Goal: Information Seeking & Learning: Learn about a topic

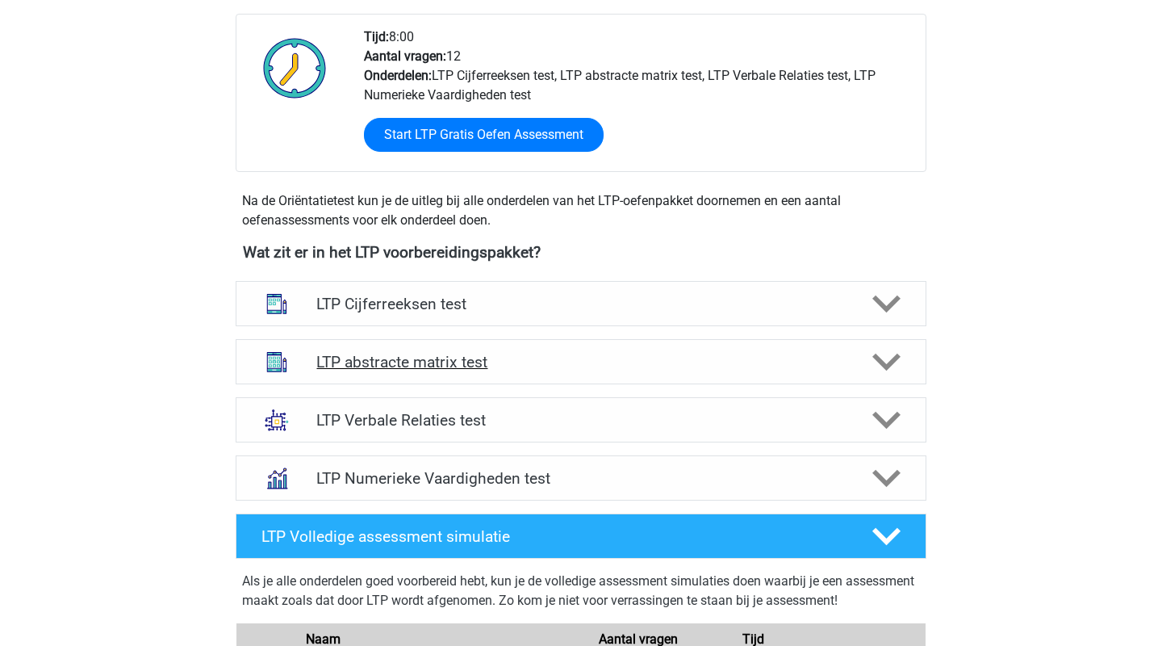
scroll to position [408, 0]
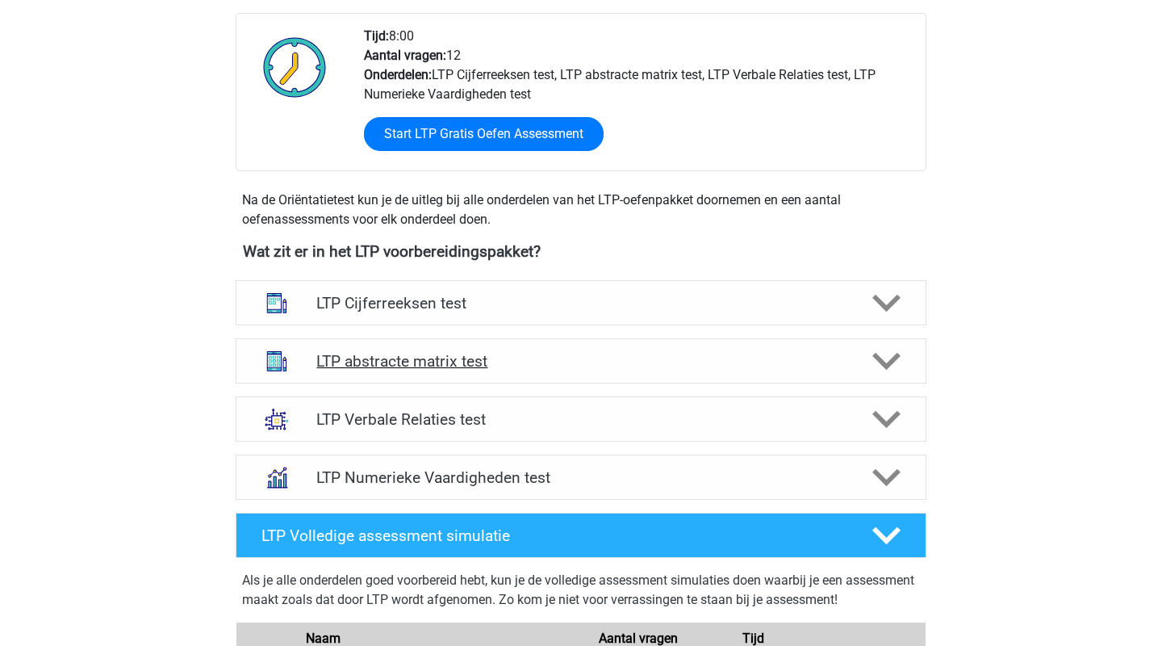
click at [776, 362] on h4 "LTP abstracte matrix test" at bounding box center [580, 361] width 529 height 19
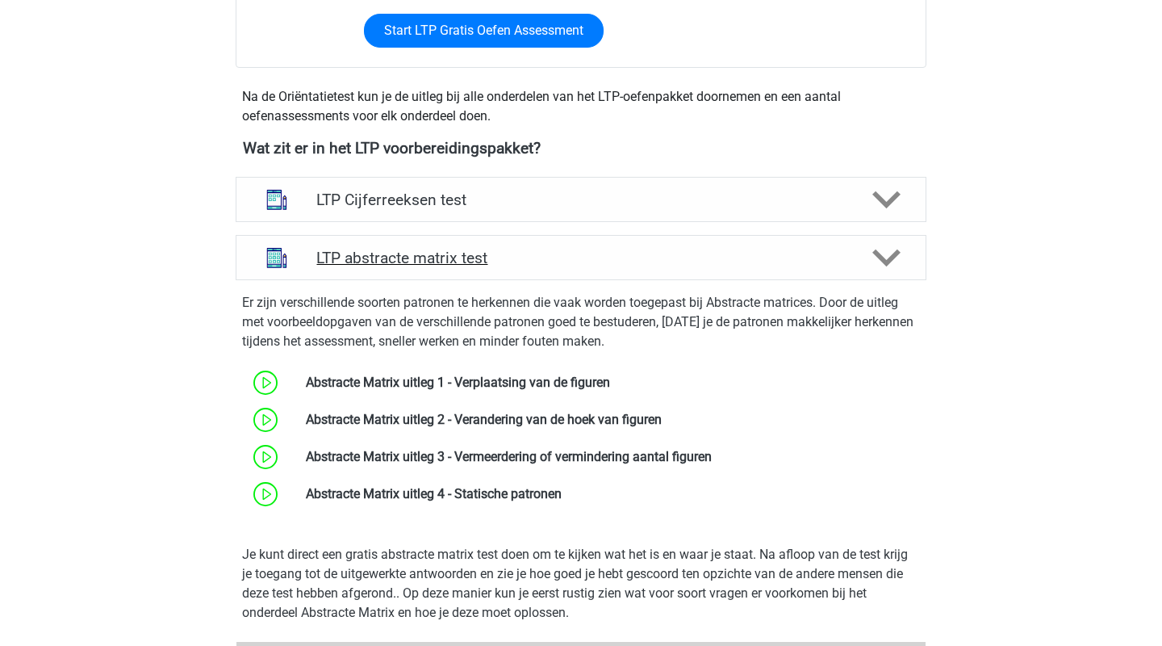
scroll to position [511, 0]
click at [664, 267] on h4 "LTP abstracte matrix test" at bounding box center [580, 258] width 529 height 19
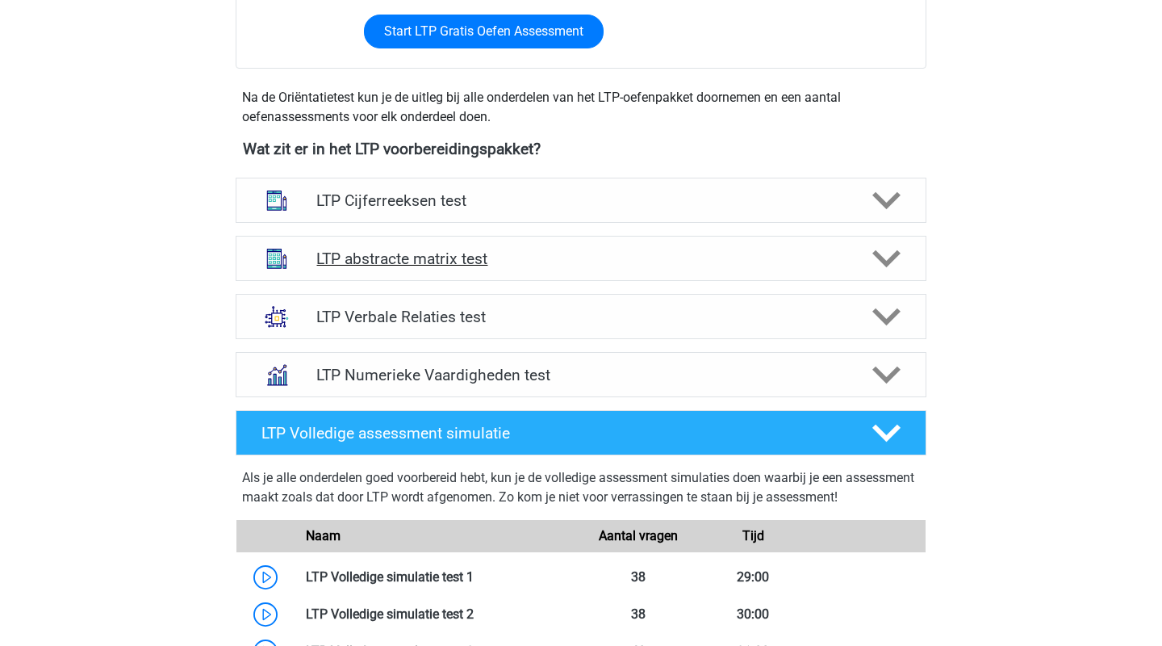
click at [663, 268] on div "LTP abstracte matrix test" at bounding box center [581, 258] width 691 height 45
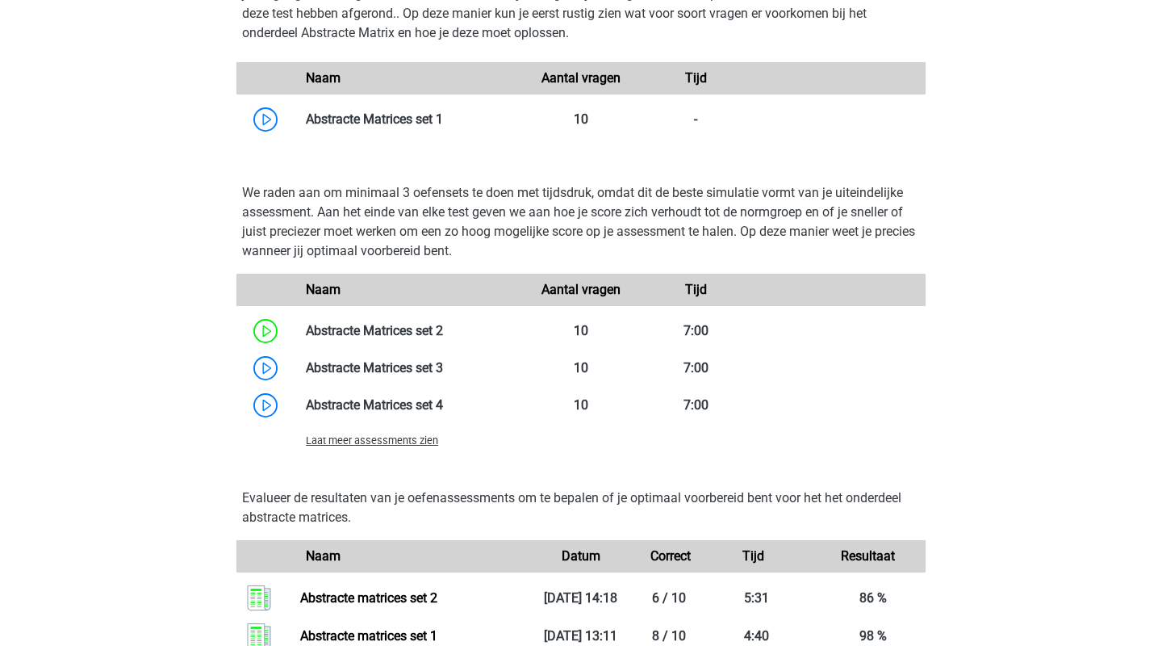
scroll to position [1092, 0]
click at [418, 437] on span "Laat meer assessments zien" at bounding box center [372, 439] width 132 height 12
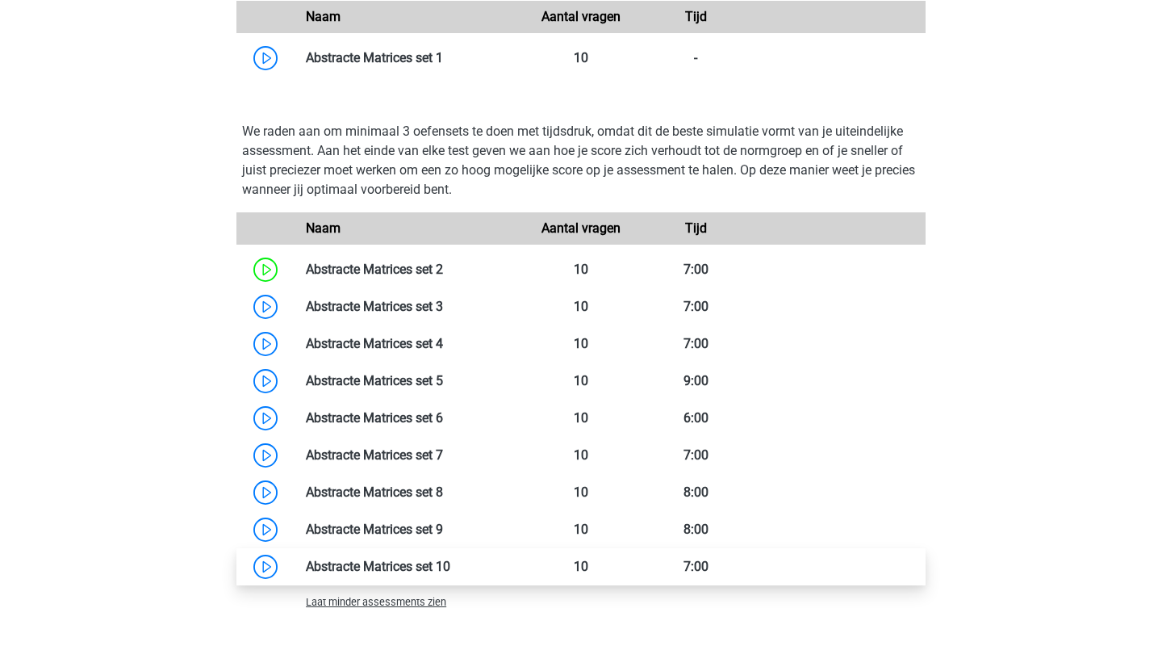
scroll to position [1105, 0]
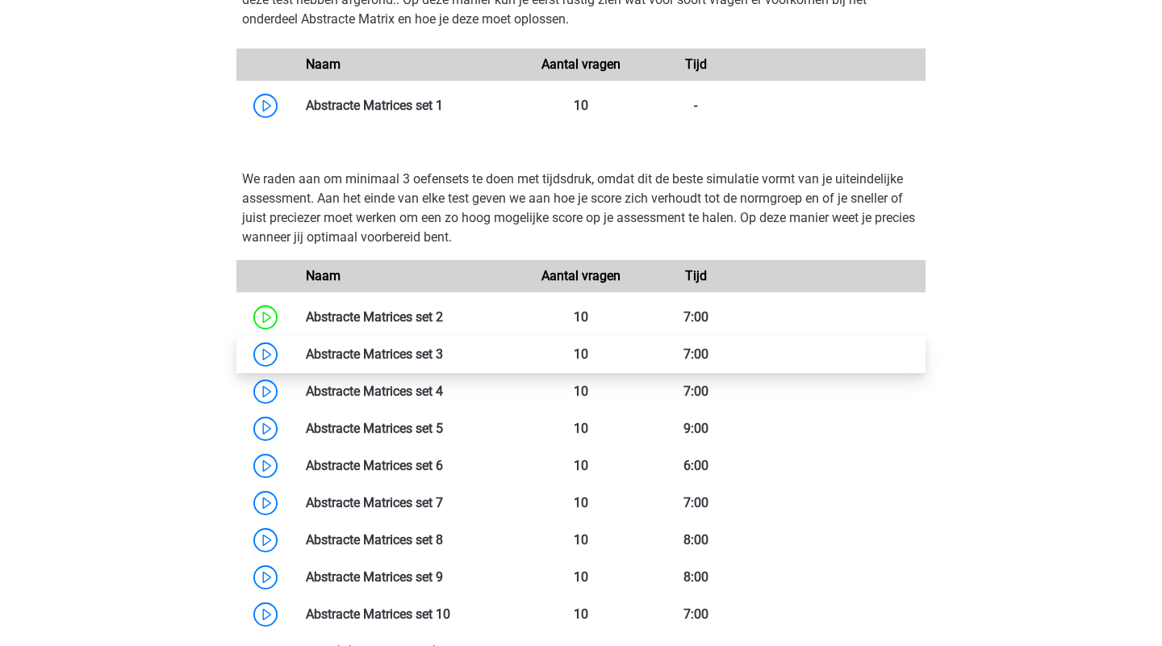
click at [443, 350] on link at bounding box center [443, 353] width 0 height 15
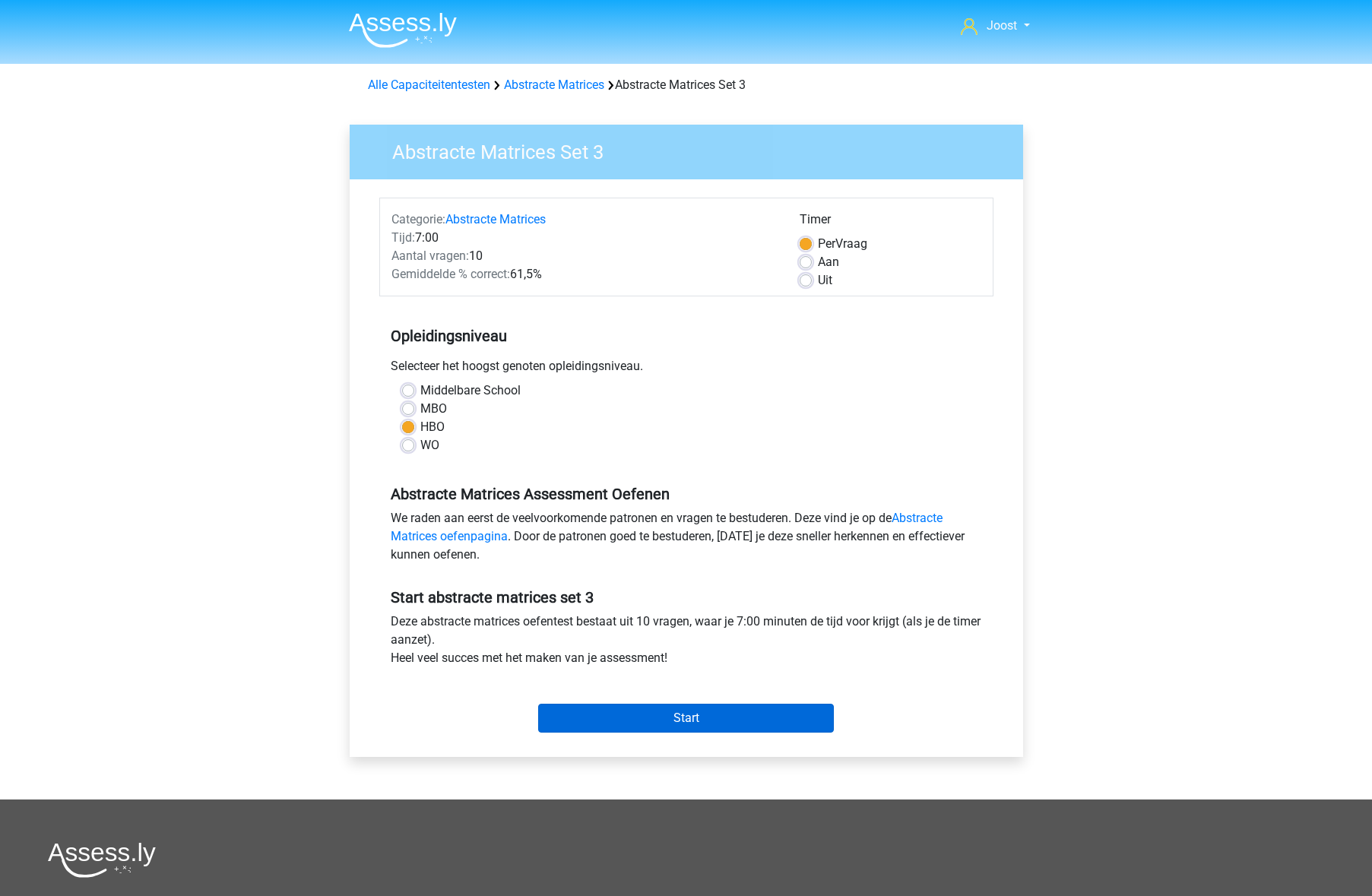
click at [773, 607] on input "Start" at bounding box center [686, 717] width 296 height 29
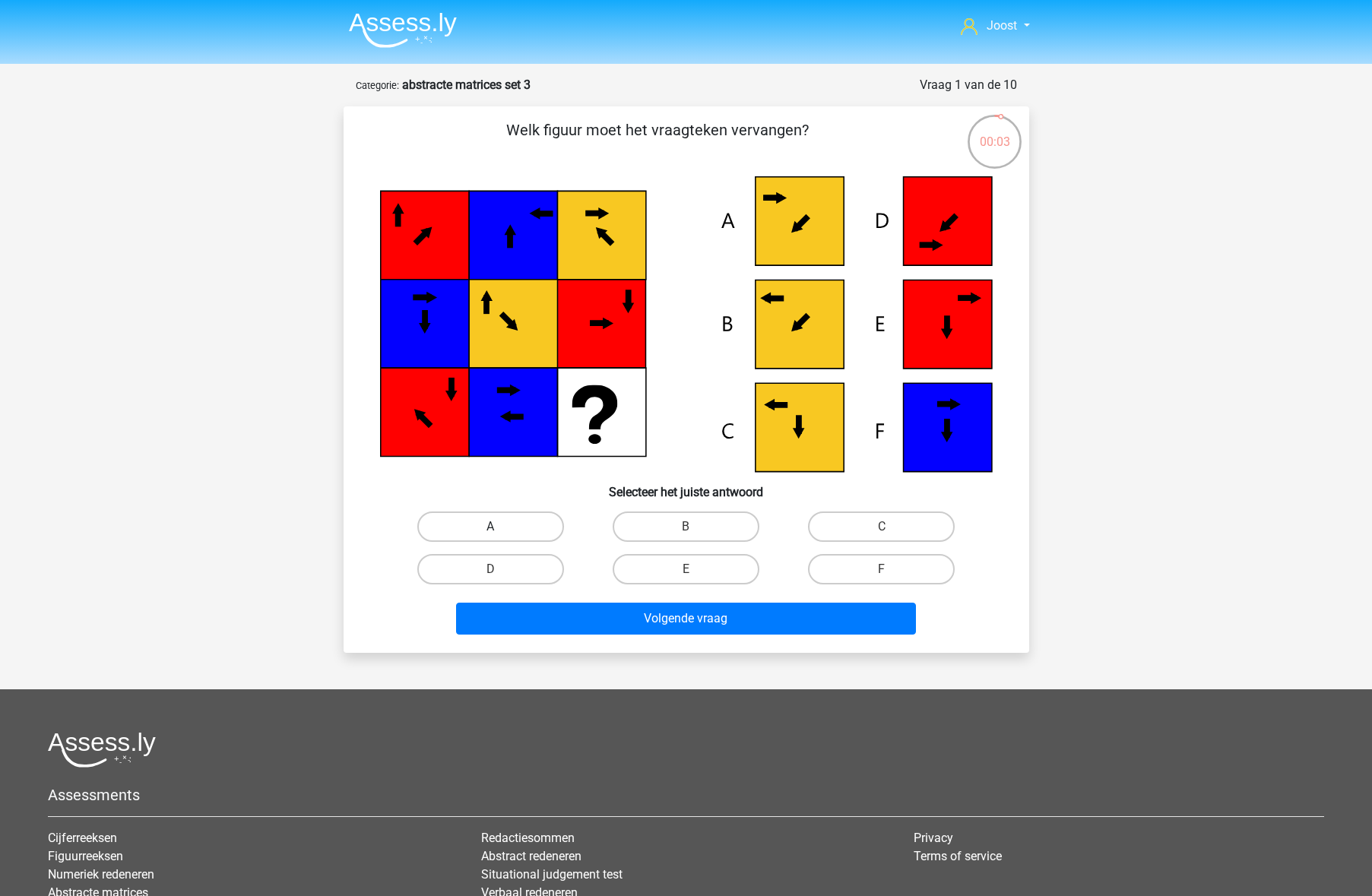
click at [541, 520] on label "A" at bounding box center [491, 526] width 147 height 30
click at [500, 526] on input "A" at bounding box center [495, 531] width 9 height 9
radio input "true"
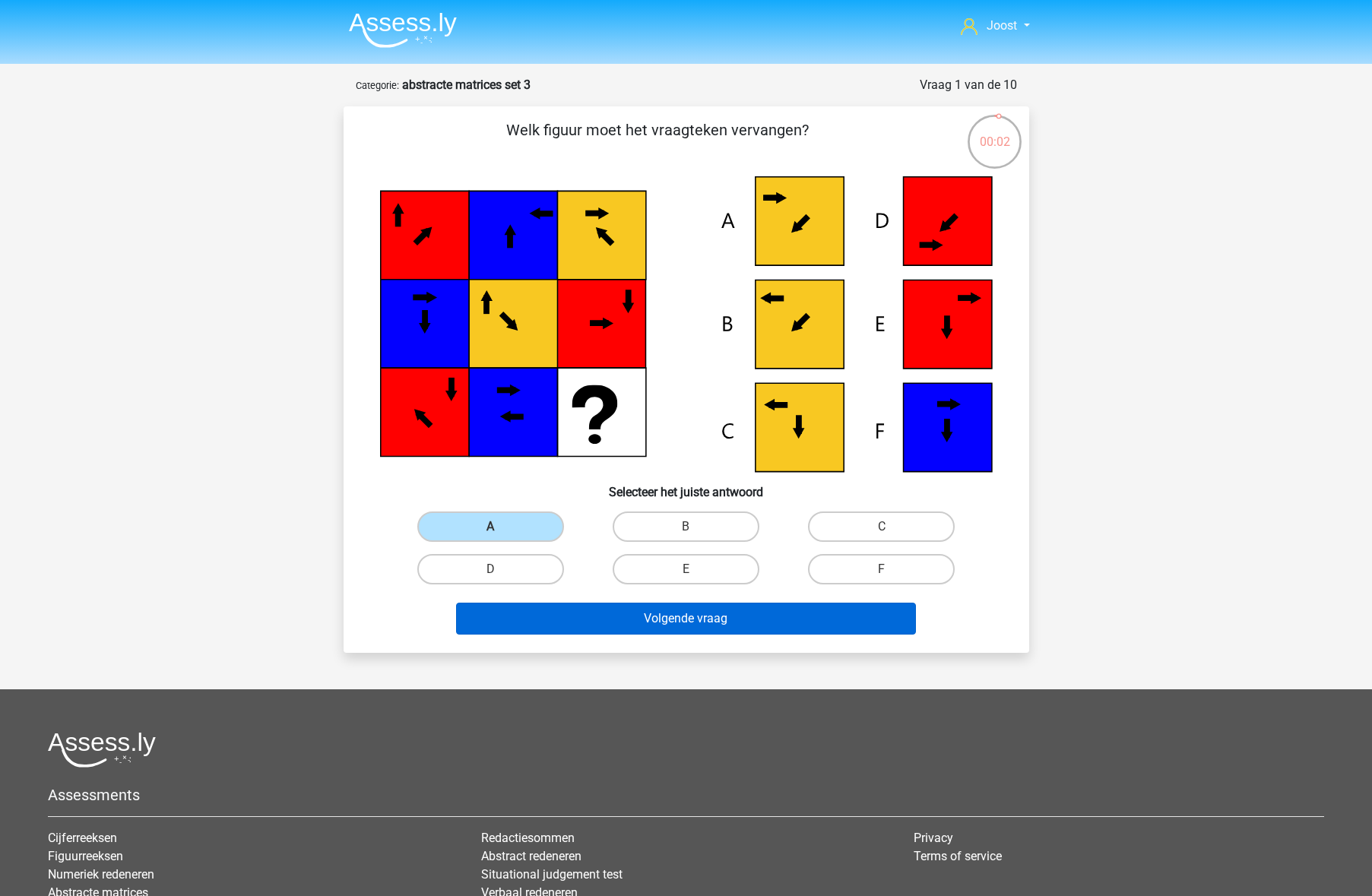
click at [712, 614] on button "Volgende vraag" at bounding box center [686, 618] width 460 height 32
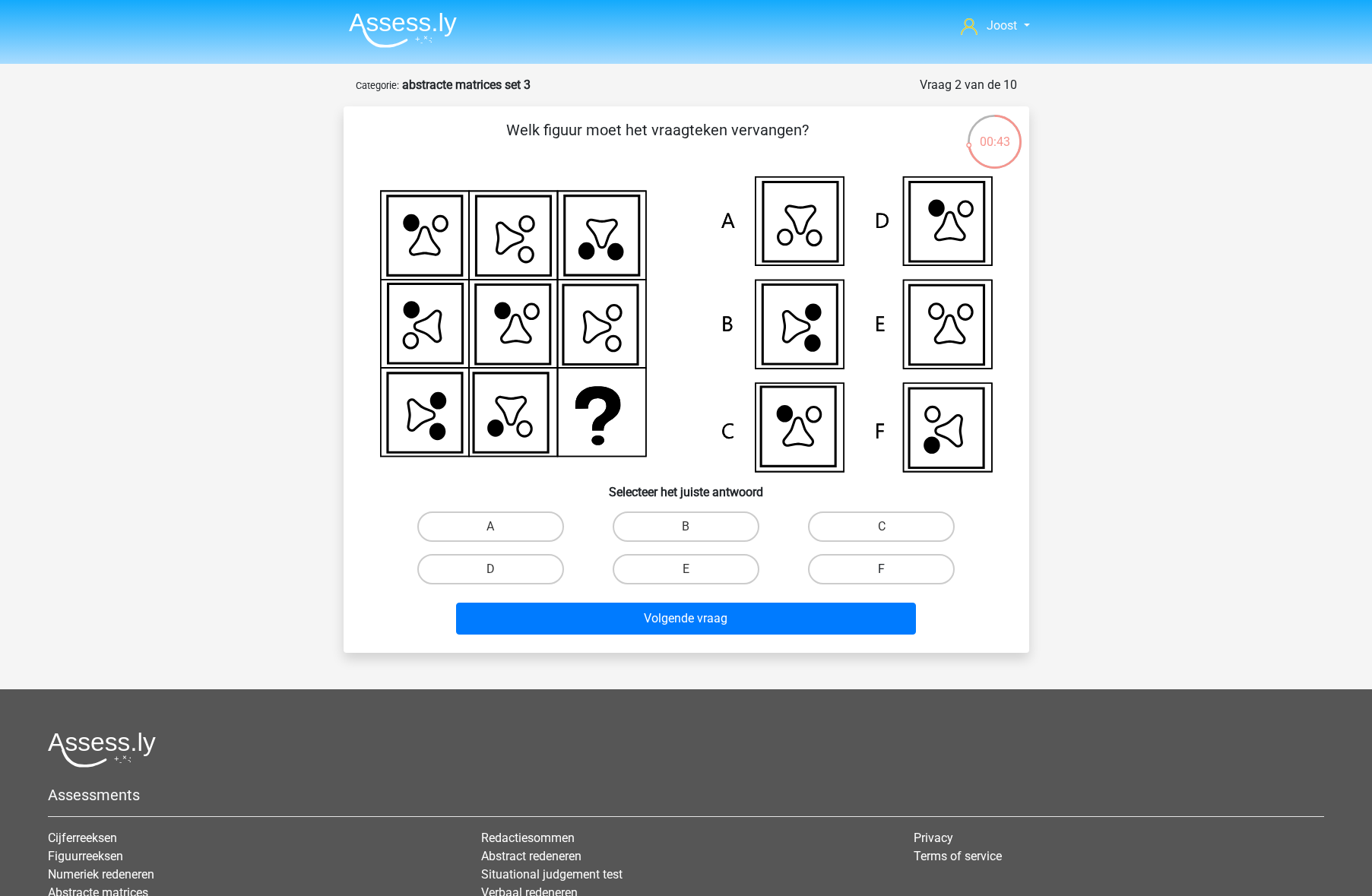
click at [928, 565] on label "F" at bounding box center [881, 568] width 147 height 30
click at [892, 569] on input "F" at bounding box center [886, 574] width 9 height 9
radio input "true"
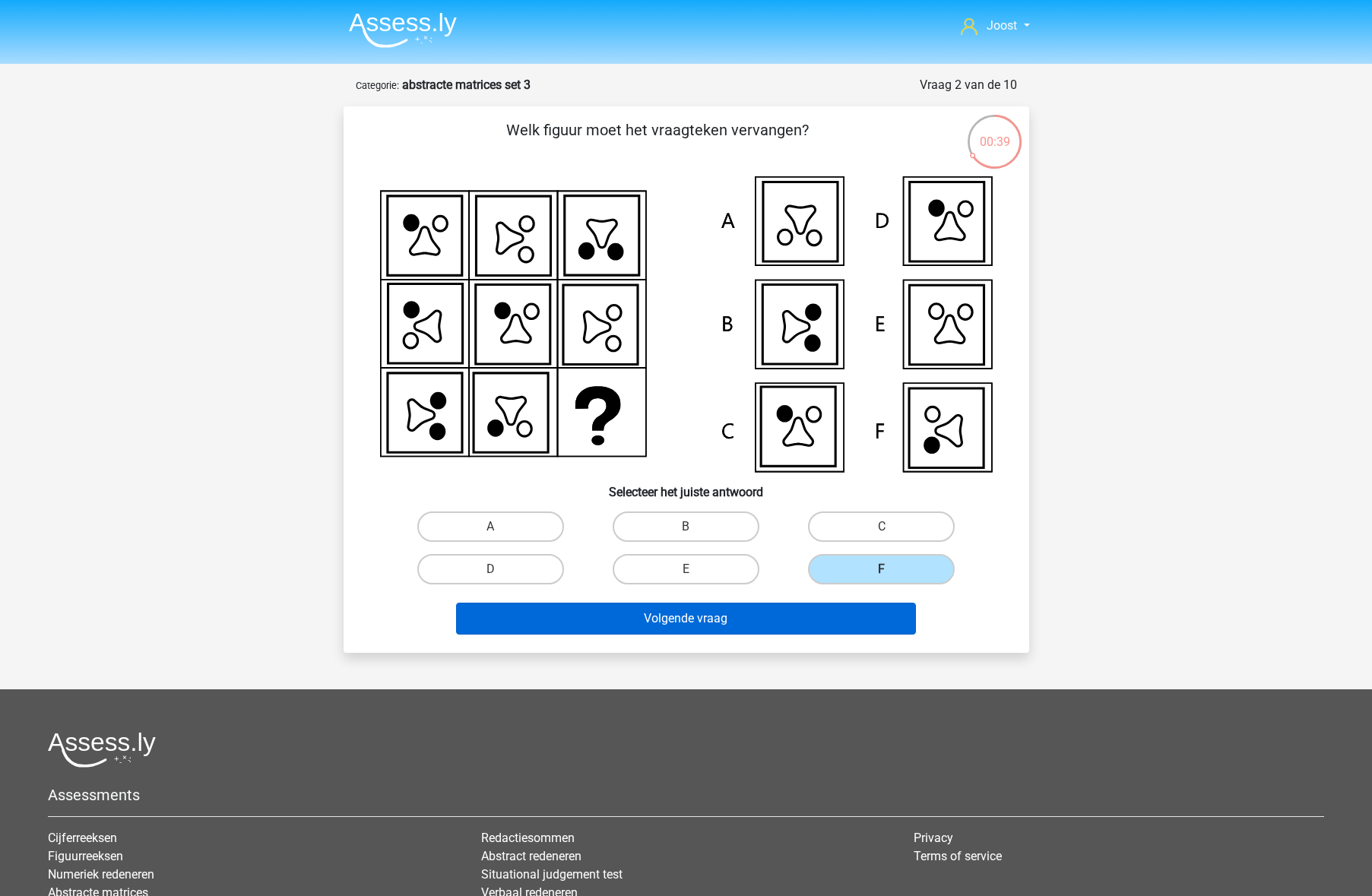
click at [871, 616] on button "Volgende vraag" at bounding box center [686, 618] width 460 height 32
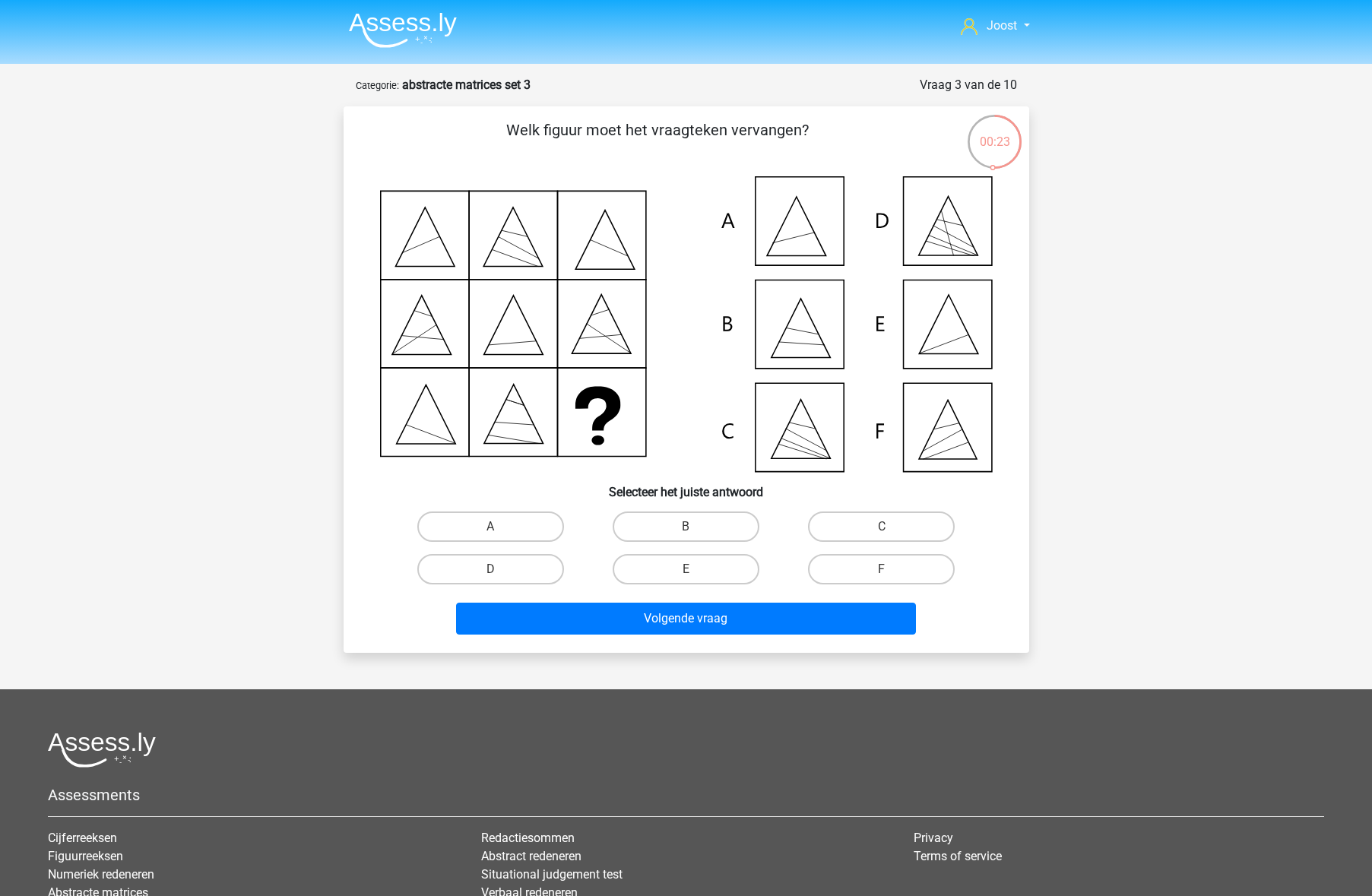
drag, startPoint x: 668, startPoint y: 579, endPoint x: 668, endPoint y: 597, distance: 18.0
click at [668, 579] on label "E" at bounding box center [686, 568] width 147 height 30
click at [686, 579] on input "E" at bounding box center [690, 574] width 9 height 9
radio input "true"
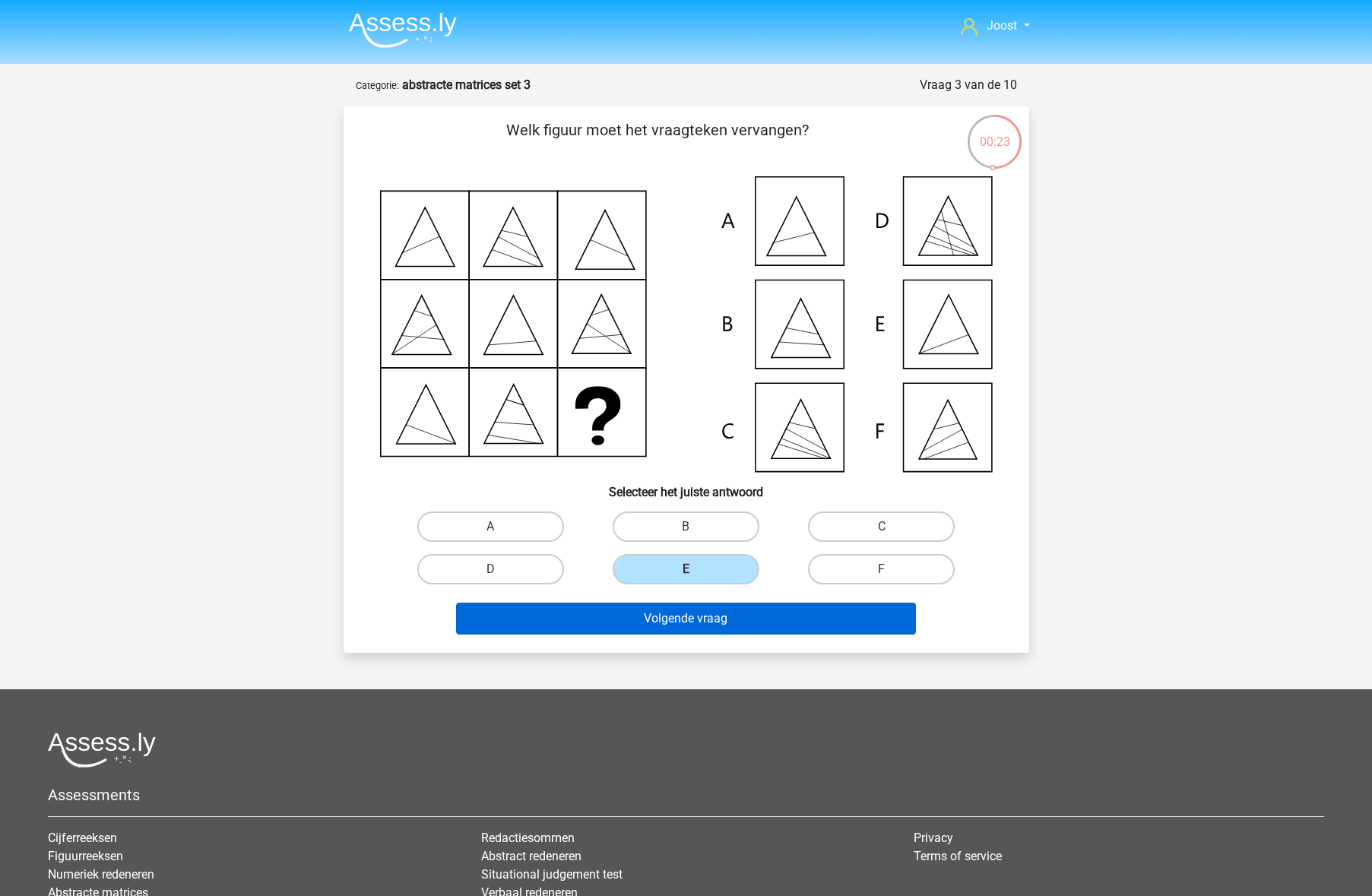
click at [669, 605] on button "Volgende vraag" at bounding box center [686, 618] width 460 height 32
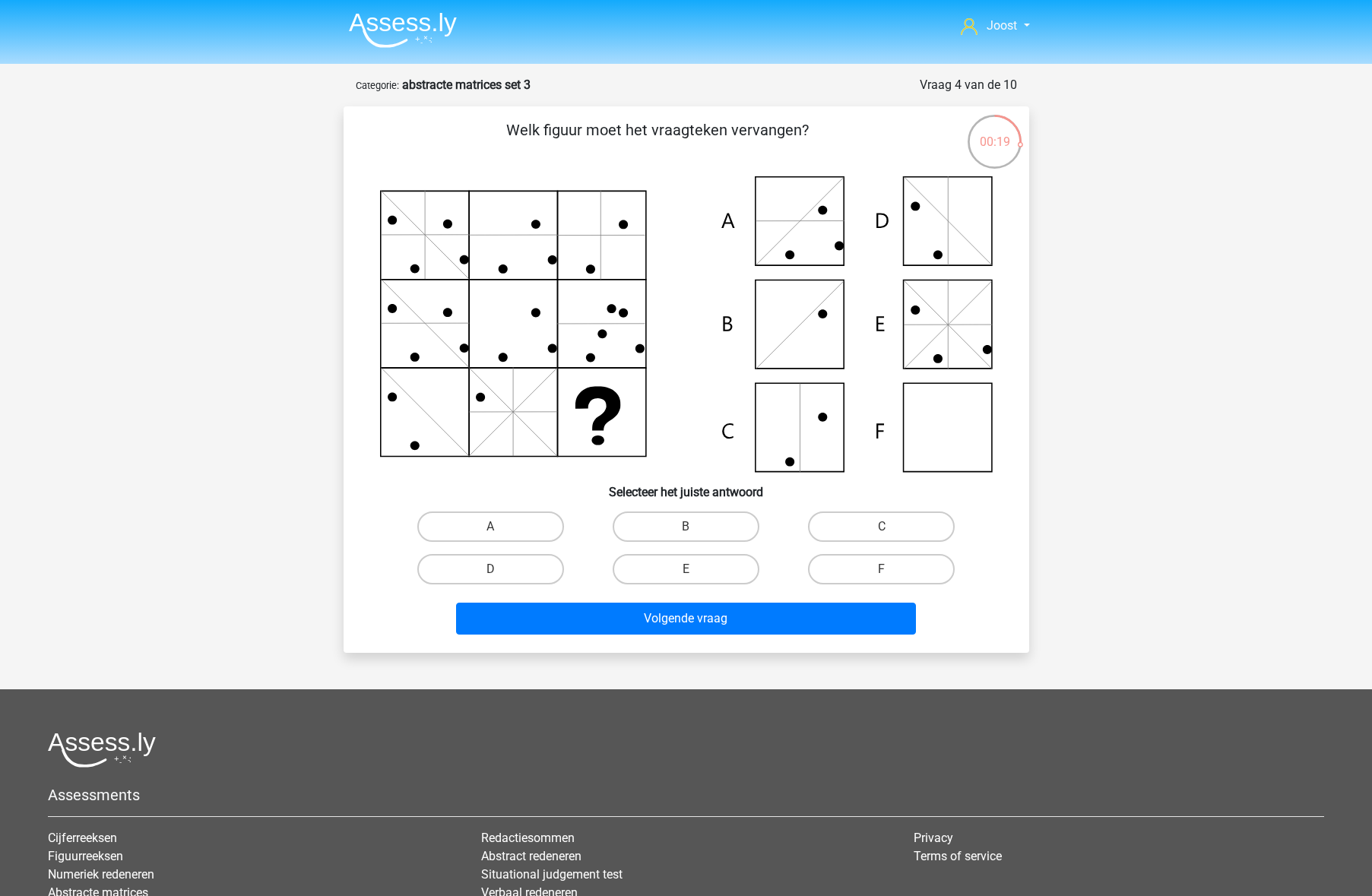
click at [883, 526] on input "C" at bounding box center [886, 531] width 9 height 9
radio input "true"
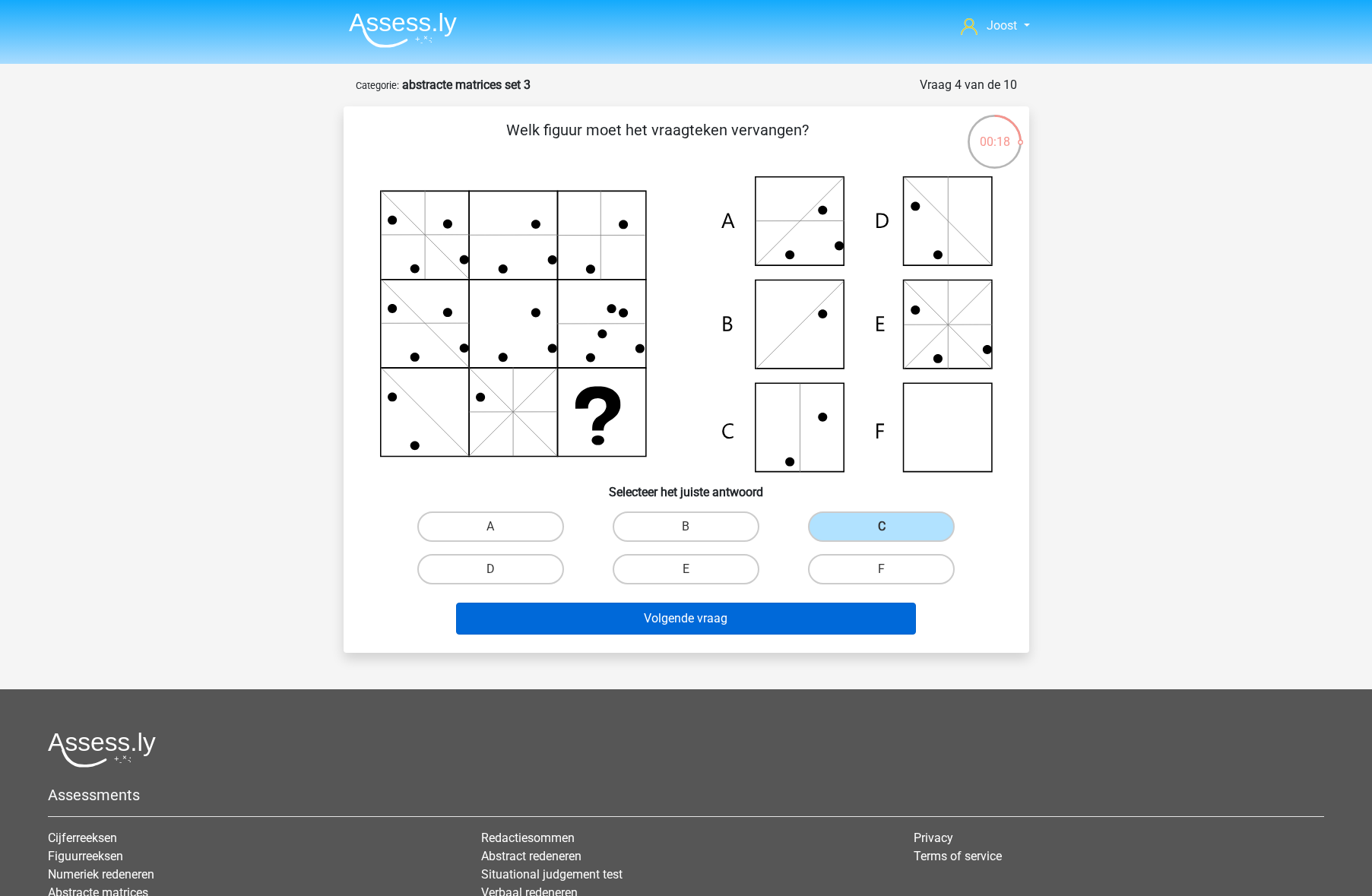
drag, startPoint x: 771, startPoint y: 616, endPoint x: 765, endPoint y: 612, distance: 7.2
click at [770, 616] on button "Volgende vraag" at bounding box center [686, 618] width 460 height 32
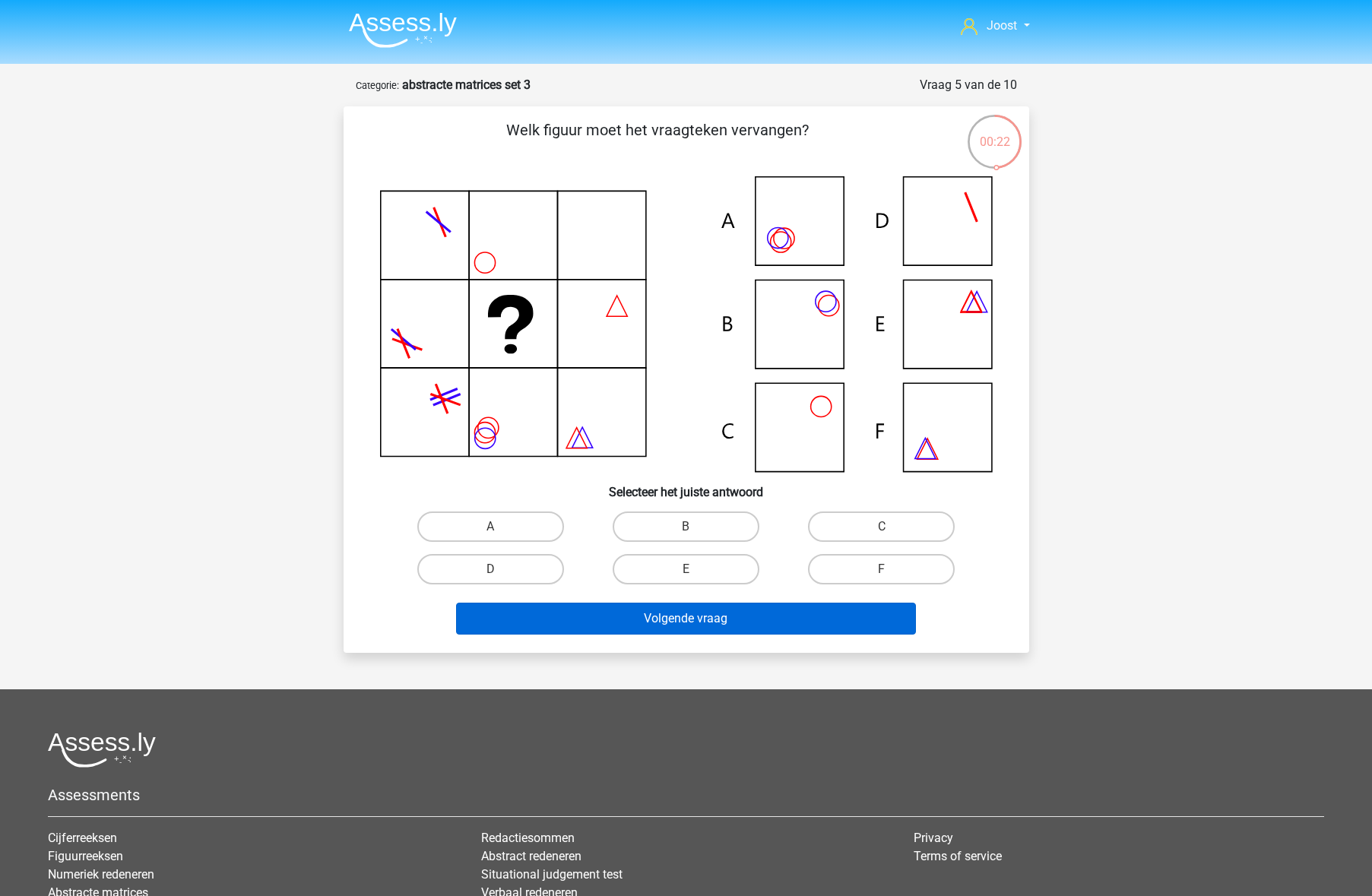
drag, startPoint x: 659, startPoint y: 529, endPoint x: 624, endPoint y: 624, distance: 101.2
click at [659, 529] on label "B" at bounding box center [686, 526] width 147 height 30
click at [686, 529] on input "B" at bounding box center [690, 531] width 9 height 9
radio input "true"
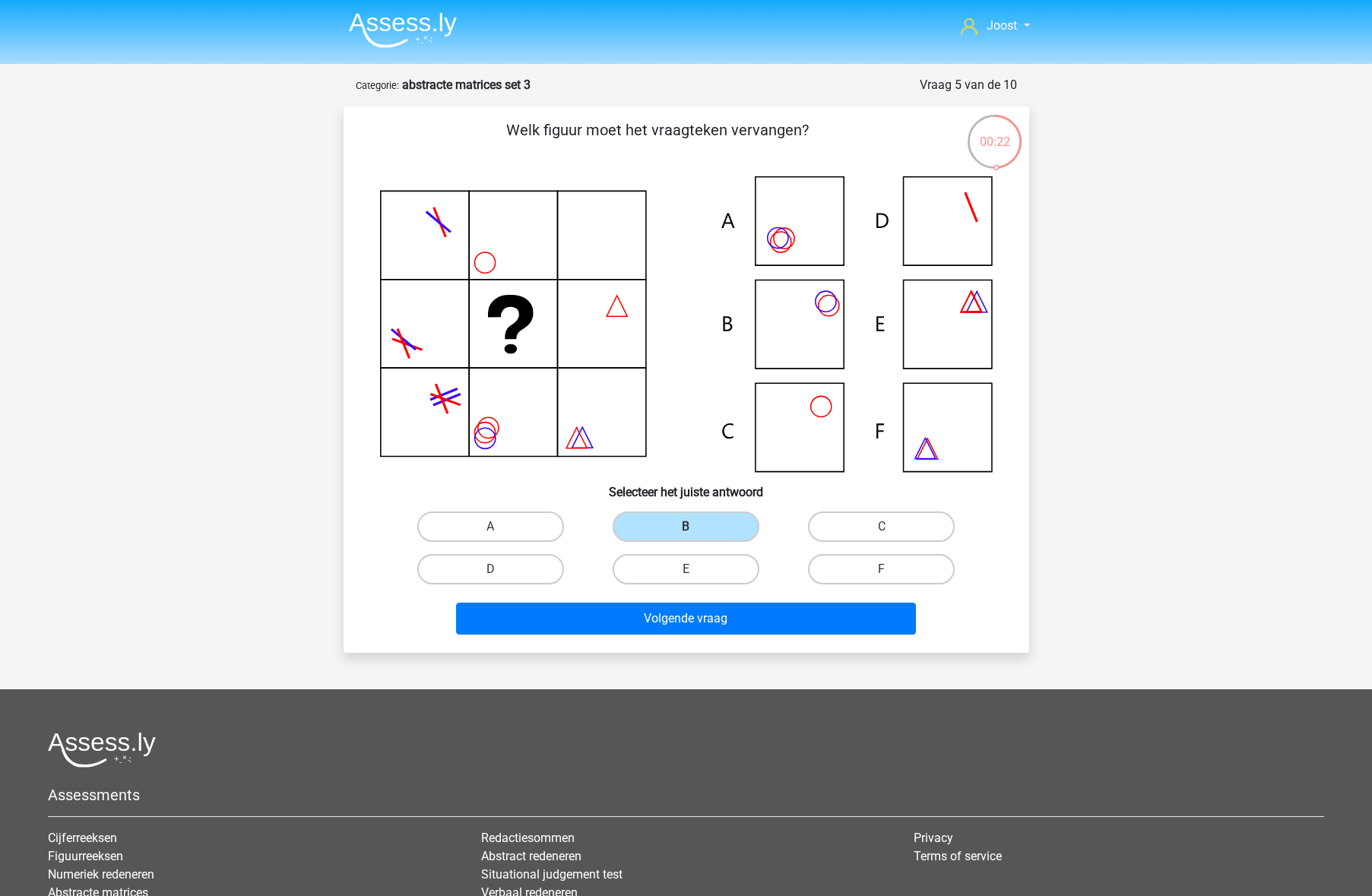
drag, startPoint x: 628, startPoint y: 616, endPoint x: 609, endPoint y: 579, distance: 41.6
click at [628, 616] on button "Volgende vraag" at bounding box center [686, 618] width 460 height 32
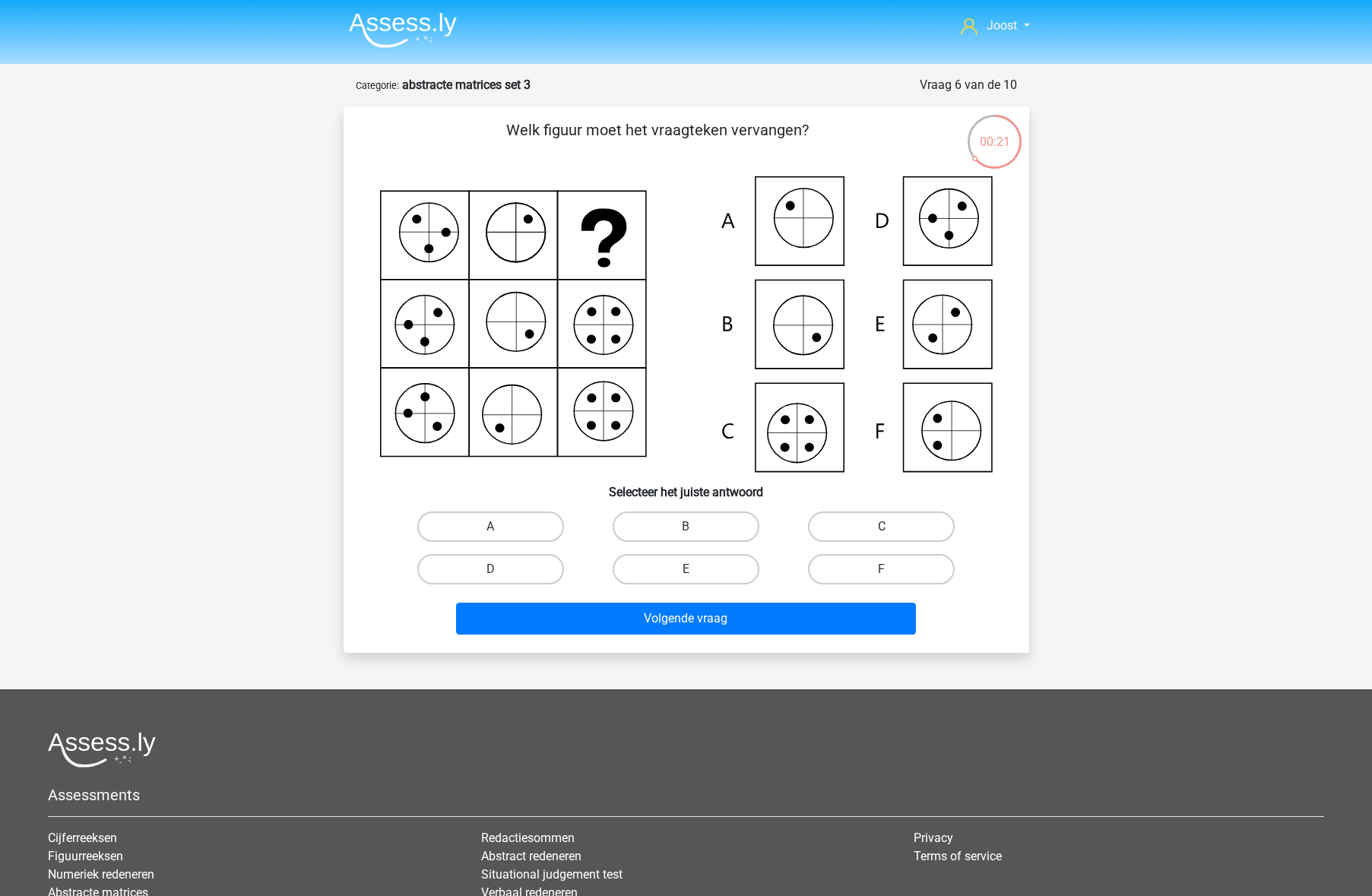
click at [857, 529] on label "C" at bounding box center [881, 526] width 147 height 30
click at [881, 529] on input "C" at bounding box center [886, 531] width 9 height 9
radio input "true"
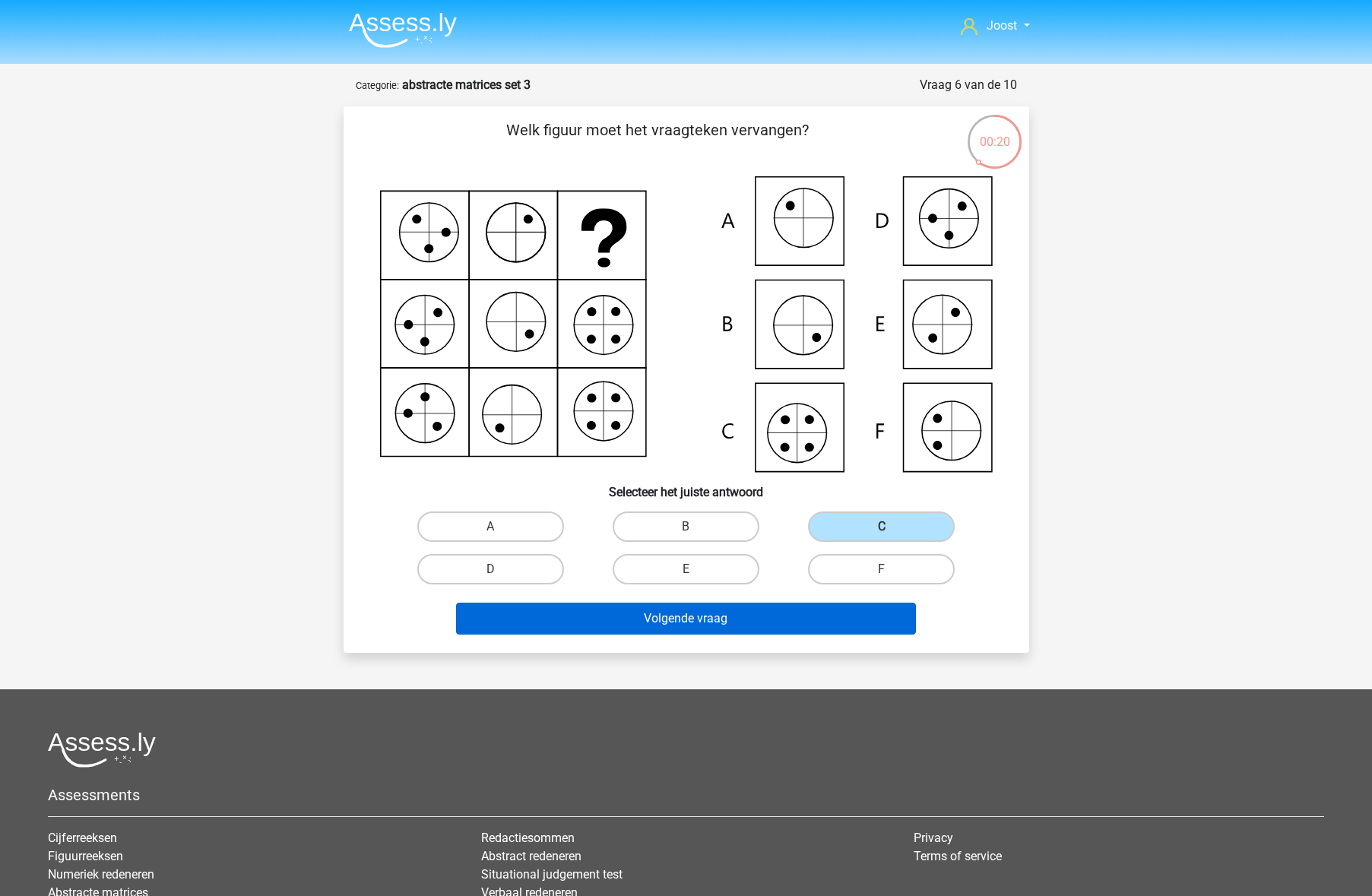
click at [831, 609] on button "Volgende vraag" at bounding box center [686, 618] width 460 height 32
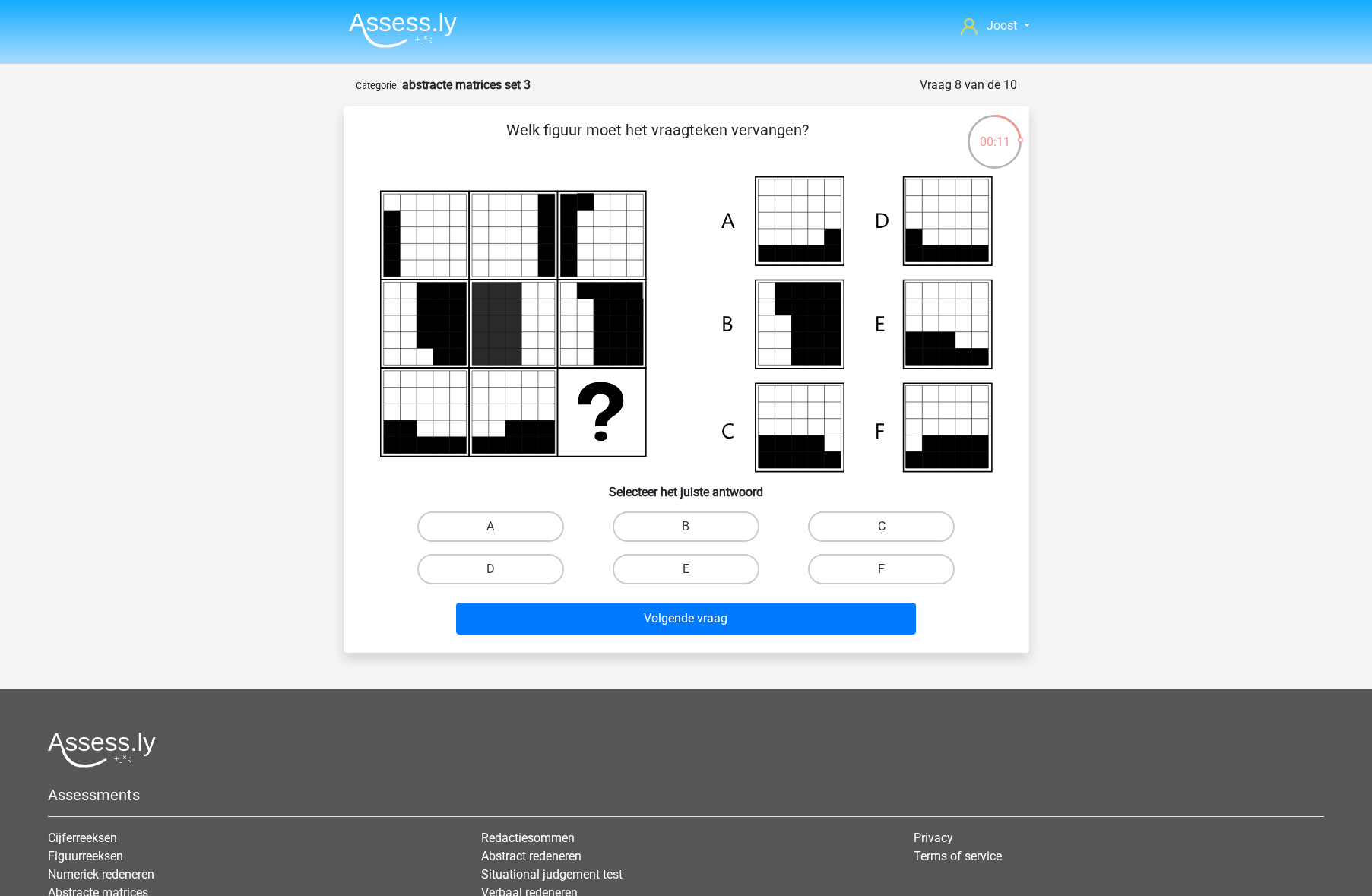
click at [866, 532] on label "C" at bounding box center [881, 526] width 147 height 30
click at [881, 532] on input "C" at bounding box center [886, 531] width 9 height 9
radio input "true"
drag, startPoint x: 866, startPoint y: 567, endPoint x: 862, endPoint y: 575, distance: 8.9
click at [866, 568] on label "F" at bounding box center [881, 568] width 147 height 30
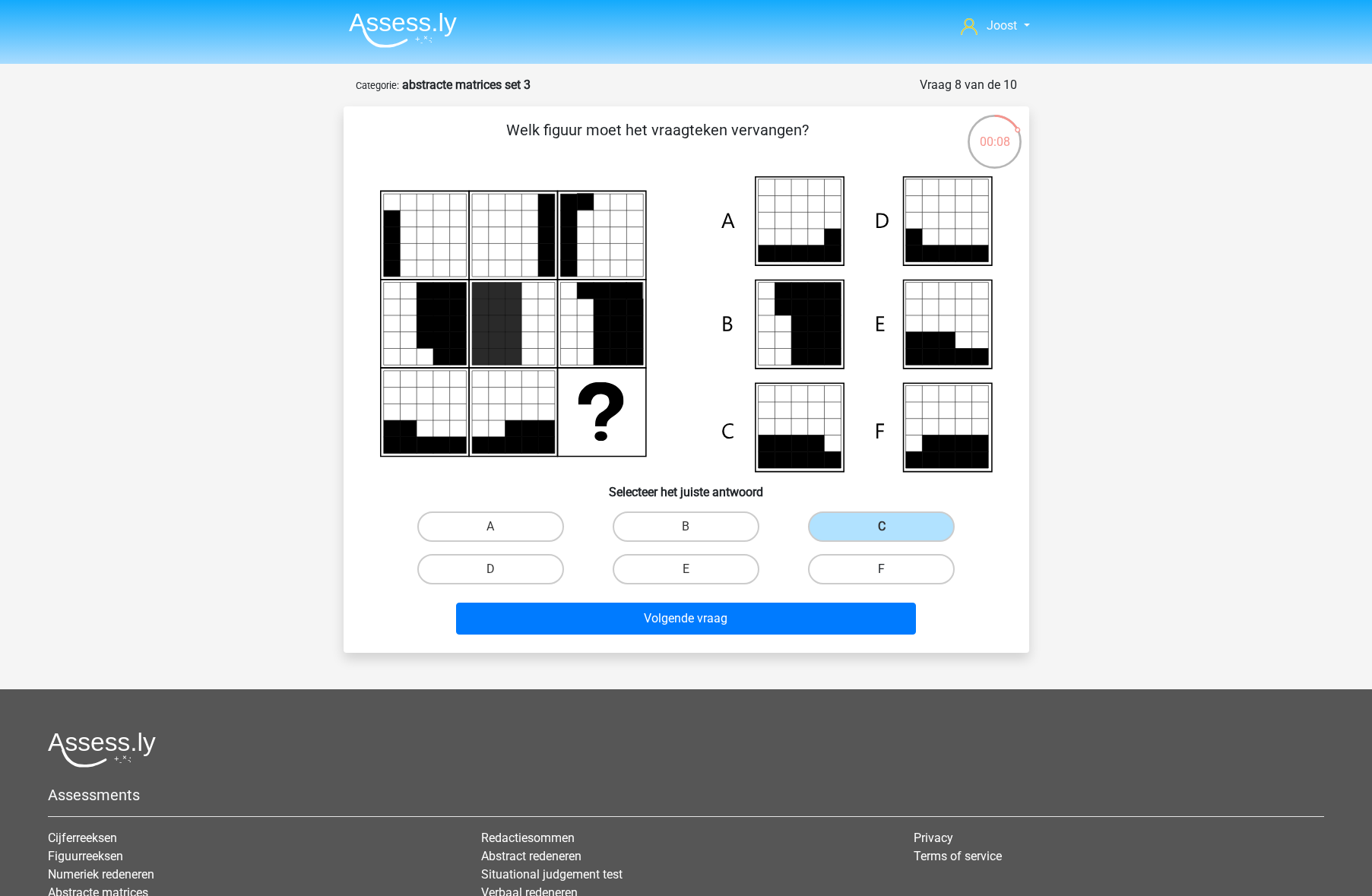
click at [881, 569] on input "F" at bounding box center [886, 574] width 9 height 9
radio input "true"
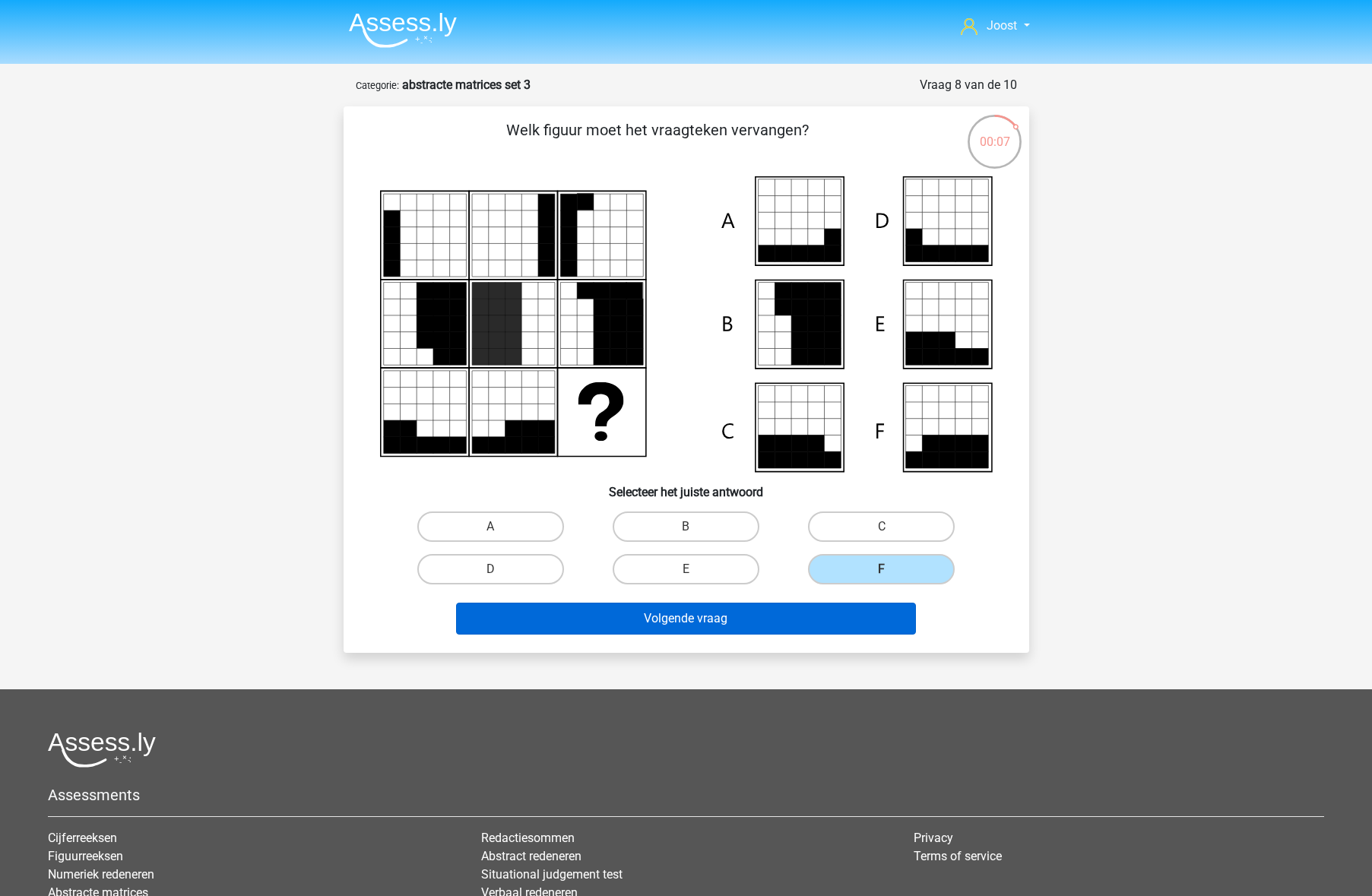
click at [863, 603] on button "Volgende vraag" at bounding box center [686, 618] width 460 height 32
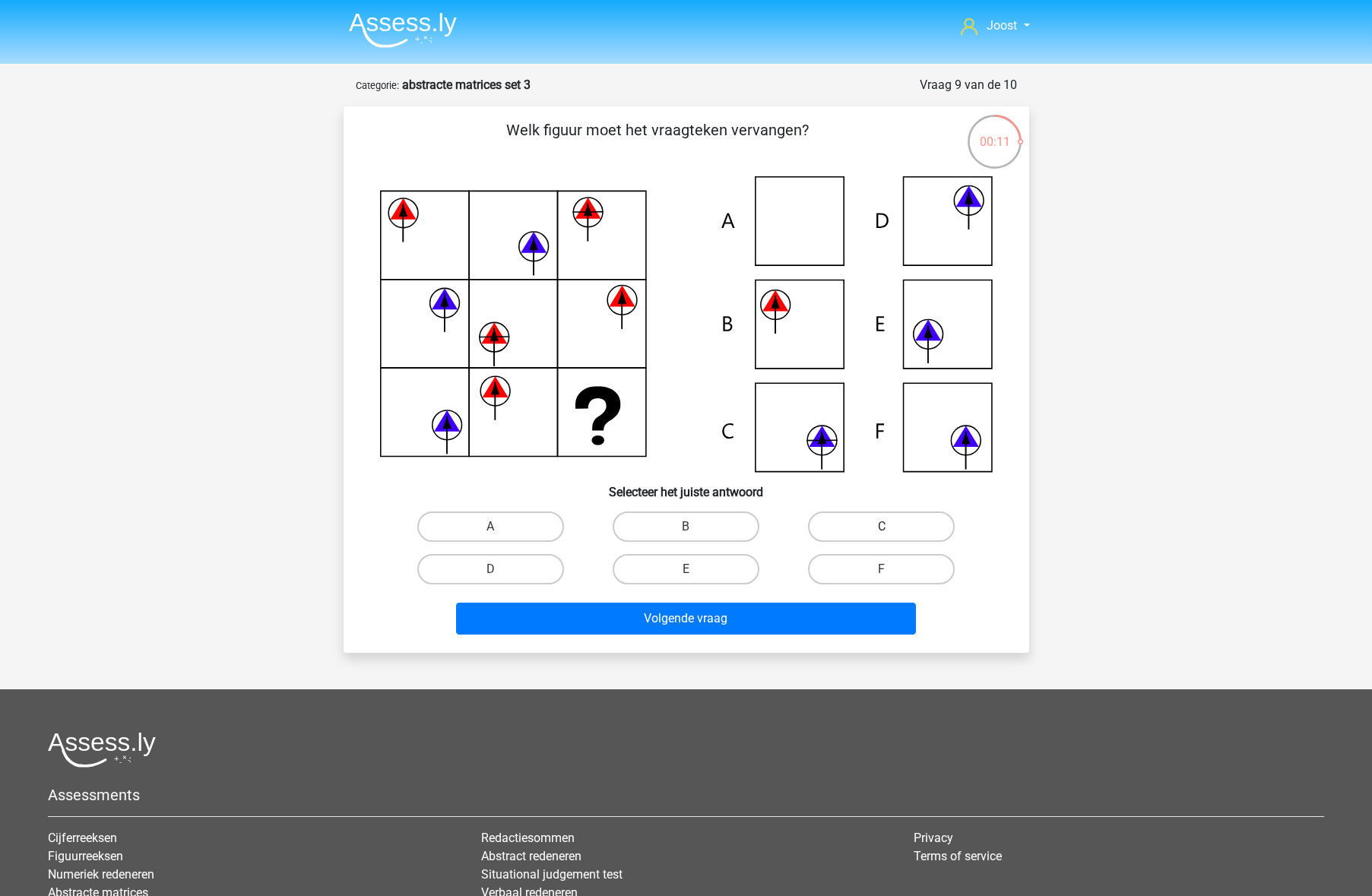
click at [856, 518] on label "C" at bounding box center [881, 526] width 147 height 30
click at [881, 526] on input "C" at bounding box center [886, 531] width 9 height 9
radio input "true"
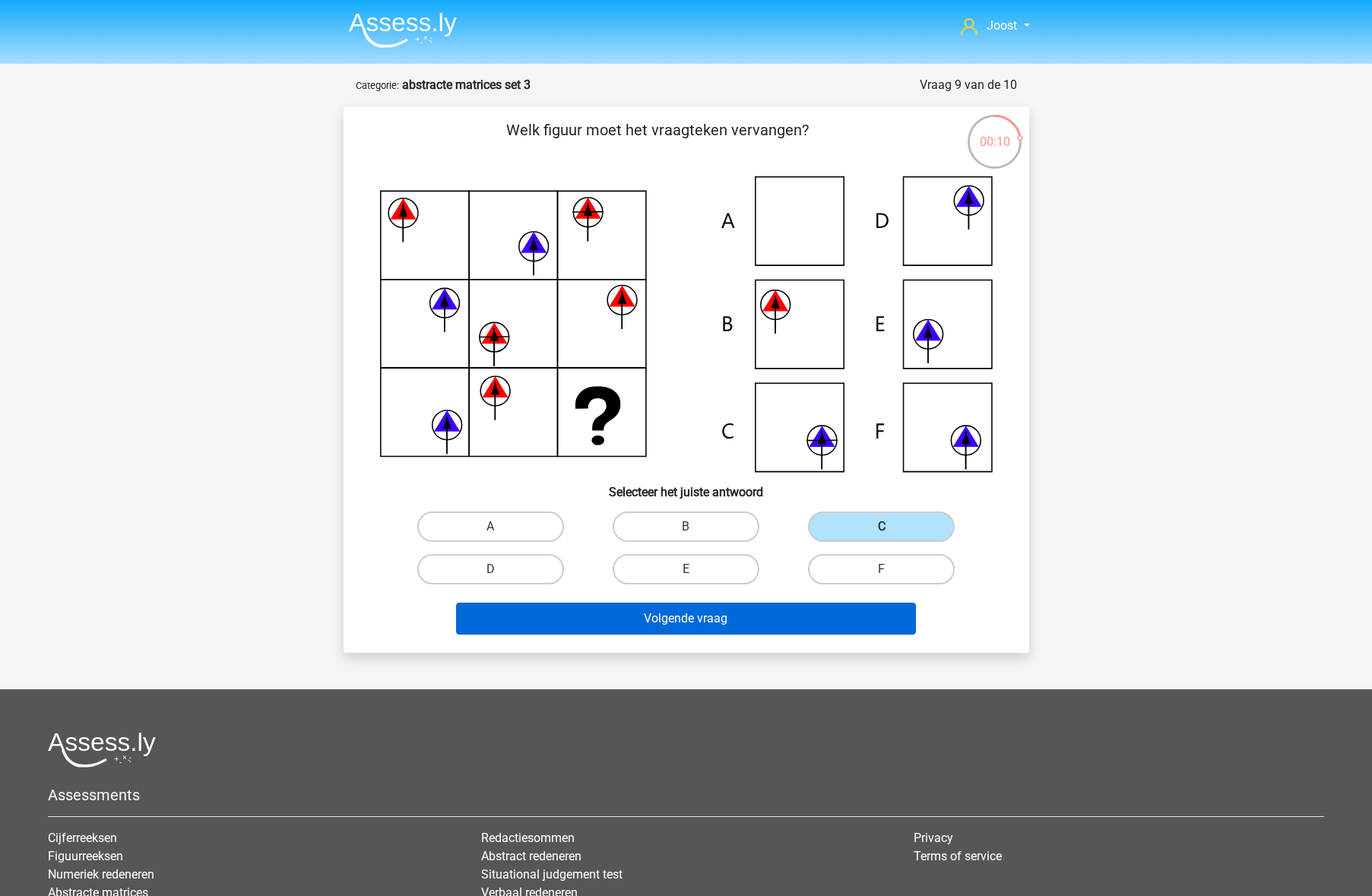
click at [745, 617] on button "Volgende vraag" at bounding box center [686, 618] width 460 height 32
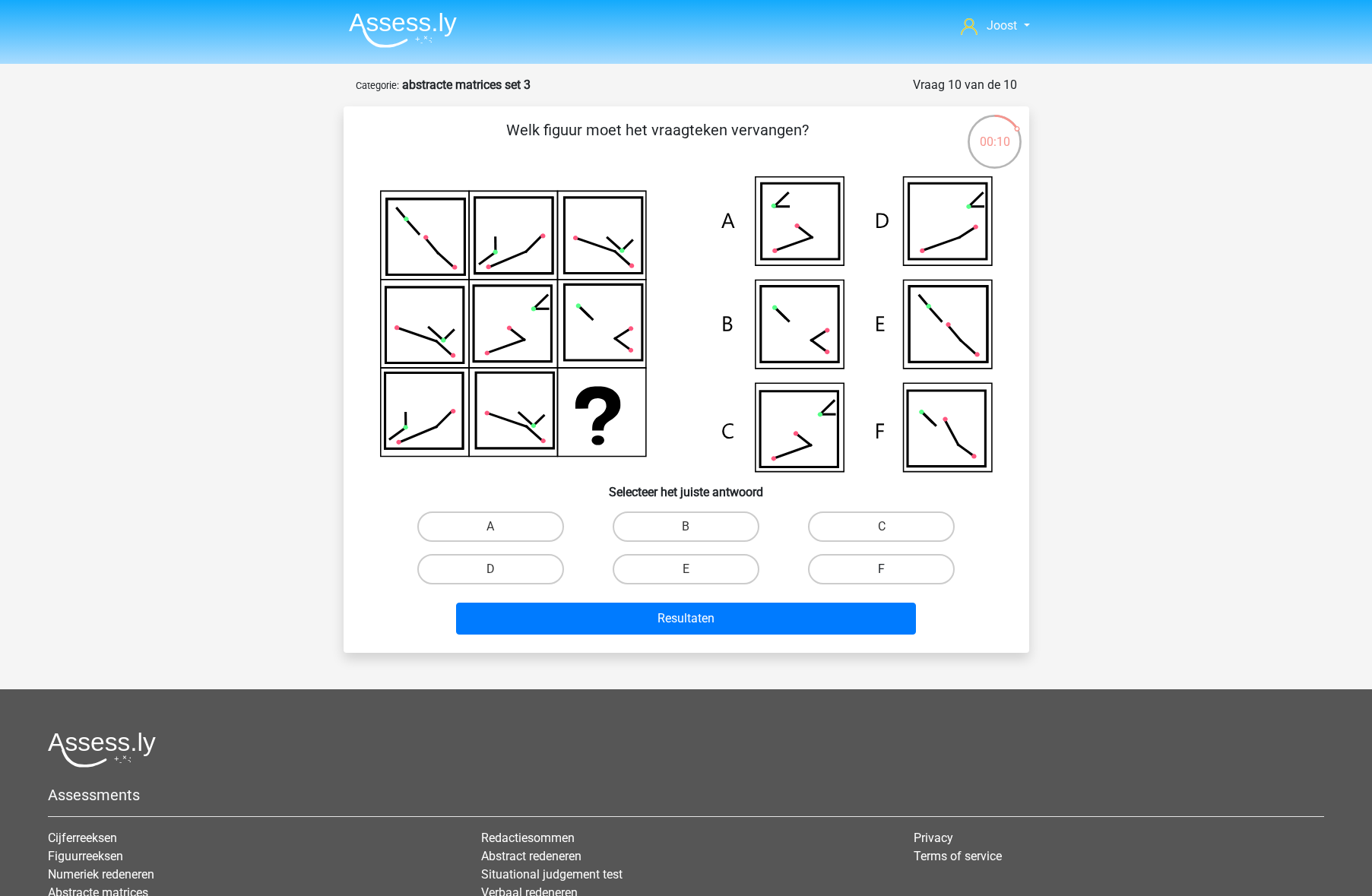
click at [886, 567] on label "F" at bounding box center [881, 568] width 147 height 30
click at [886, 569] on input "F" at bounding box center [886, 574] width 9 height 9
radio input "true"
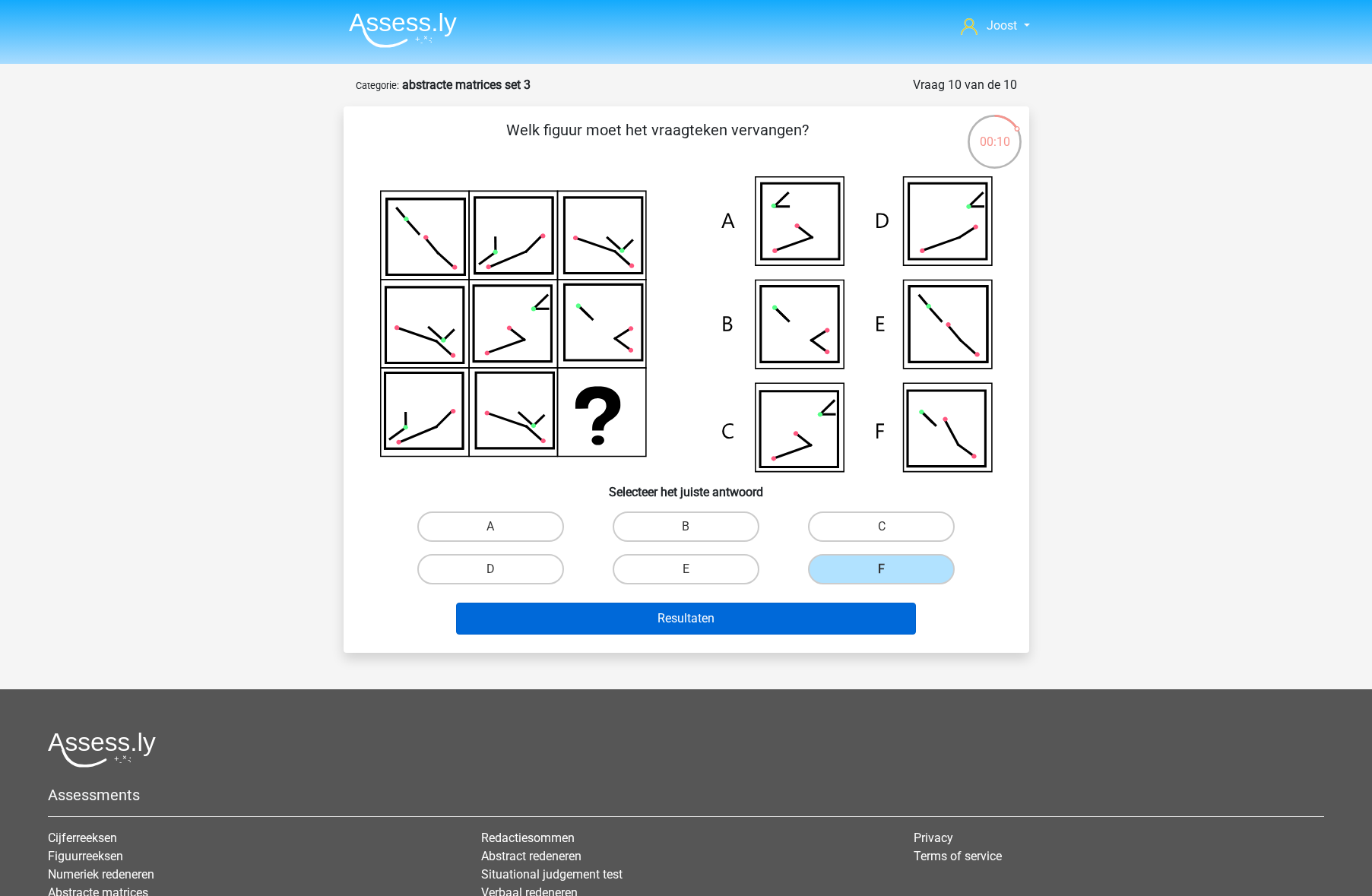
click at [882, 625] on button "Resultaten" at bounding box center [686, 618] width 460 height 32
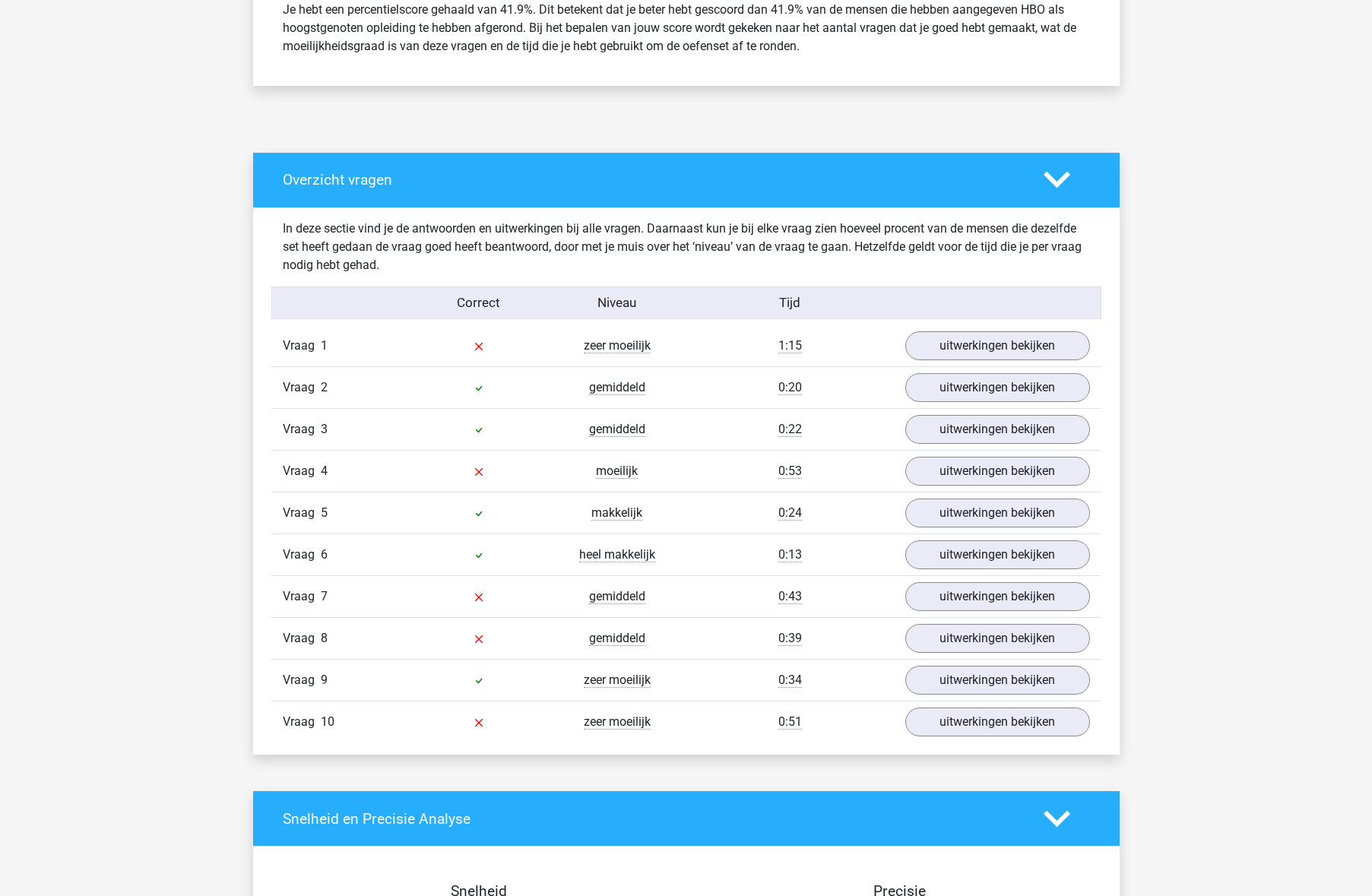
scroll to position [667, 0]
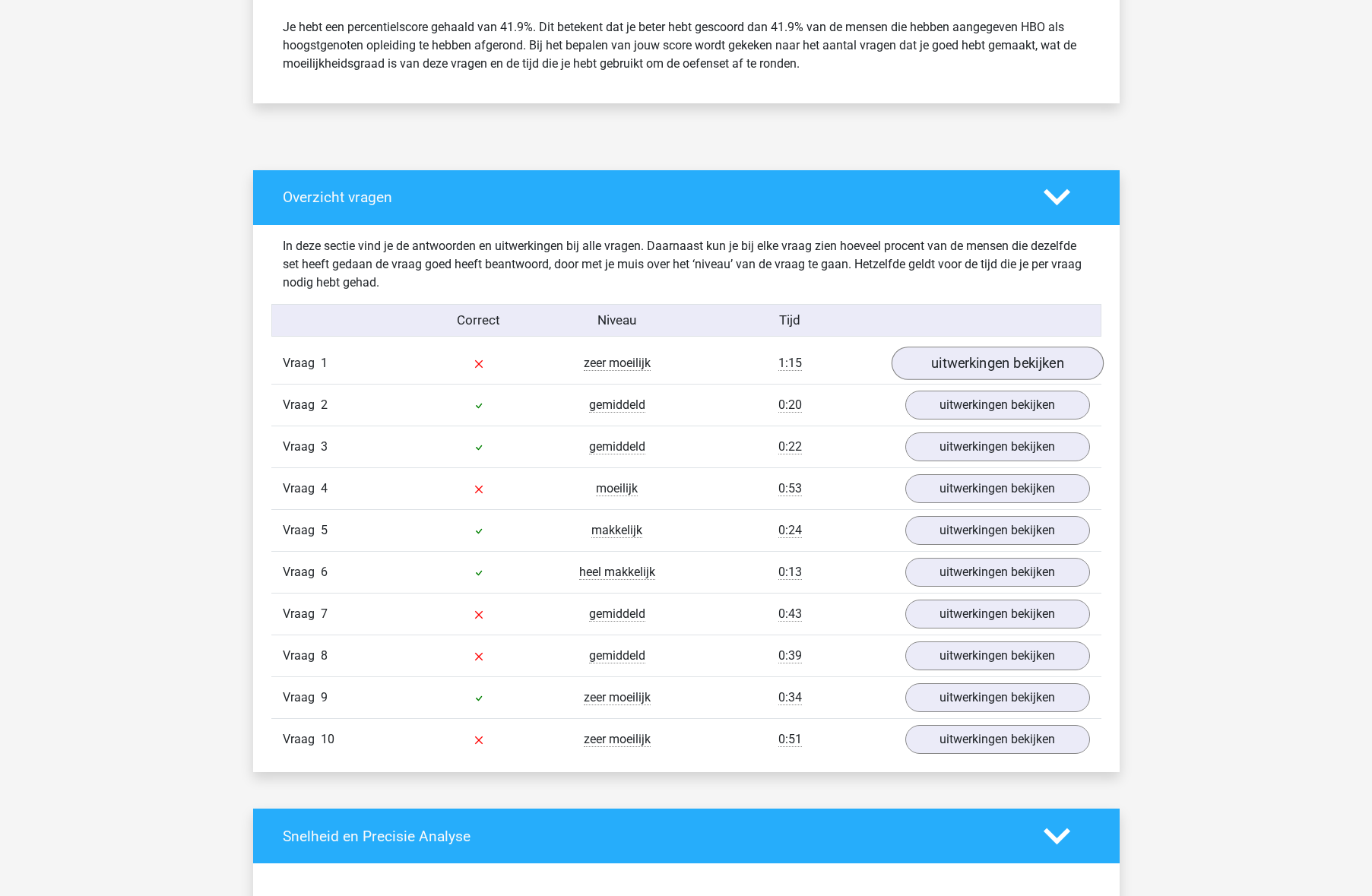
click at [948, 360] on link "uitwerkingen bekijken" at bounding box center [996, 363] width 212 height 34
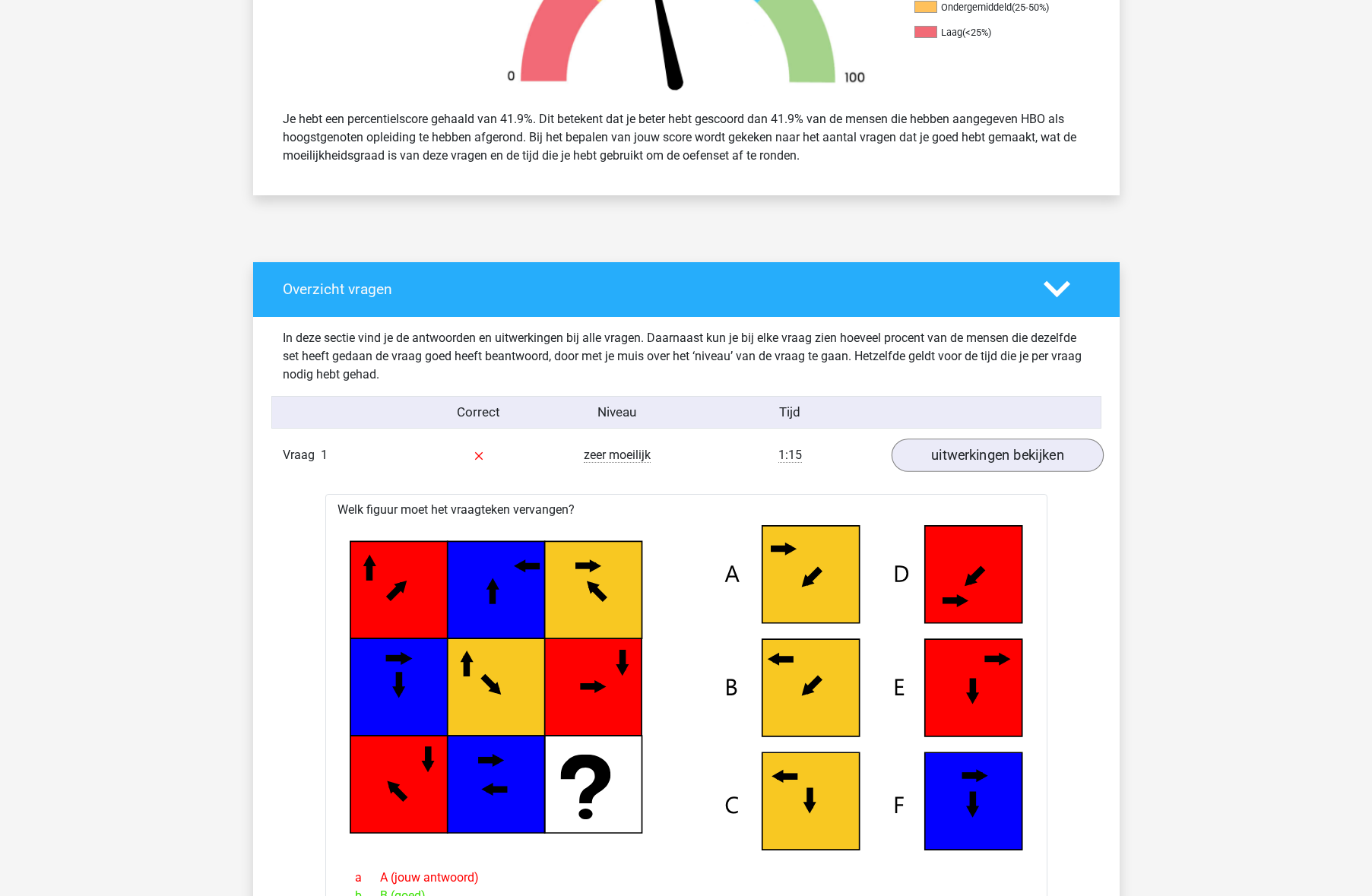
scroll to position [580, 0]
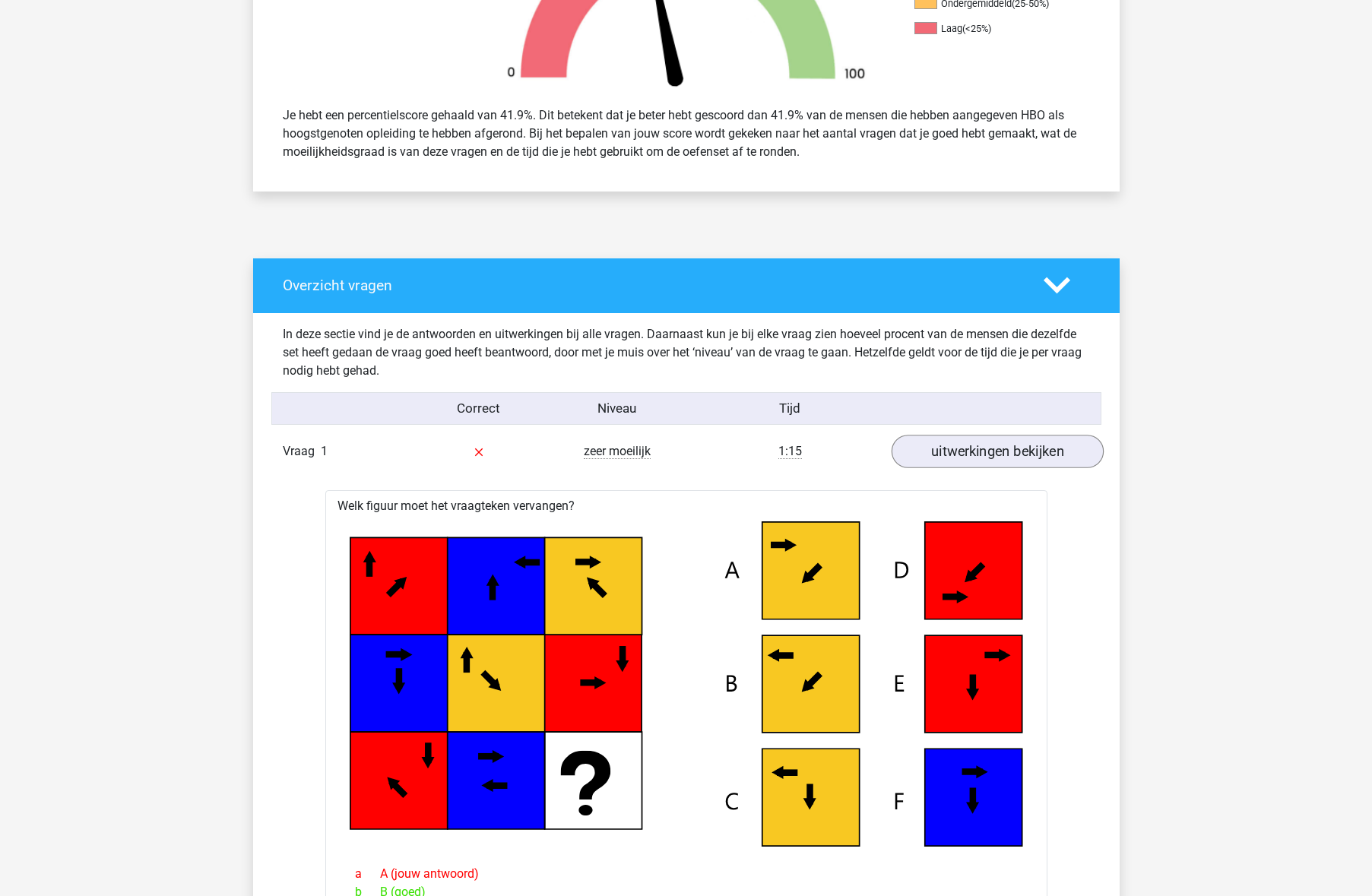
click at [956, 446] on link "uitwerkingen bekijken" at bounding box center [996, 452] width 212 height 34
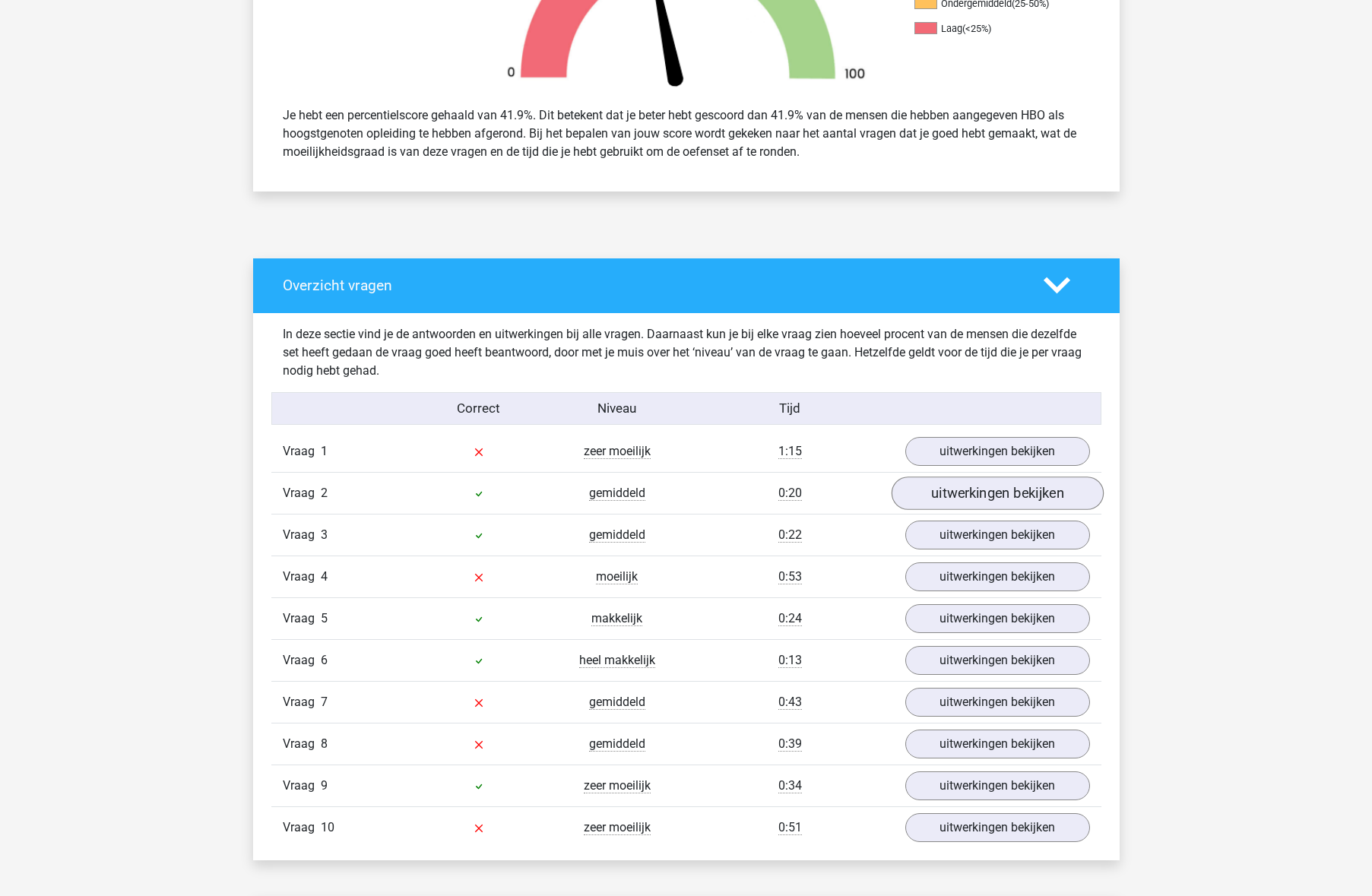
click at [933, 494] on link "uitwerkingen bekijken" at bounding box center [996, 493] width 212 height 34
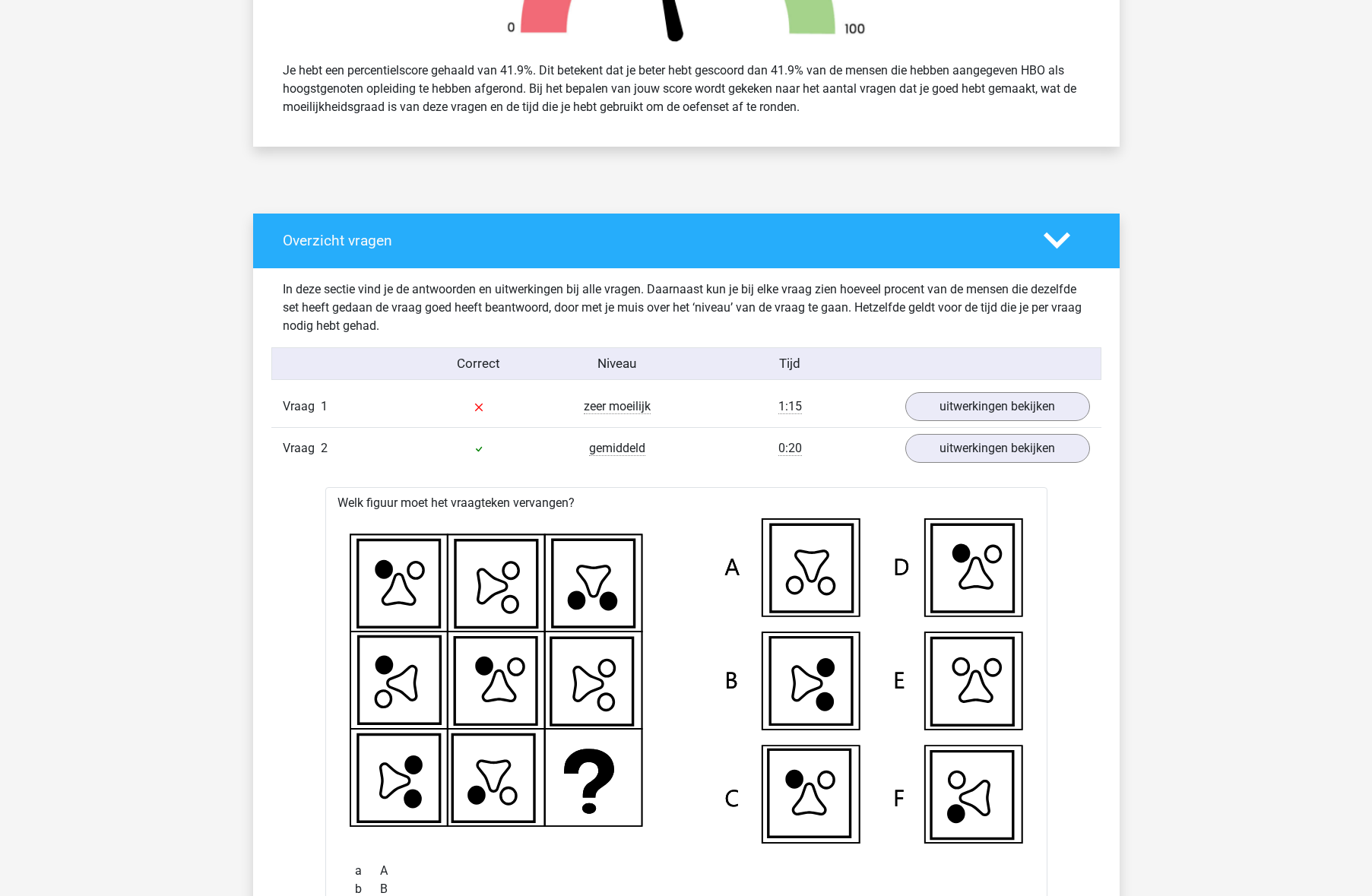
scroll to position [636, 0]
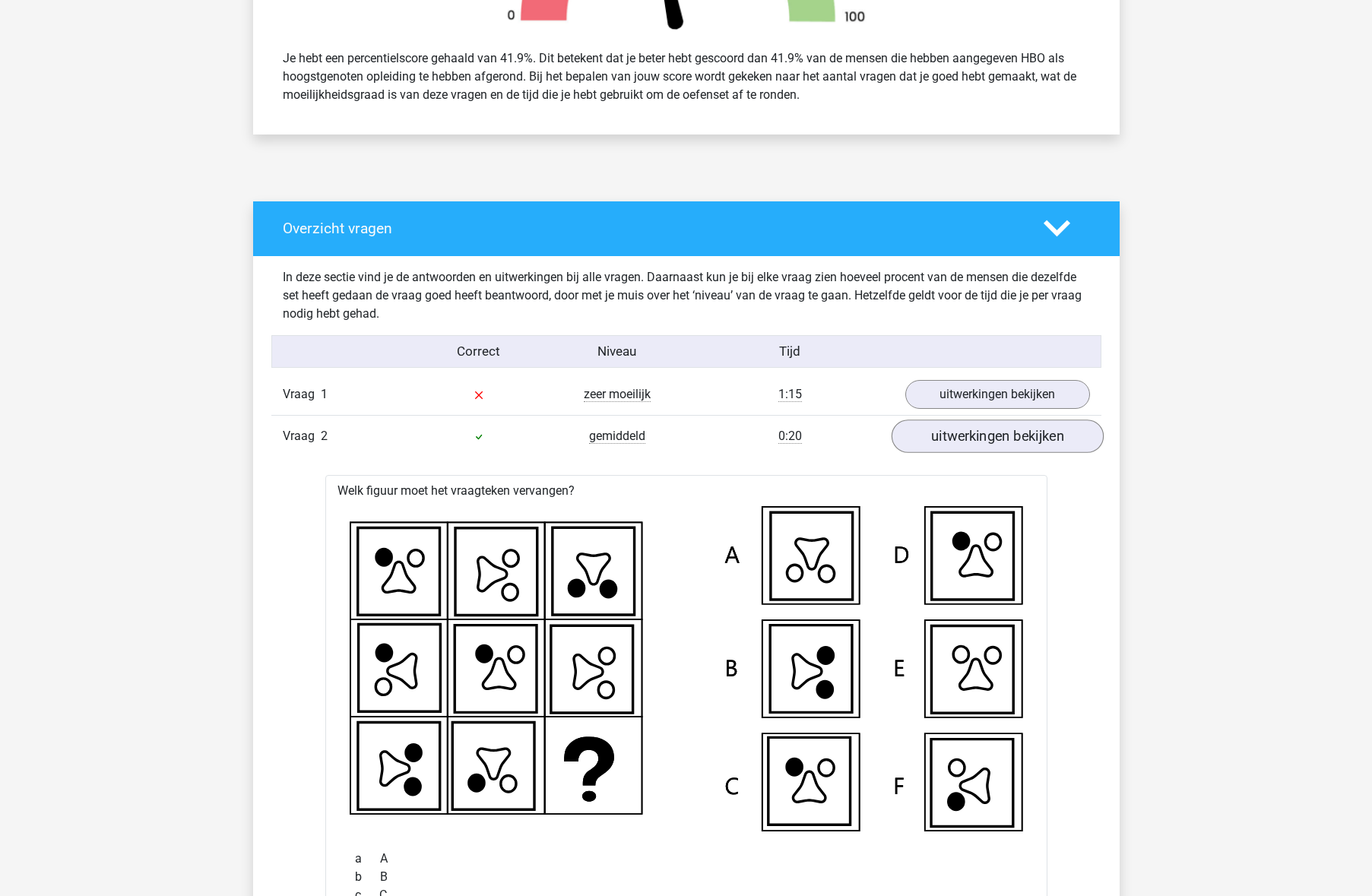
click at [956, 436] on link "uitwerkingen bekijken" at bounding box center [996, 437] width 212 height 34
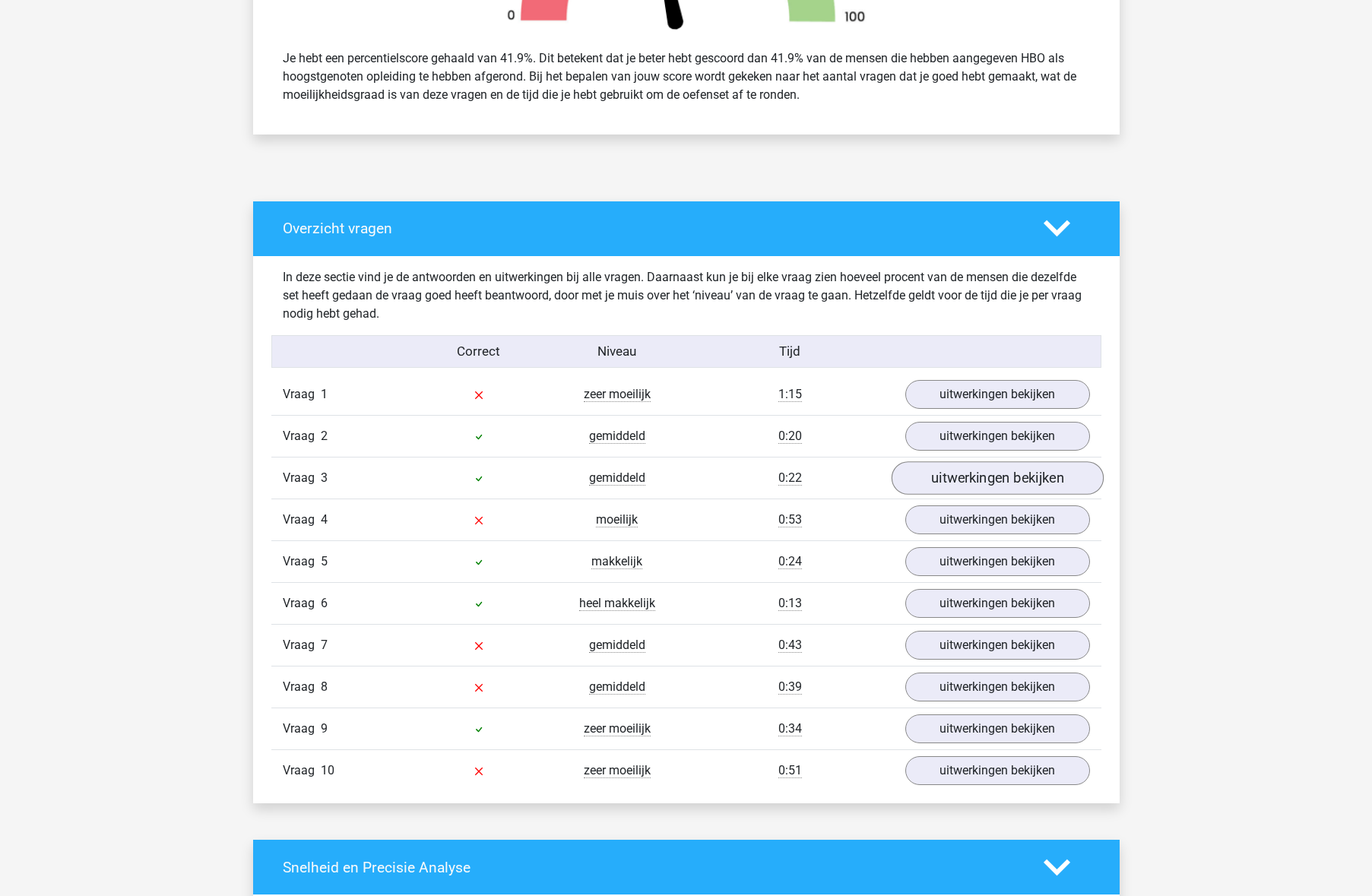
click at [961, 475] on link "uitwerkingen bekijken" at bounding box center [996, 478] width 212 height 34
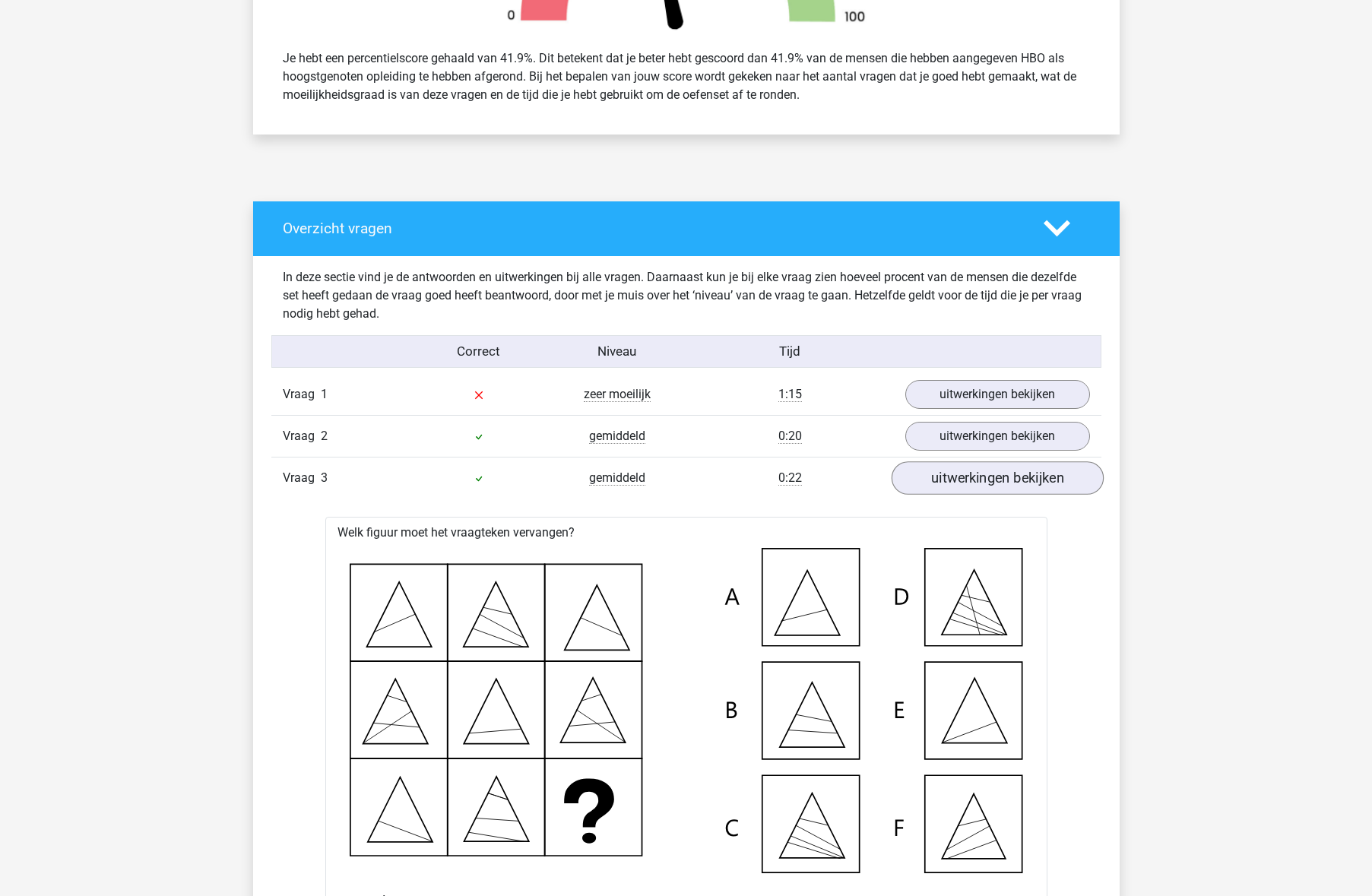
click at [960, 481] on link "uitwerkingen bekijken" at bounding box center [996, 478] width 212 height 34
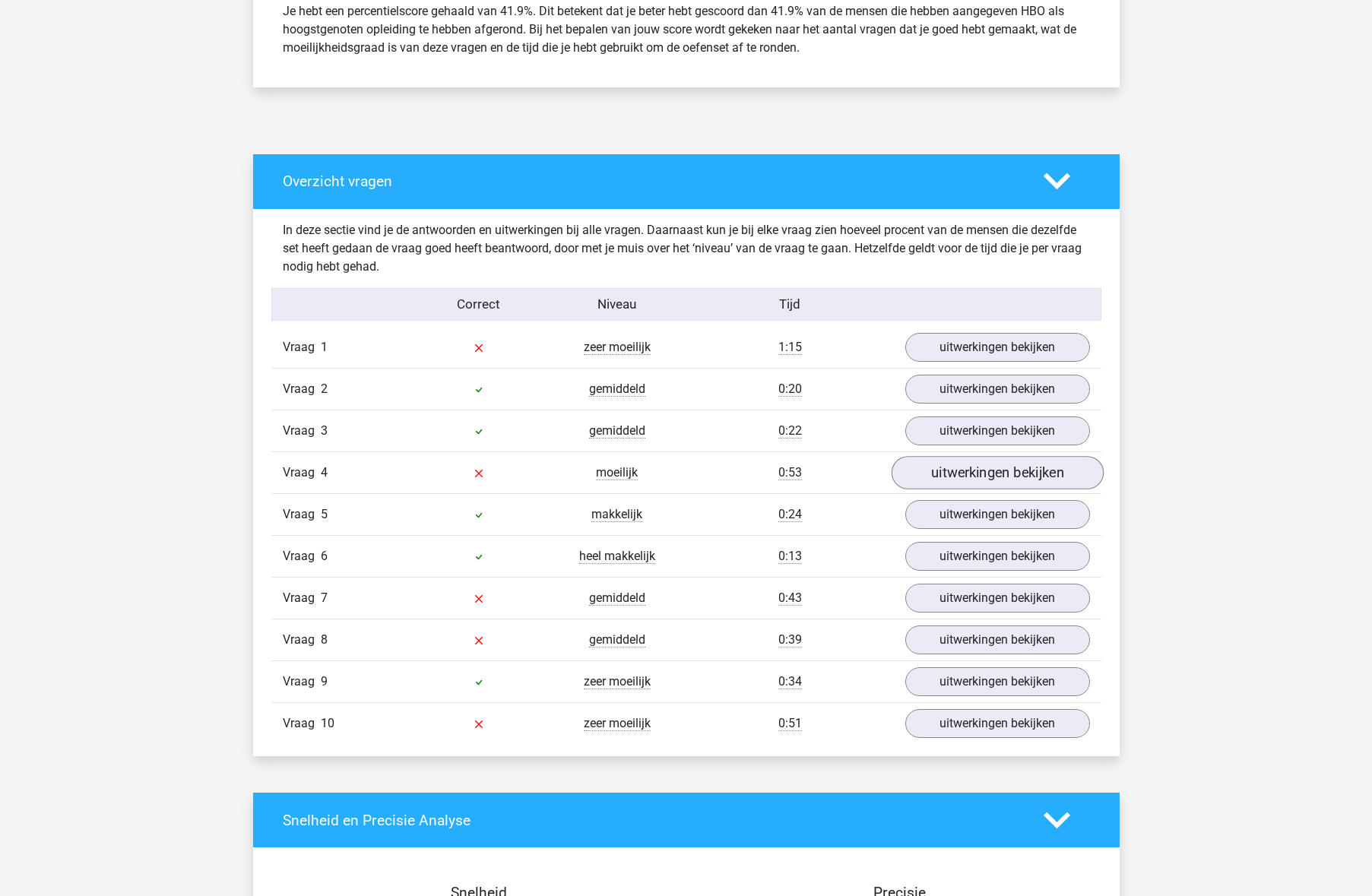
scroll to position [709, 0]
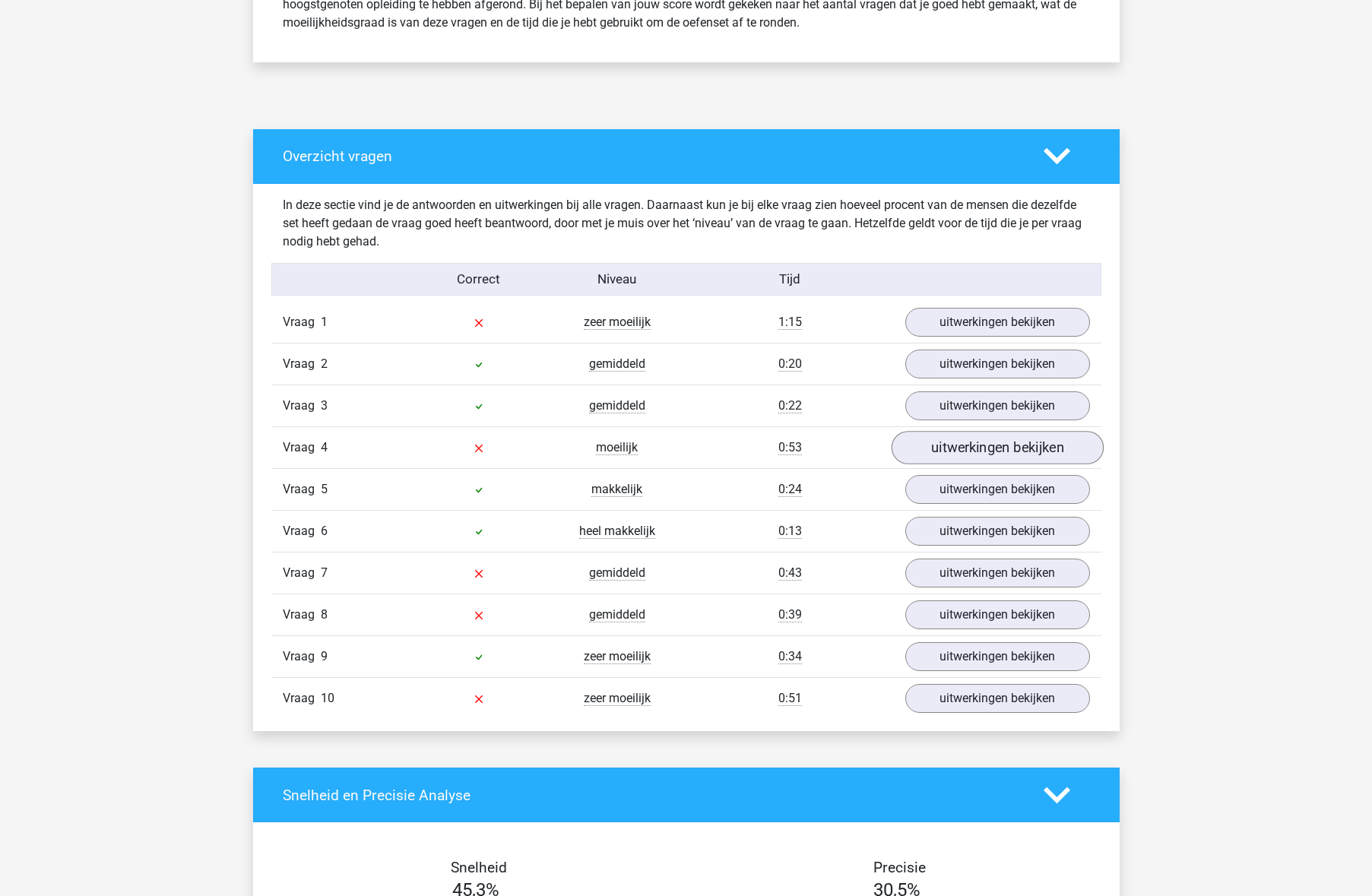
click at [964, 460] on link "uitwerkingen bekijken" at bounding box center [996, 448] width 212 height 34
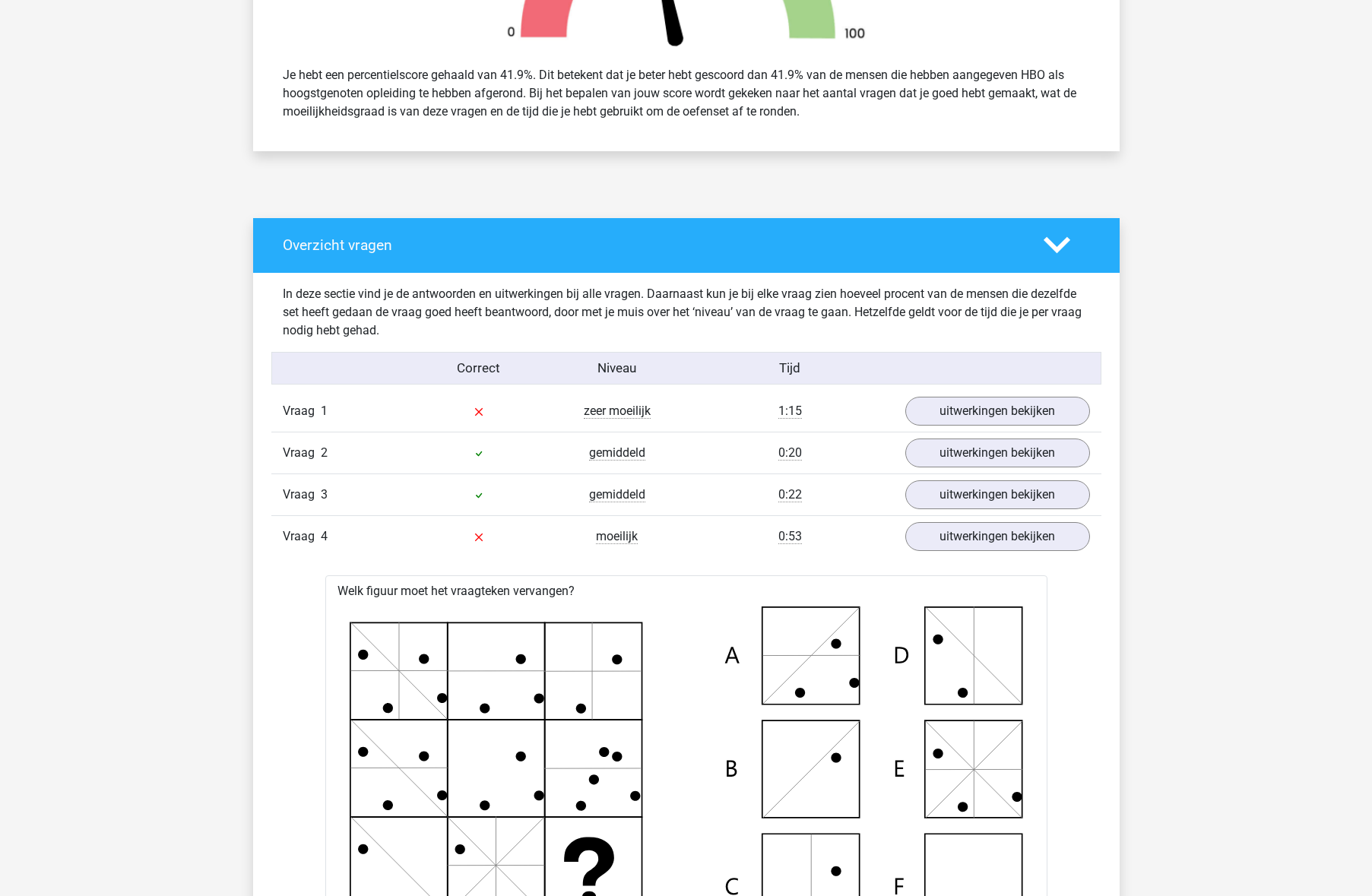
scroll to position [751, 0]
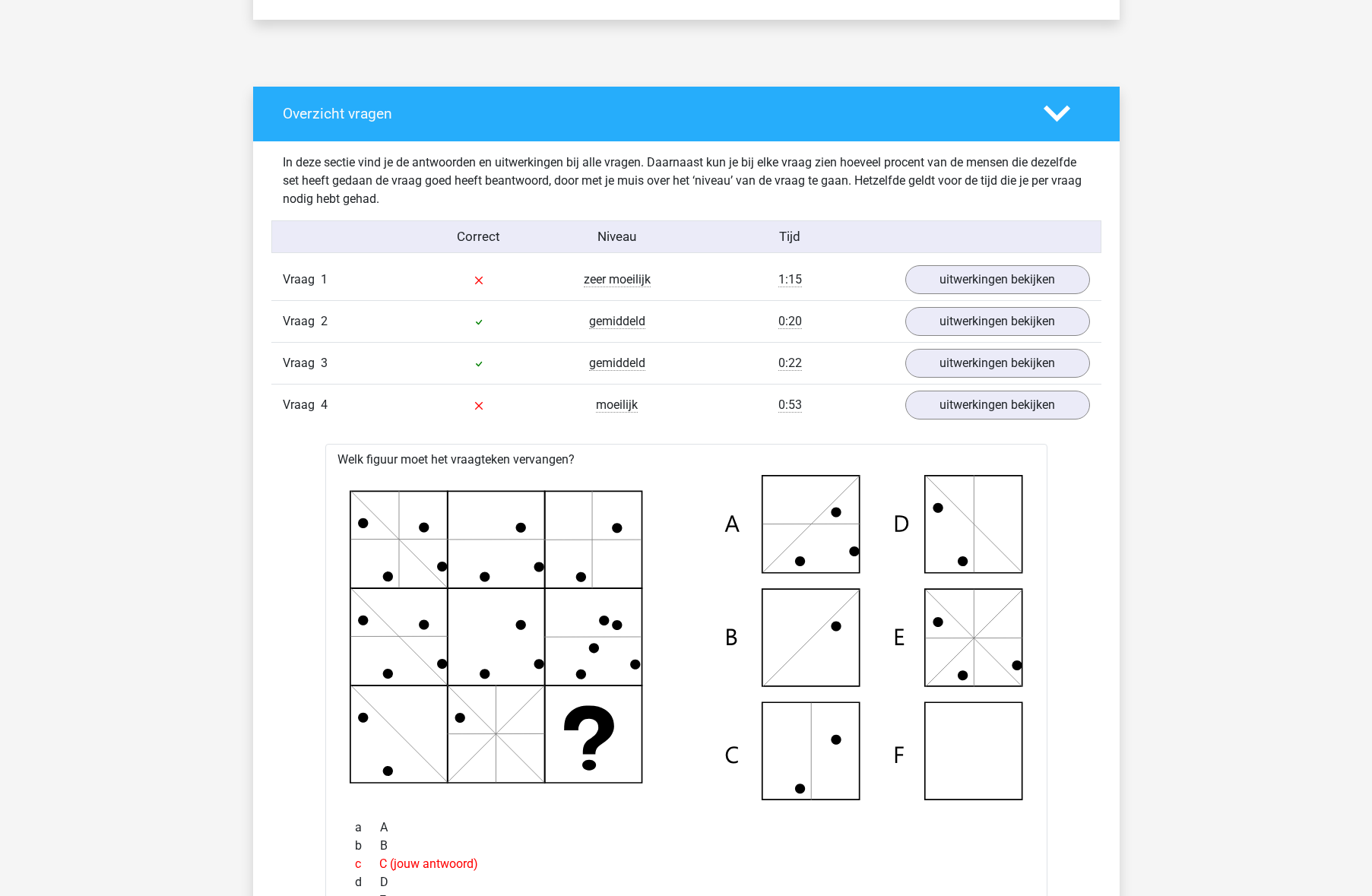
click at [990, 421] on div "Vraag 4 moeilijk 0:53 uitwerkingen bekijken" at bounding box center [686, 405] width 830 height 41
click at [995, 410] on link "uitwerkingen bekijken" at bounding box center [996, 405] width 212 height 34
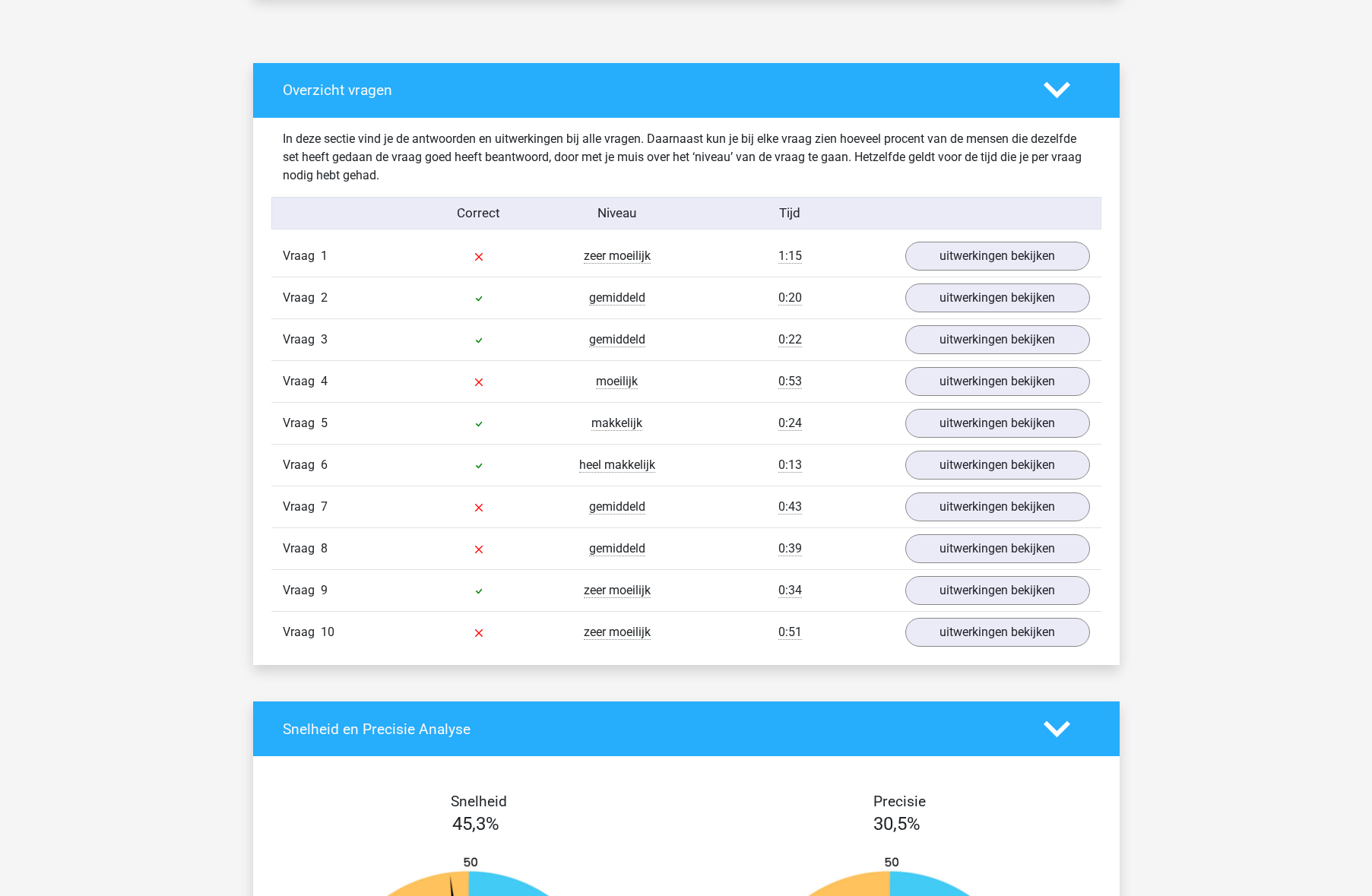
scroll to position [775, 0]
click at [993, 430] on link "uitwerkingen bekijken" at bounding box center [996, 424] width 212 height 34
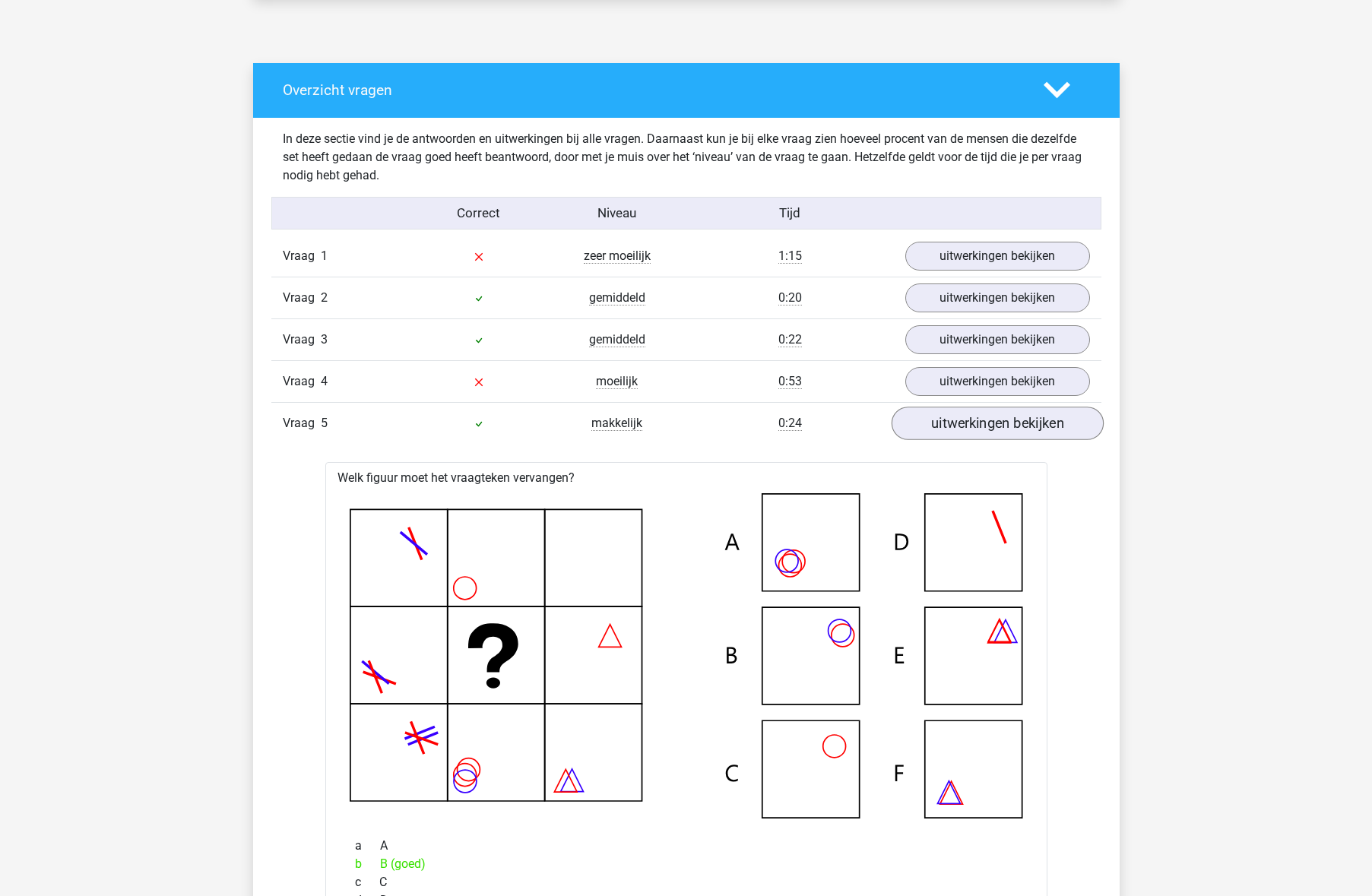
click at [993, 430] on link "uitwerkingen bekijken" at bounding box center [996, 424] width 212 height 34
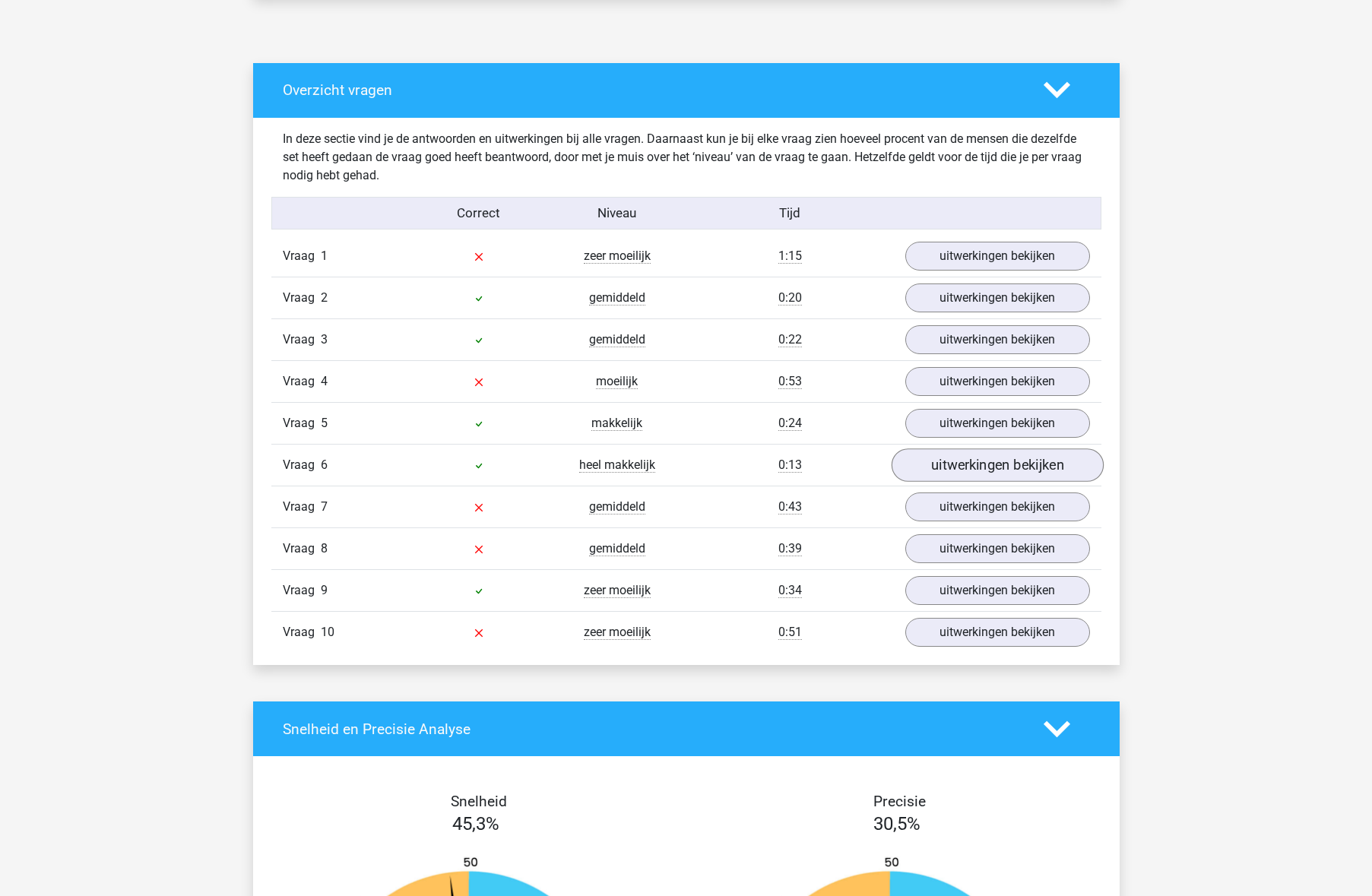
click at [996, 462] on link "uitwerkingen bekijken" at bounding box center [996, 465] width 212 height 34
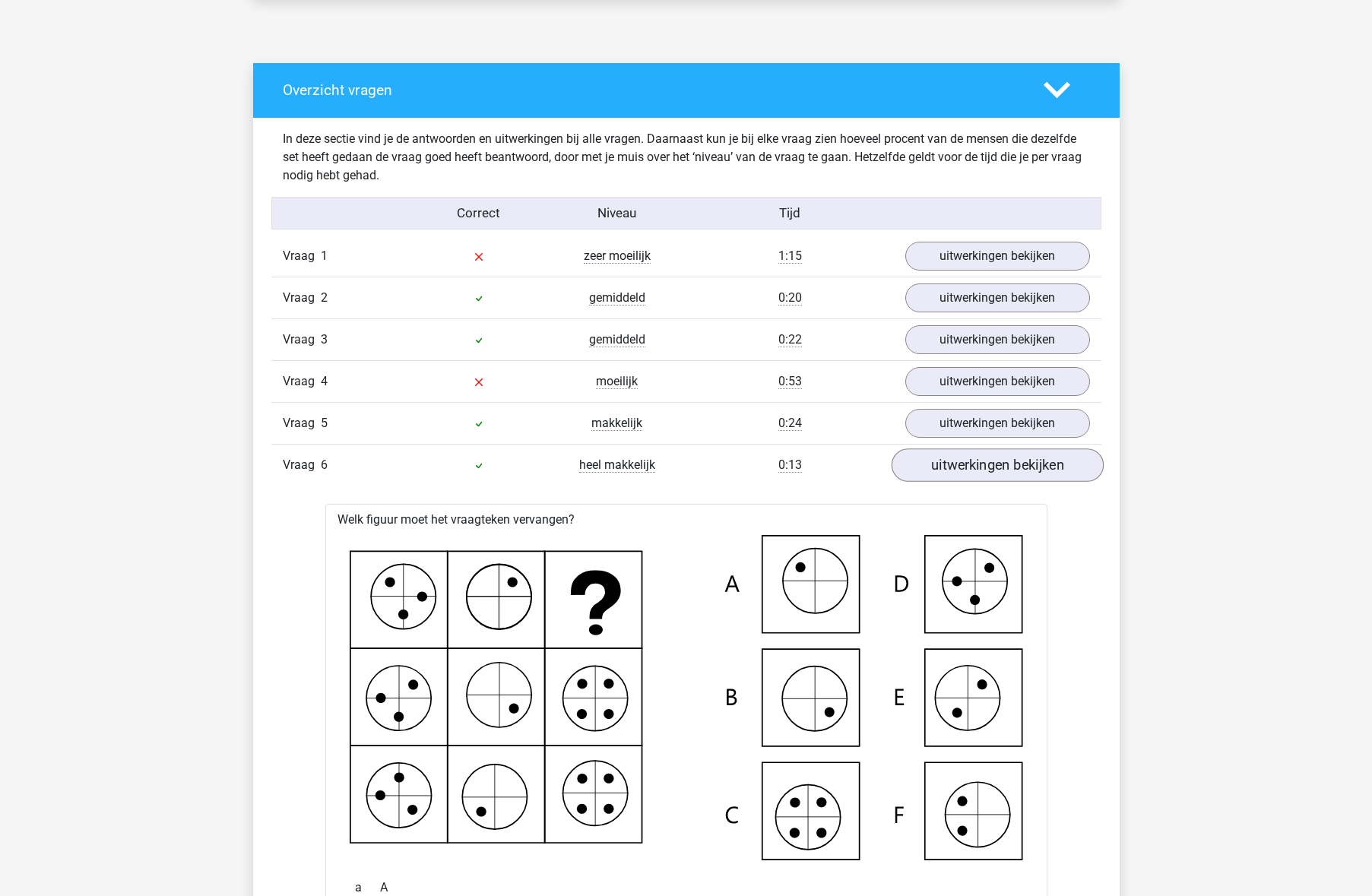
click at [996, 462] on link "uitwerkingen bekijken" at bounding box center [996, 465] width 212 height 34
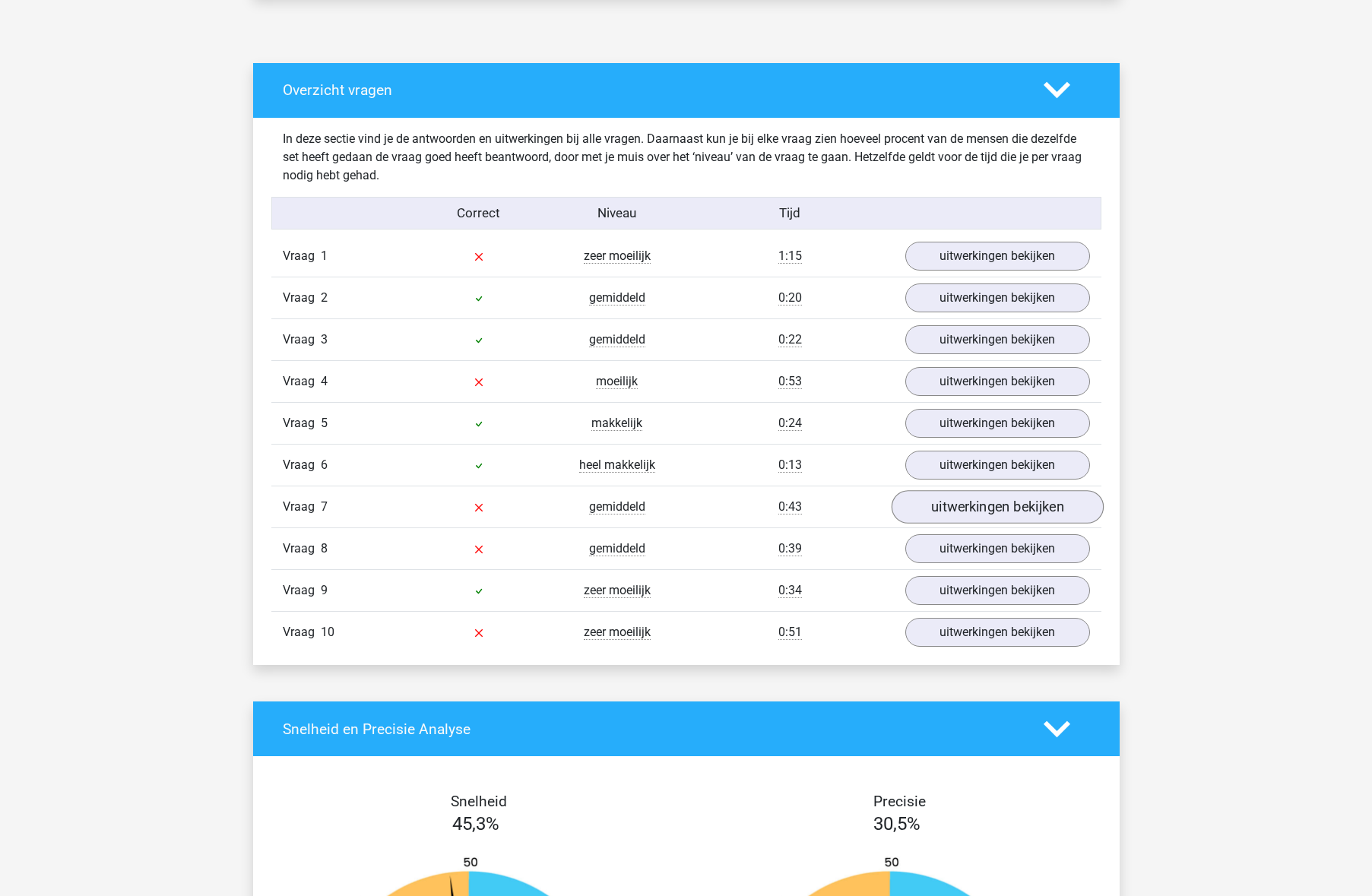
click at [995, 502] on link "uitwerkingen bekijken" at bounding box center [996, 507] width 212 height 34
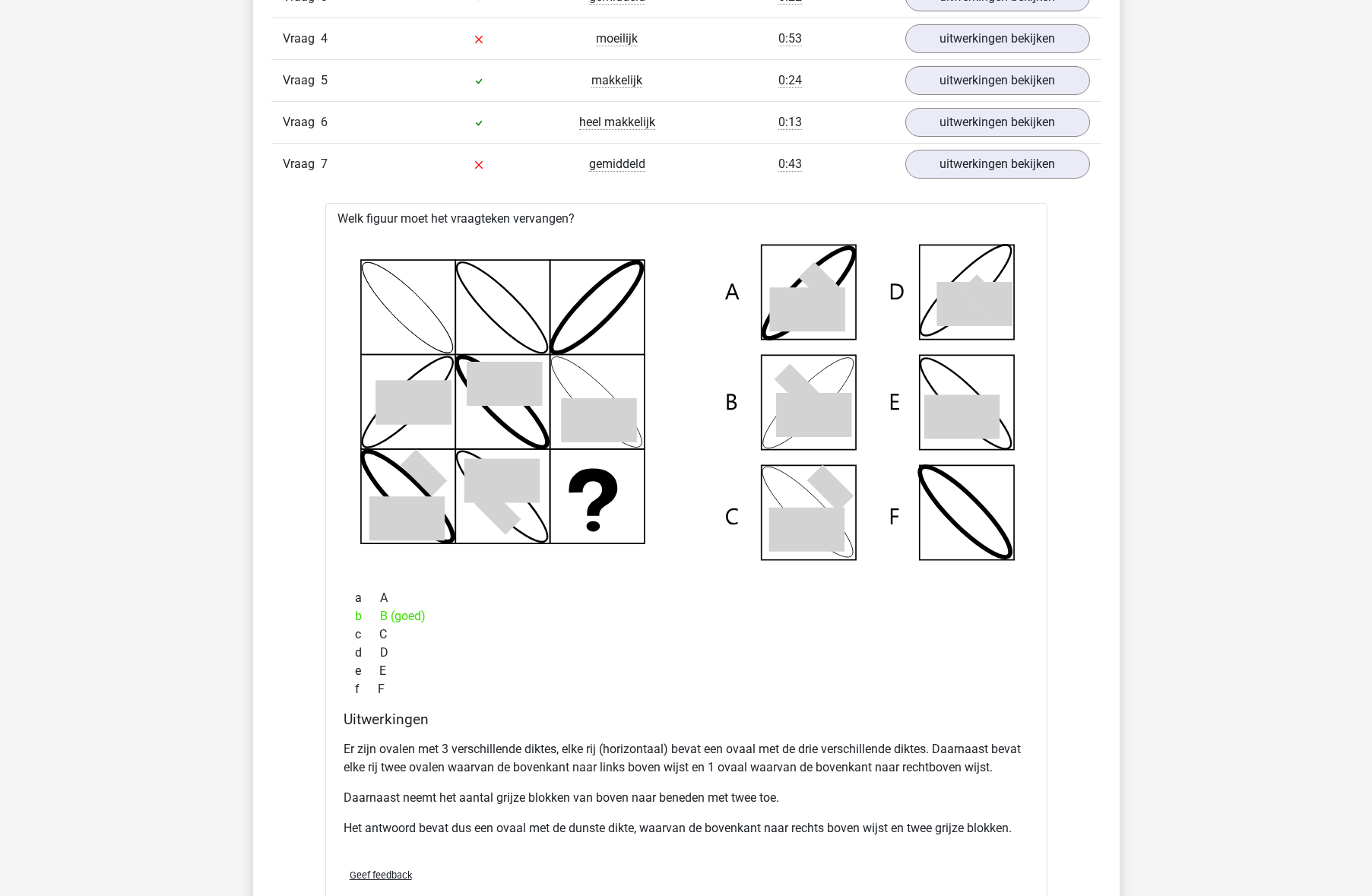
scroll to position [1076, 0]
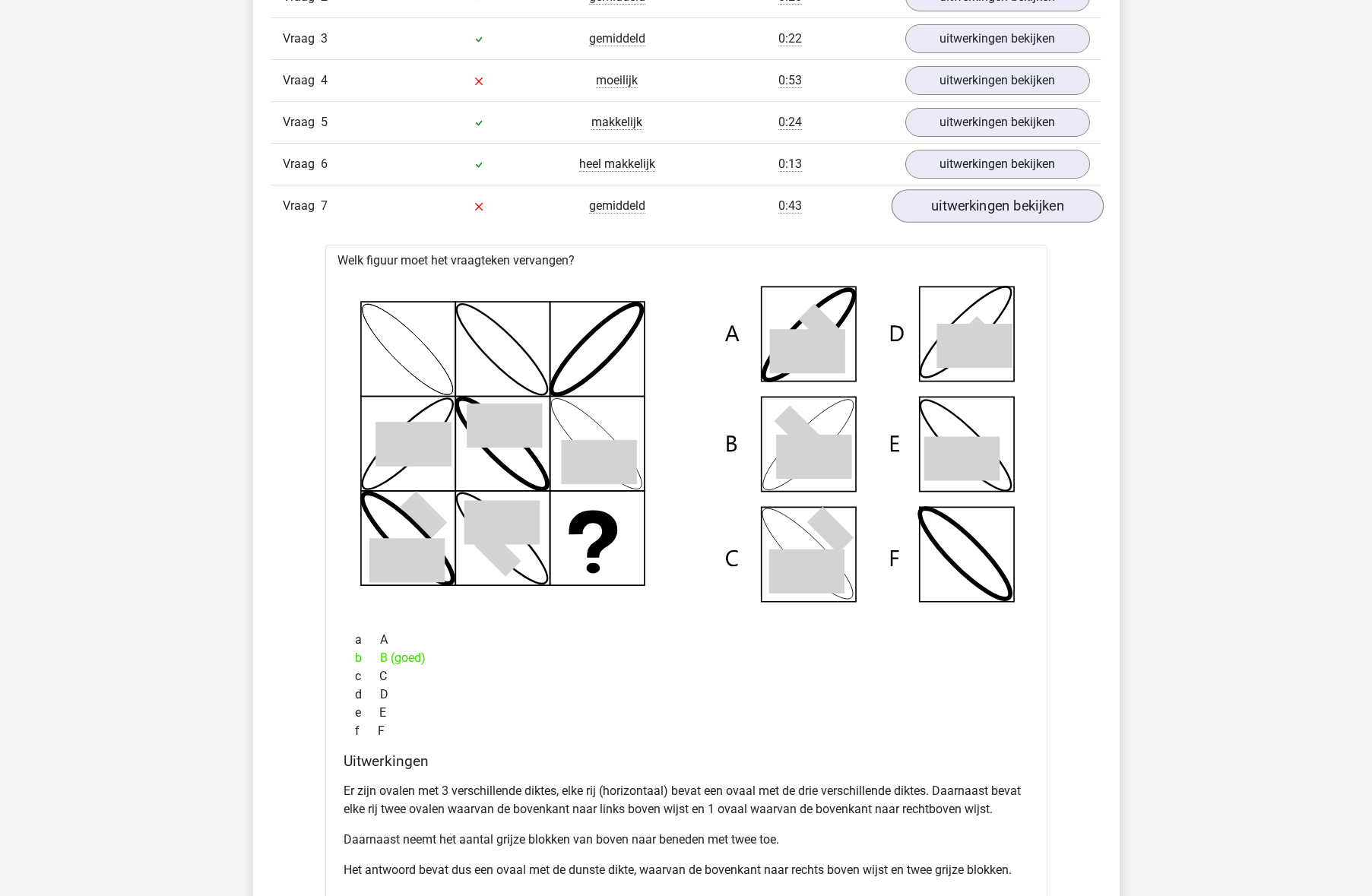
click at [999, 212] on link "uitwerkingen bekijken" at bounding box center [996, 206] width 212 height 34
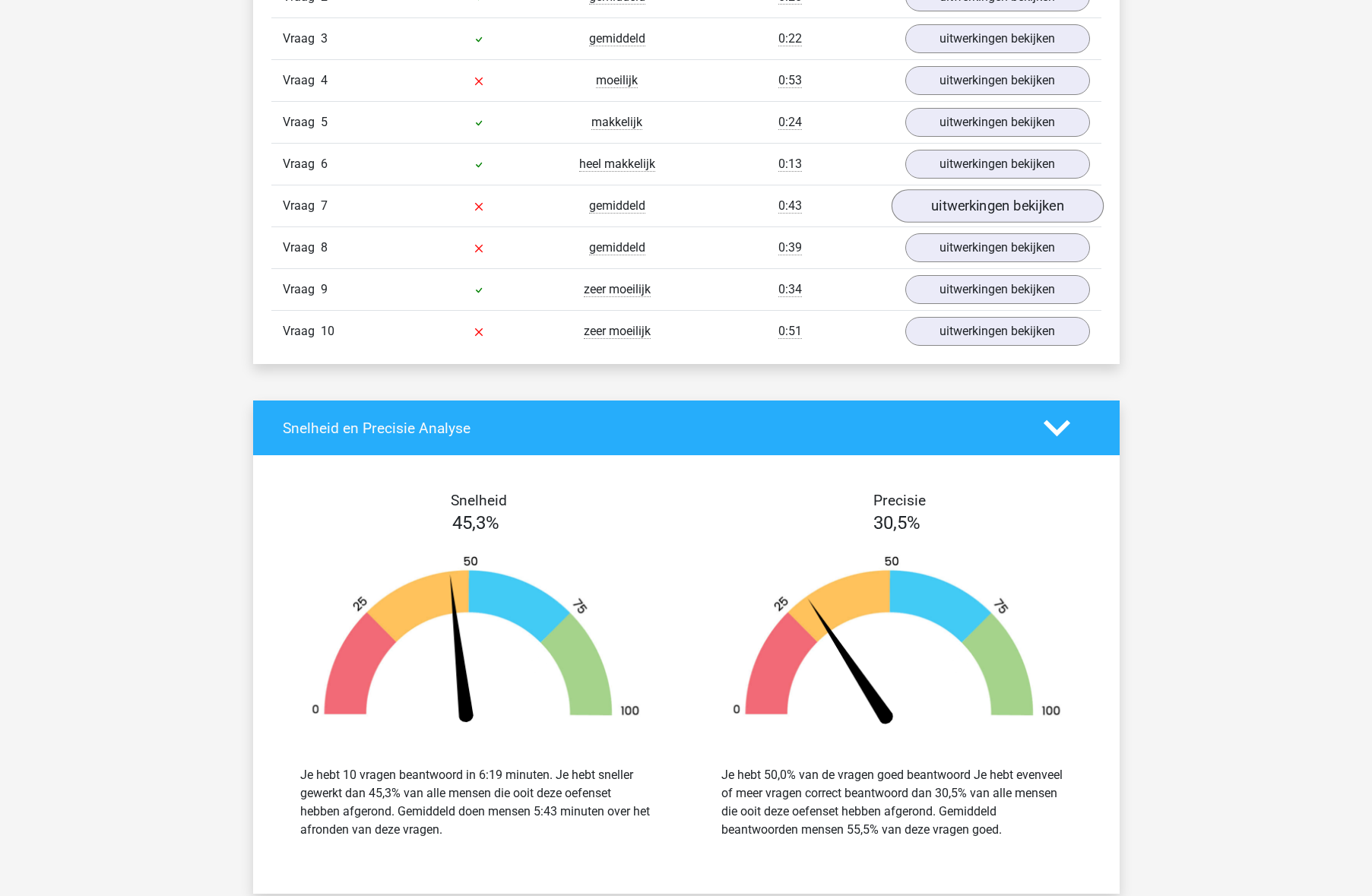
click at [977, 205] on link "uitwerkingen bekijken" at bounding box center [996, 206] width 212 height 34
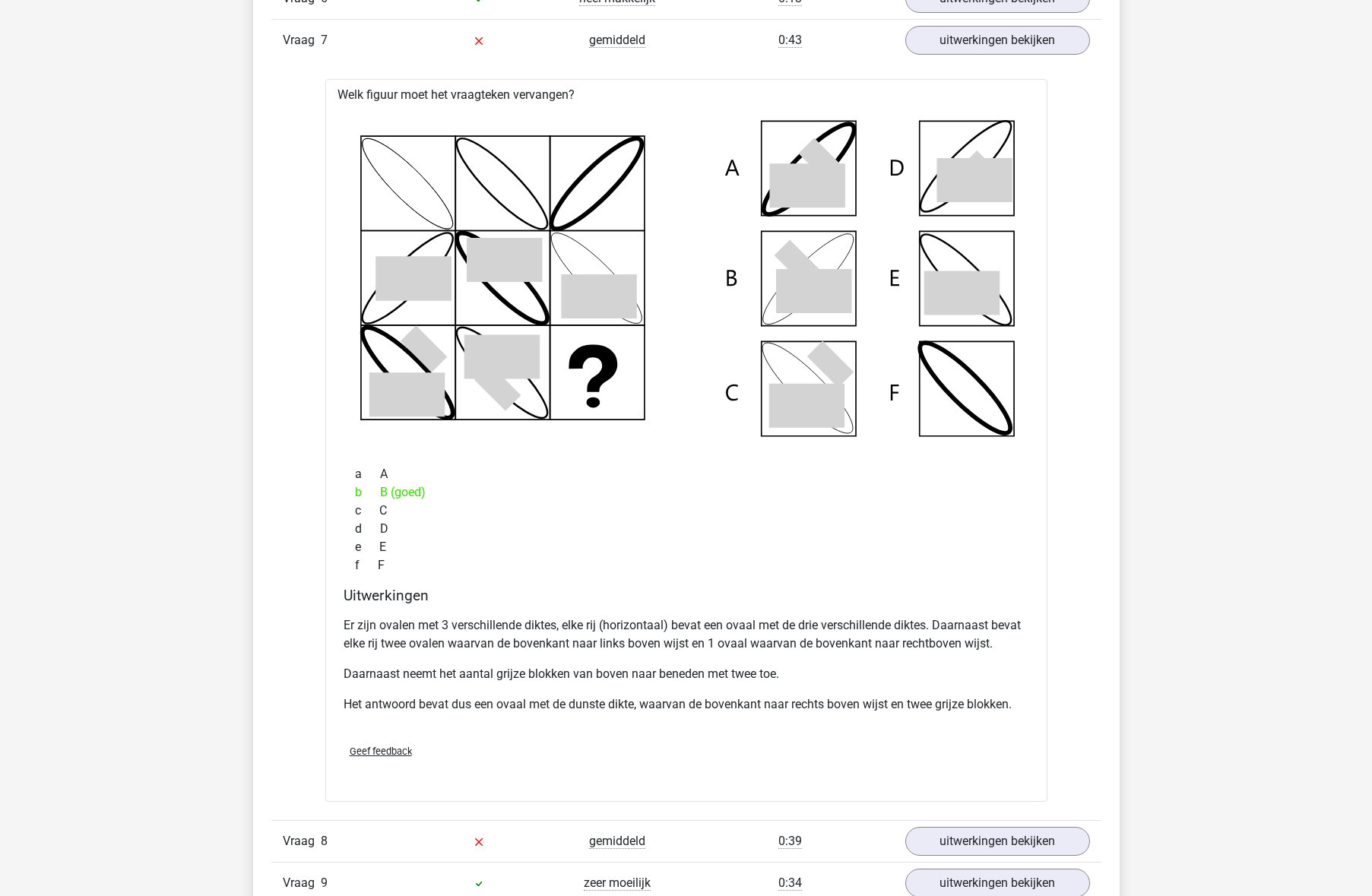
scroll to position [1182, 0]
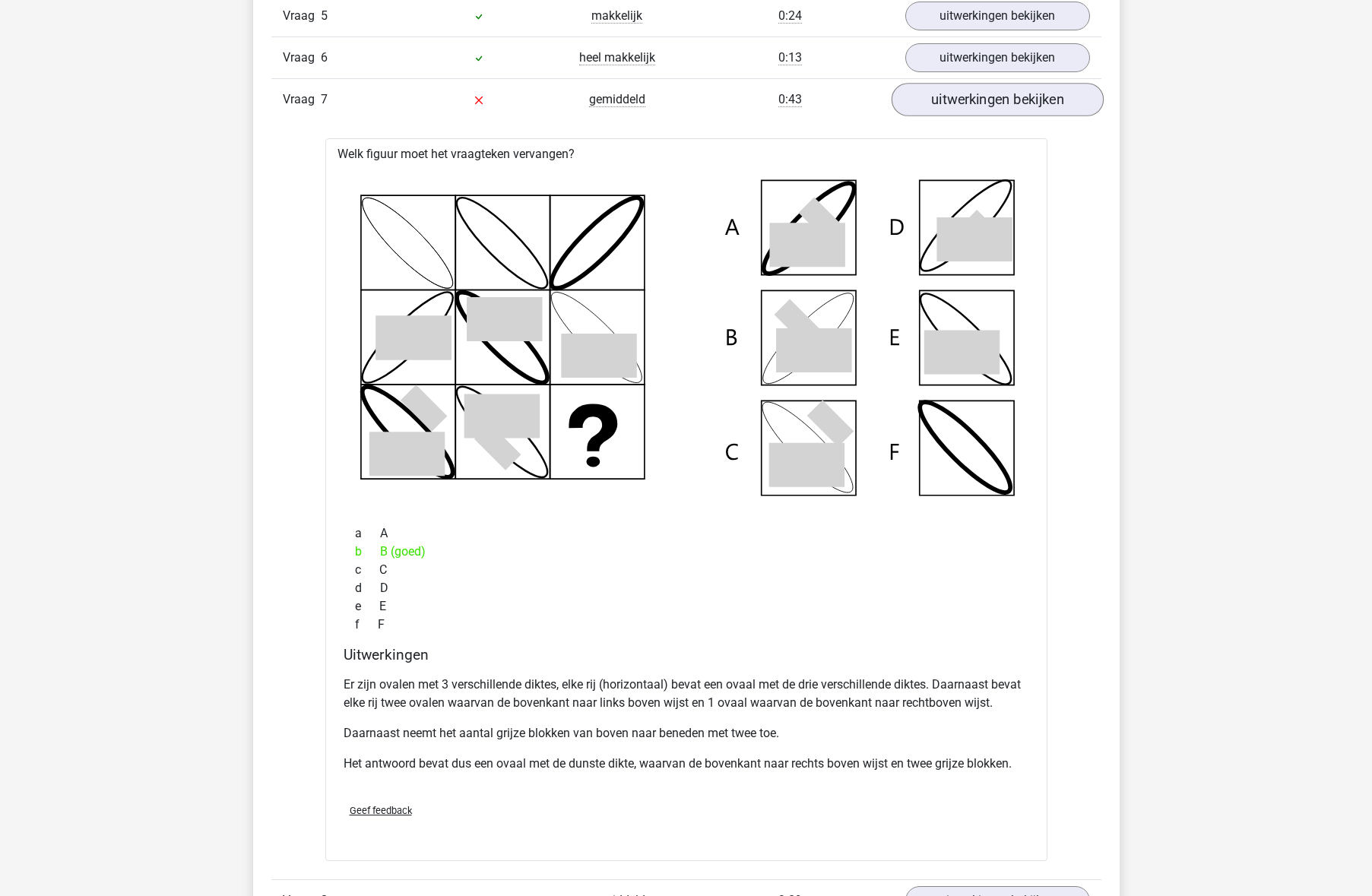
click at [951, 106] on link "uitwerkingen bekijken" at bounding box center [996, 100] width 212 height 34
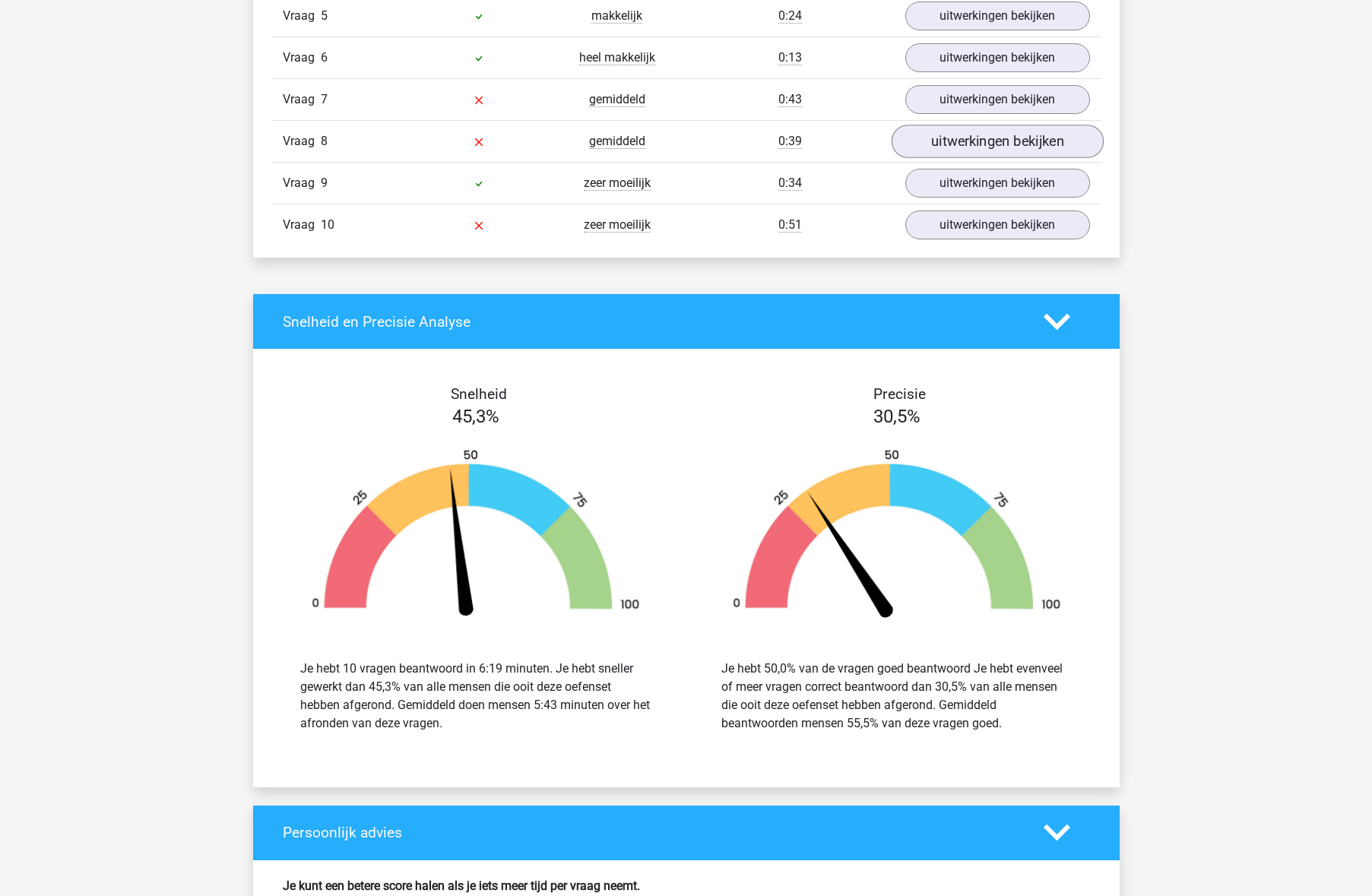
click at [993, 141] on link "uitwerkingen bekijken" at bounding box center [996, 141] width 212 height 34
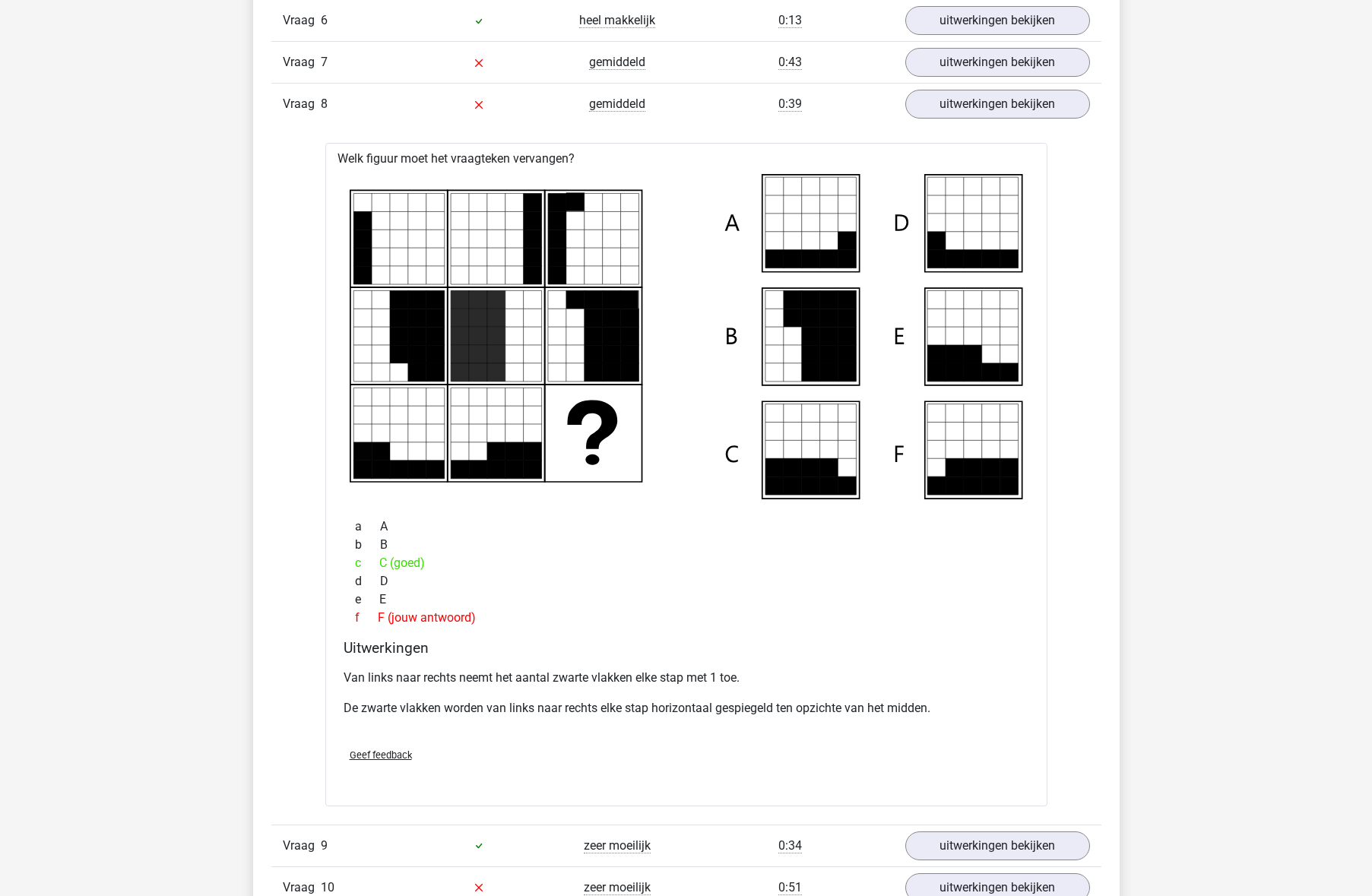
scroll to position [1222, 0]
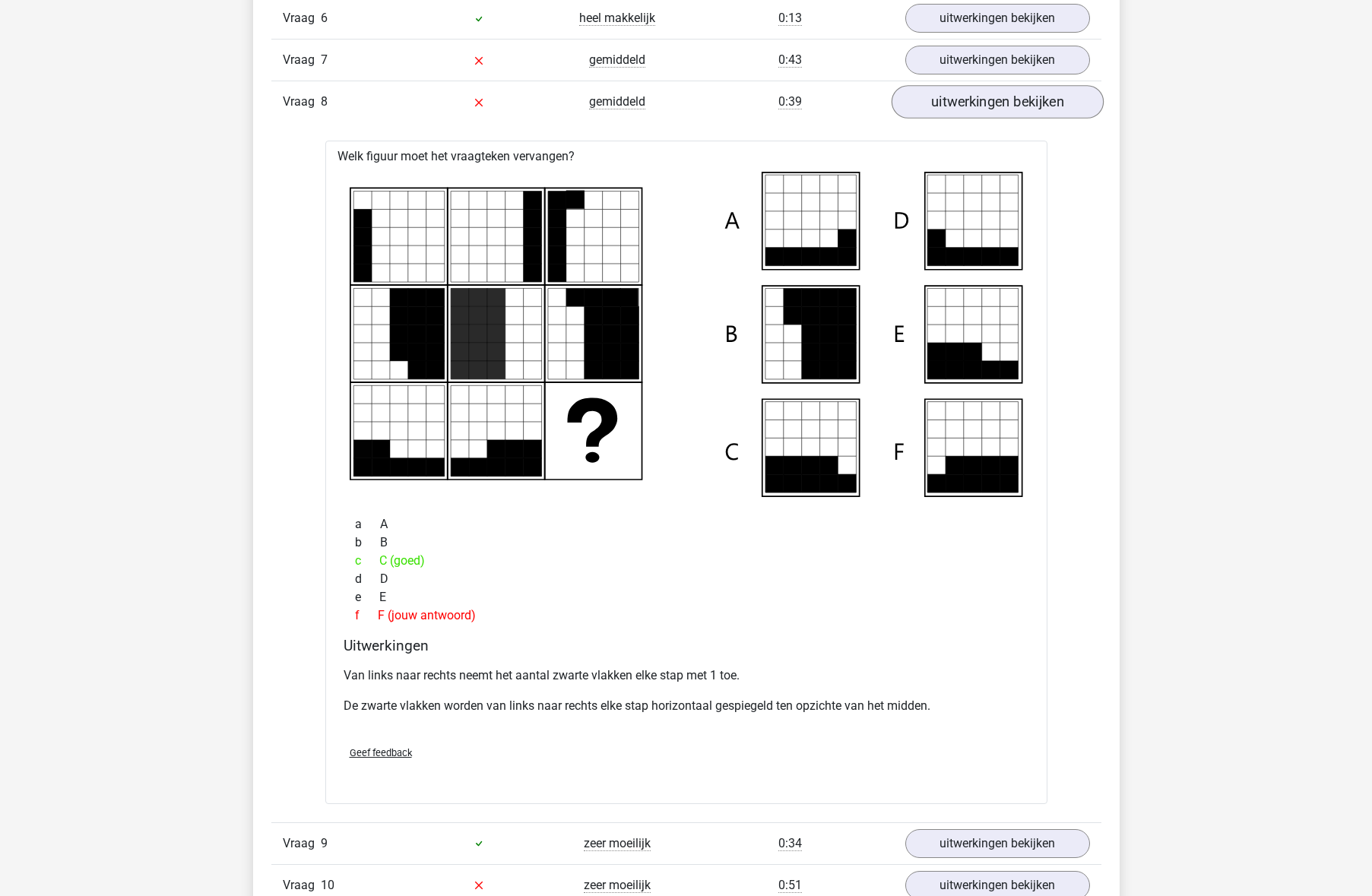
click at [938, 105] on link "uitwerkingen bekijken" at bounding box center [996, 102] width 212 height 34
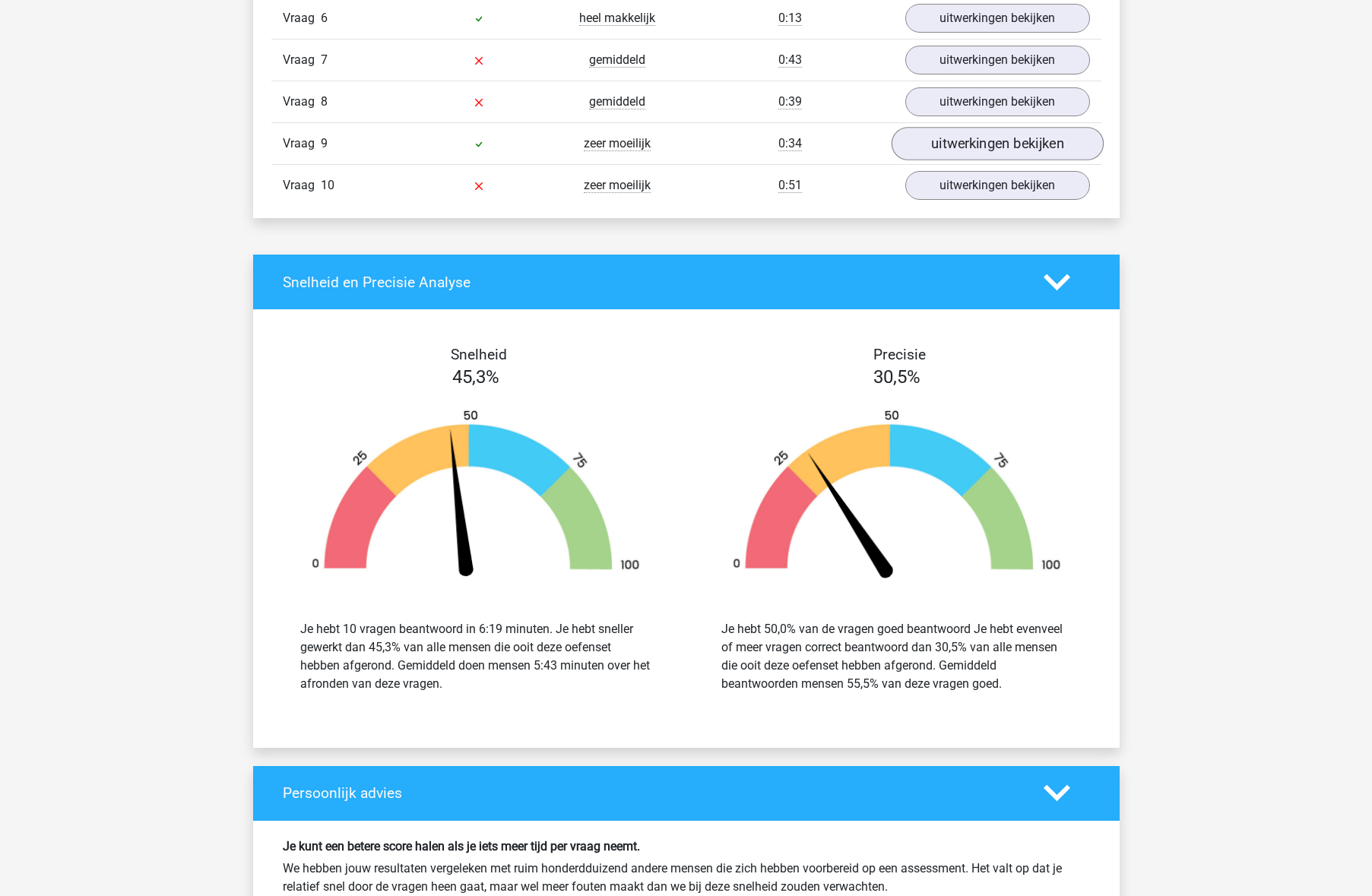
click at [954, 151] on link "uitwerkingen bekijken" at bounding box center [996, 144] width 212 height 34
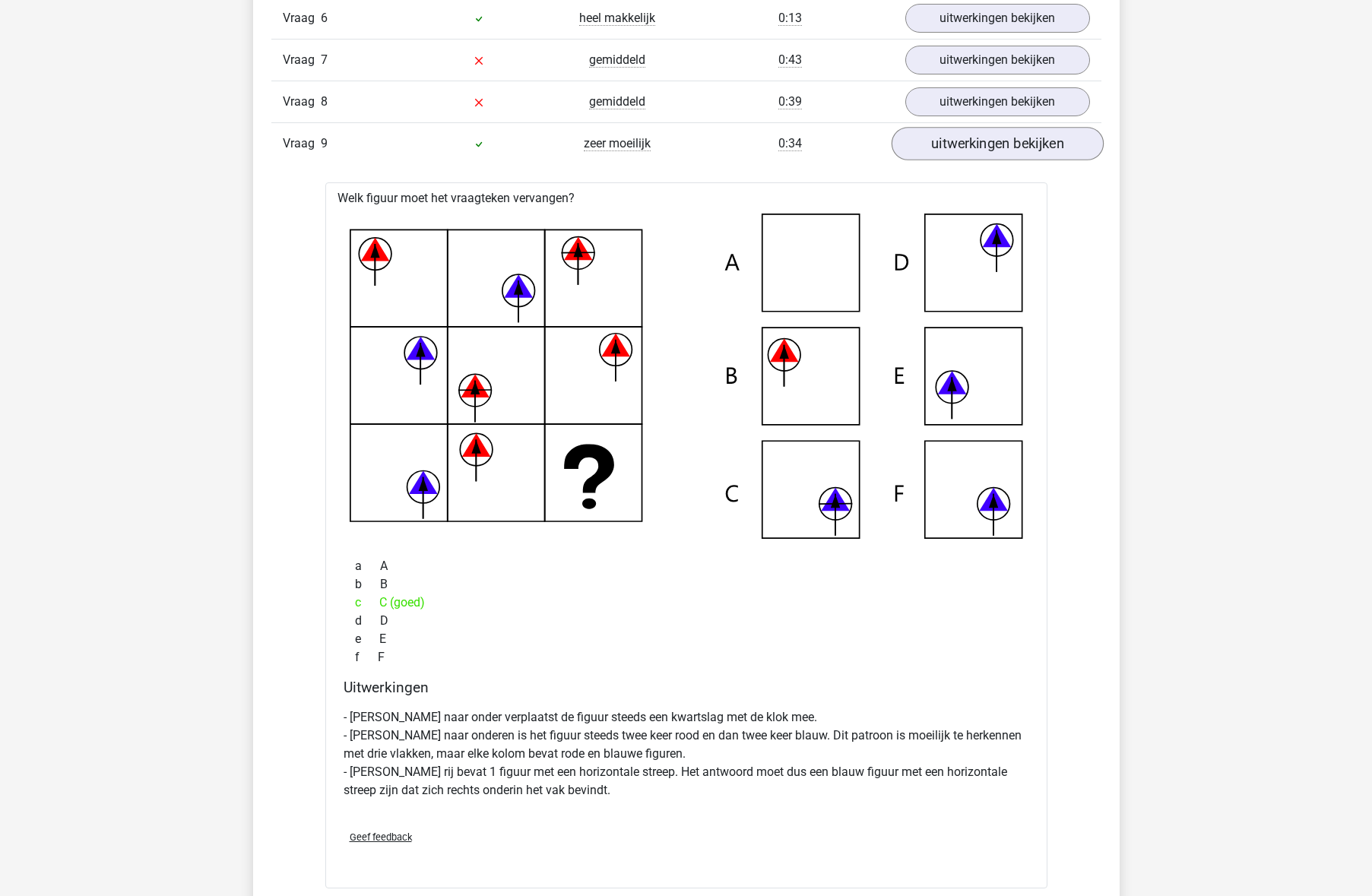
click at [956, 148] on link "uitwerkingen bekijken" at bounding box center [996, 144] width 212 height 34
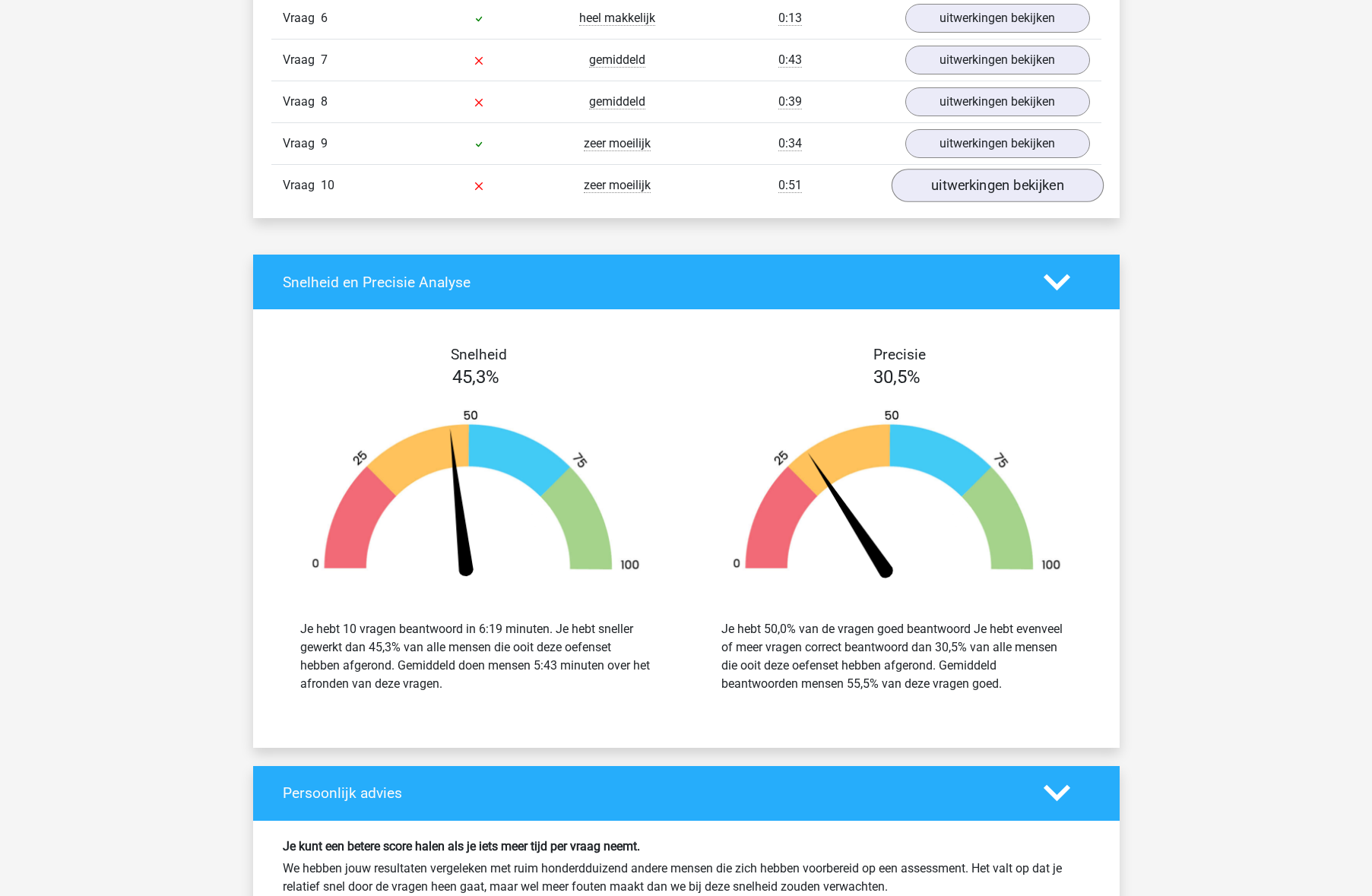
click at [987, 180] on link "uitwerkingen bekijken" at bounding box center [996, 185] width 212 height 34
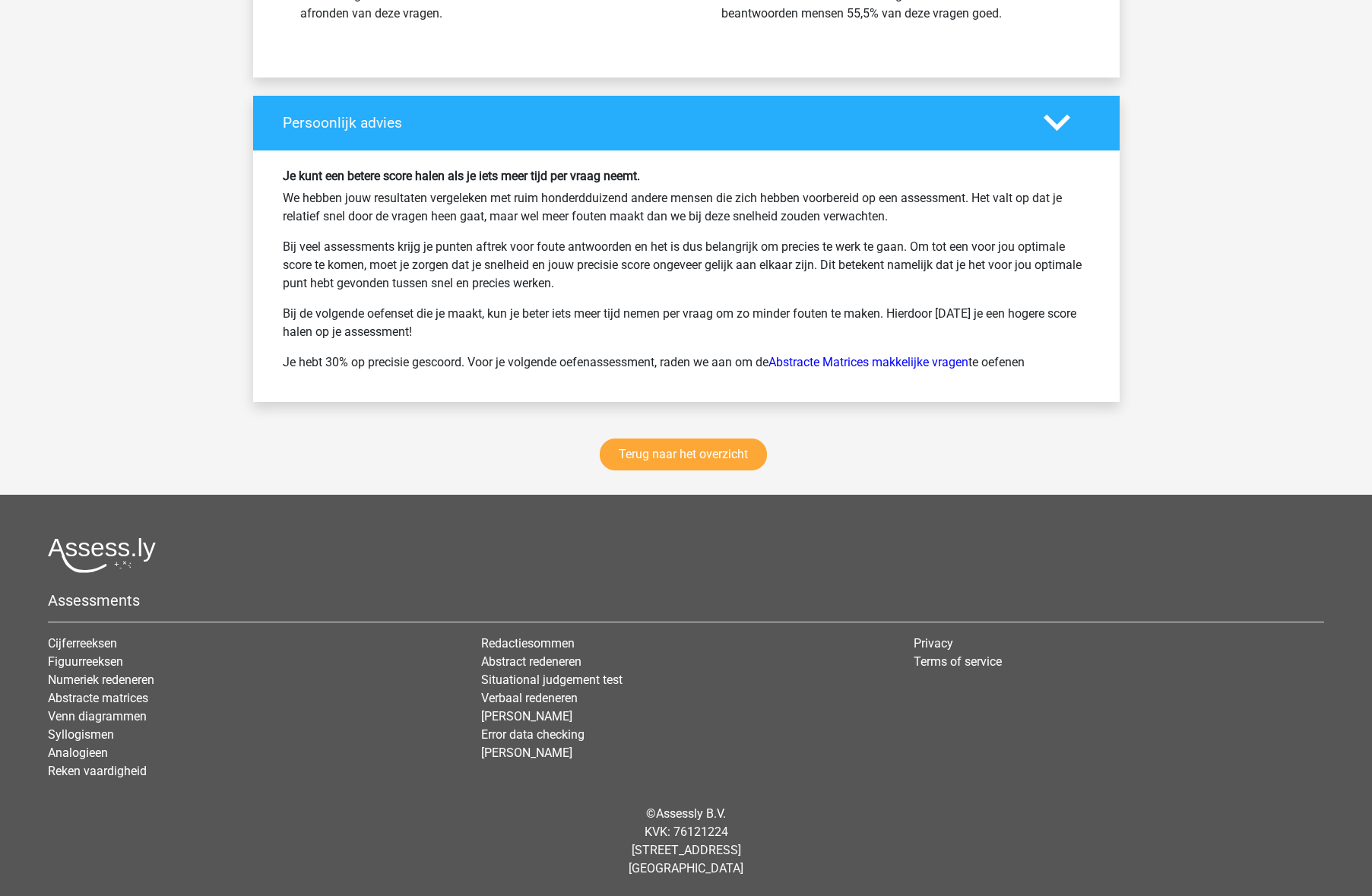
scroll to position [2626, 0]
click at [723, 457] on link "Terug naar het overzicht" at bounding box center [684, 456] width 168 height 32
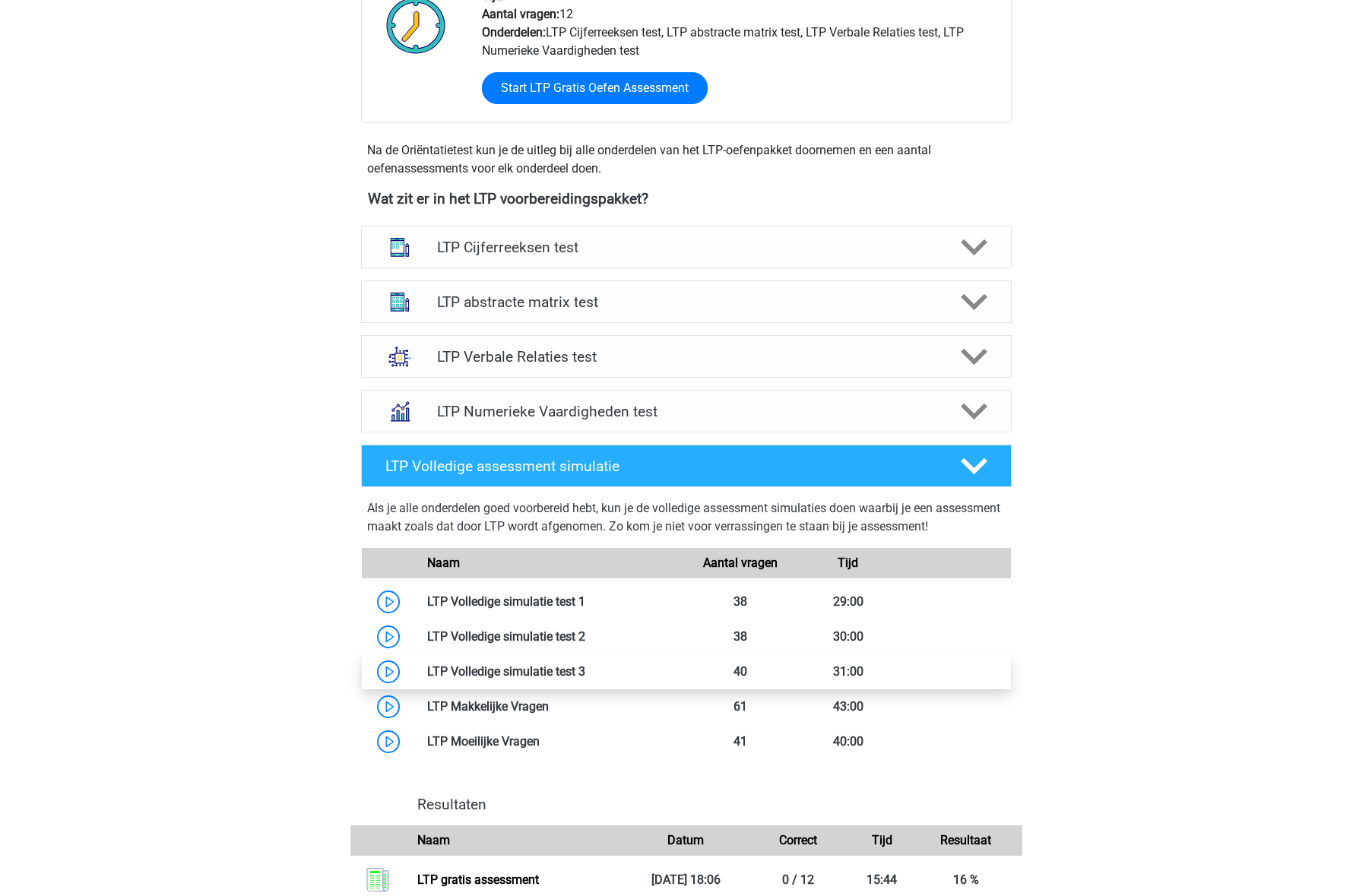
scroll to position [288, 0]
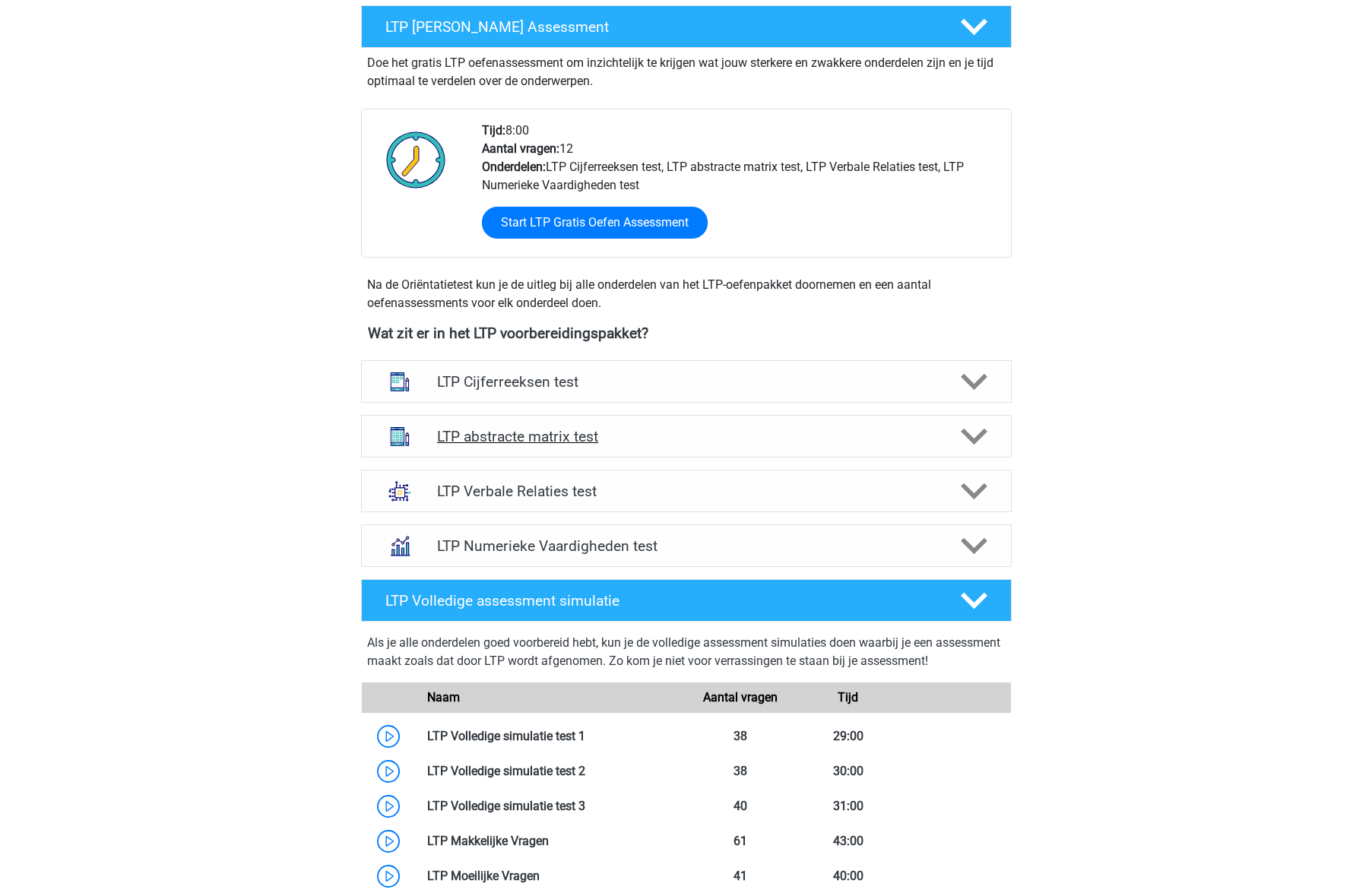
click at [669, 445] on div "LTP abstracte matrix test" at bounding box center [686, 436] width 651 height 42
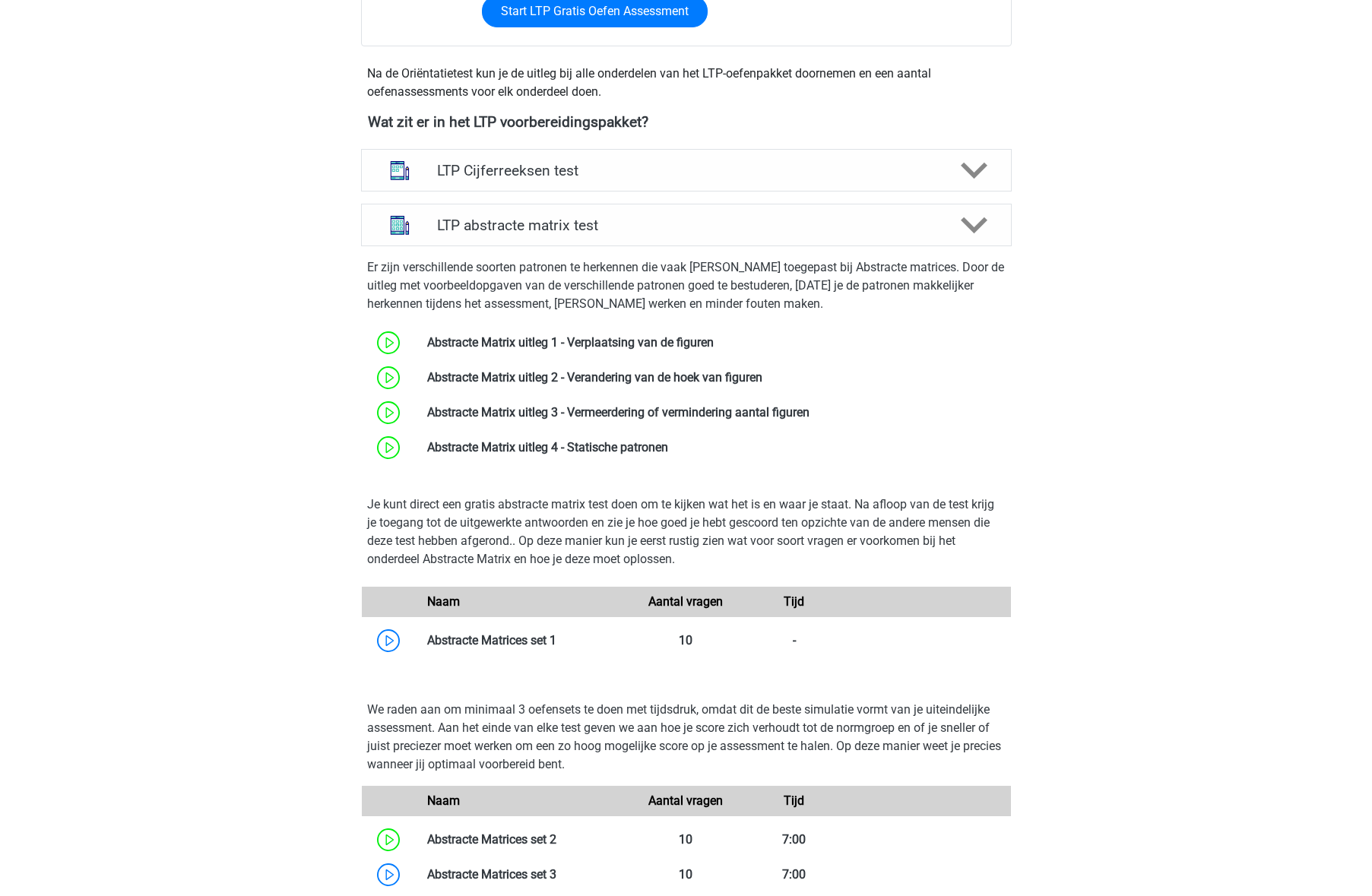
scroll to position [518, 0]
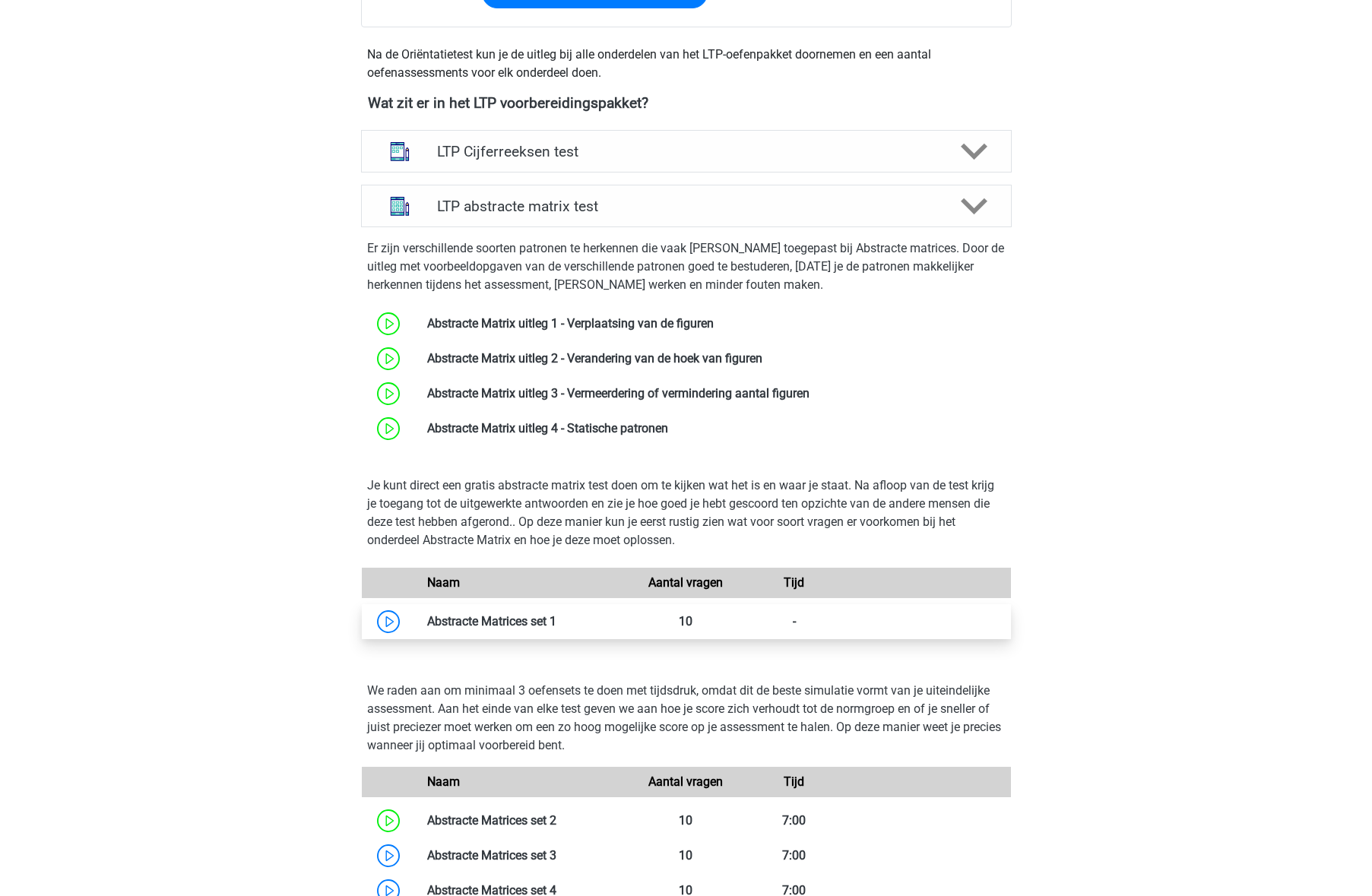
click at [557, 629] on link at bounding box center [557, 620] width 0 height 14
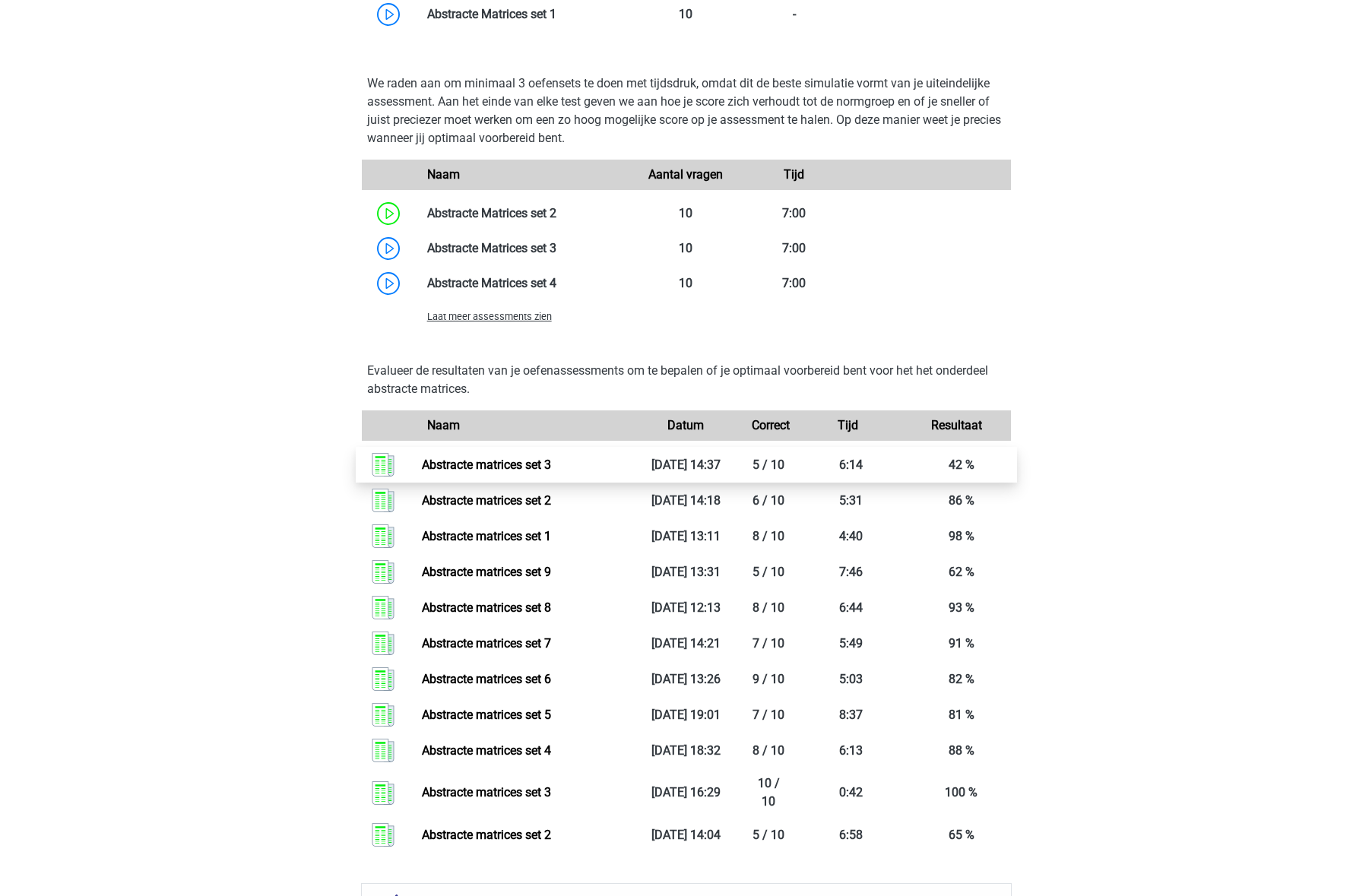
scroll to position [1125, 0]
click at [534, 313] on span "Laat meer assessments zien" at bounding box center [490, 317] width 124 height 11
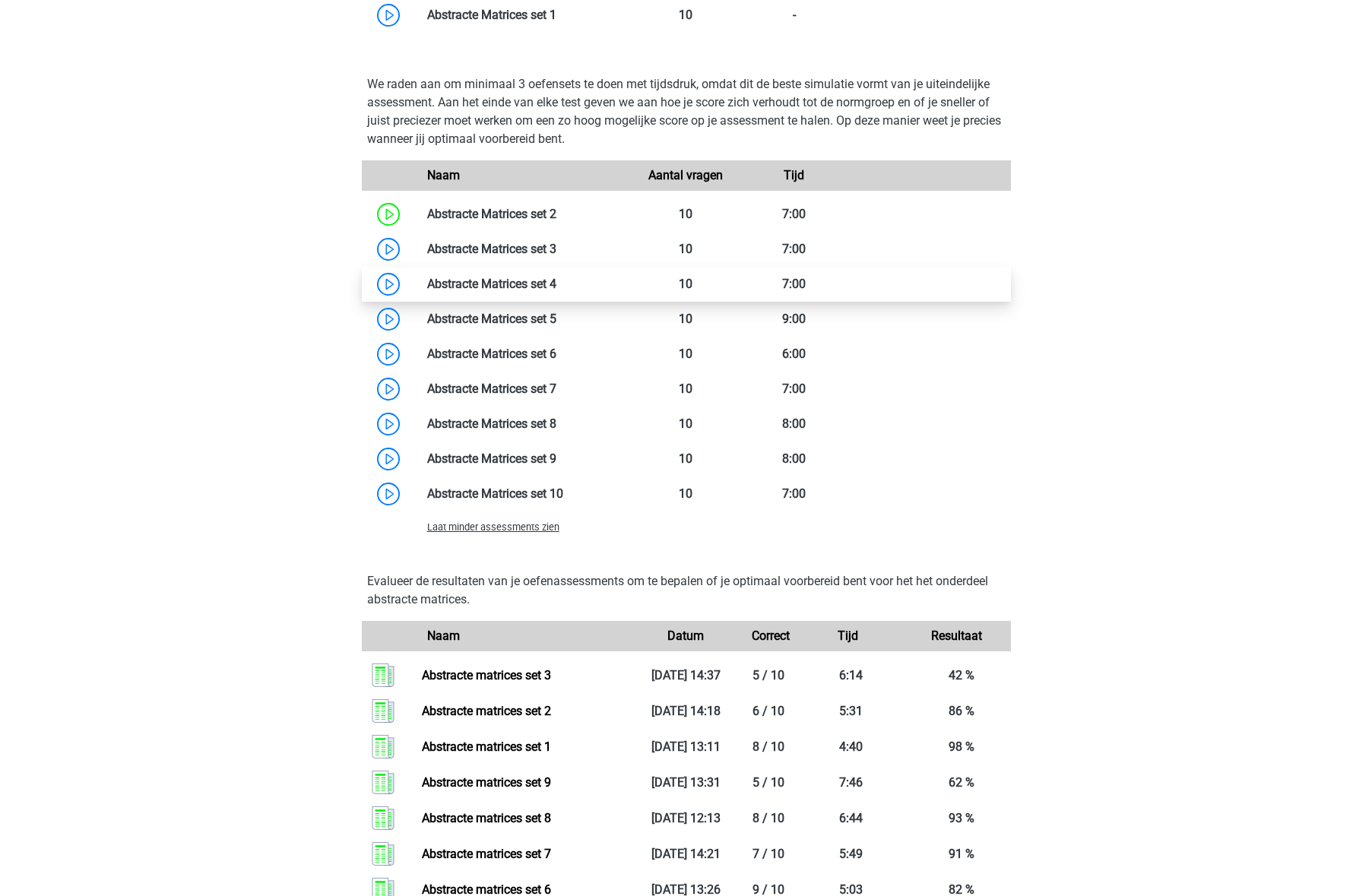
click at [557, 288] on link at bounding box center [557, 283] width 0 height 14
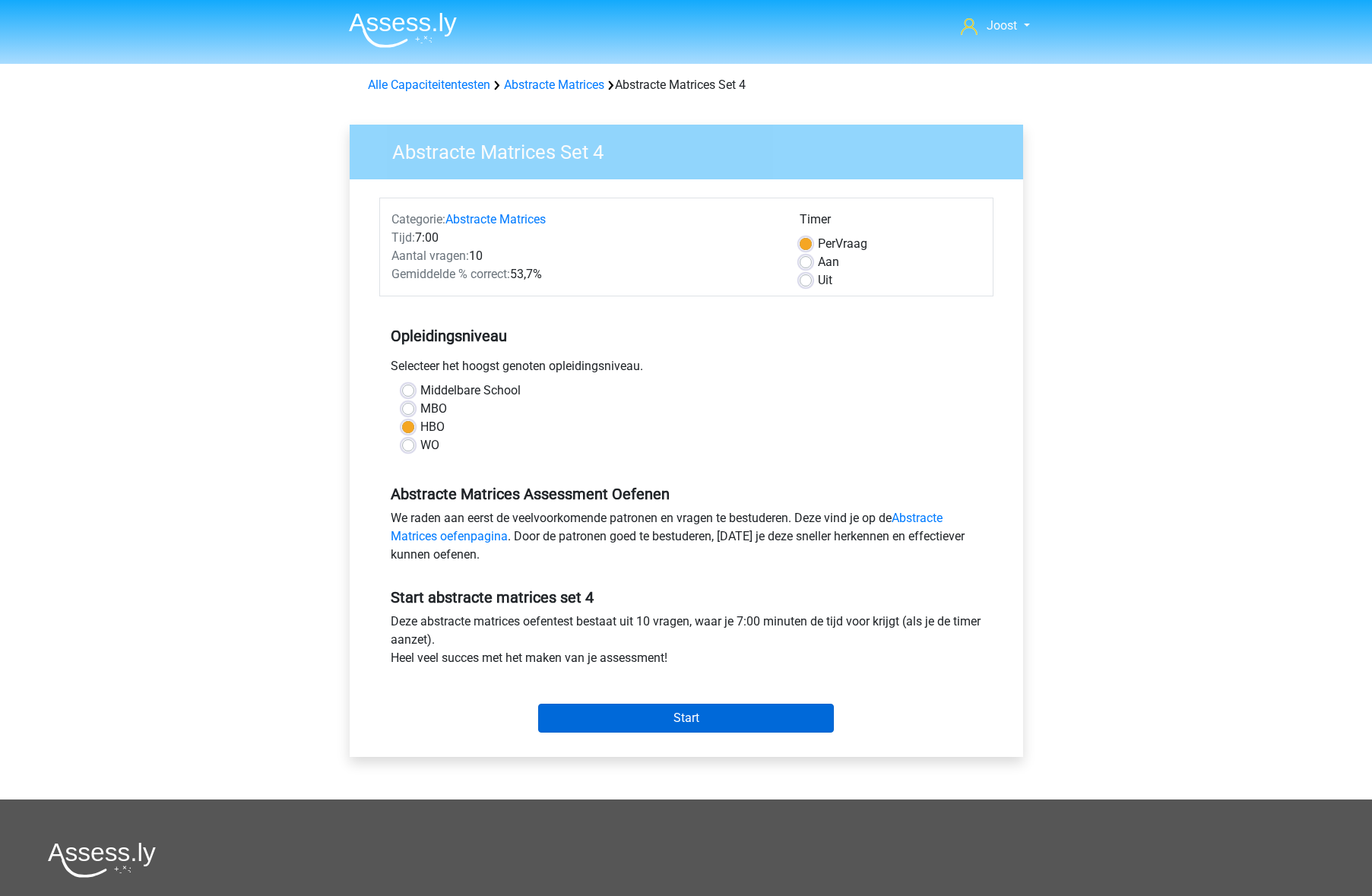
click at [682, 719] on input "Start" at bounding box center [686, 717] width 296 height 29
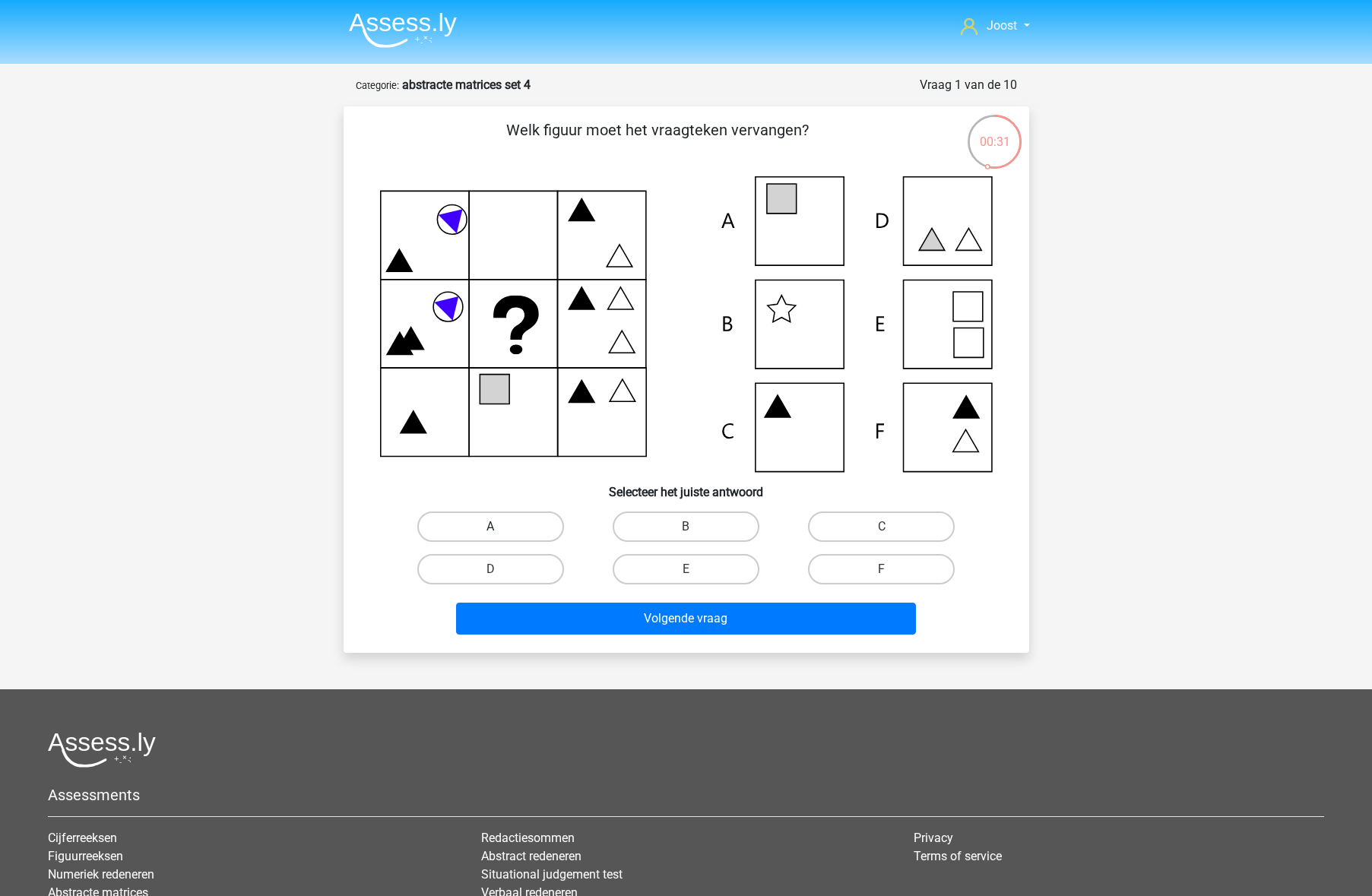
click at [527, 518] on label "A" at bounding box center [491, 526] width 147 height 30
click at [500, 526] on input "A" at bounding box center [495, 531] width 9 height 9
radio input "true"
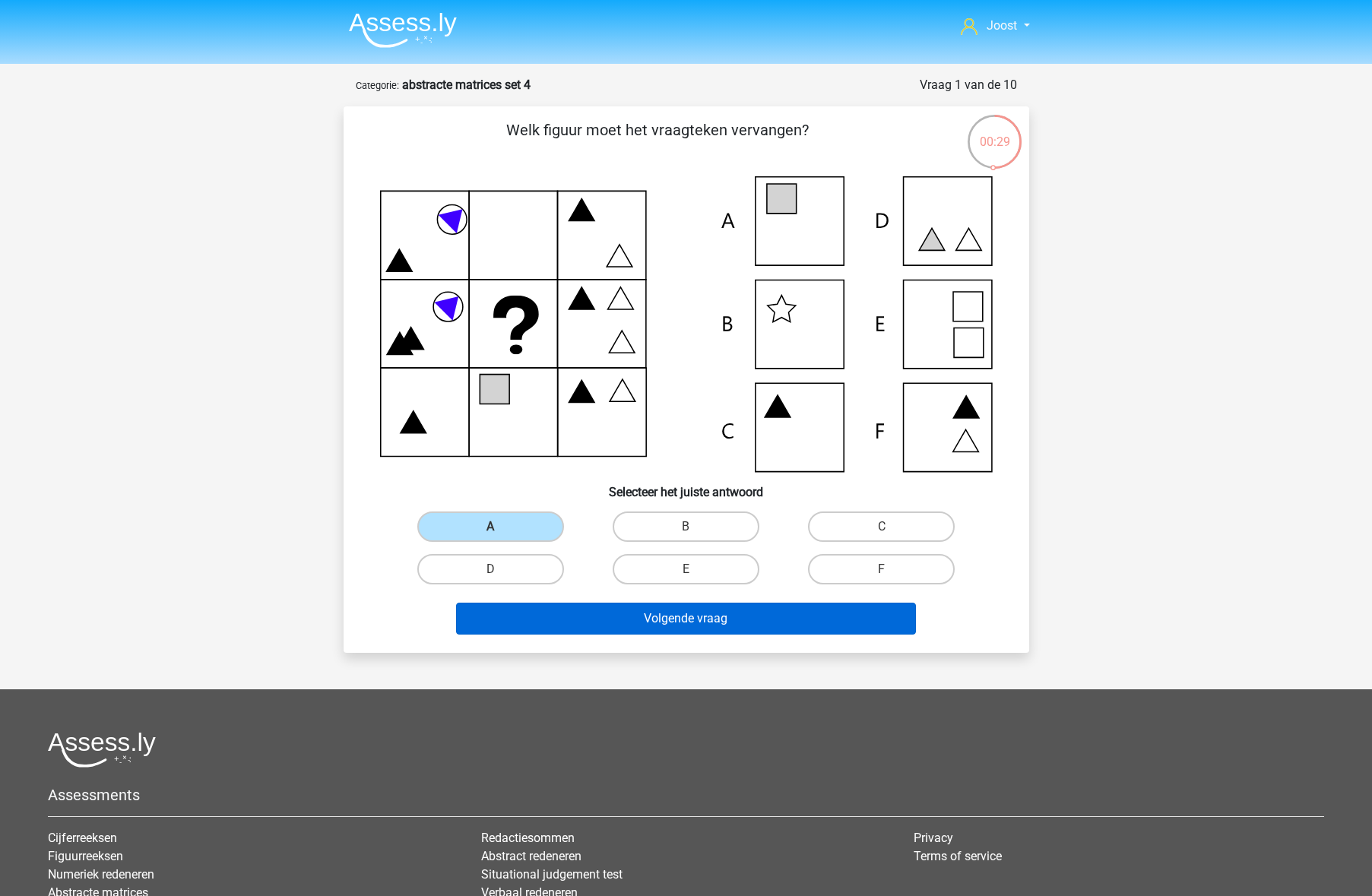
click at [640, 622] on button "Volgende vraag" at bounding box center [686, 618] width 460 height 32
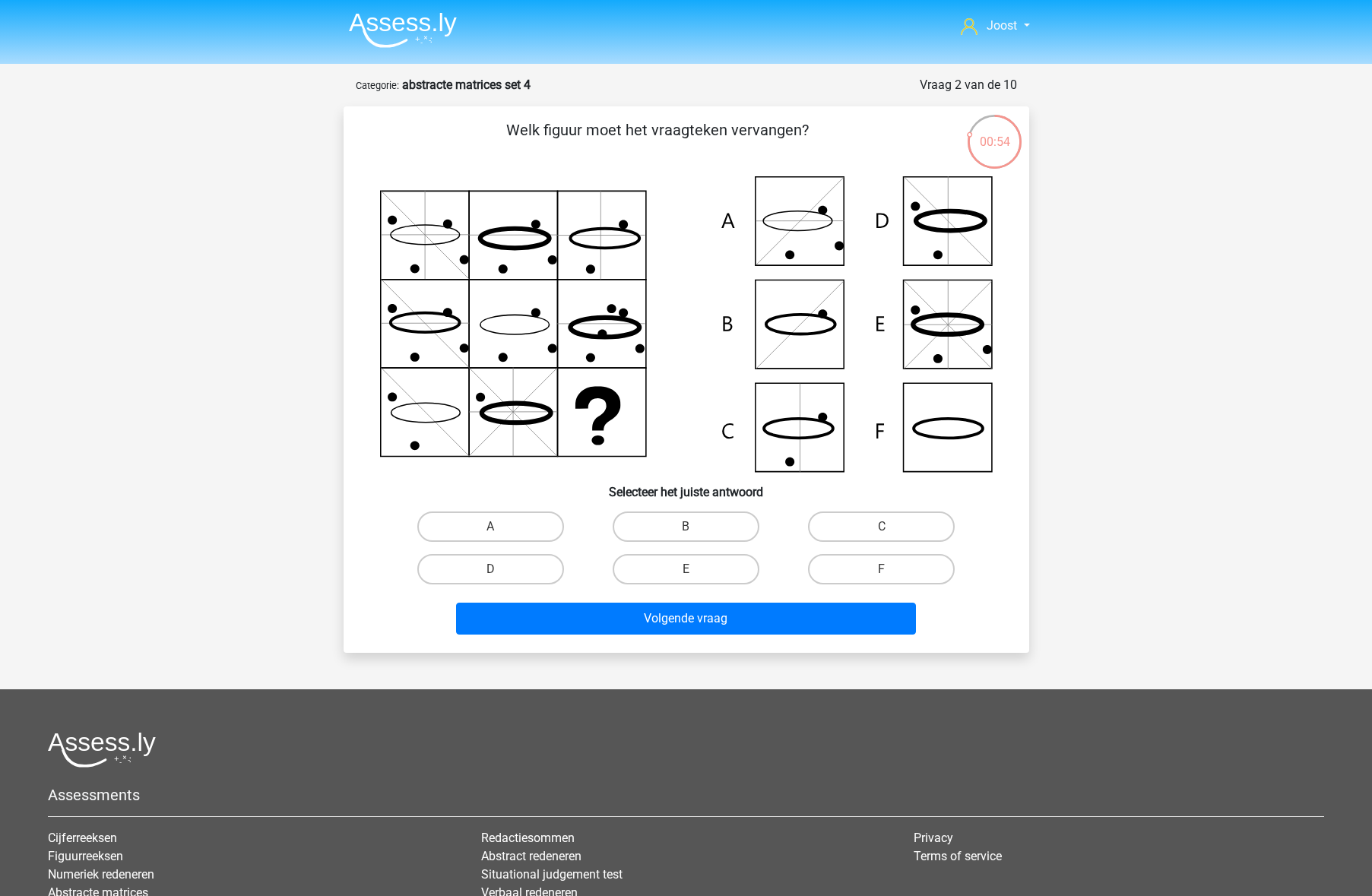
drag, startPoint x: 702, startPoint y: 569, endPoint x: 701, endPoint y: 593, distance: 24.0
click at [702, 569] on label "E" at bounding box center [686, 568] width 147 height 30
click at [696, 569] on input "E" at bounding box center [690, 574] width 9 height 9
radio input "true"
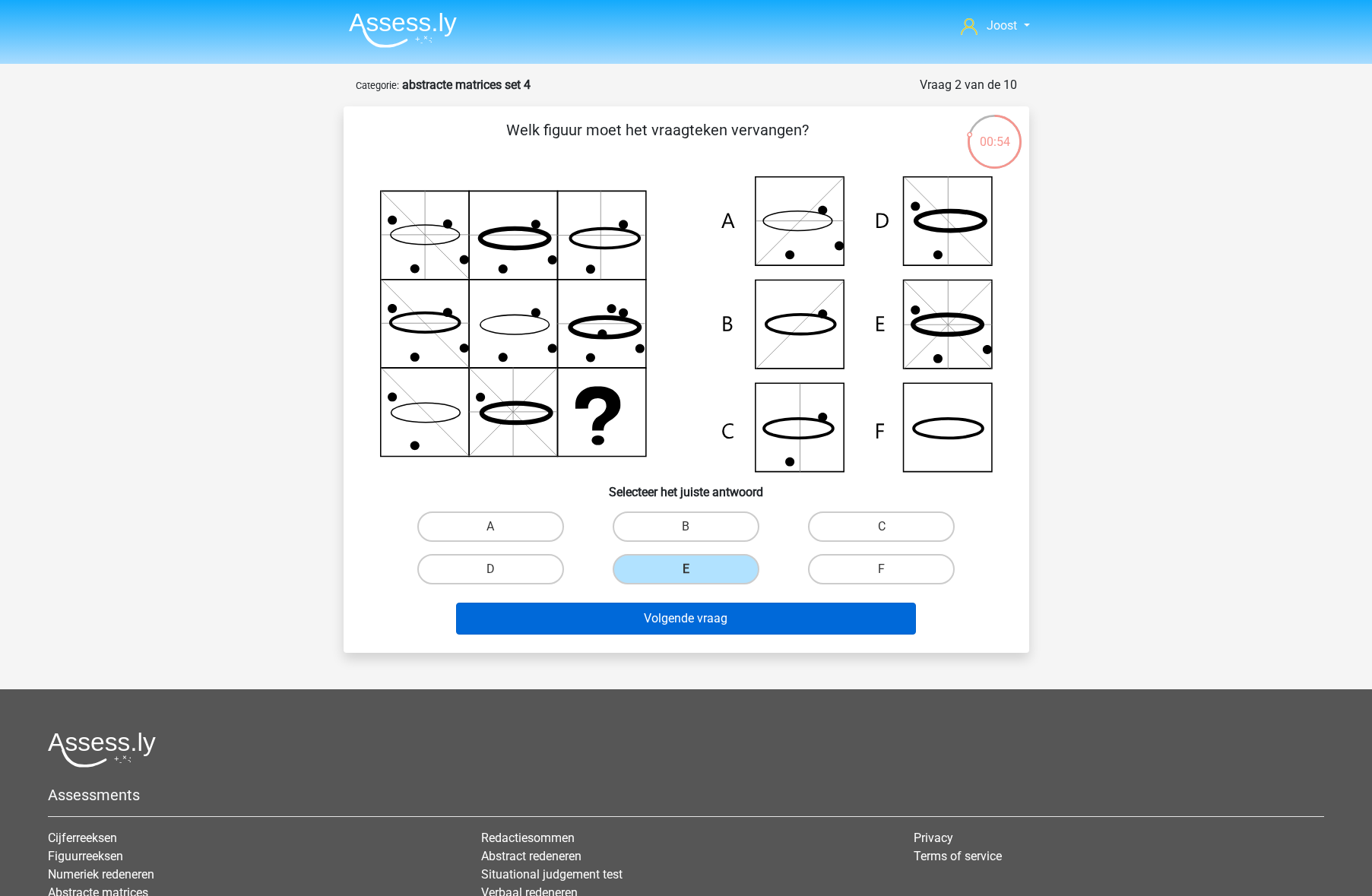
click at [697, 627] on button "Volgende vraag" at bounding box center [686, 618] width 460 height 32
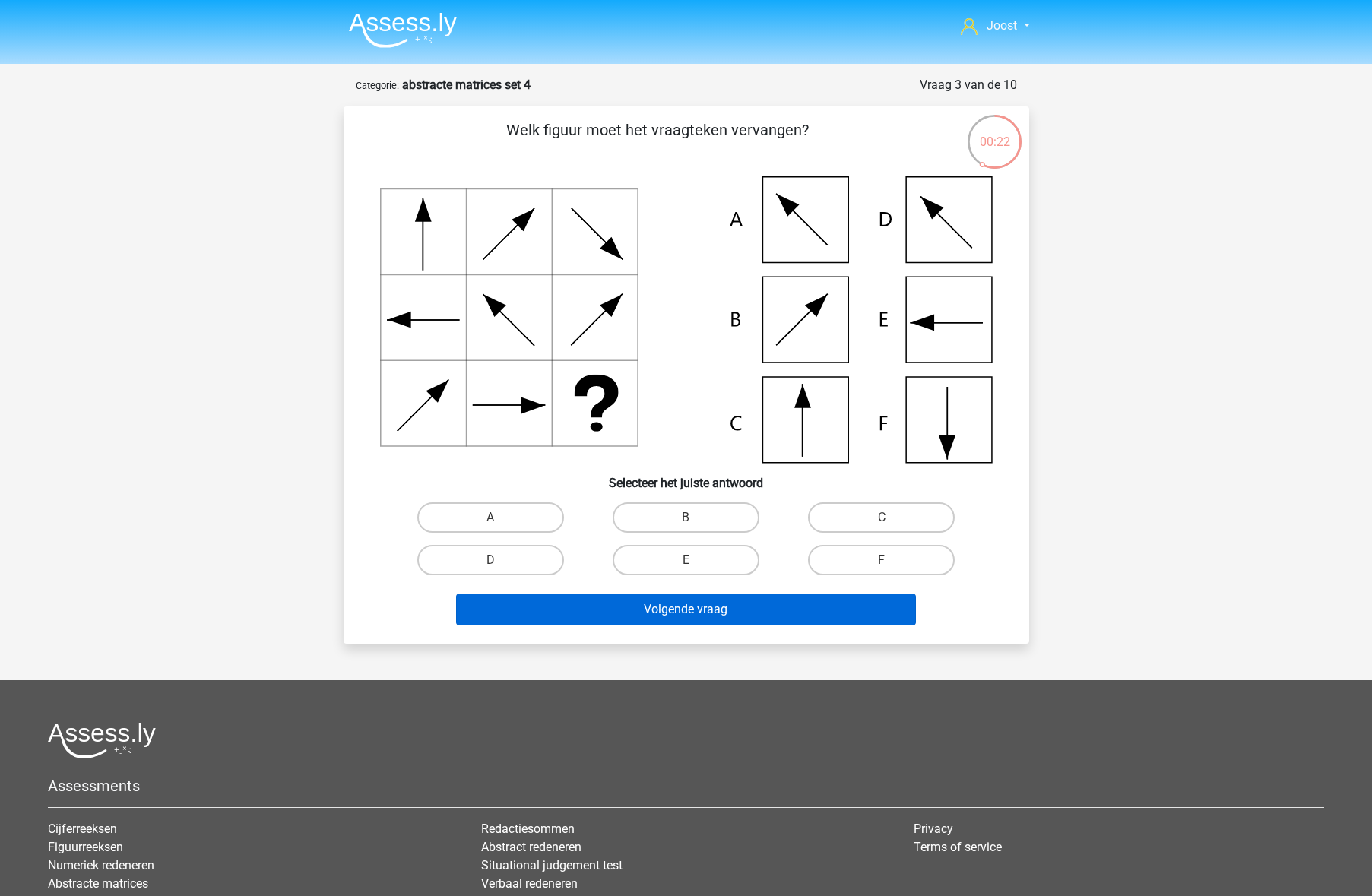
drag, startPoint x: 875, startPoint y: 561, endPoint x: 849, endPoint y: 595, distance: 42.8
click at [875, 561] on label "F" at bounding box center [881, 560] width 147 height 30
click at [881, 561] on input "F" at bounding box center [886, 565] width 9 height 9
radio input "true"
drag, startPoint x: 847, startPoint y: 604, endPoint x: 845, endPoint y: 597, distance: 7.3
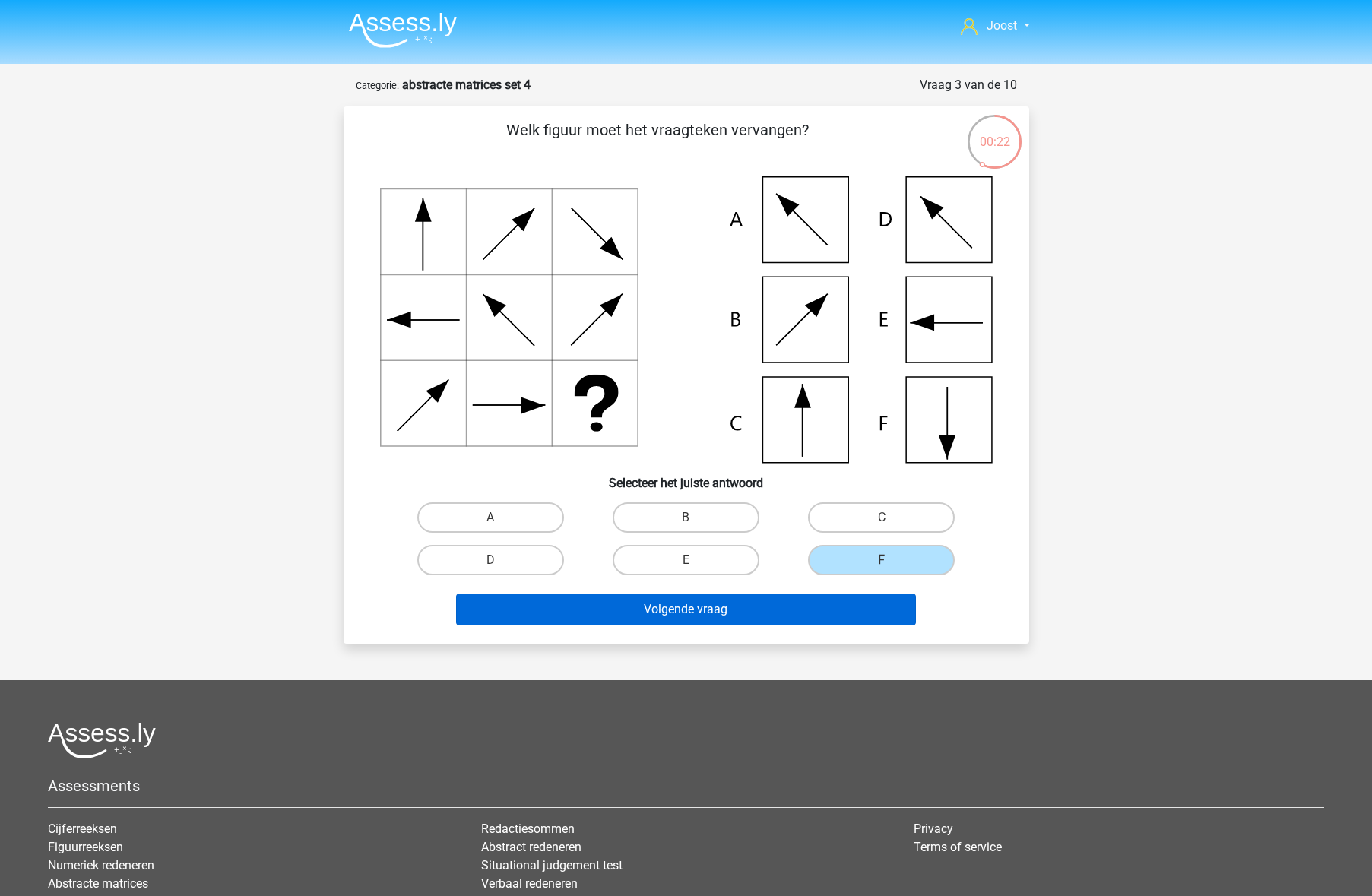
click at [847, 604] on button "Volgende vraag" at bounding box center [686, 609] width 460 height 32
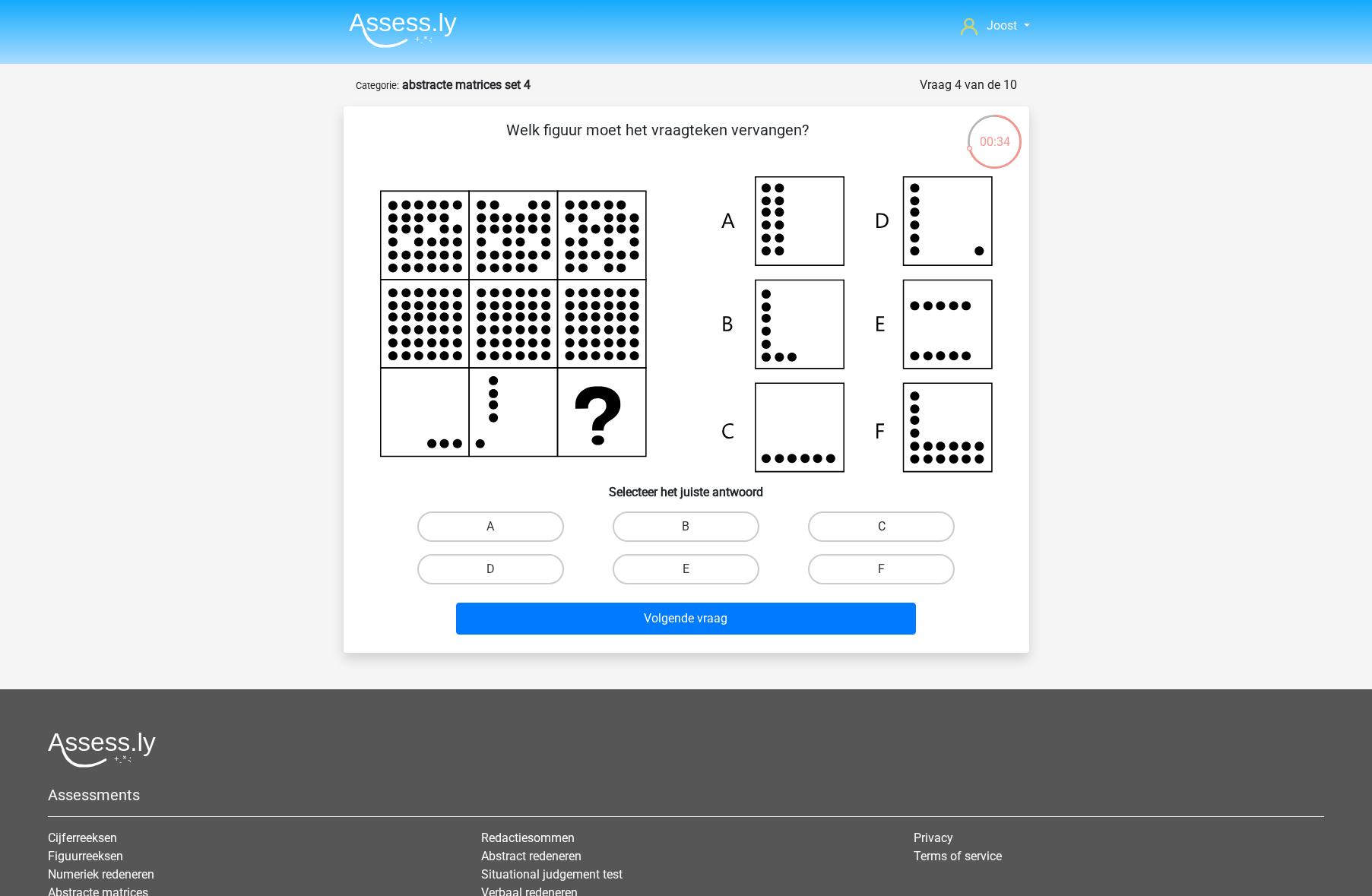
click at [924, 530] on label "C" at bounding box center [881, 526] width 147 height 30
click at [892, 530] on input "C" at bounding box center [886, 531] width 9 height 9
radio input "true"
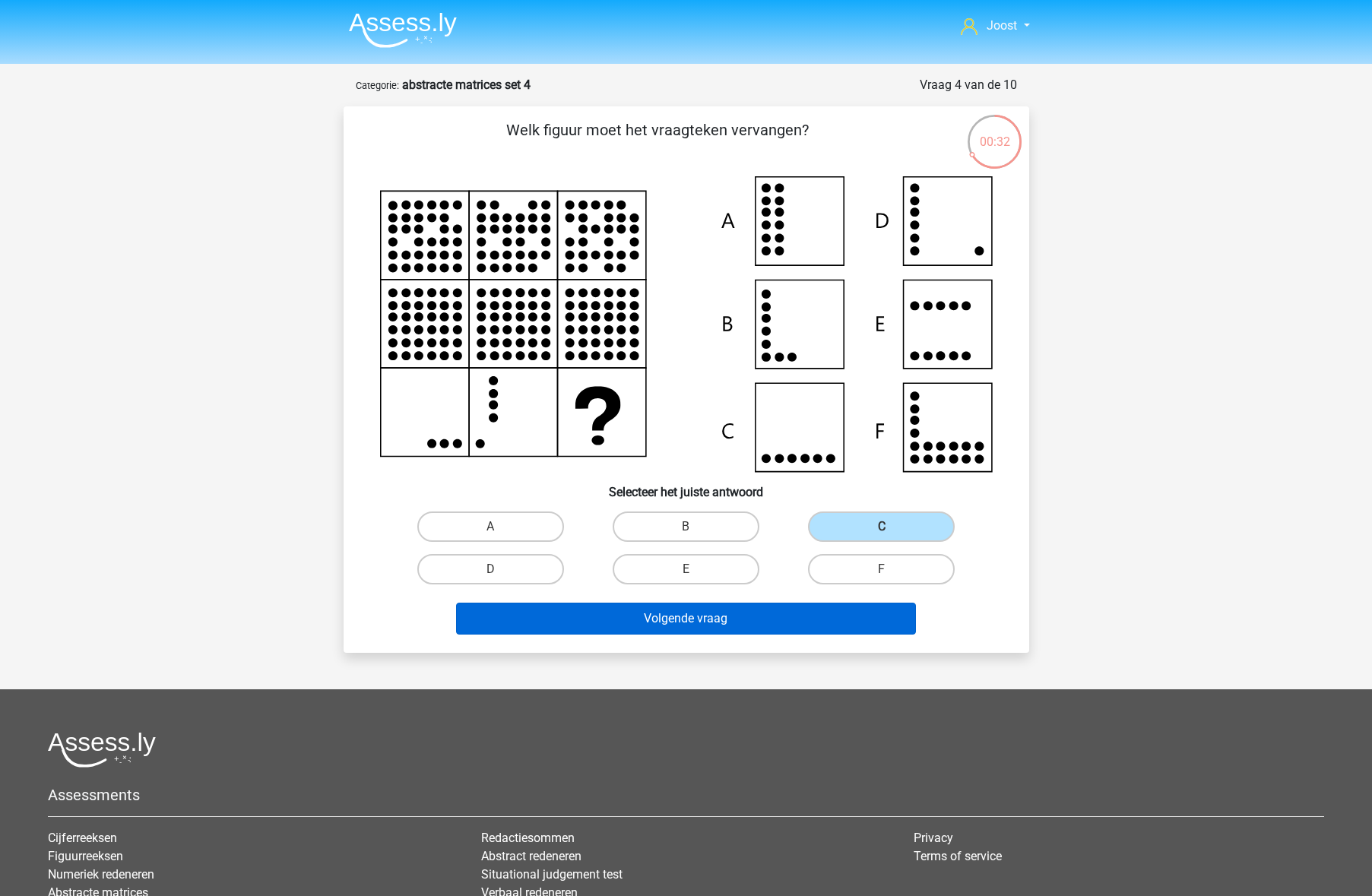
click at [712, 616] on button "Volgende vraag" at bounding box center [686, 618] width 460 height 32
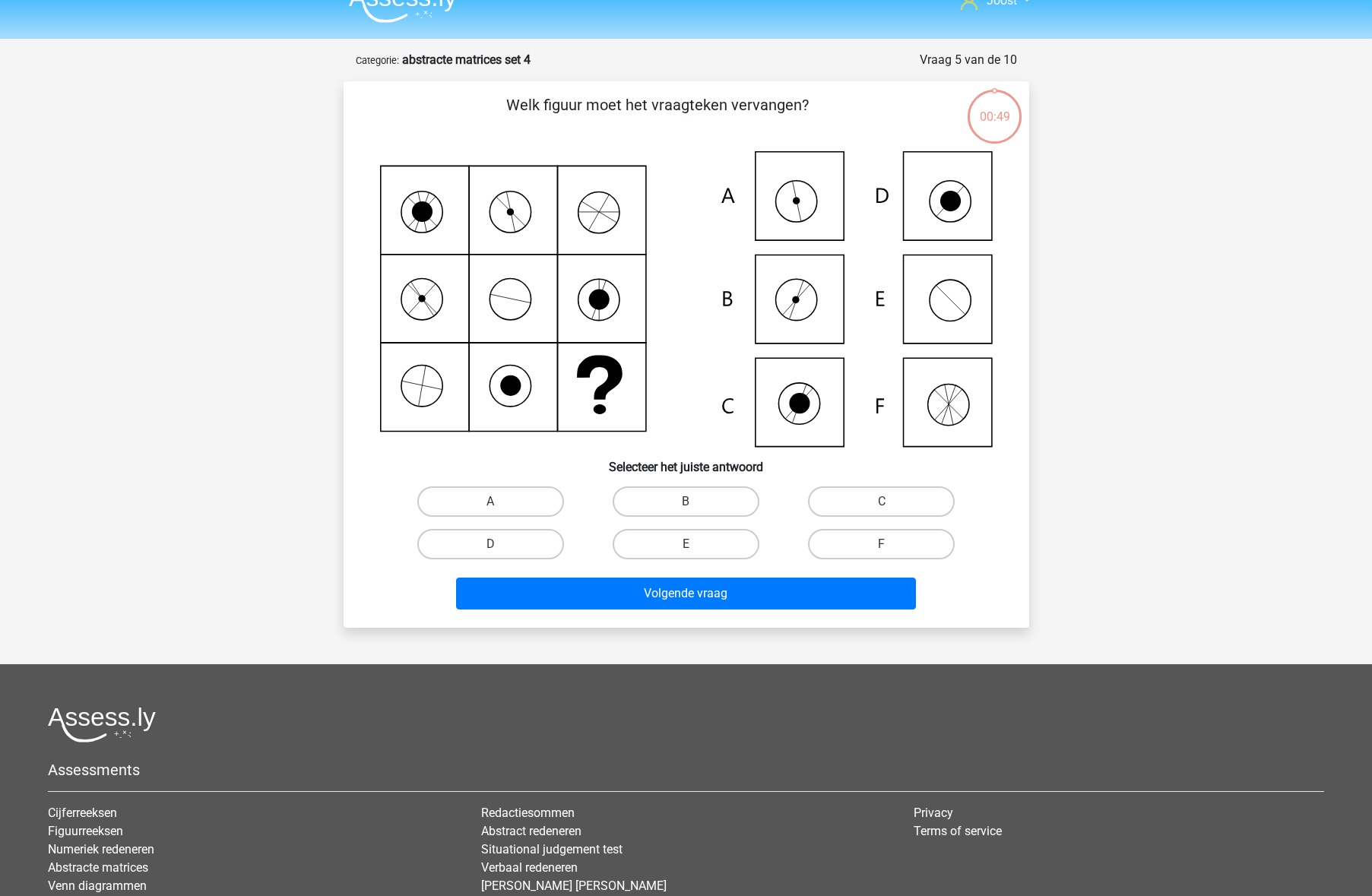
scroll to position [13, 0]
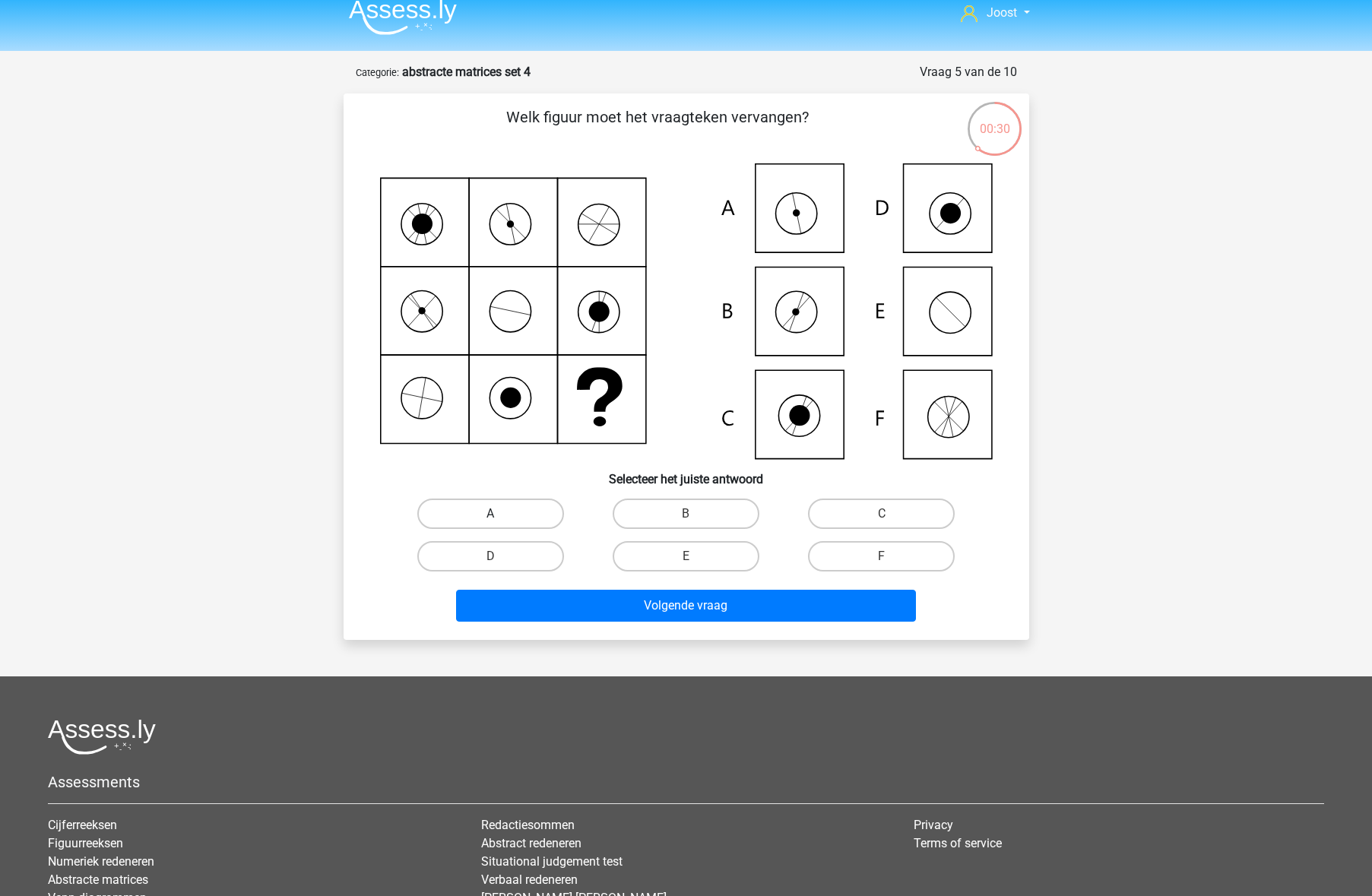
click at [523, 513] on label "A" at bounding box center [491, 513] width 147 height 30
click at [500, 514] on input "A" at bounding box center [495, 519] width 9 height 9
radio input "true"
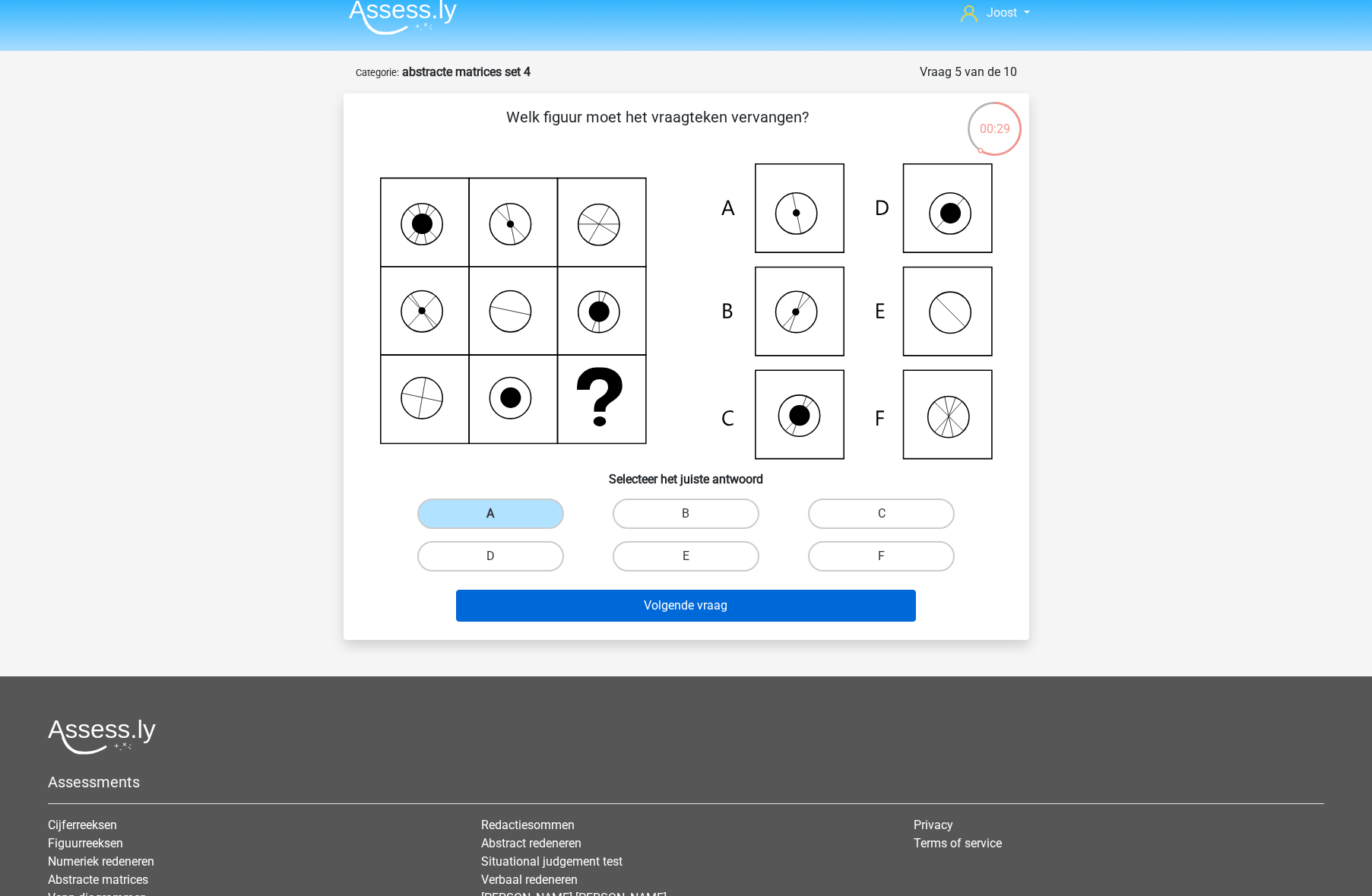
click at [605, 608] on button "Volgende vraag" at bounding box center [686, 605] width 460 height 32
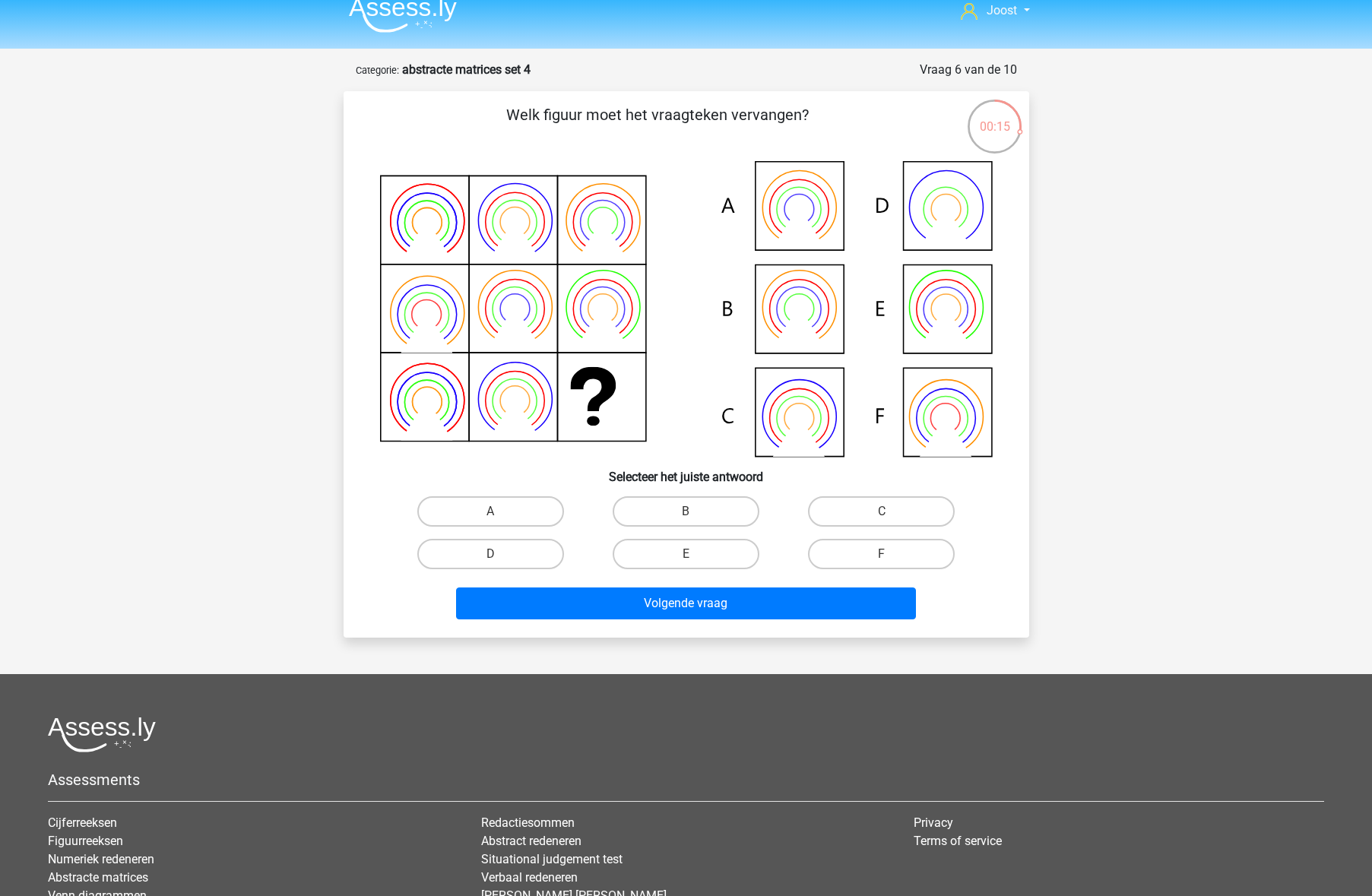
scroll to position [12, 0]
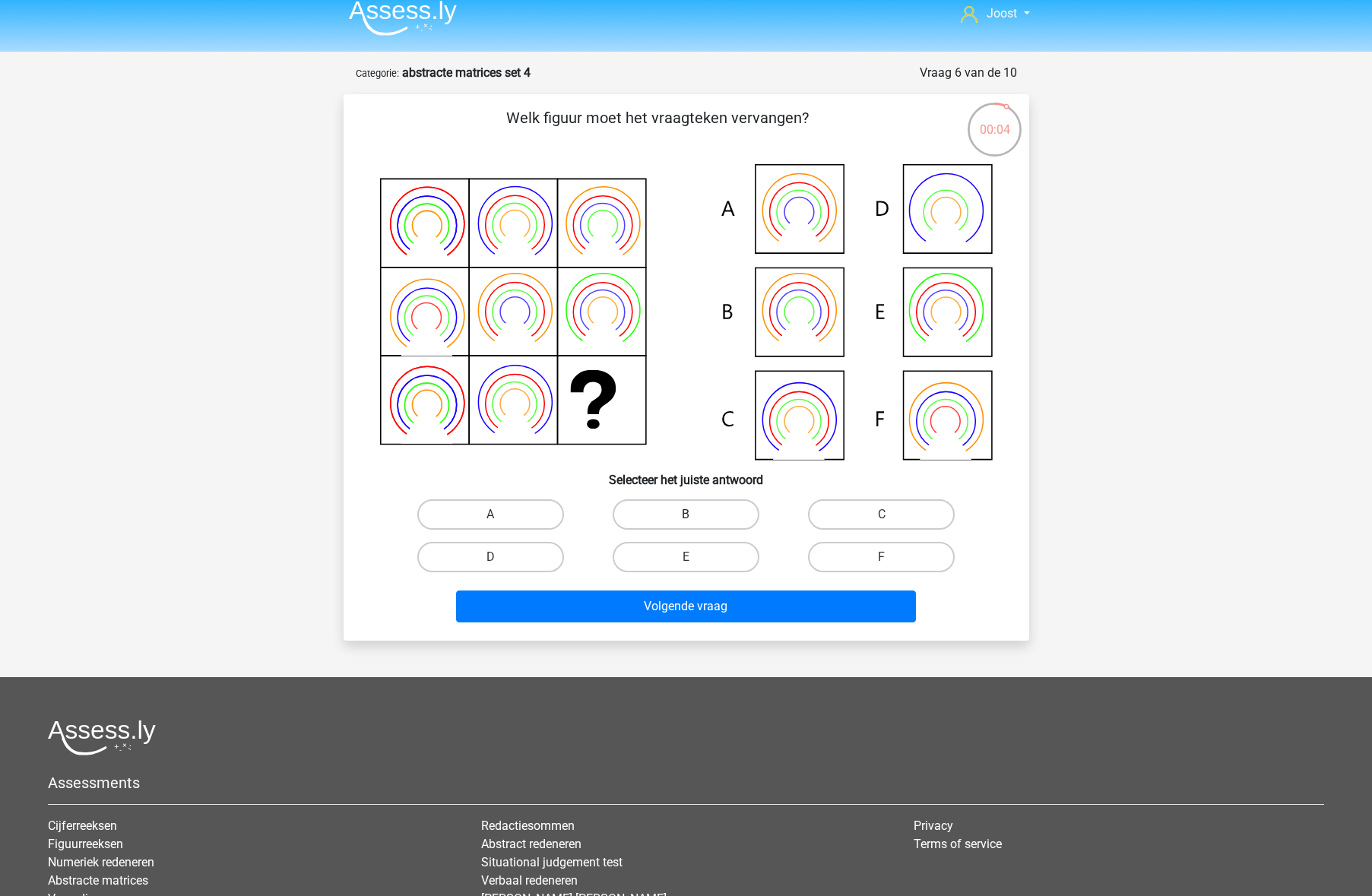
click at [724, 510] on label "B" at bounding box center [686, 514] width 147 height 30
click at [696, 514] on input "B" at bounding box center [690, 519] width 9 height 9
radio input "true"
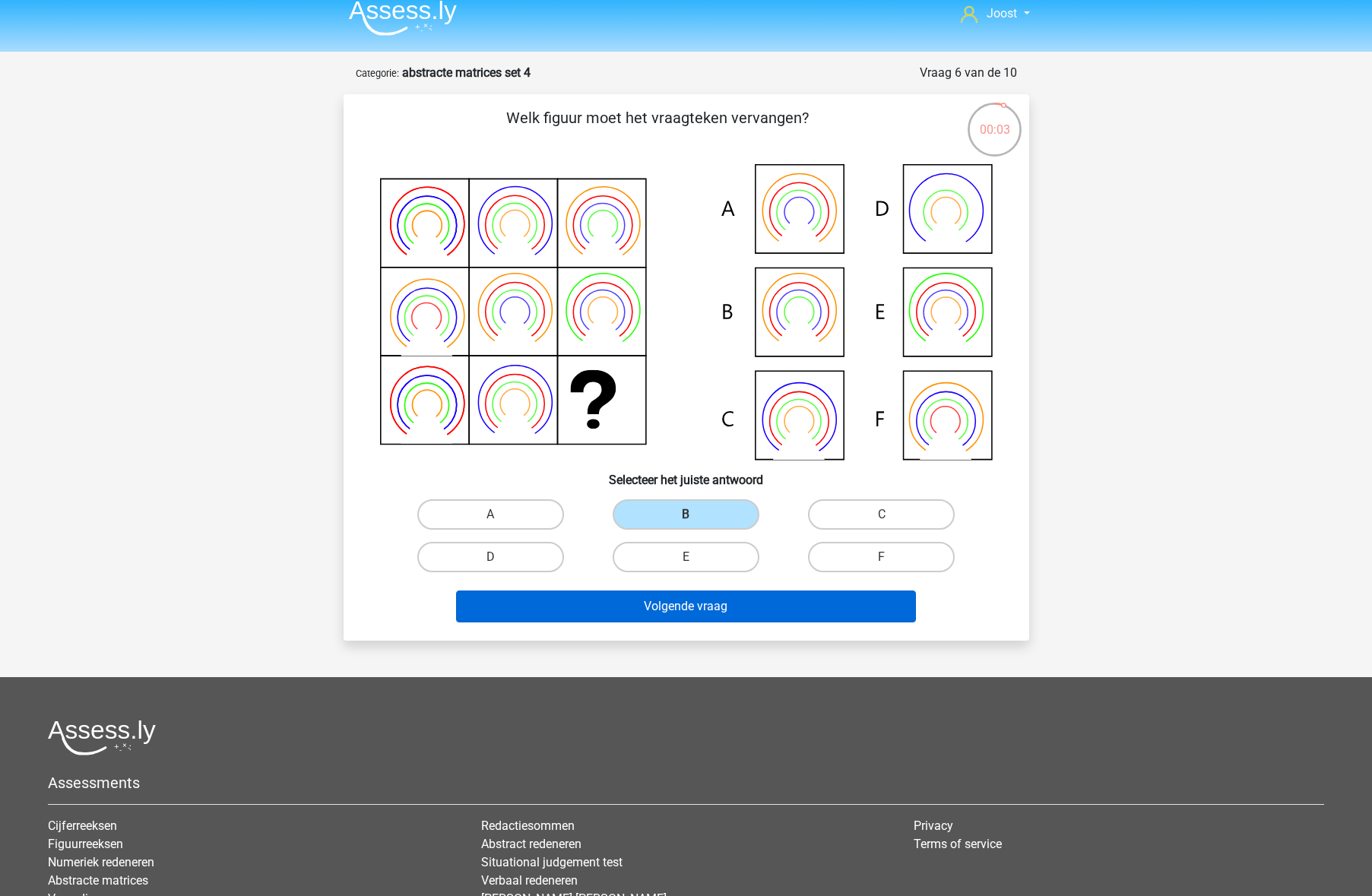
click at [743, 600] on button "Volgende vraag" at bounding box center [686, 606] width 460 height 32
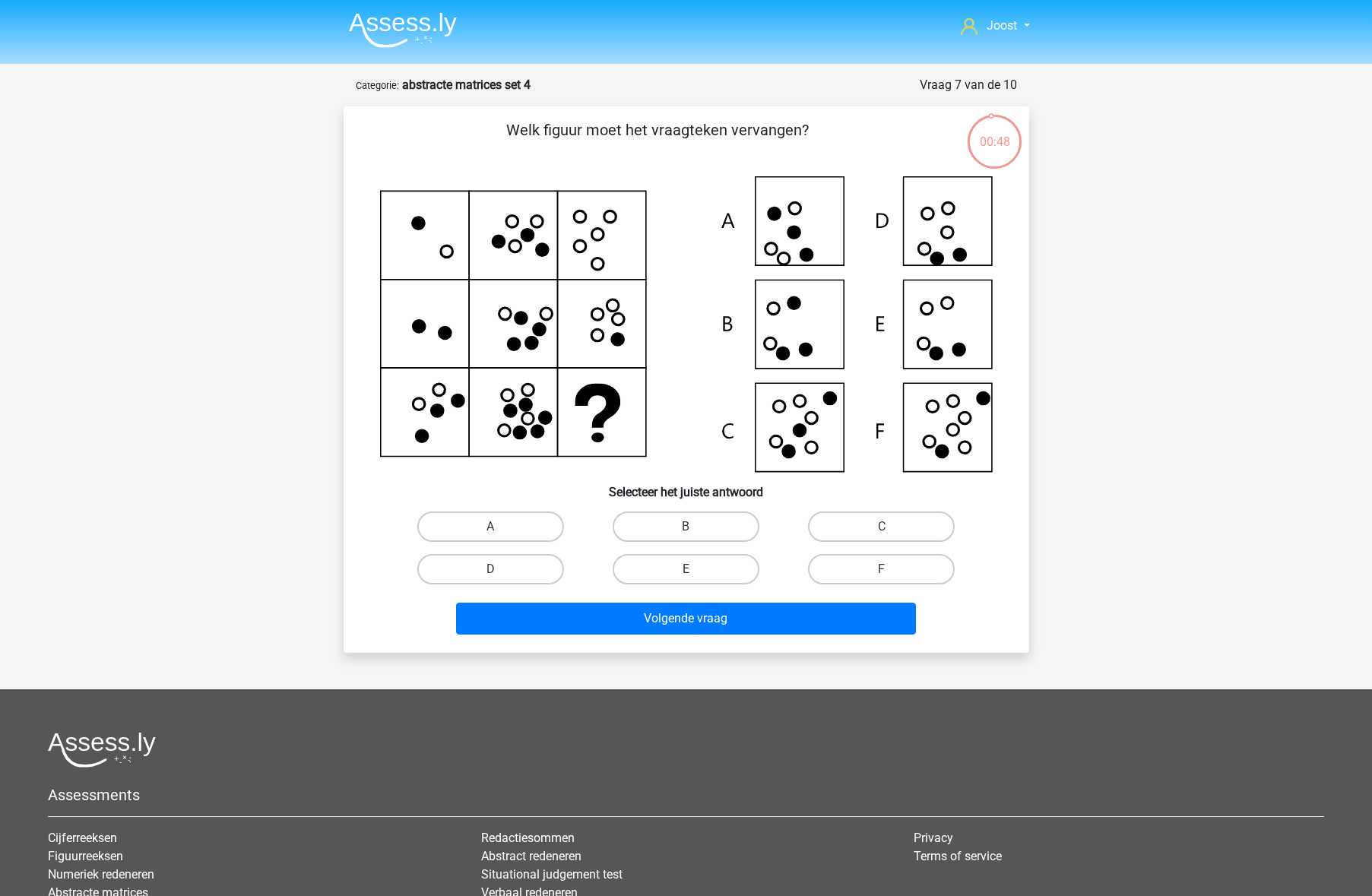
scroll to position [0, 0]
drag, startPoint x: 681, startPoint y: 569, endPoint x: 687, endPoint y: 594, distance: 25.7
click at [681, 569] on label "E" at bounding box center [686, 568] width 147 height 30
click at [686, 569] on input "E" at bounding box center [690, 574] width 9 height 9
radio input "true"
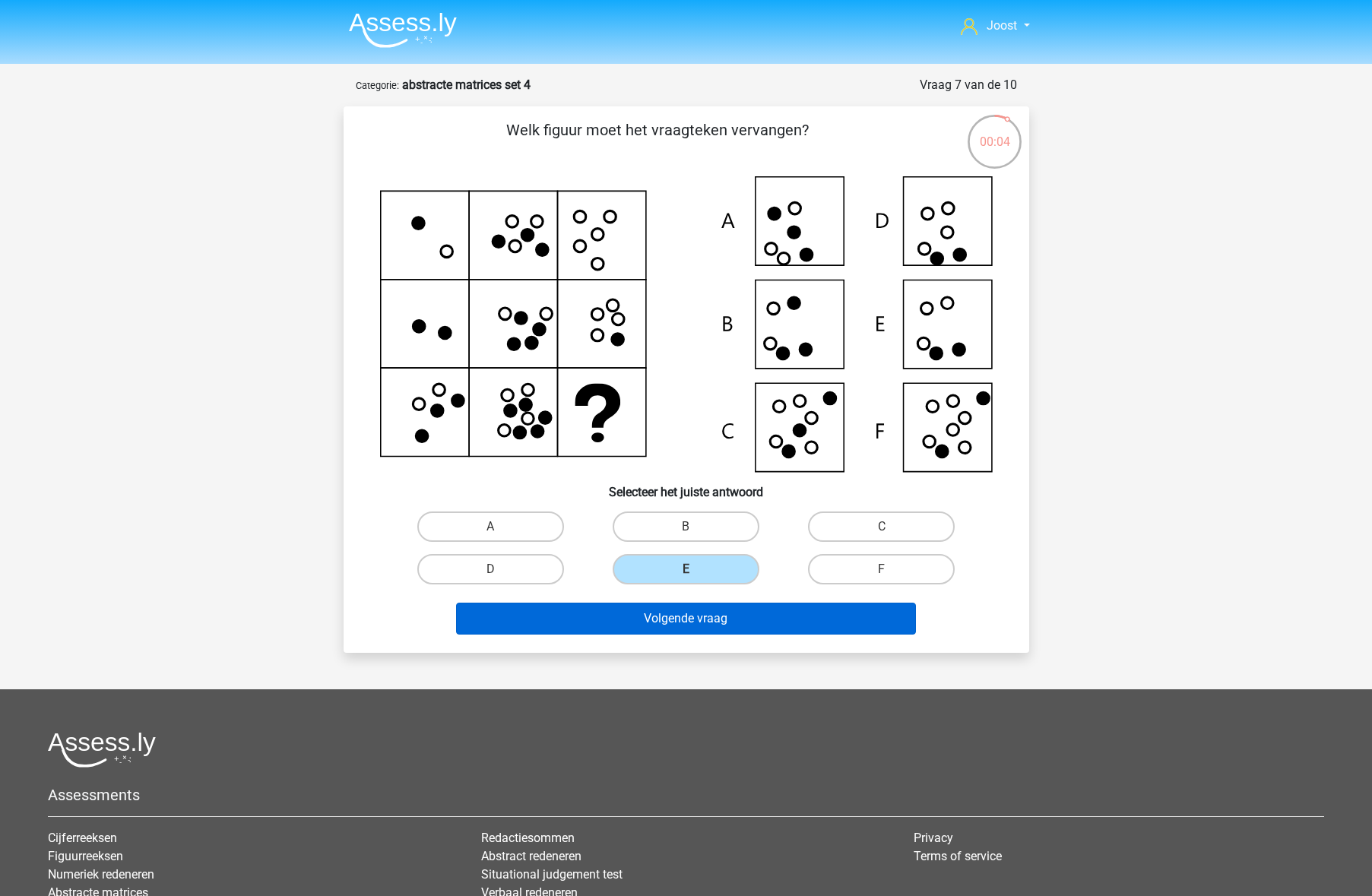
click at [689, 613] on button "Volgende vraag" at bounding box center [686, 618] width 460 height 32
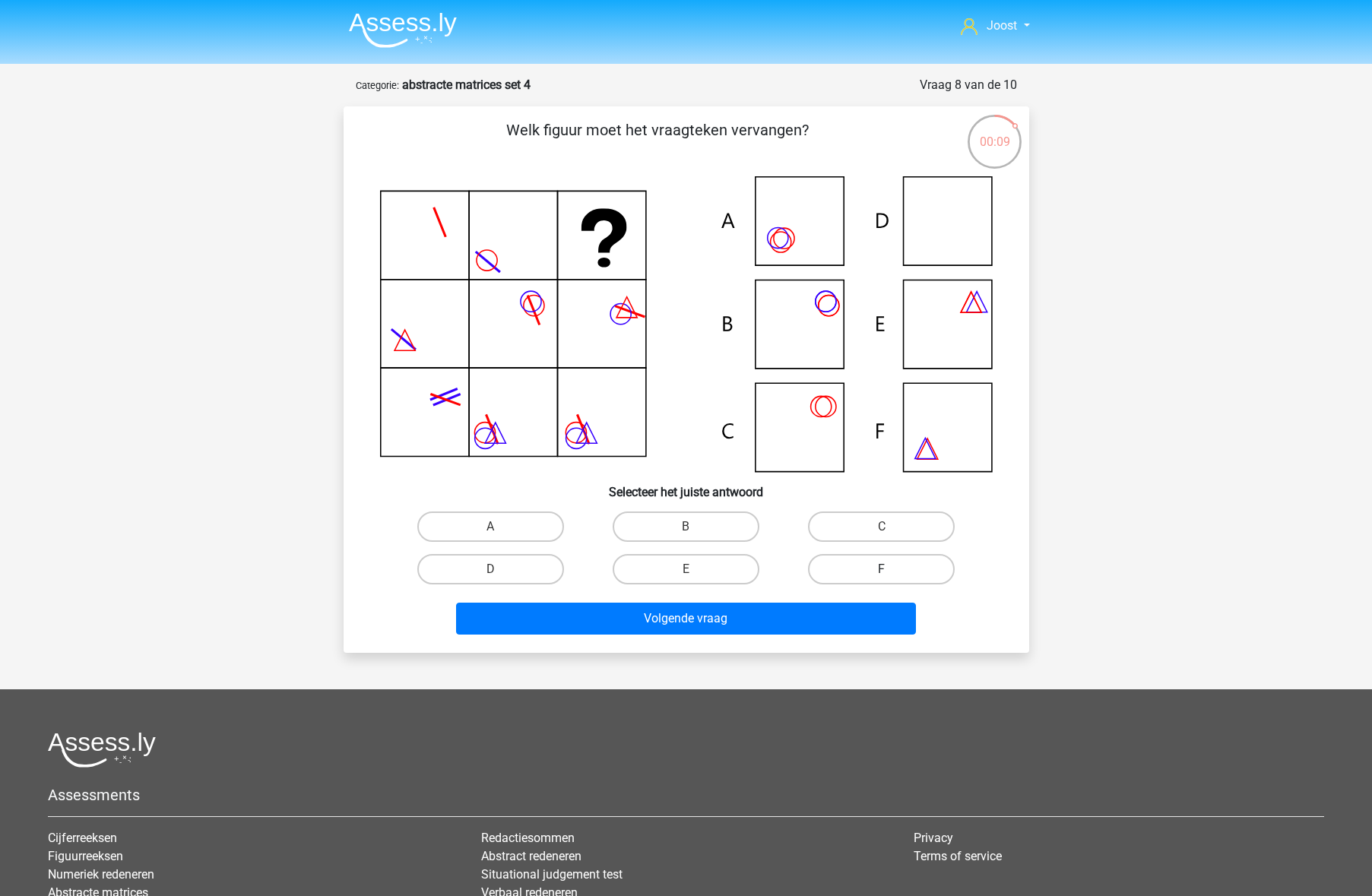
click at [889, 566] on label "F" at bounding box center [881, 568] width 147 height 30
click at [889, 569] on input "F" at bounding box center [886, 574] width 9 height 9
radio input "true"
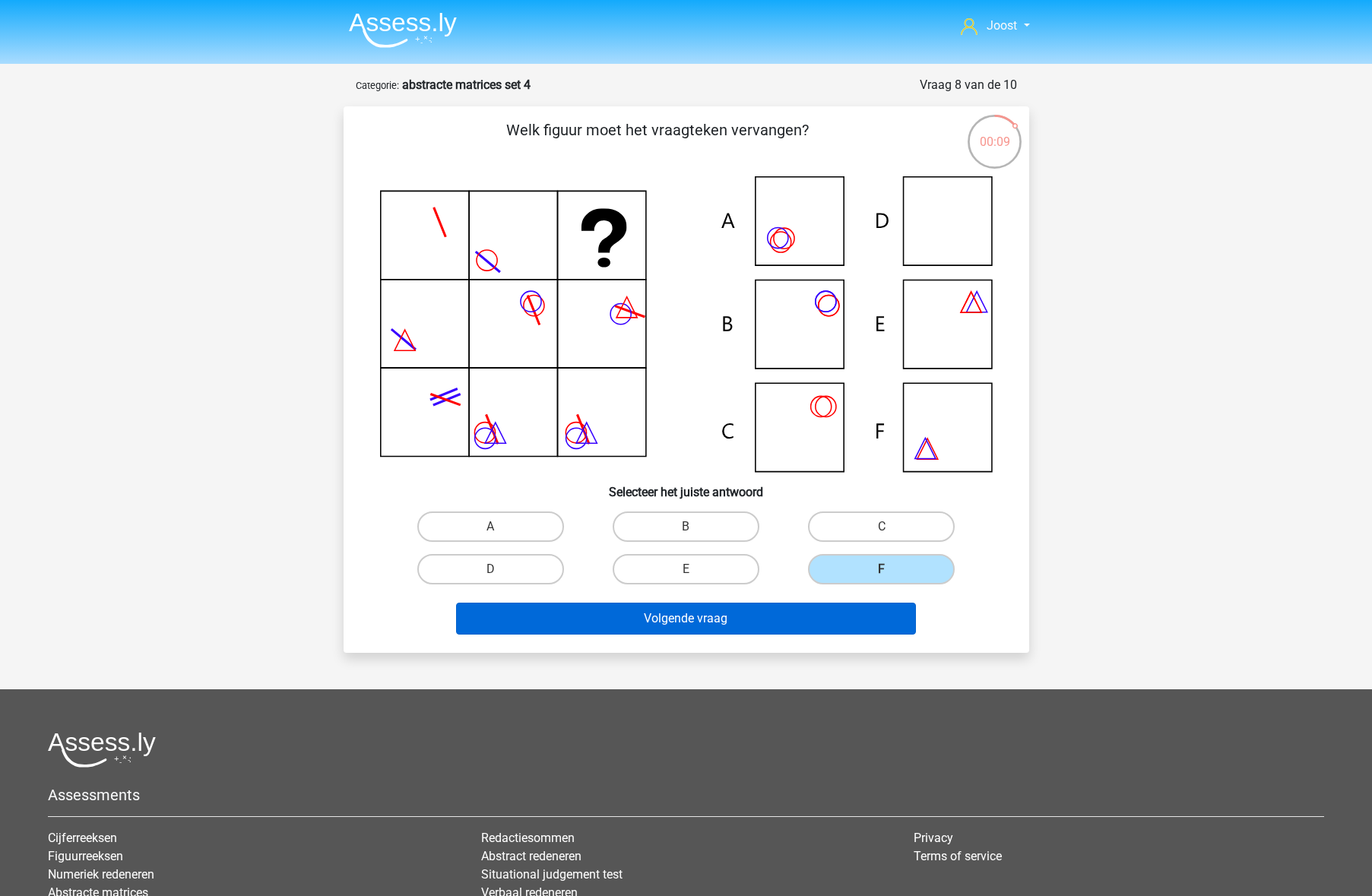
click at [862, 613] on button "Volgende vraag" at bounding box center [686, 618] width 460 height 32
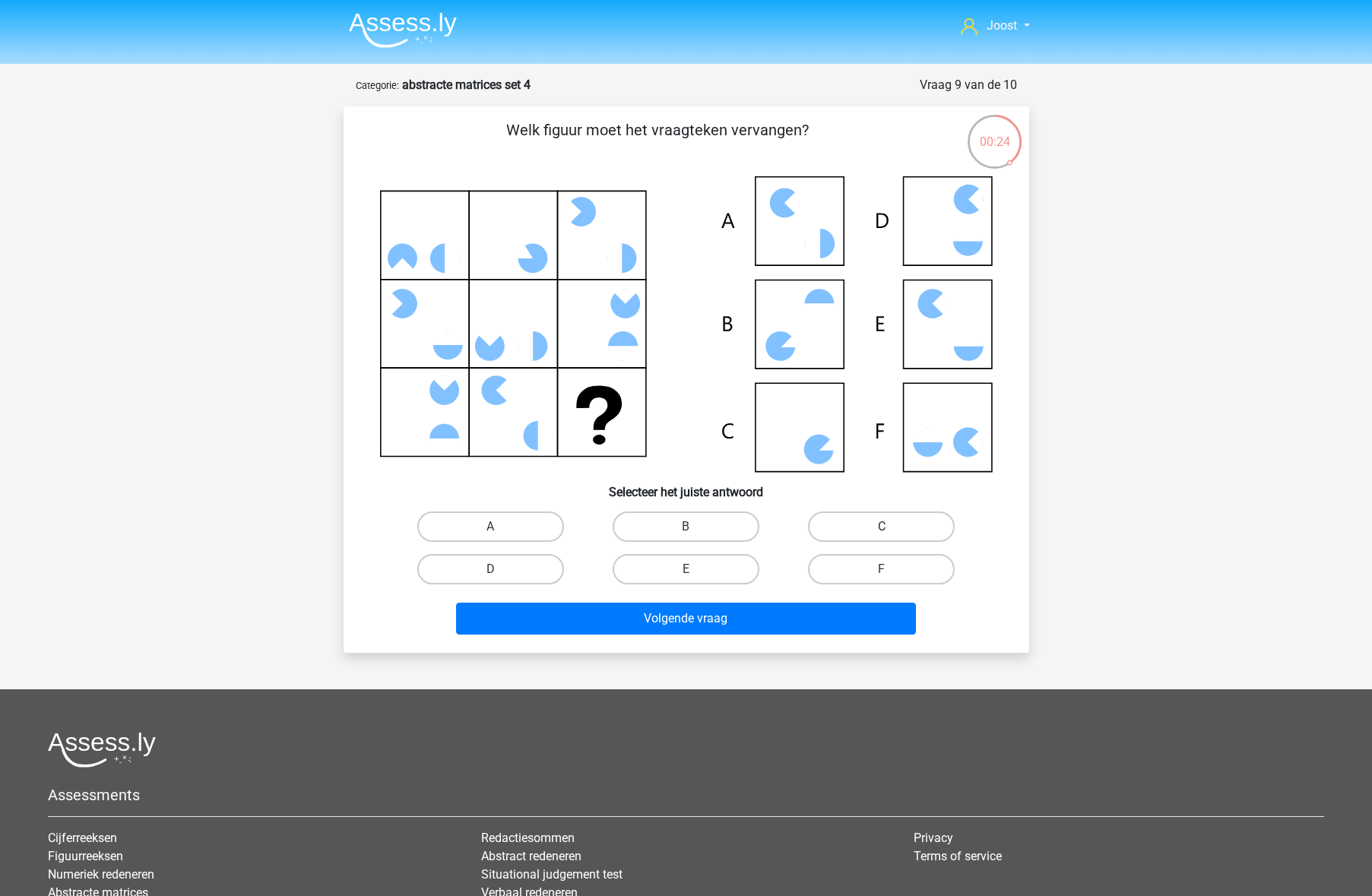
click at [886, 524] on label "C" at bounding box center [881, 526] width 147 height 30
click at [886, 526] on input "C" at bounding box center [886, 531] width 9 height 9
radio input "true"
drag, startPoint x: 830, startPoint y: 606, endPoint x: 800, endPoint y: 586, distance: 36.1
click at [829, 606] on button "Volgende vraag" at bounding box center [686, 618] width 460 height 32
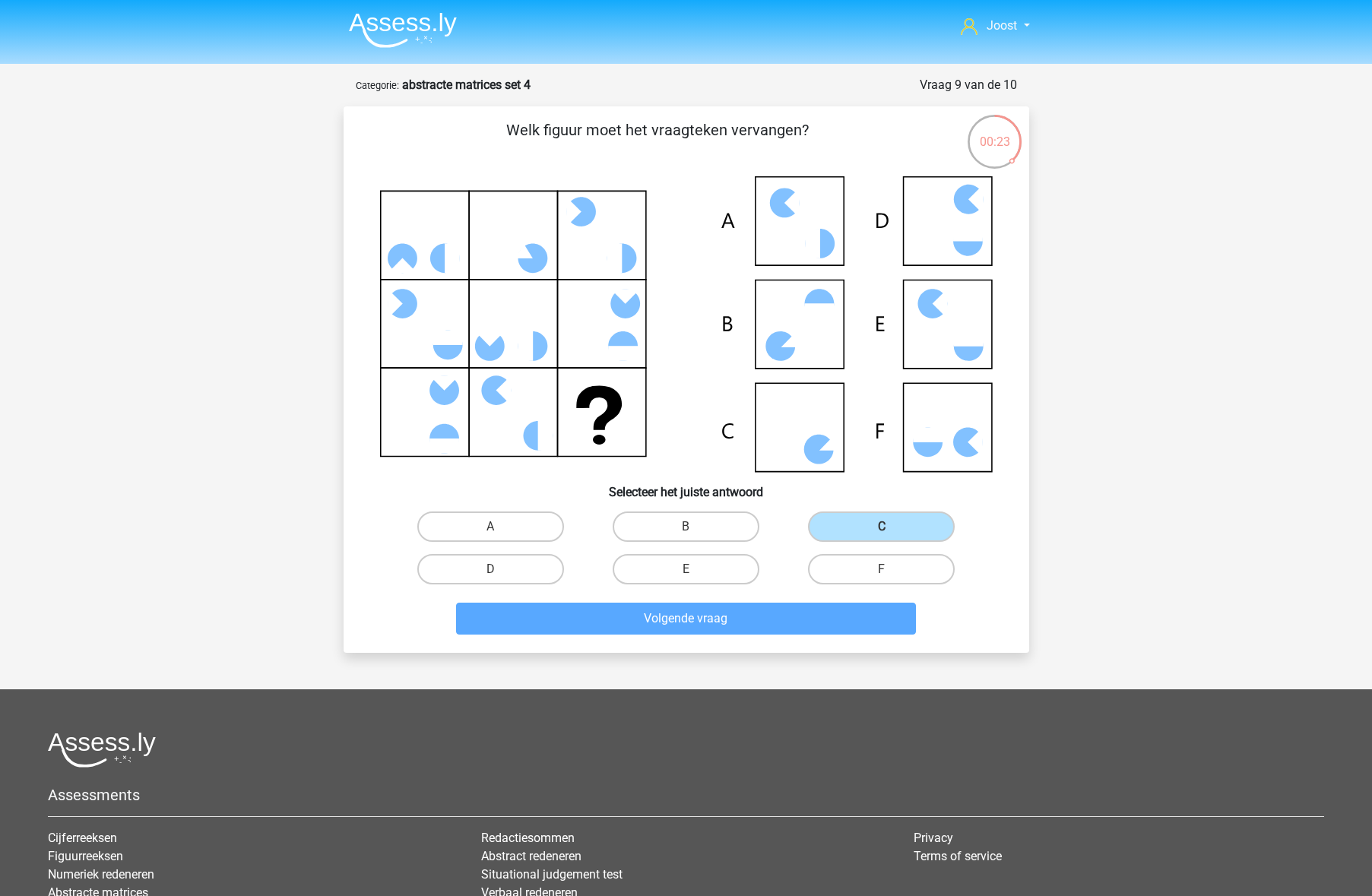
scroll to position [76, 0]
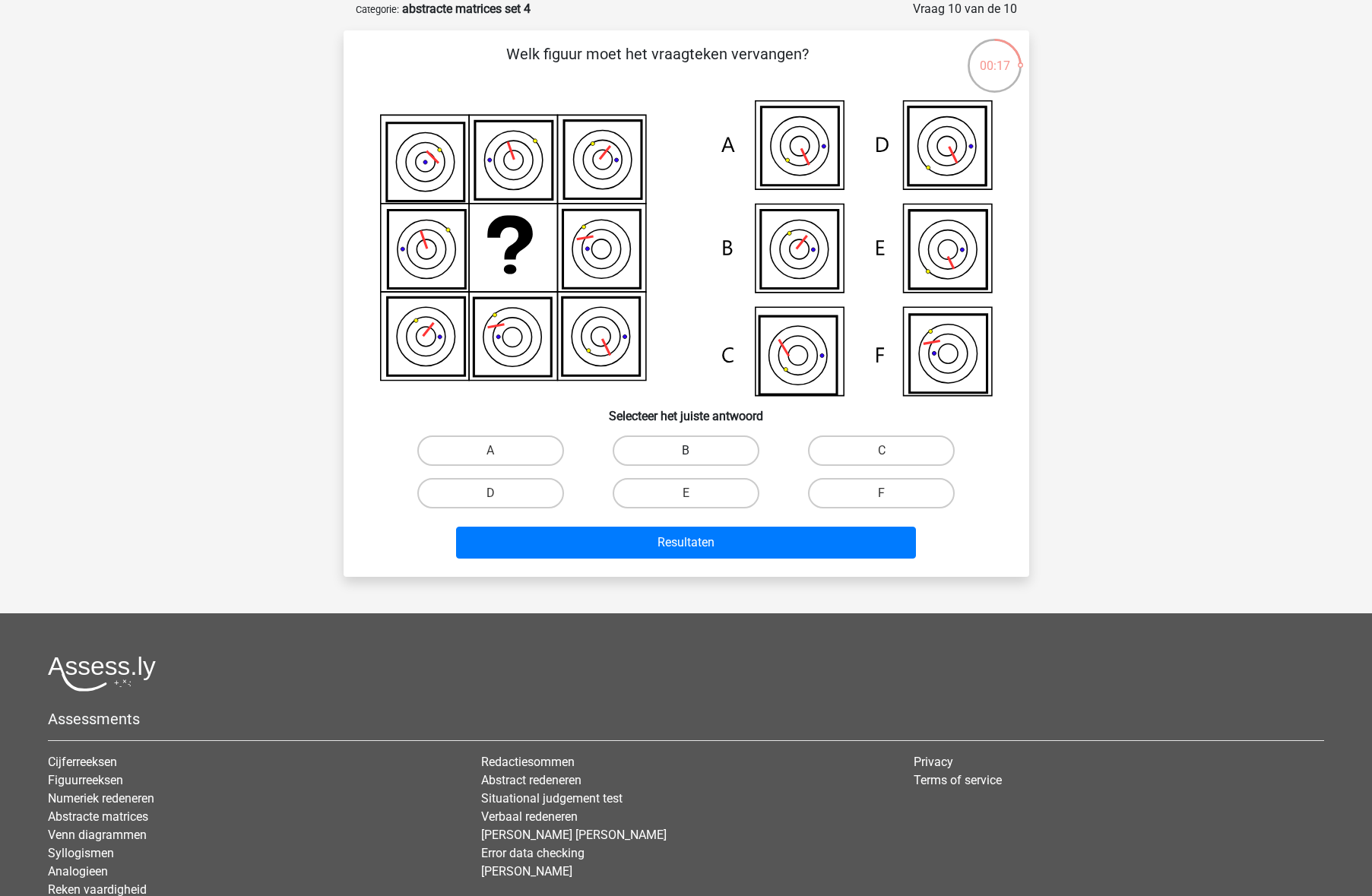
click at [740, 441] on label "B" at bounding box center [686, 450] width 147 height 30
click at [696, 451] on input "B" at bounding box center [690, 456] width 9 height 9
radio input "true"
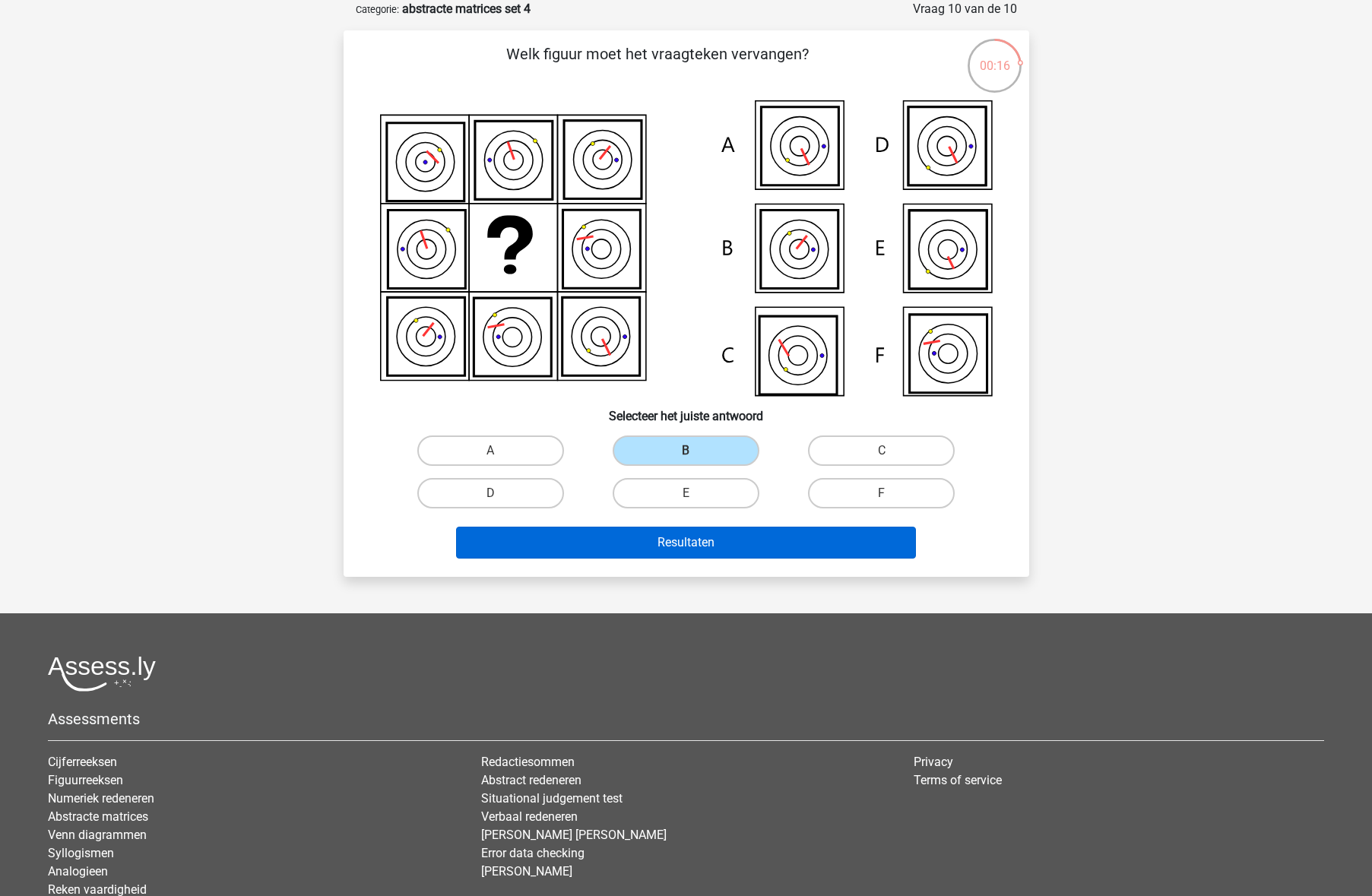
click at [760, 537] on button "Resultaten" at bounding box center [686, 542] width 460 height 32
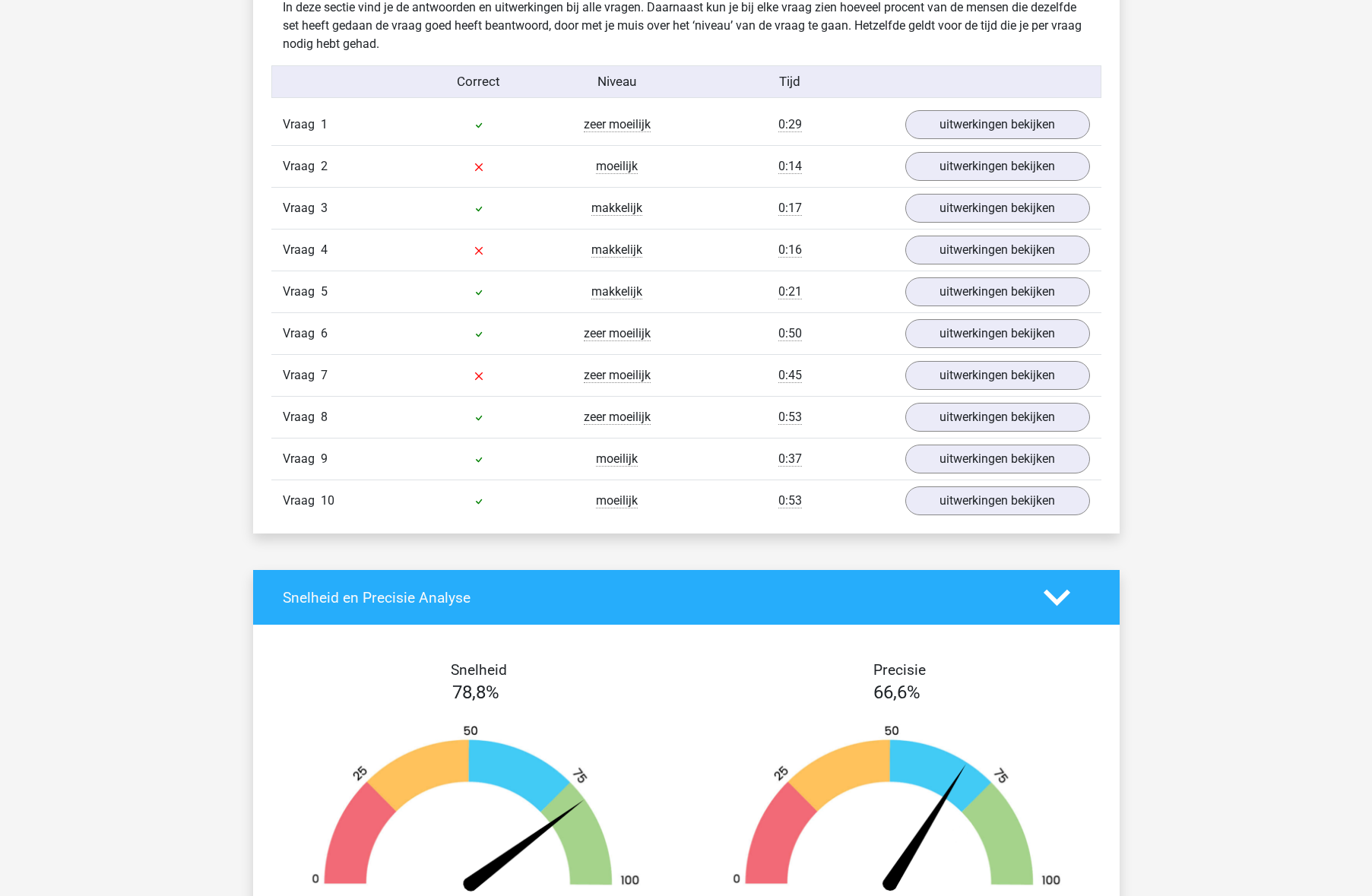
scroll to position [870, 0]
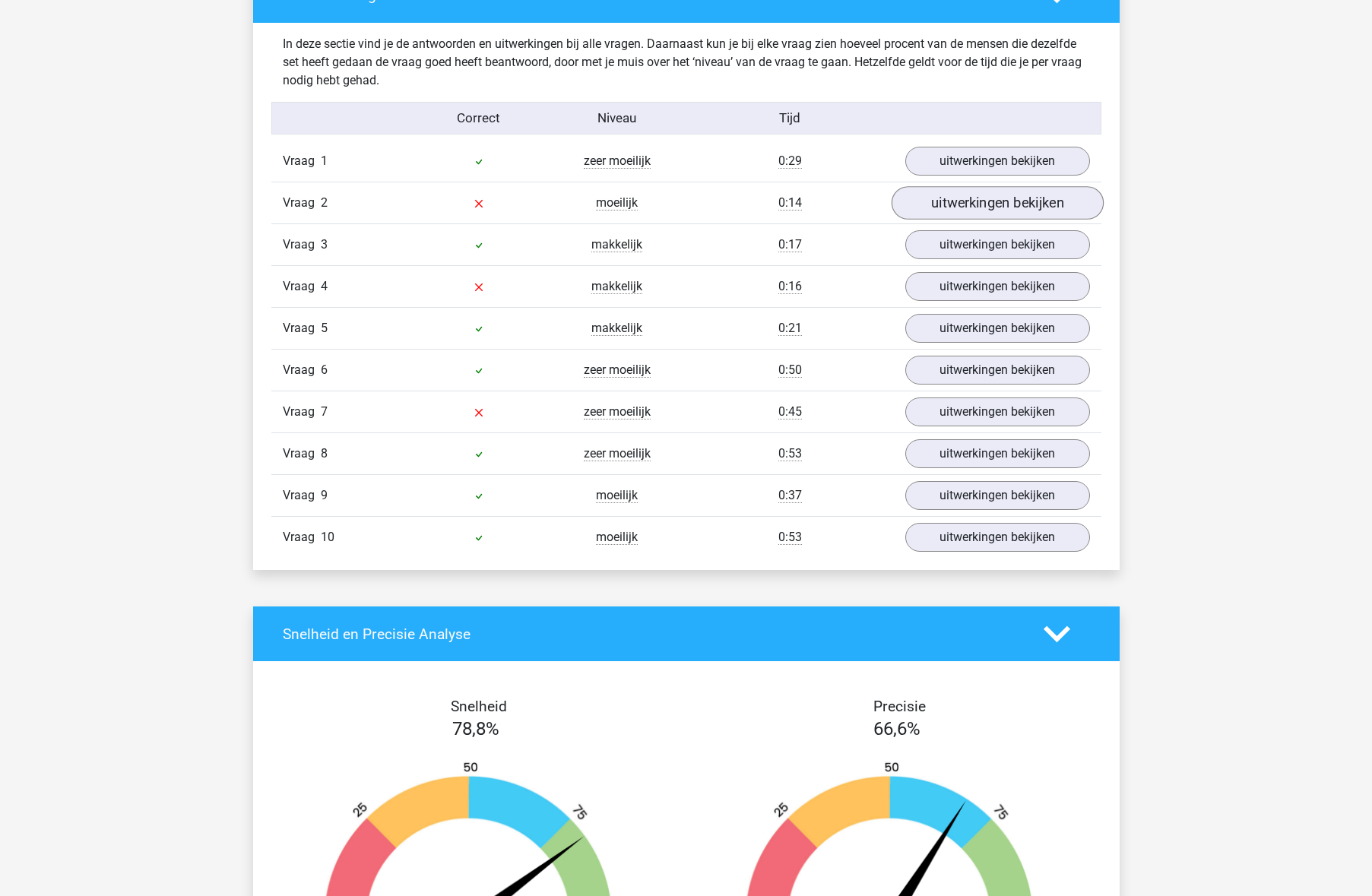
click at [963, 209] on link "uitwerkingen bekijken" at bounding box center [996, 203] width 212 height 34
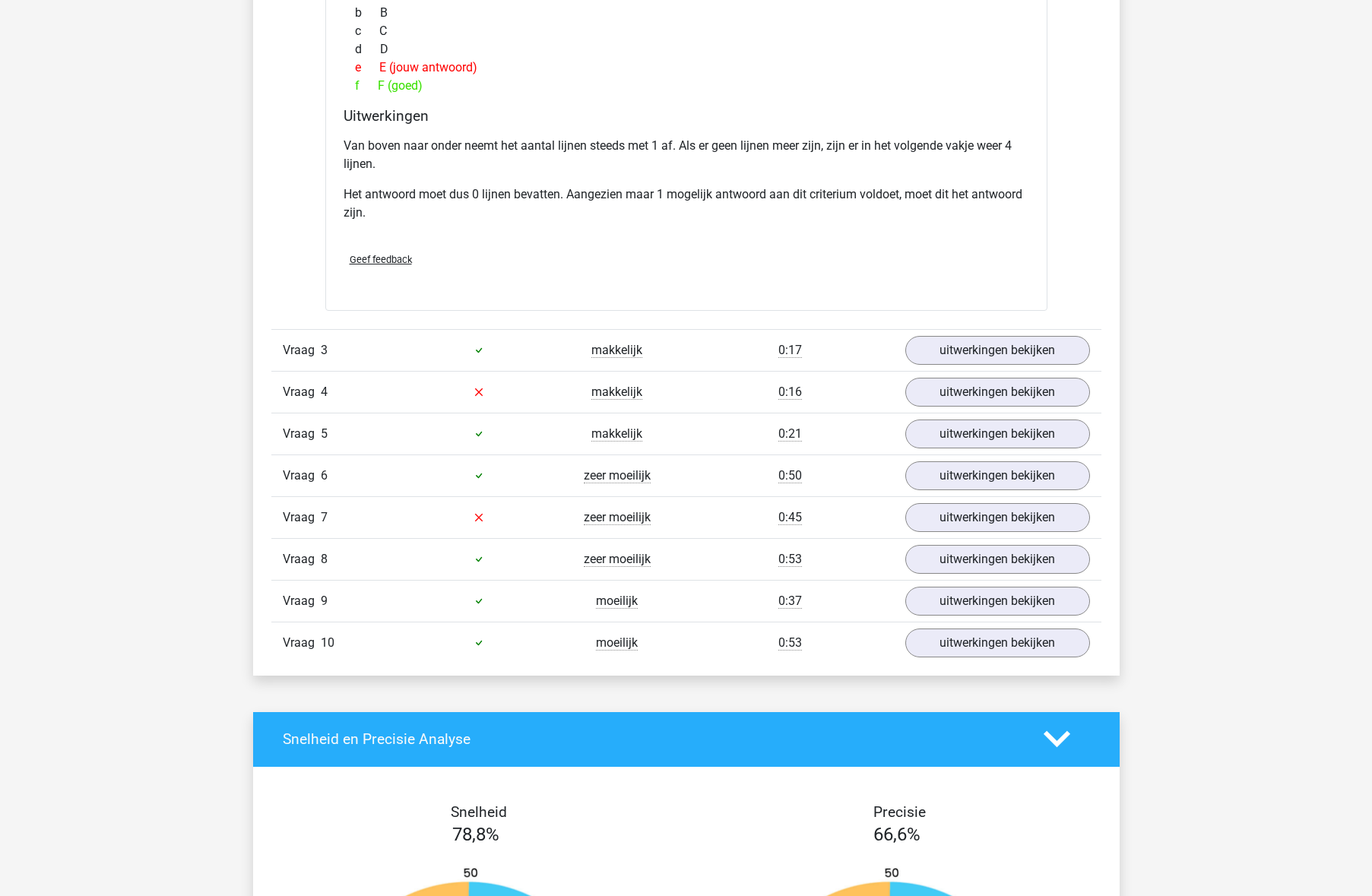
scroll to position [1546, 0]
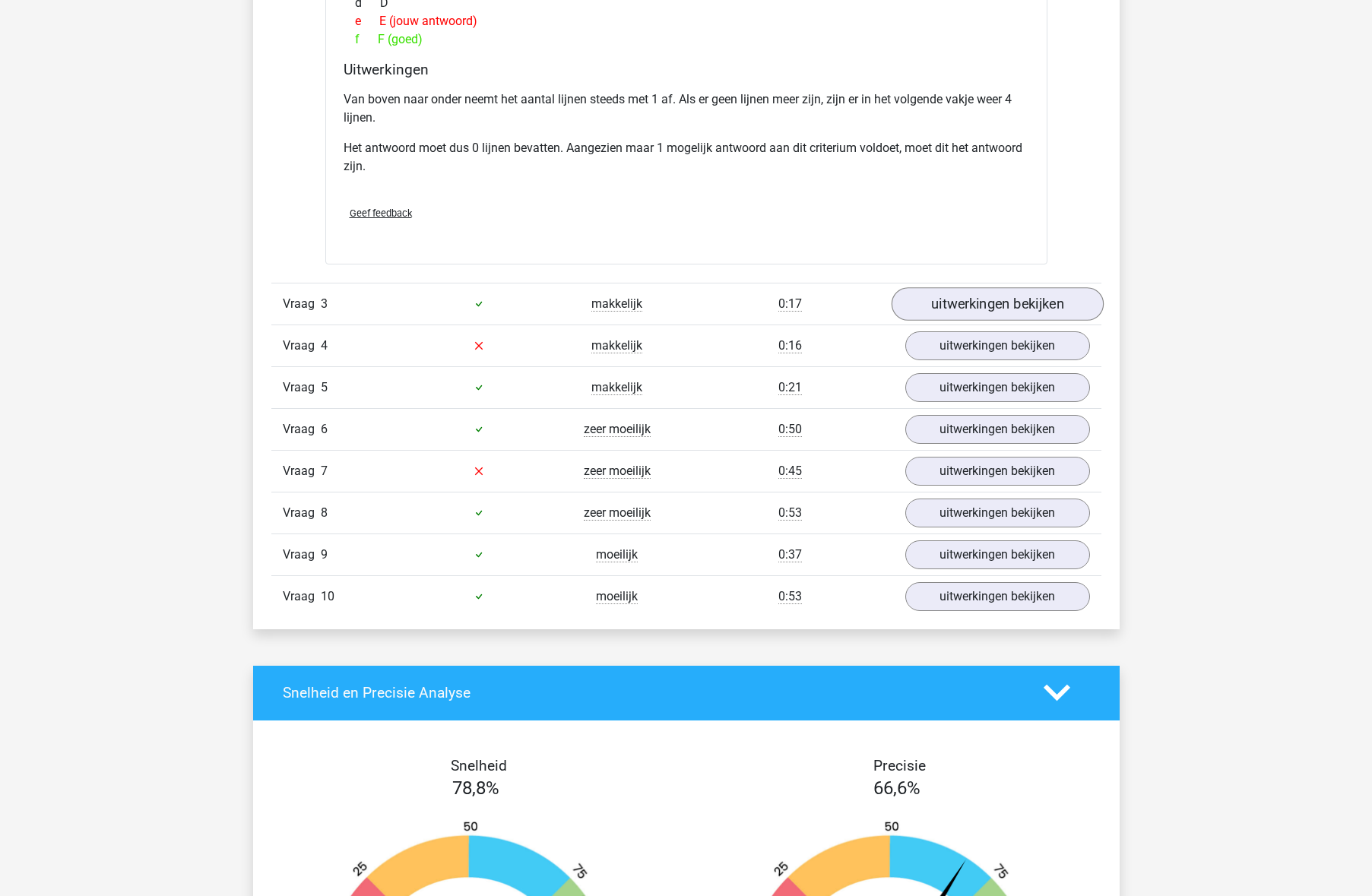
click at [970, 317] on link "uitwerkingen bekijken" at bounding box center [996, 304] width 212 height 34
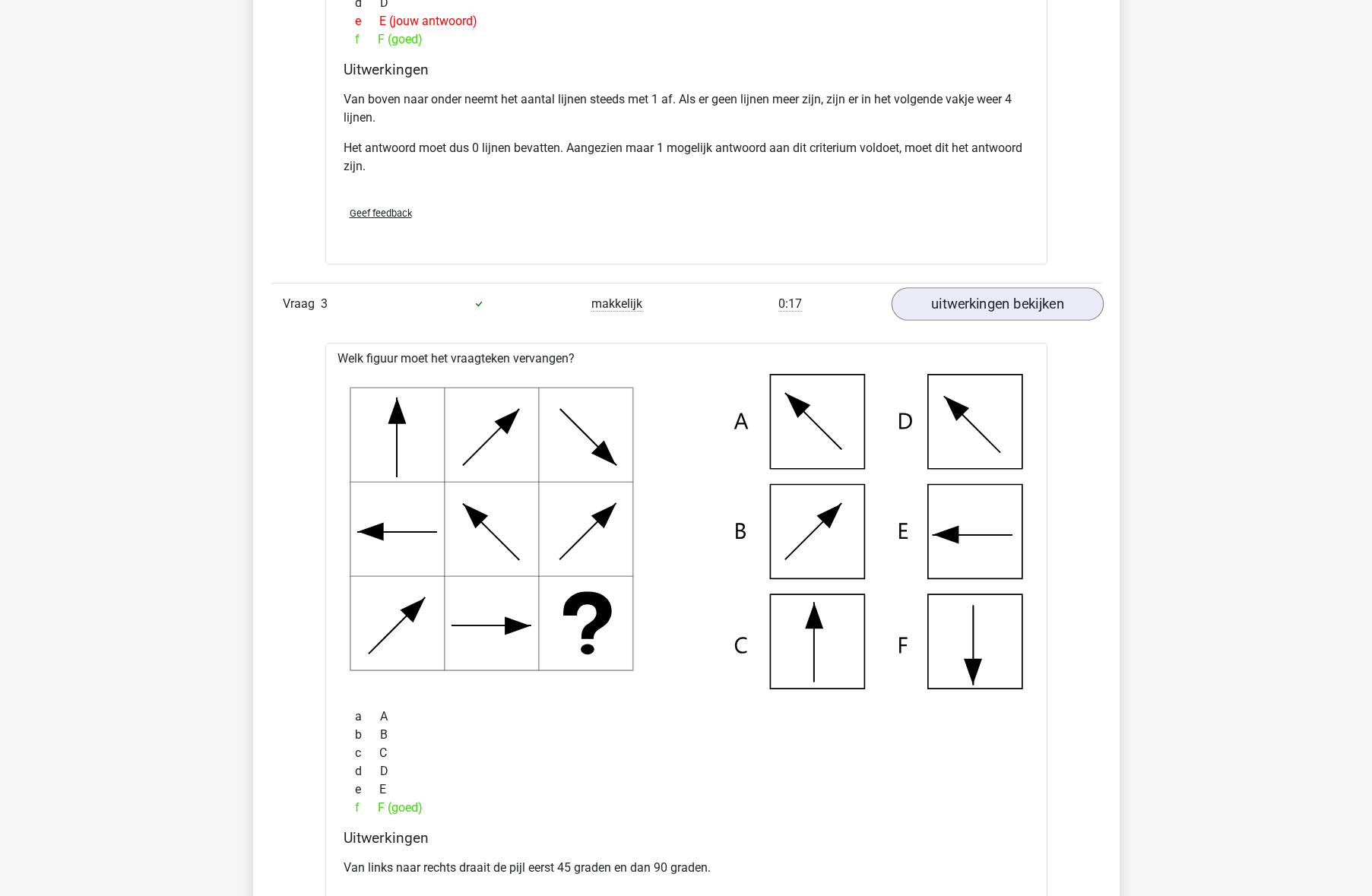
click at [970, 317] on link "uitwerkingen bekijken" at bounding box center [996, 304] width 212 height 34
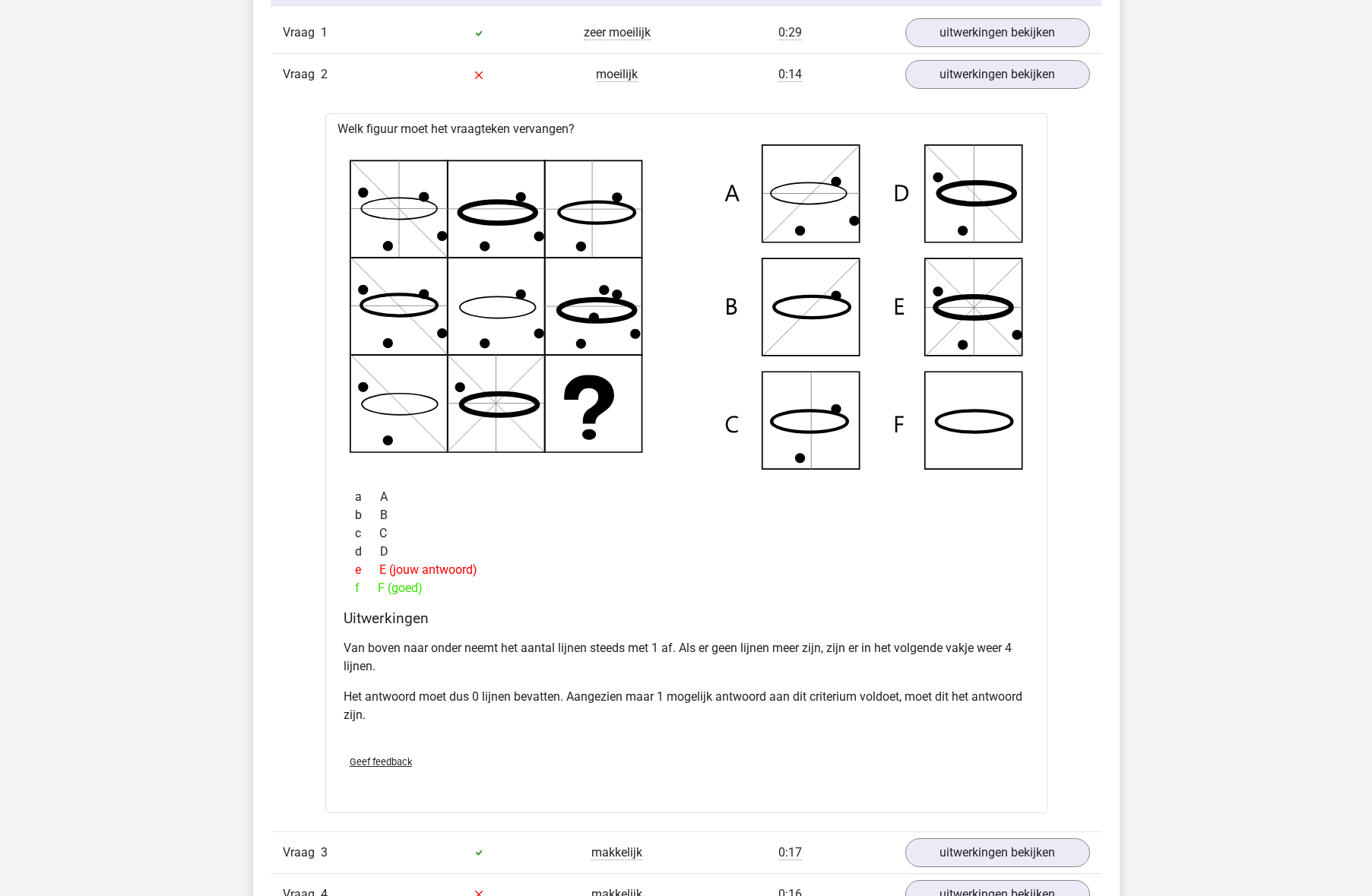
scroll to position [988, 0]
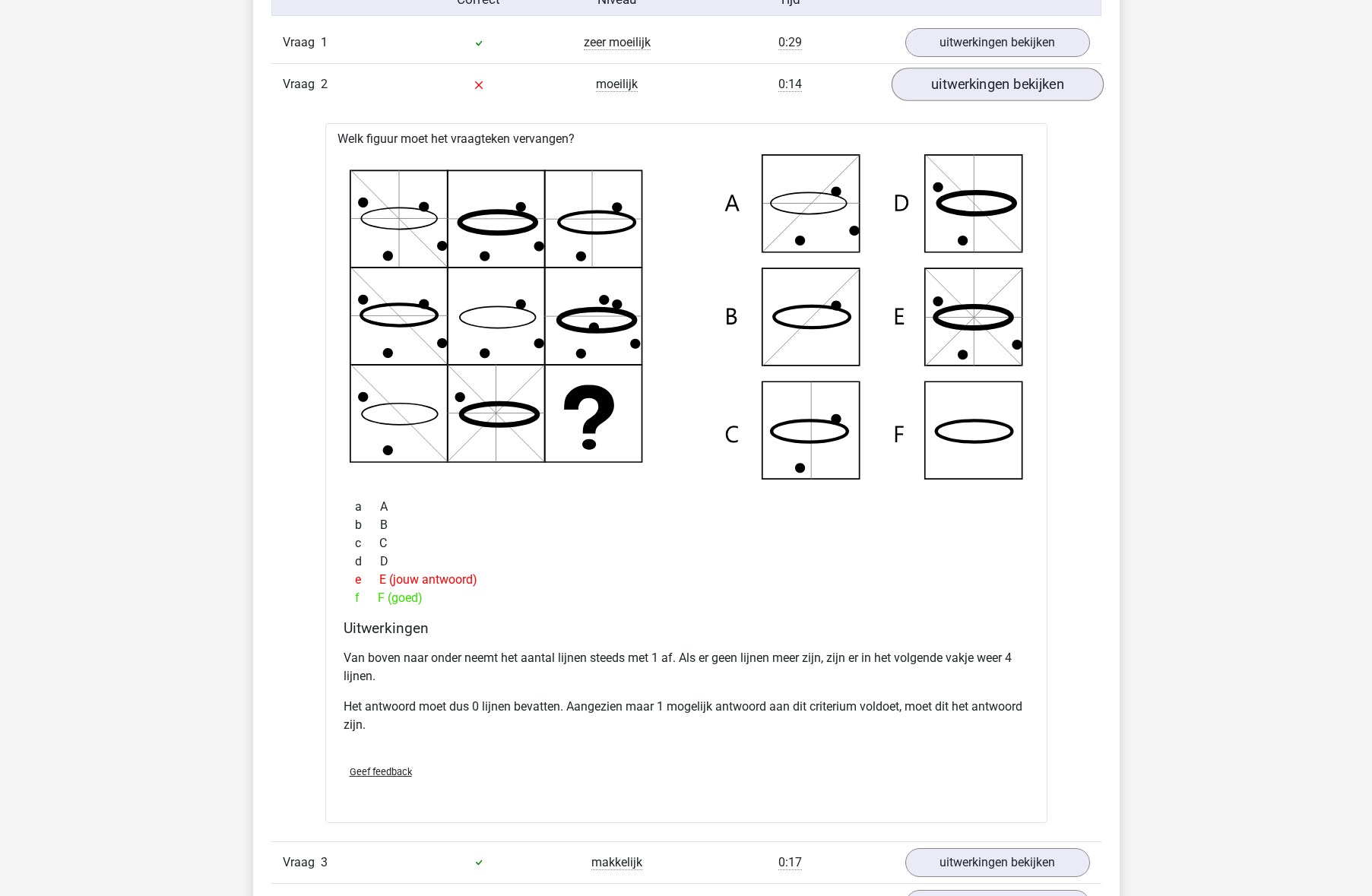
click at [974, 85] on link "uitwerkingen bekijken" at bounding box center [996, 85] width 212 height 34
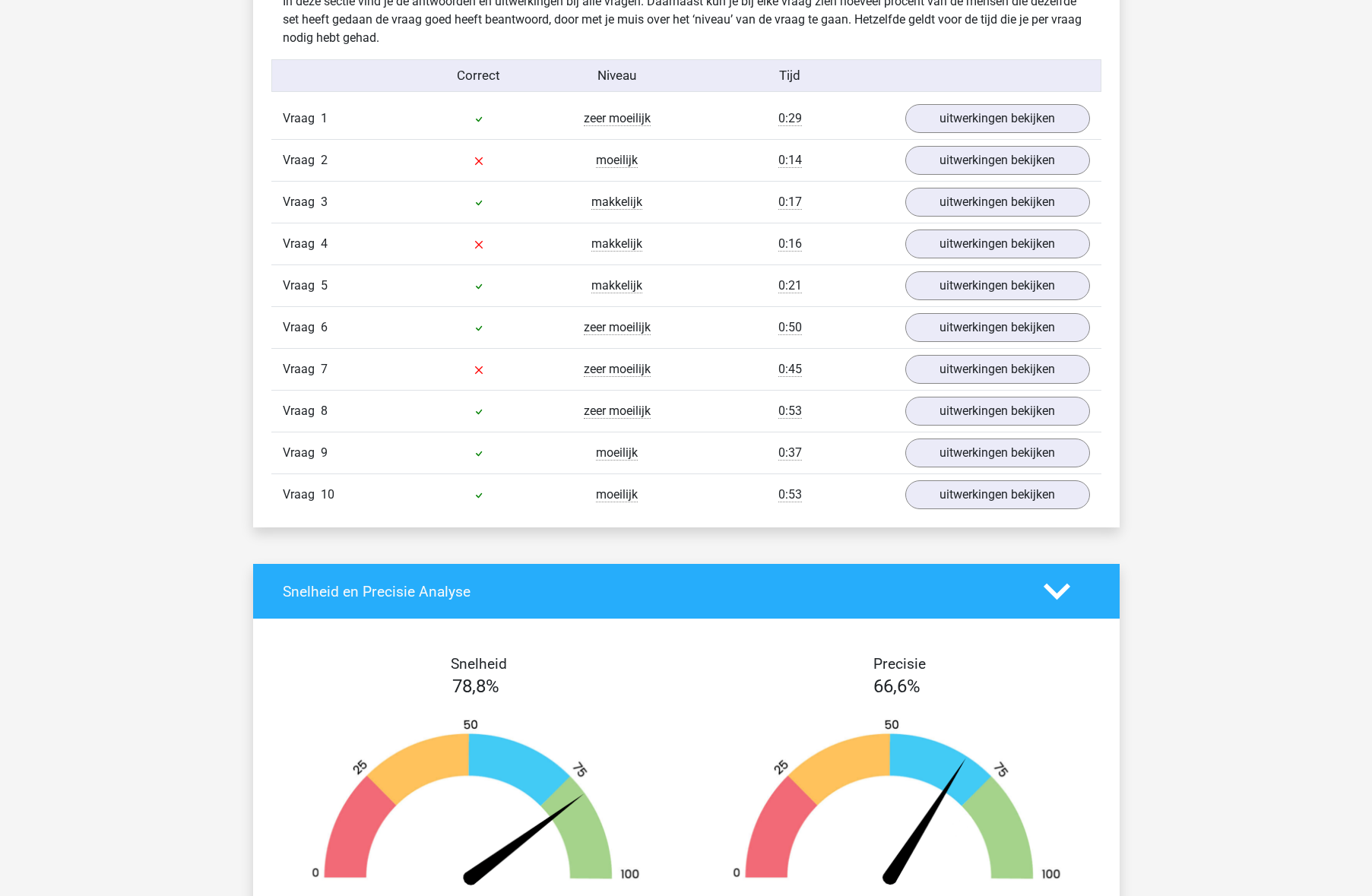
scroll to position [906, 0]
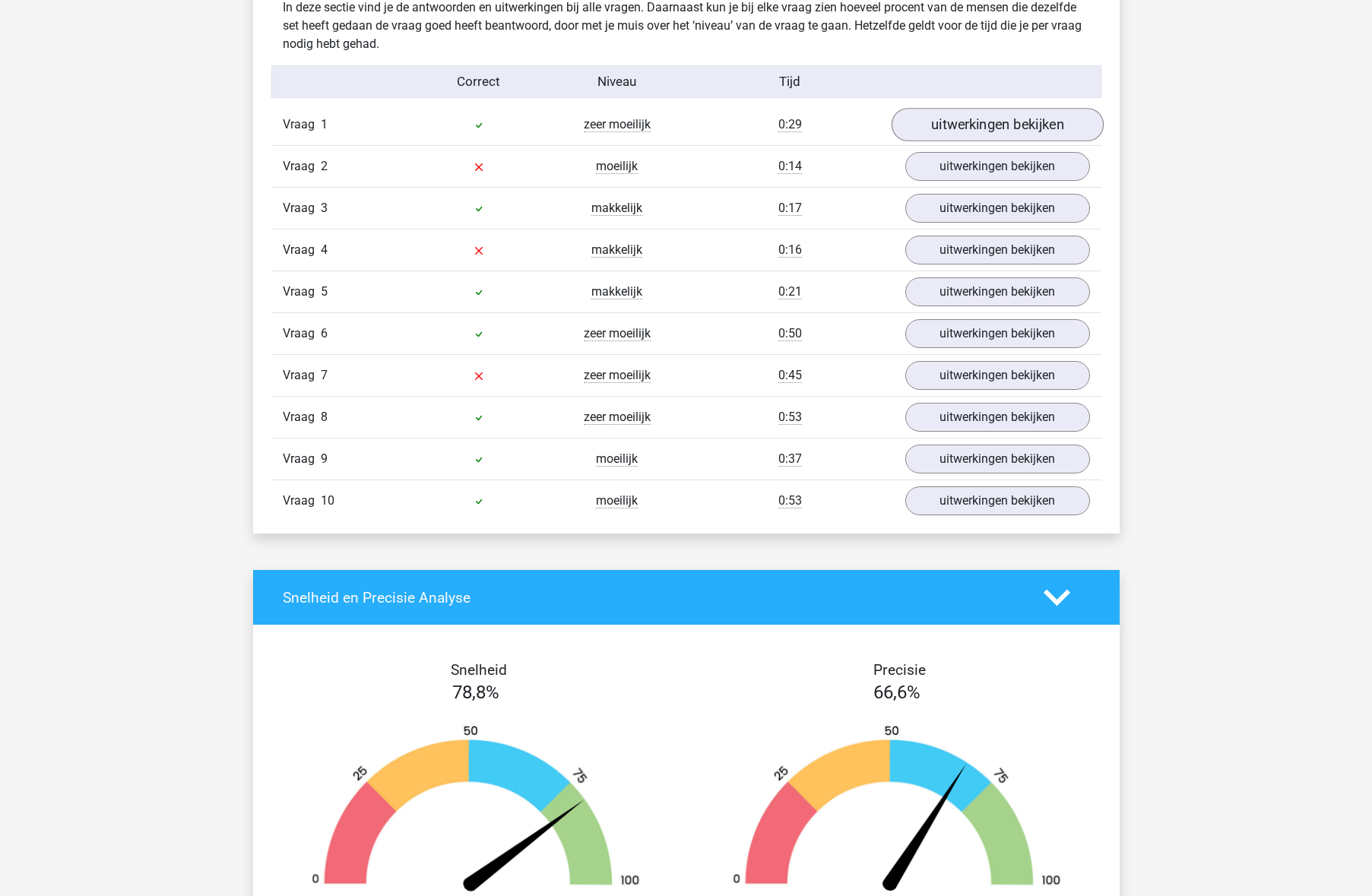
click at [983, 118] on link "uitwerkingen bekijken" at bounding box center [996, 125] width 212 height 34
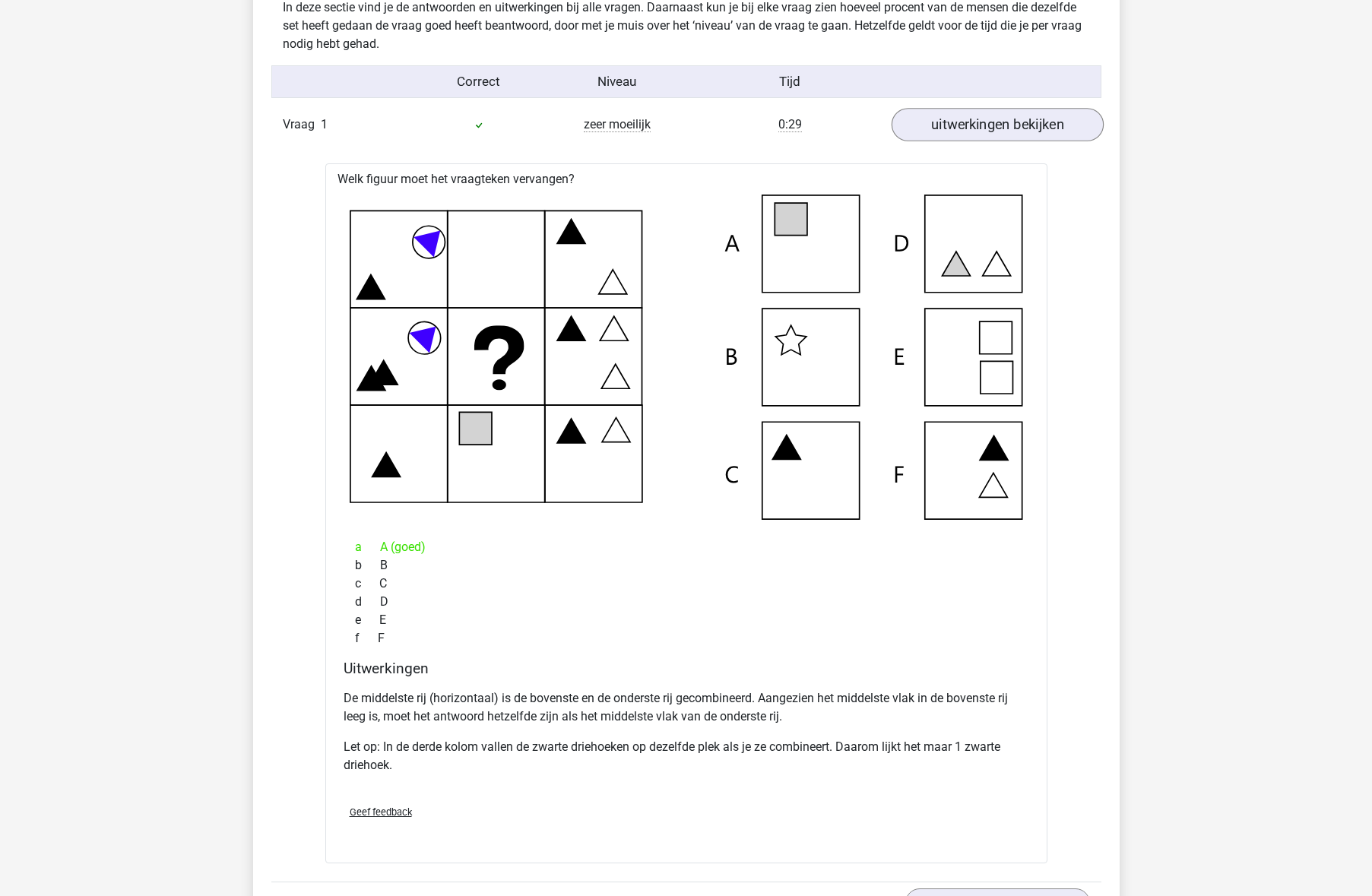
click at [983, 122] on link "uitwerkingen bekijken" at bounding box center [996, 125] width 212 height 34
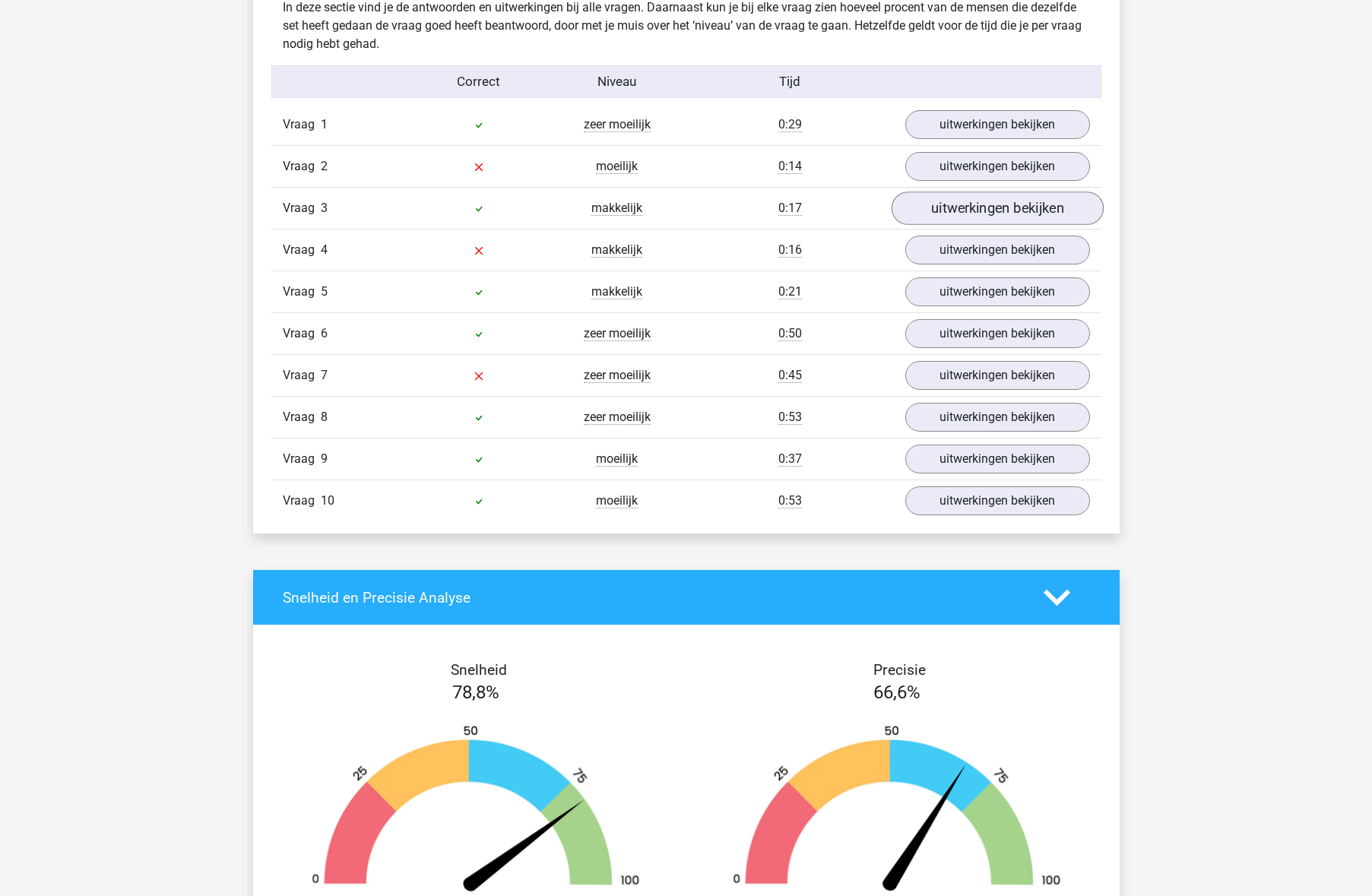
click at [977, 201] on link "uitwerkingen bekijken" at bounding box center [996, 208] width 212 height 34
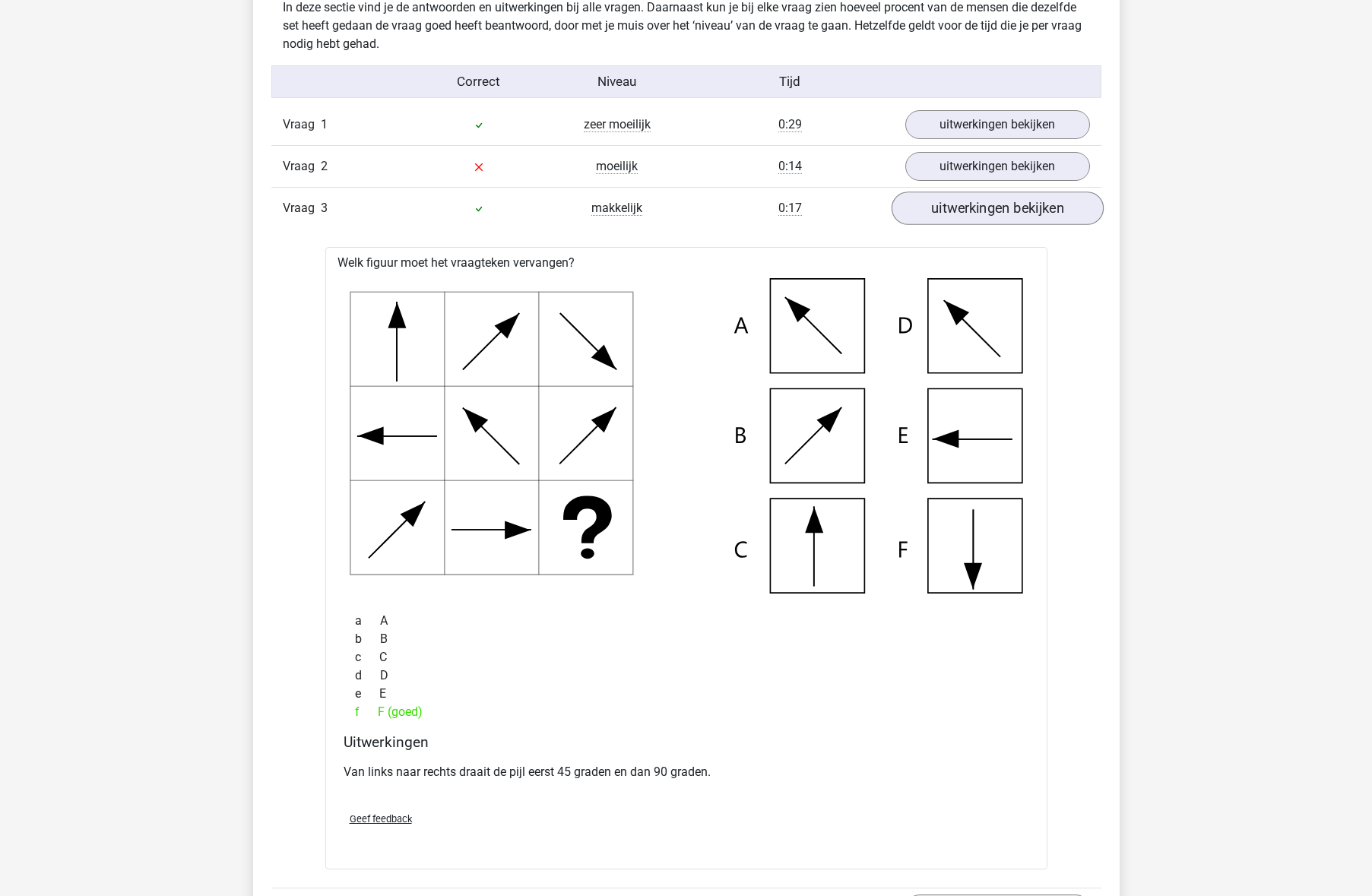
click at [976, 202] on link "uitwerkingen bekijken" at bounding box center [996, 208] width 212 height 34
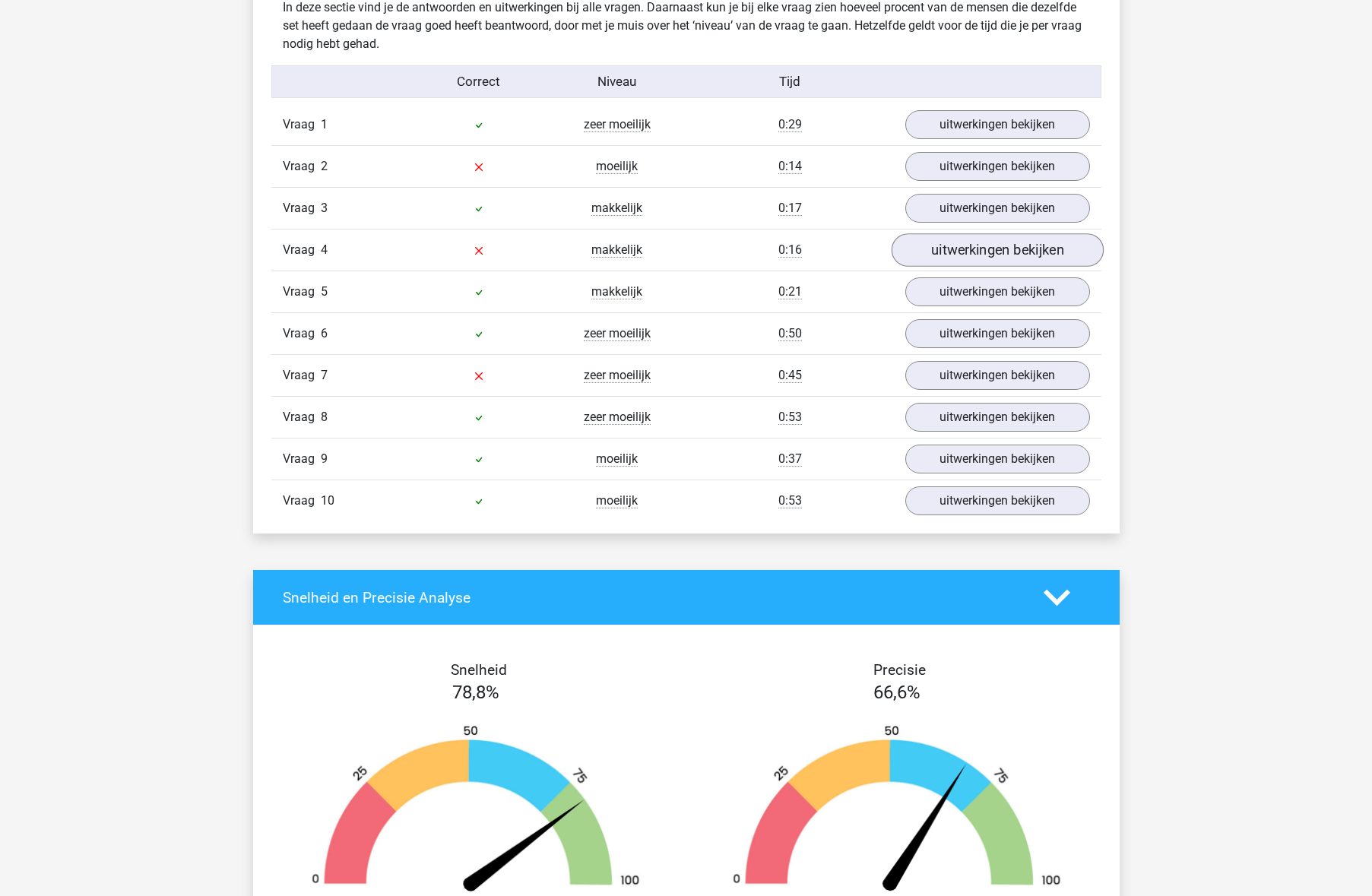
click at [1029, 247] on link "uitwerkingen bekijken" at bounding box center [996, 250] width 212 height 34
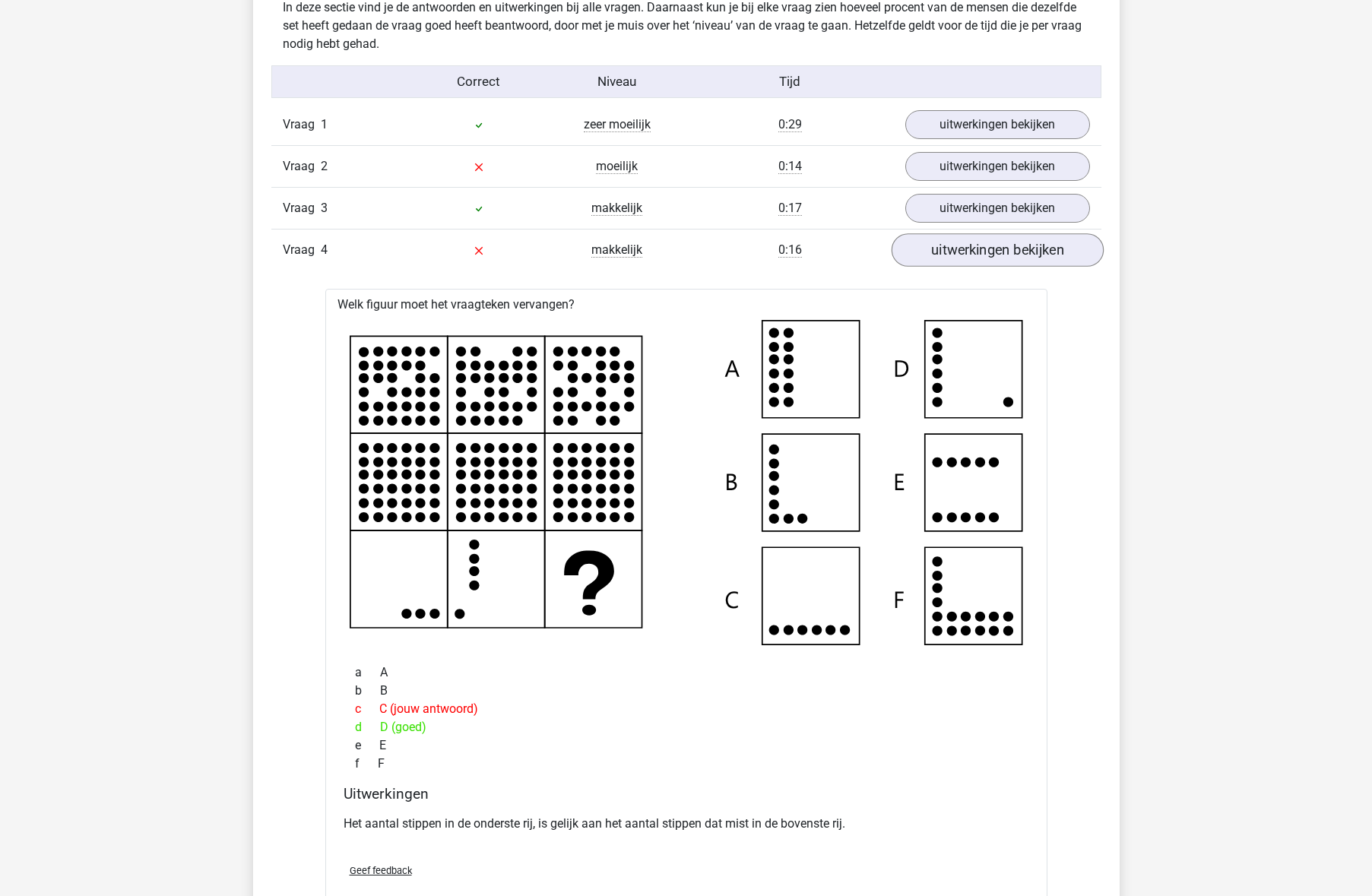
click at [1027, 247] on link "uitwerkingen bekijken" at bounding box center [996, 250] width 212 height 34
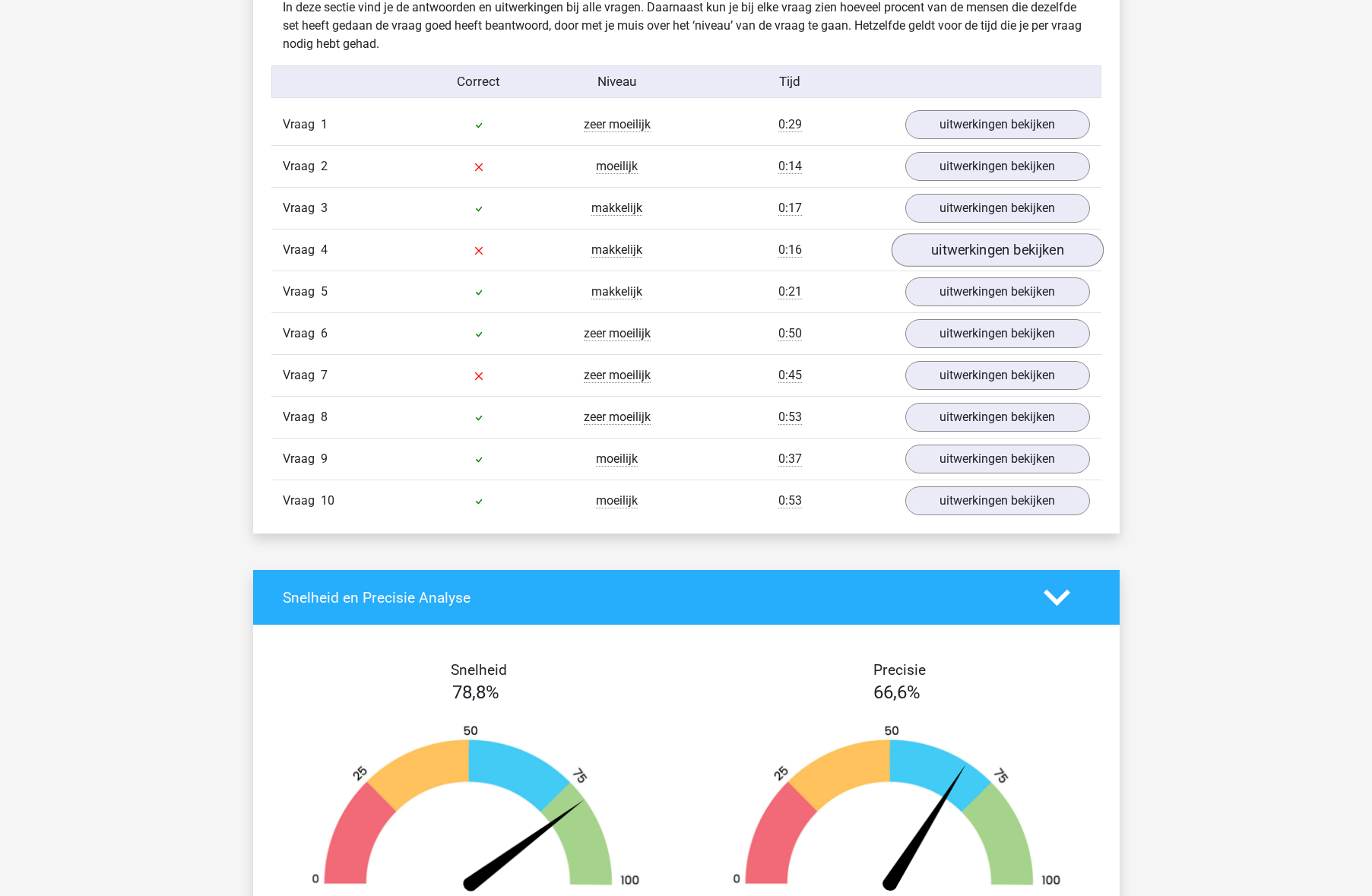
click at [1017, 245] on link "uitwerkingen bekijken" at bounding box center [996, 250] width 212 height 34
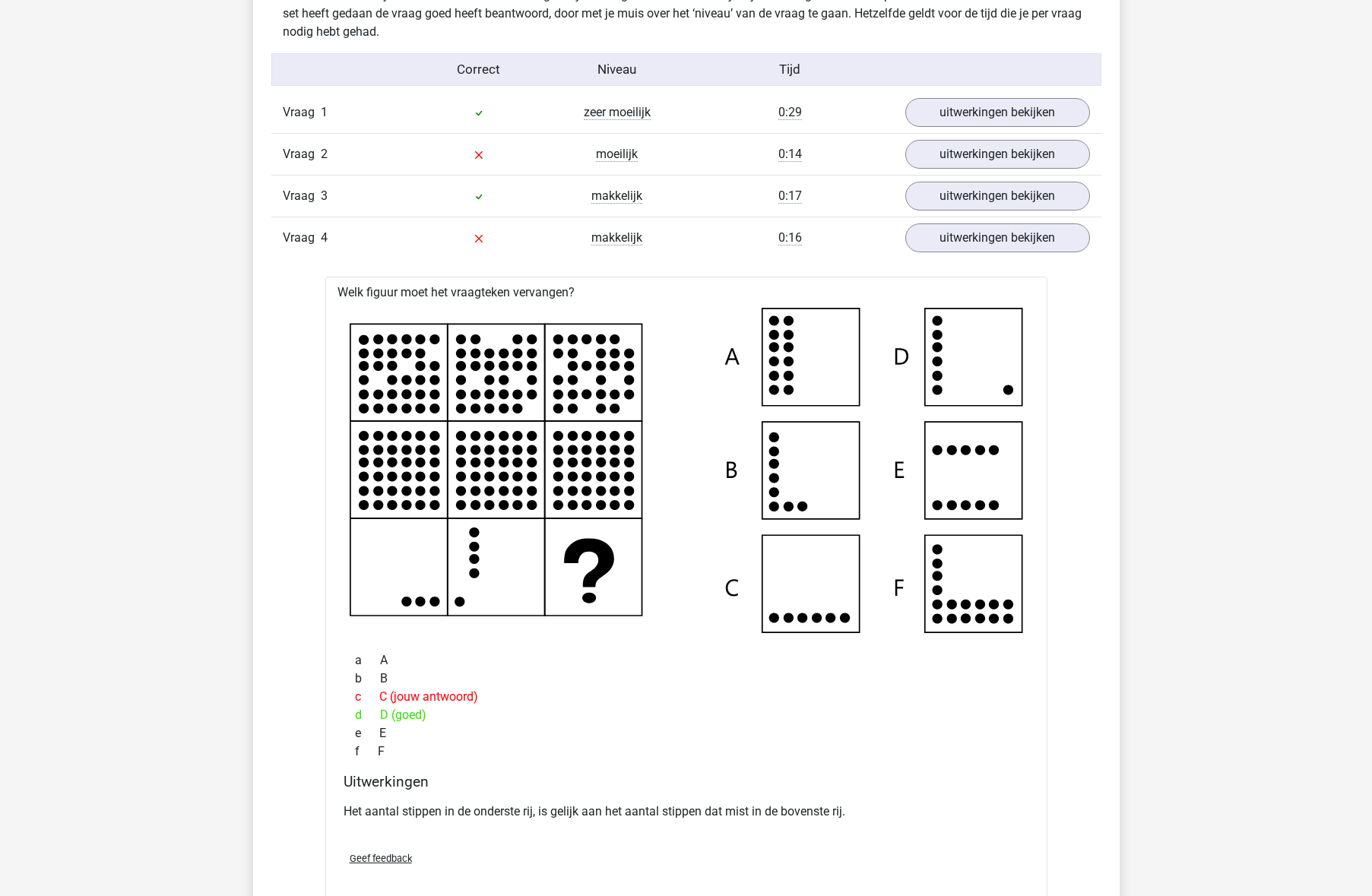
scroll to position [920, 0]
click at [917, 241] on link "uitwerkingen bekijken" at bounding box center [996, 236] width 212 height 34
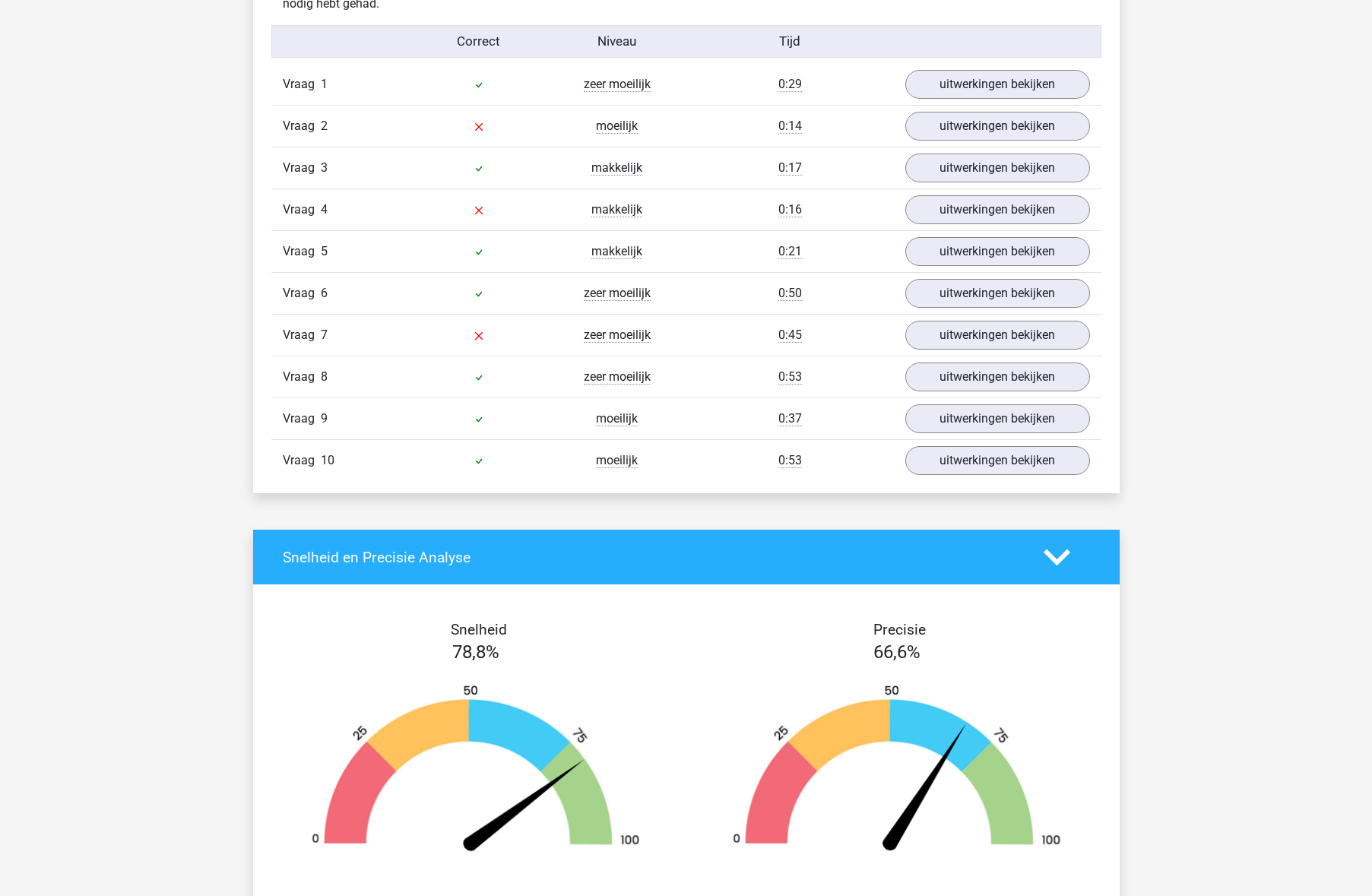
scroll to position [951, 0]
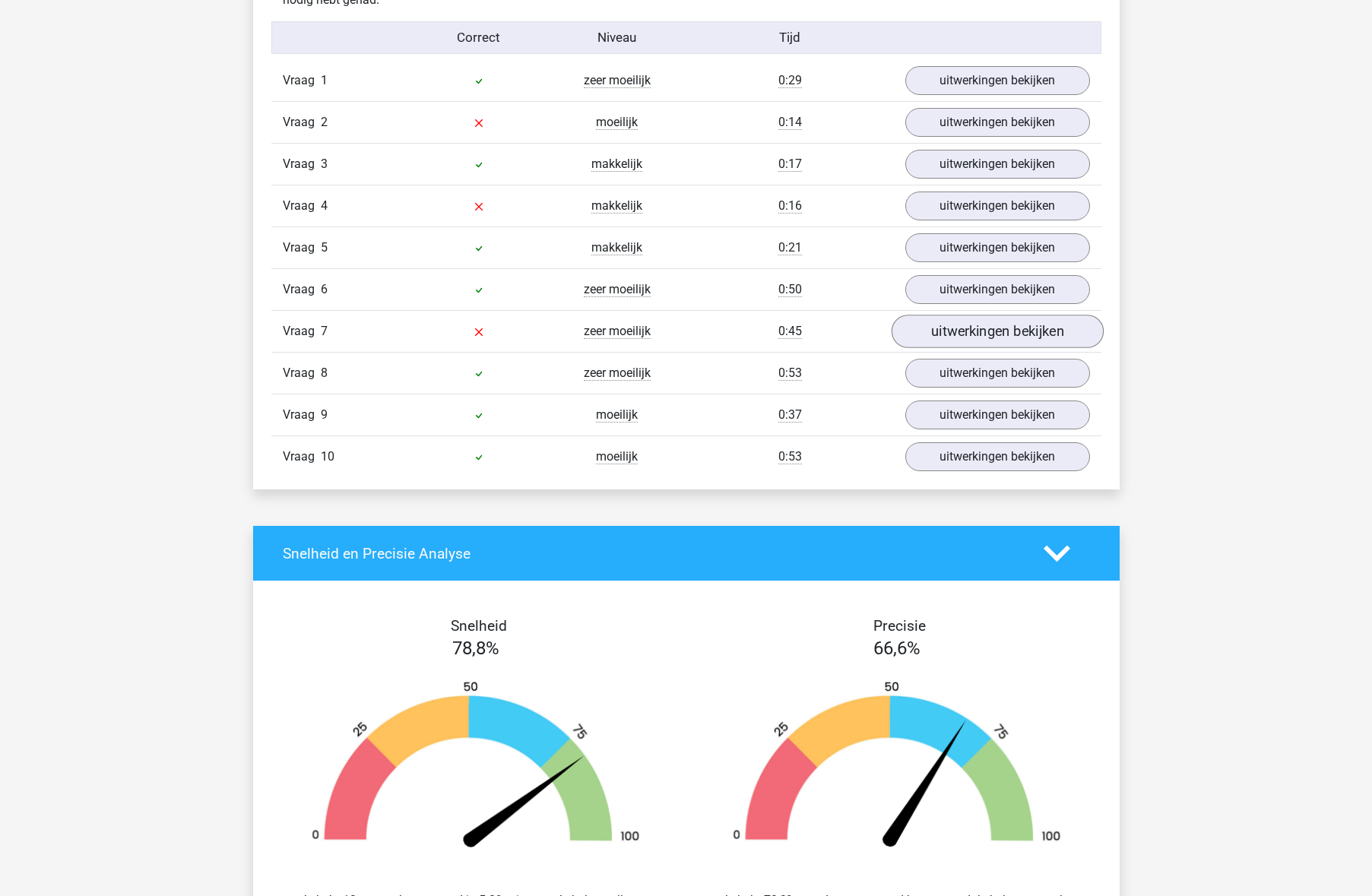
click at [977, 322] on link "uitwerkingen bekijken" at bounding box center [996, 331] width 212 height 34
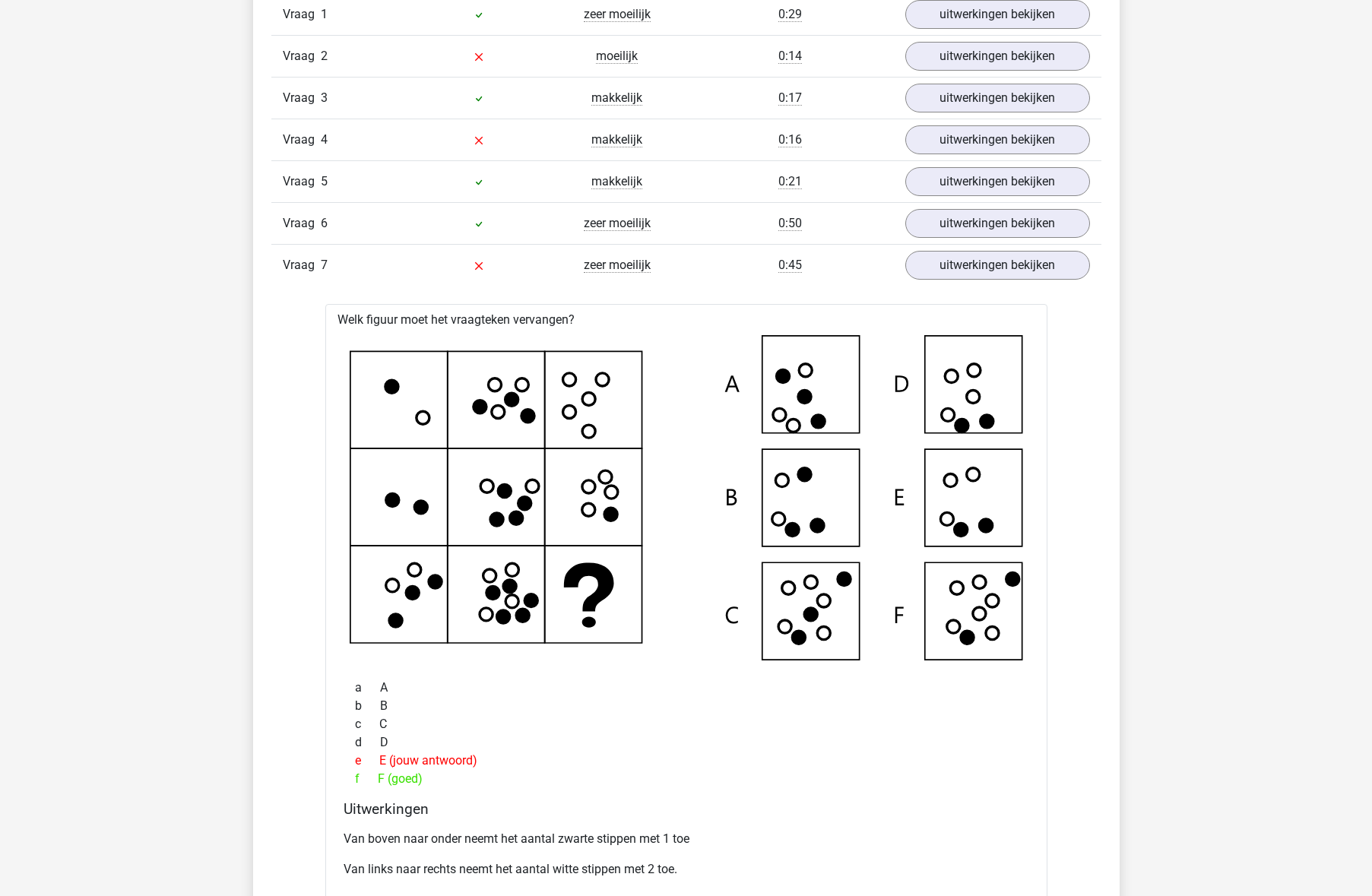
scroll to position [1016, 0]
click at [967, 274] on link "uitwerkingen bekijken" at bounding box center [996, 266] width 212 height 34
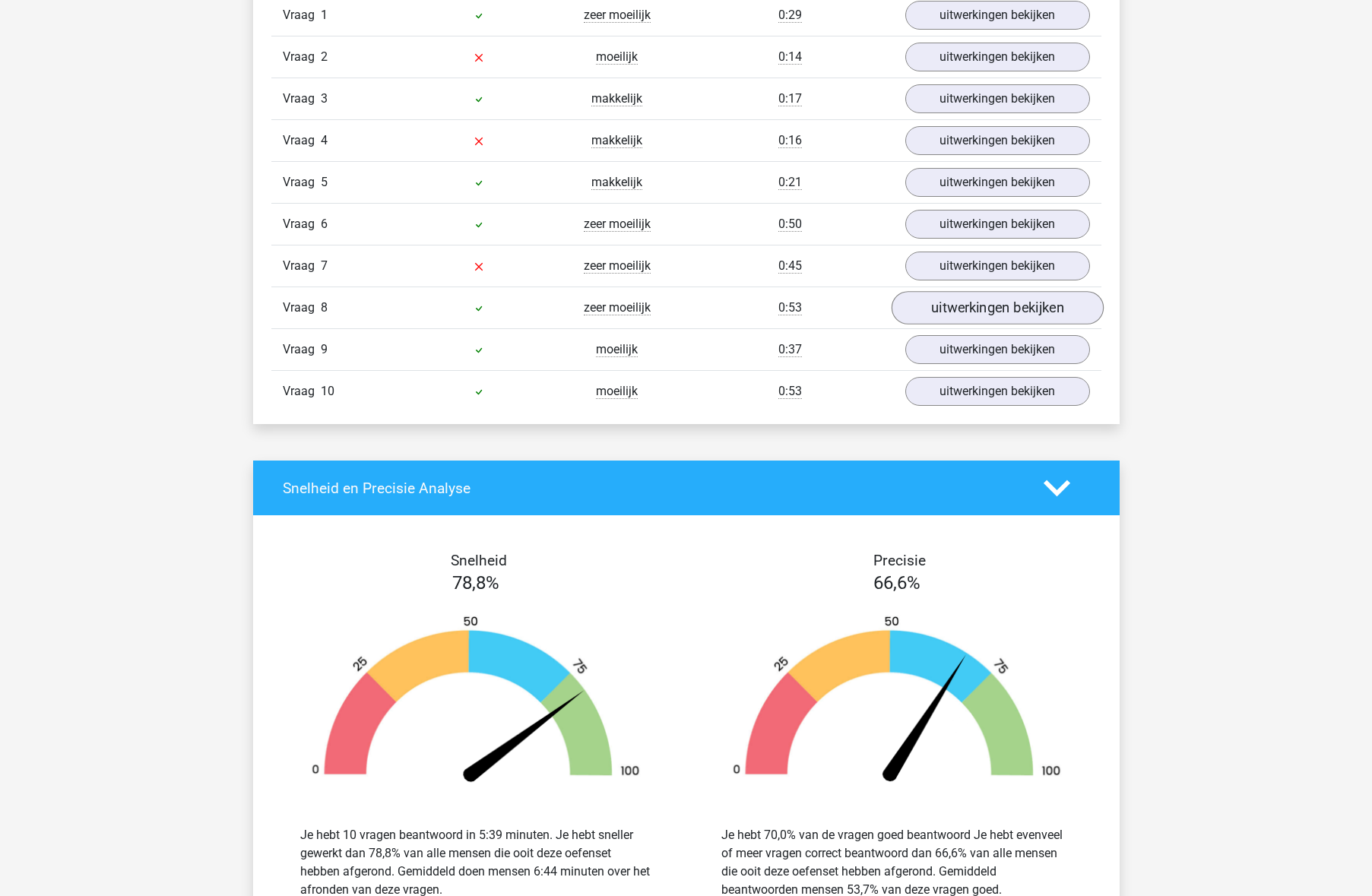
click at [960, 300] on link "uitwerkingen bekijken" at bounding box center [996, 308] width 212 height 34
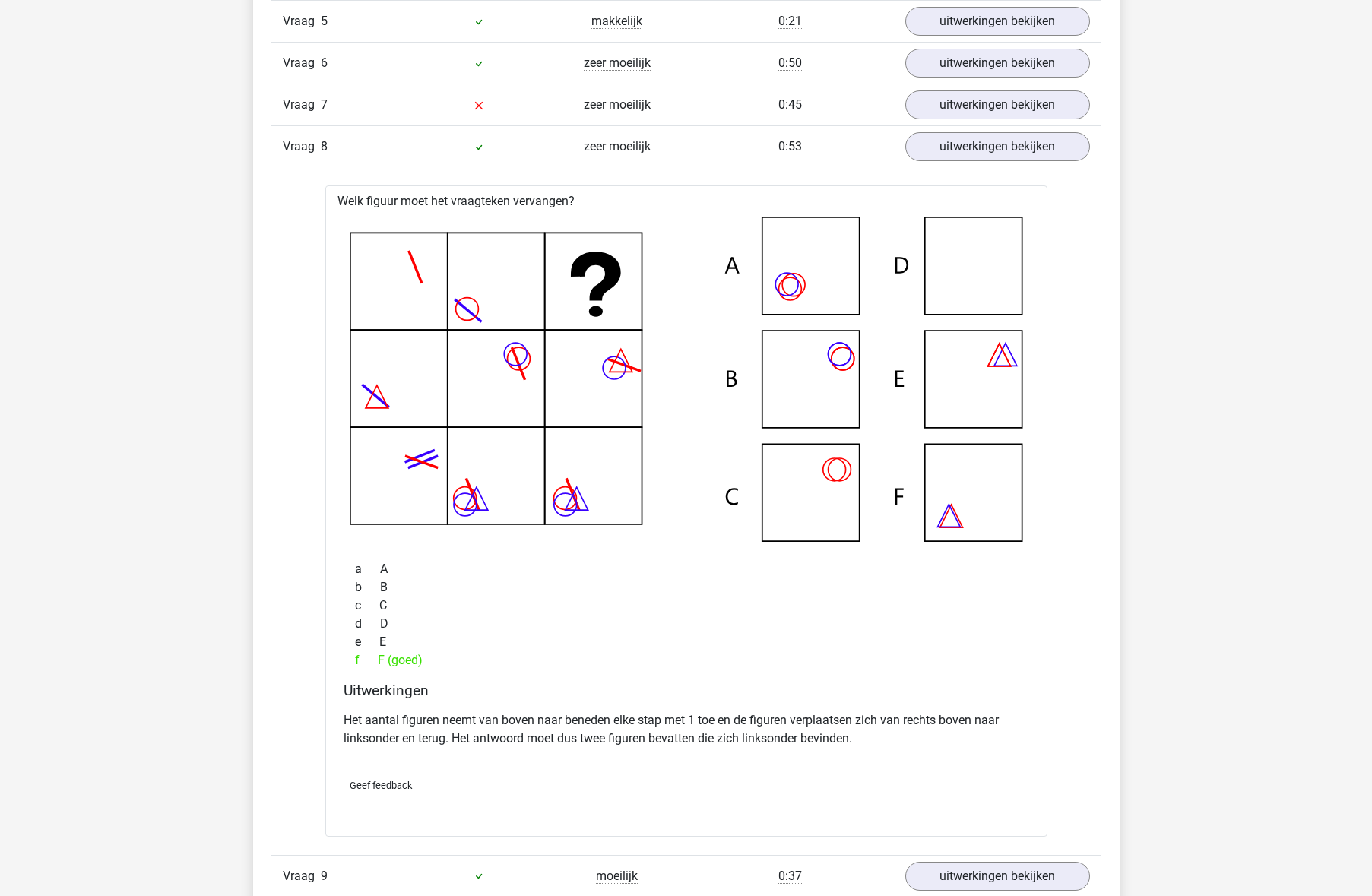
scroll to position [1207, 0]
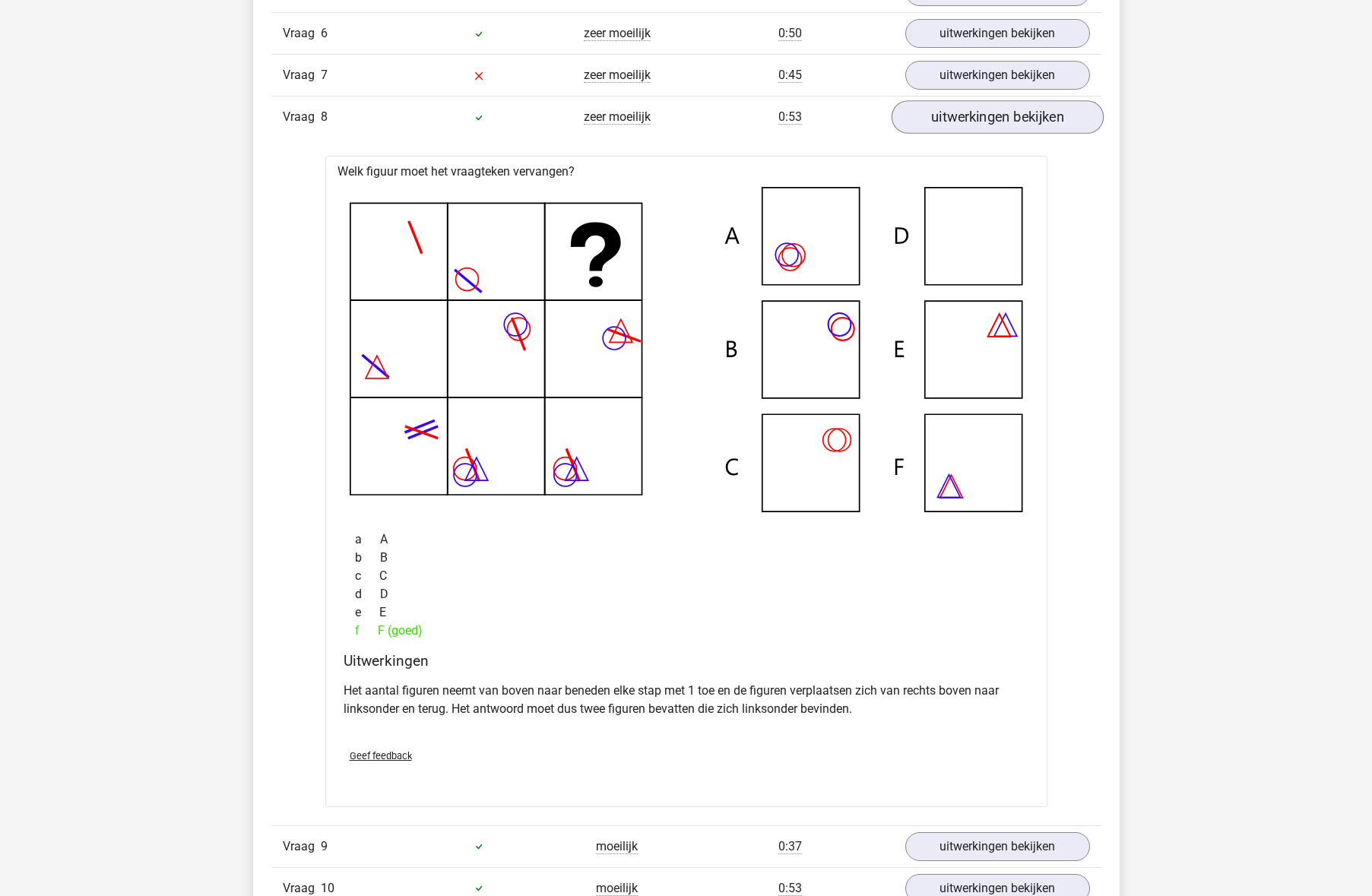
click at [975, 121] on link "uitwerkingen bekijken" at bounding box center [996, 118] width 212 height 34
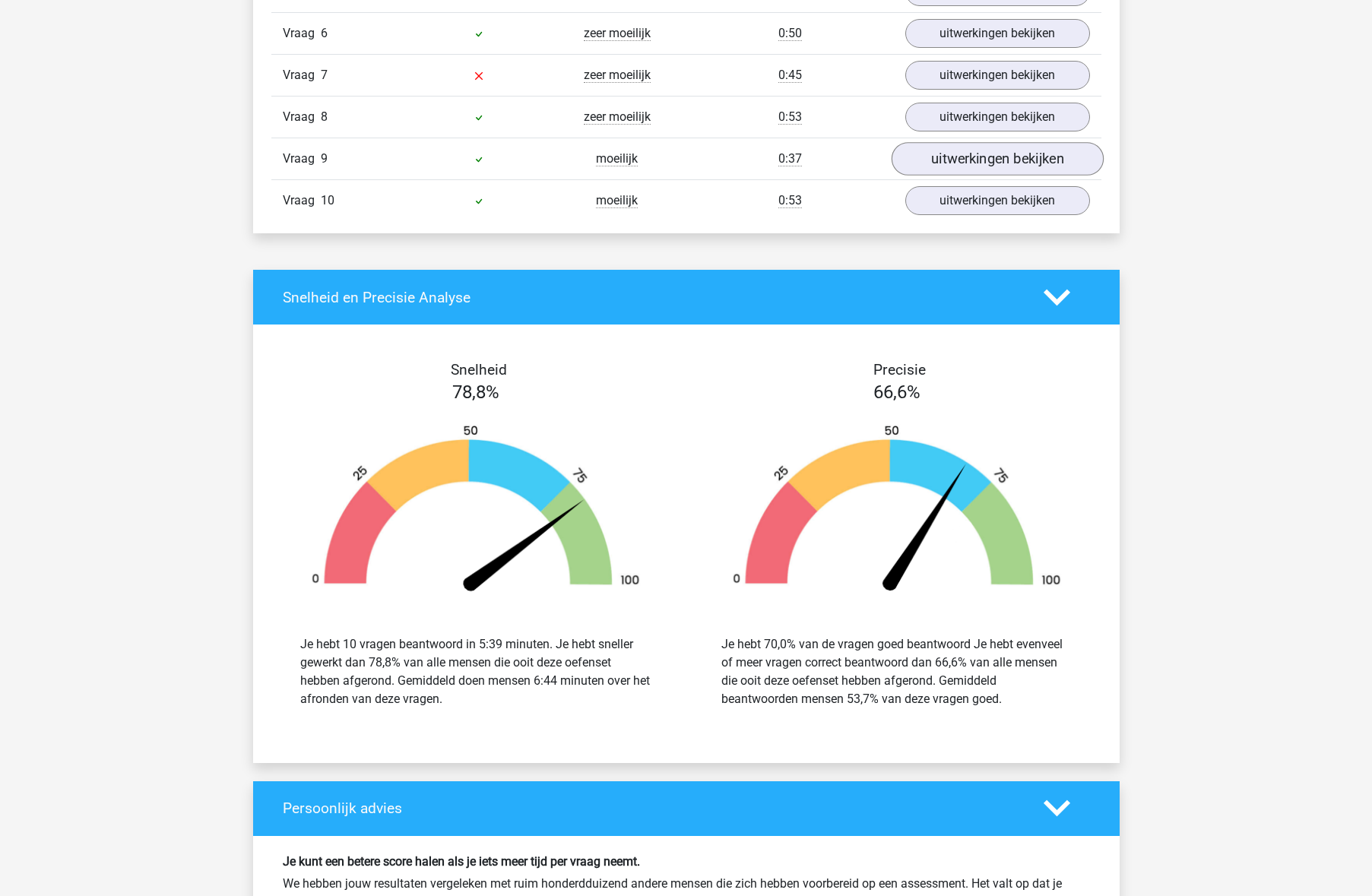
click at [977, 159] on link "uitwerkingen bekijken" at bounding box center [996, 159] width 212 height 34
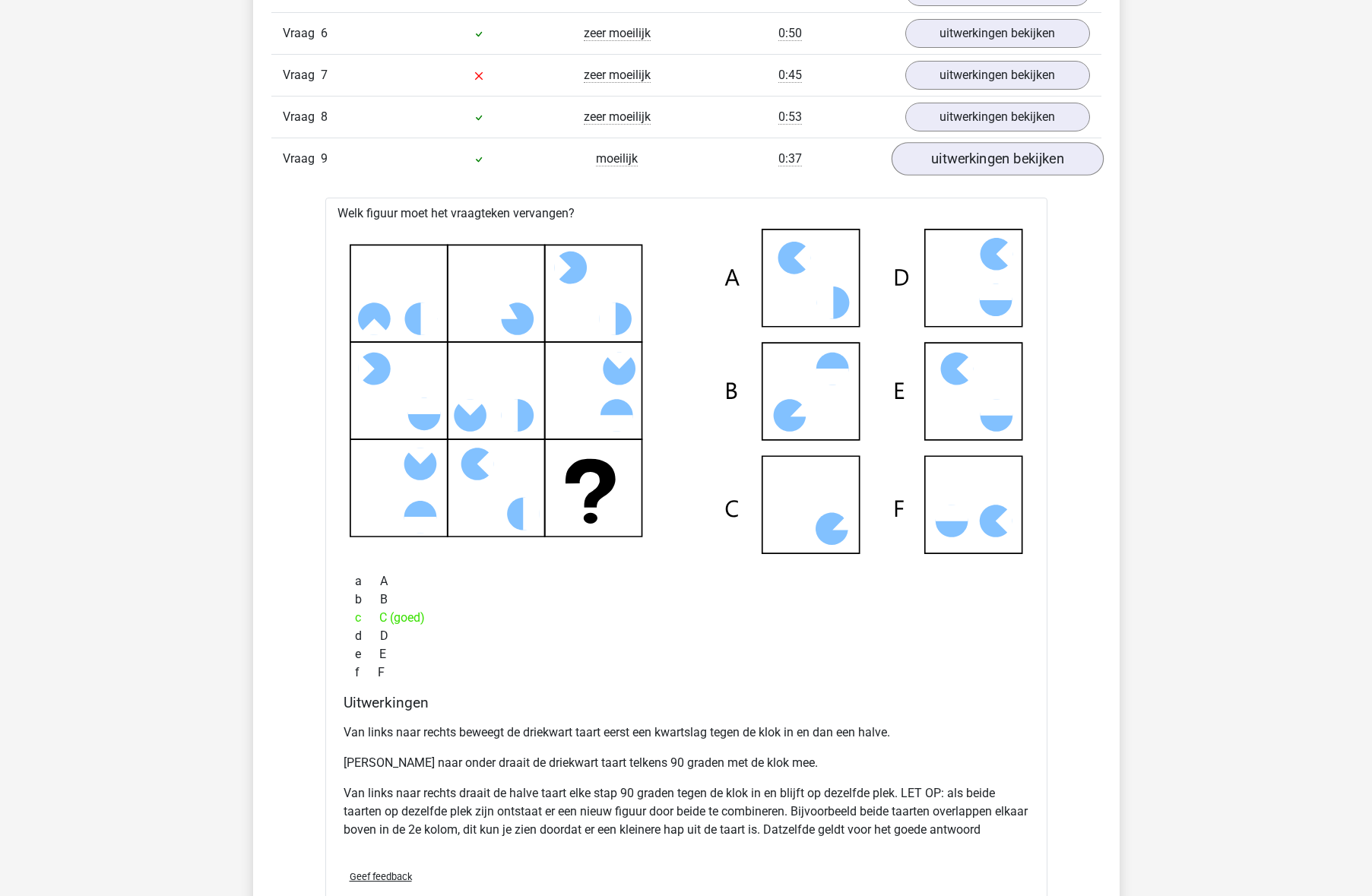
click at [977, 159] on link "uitwerkingen bekijken" at bounding box center [996, 159] width 212 height 34
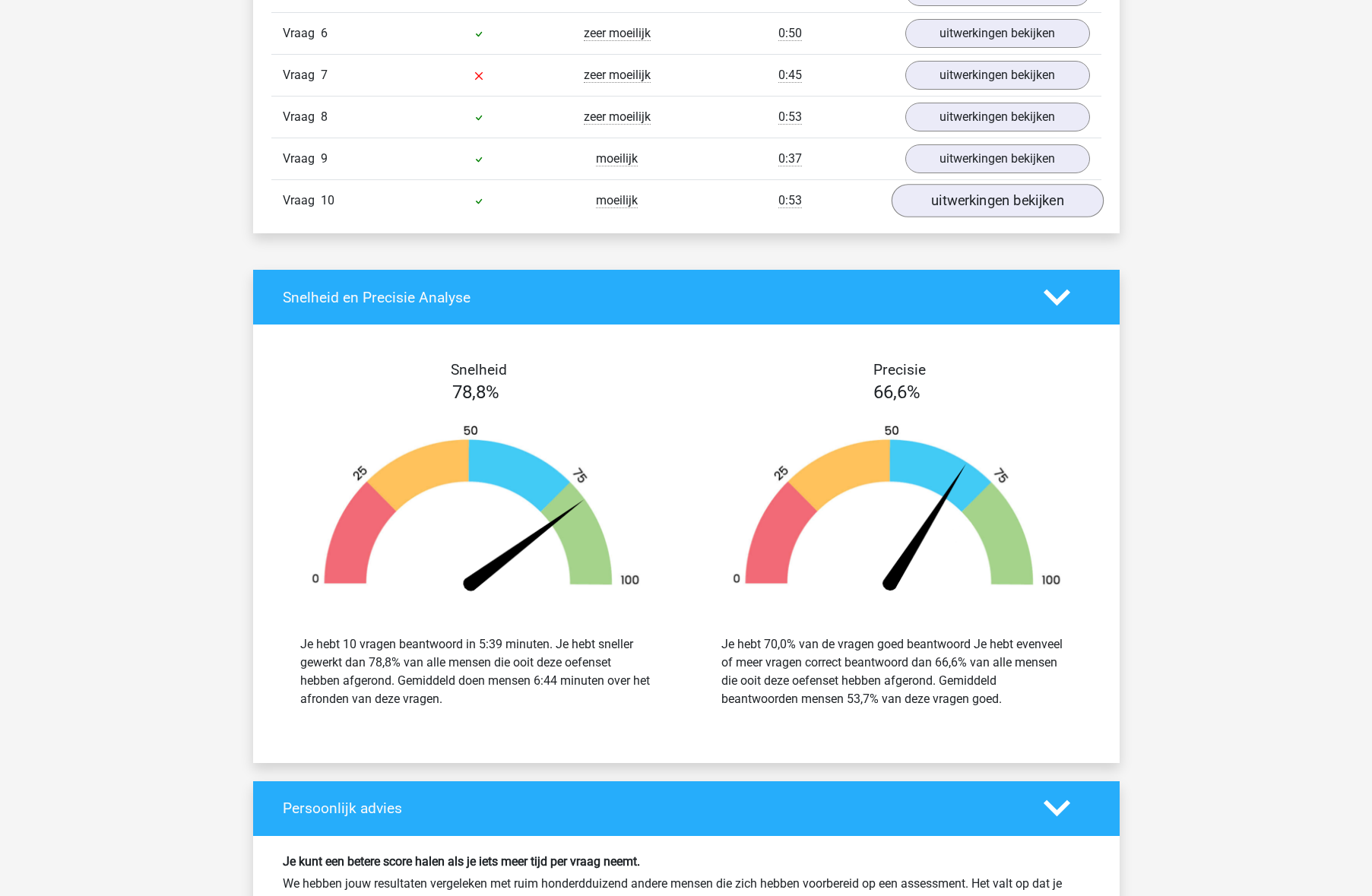
click at [976, 196] on link "uitwerkingen bekijken" at bounding box center [996, 200] width 212 height 34
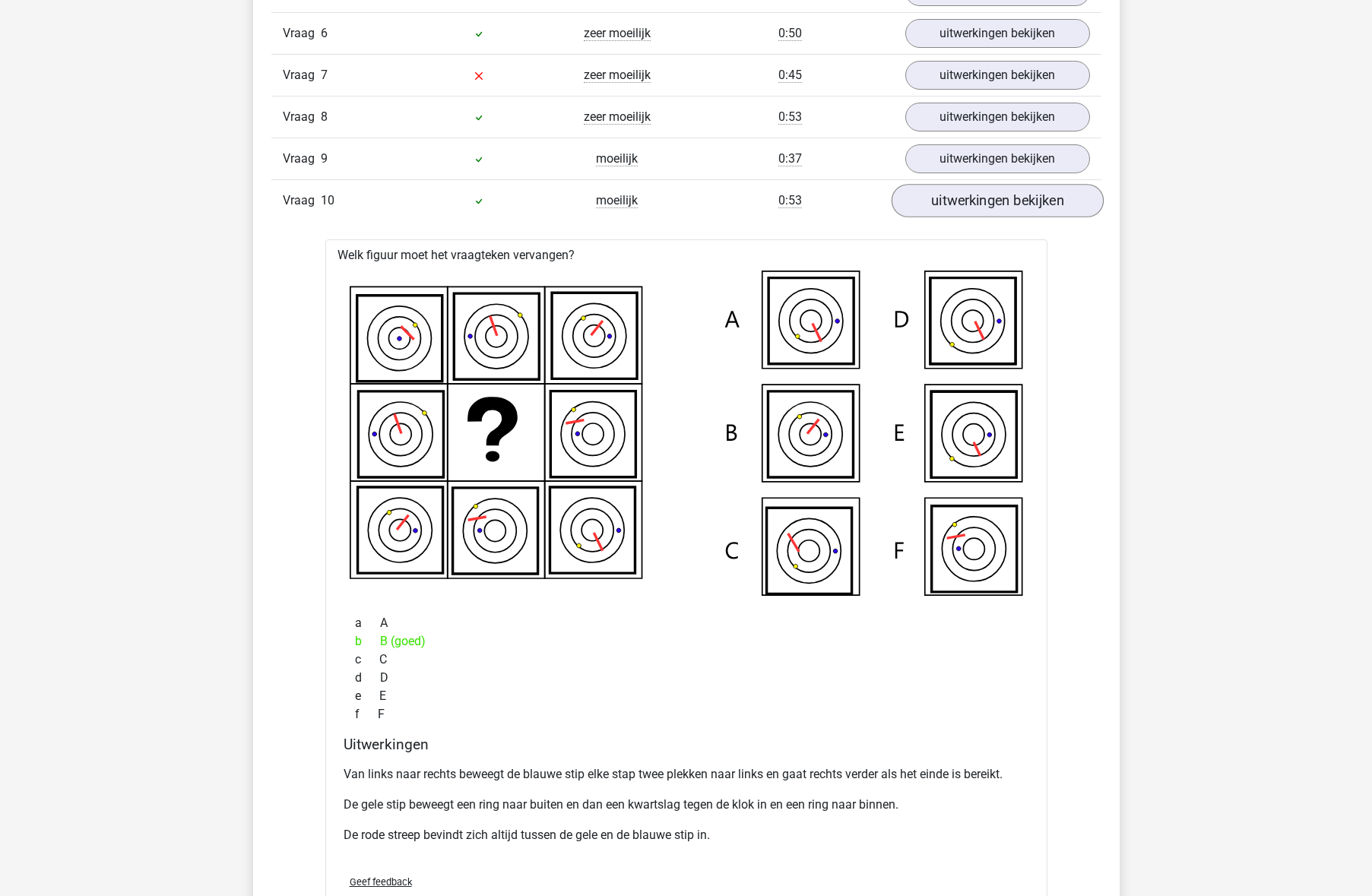
click at [974, 211] on link "uitwerkingen bekijken" at bounding box center [996, 200] width 212 height 34
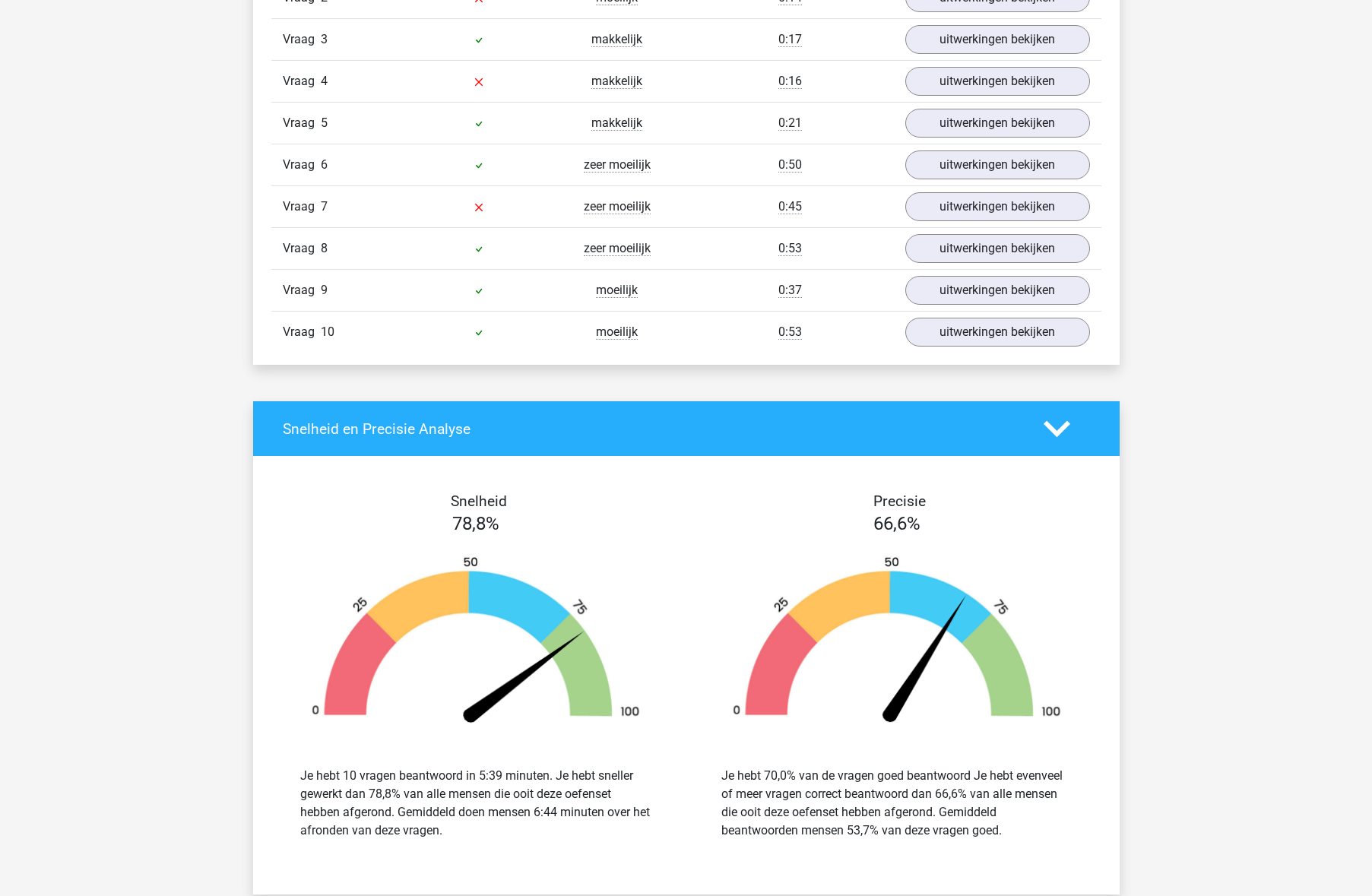
scroll to position [1075, 0]
click at [976, 330] on link "uitwerkingen bekijken" at bounding box center [996, 332] width 212 height 34
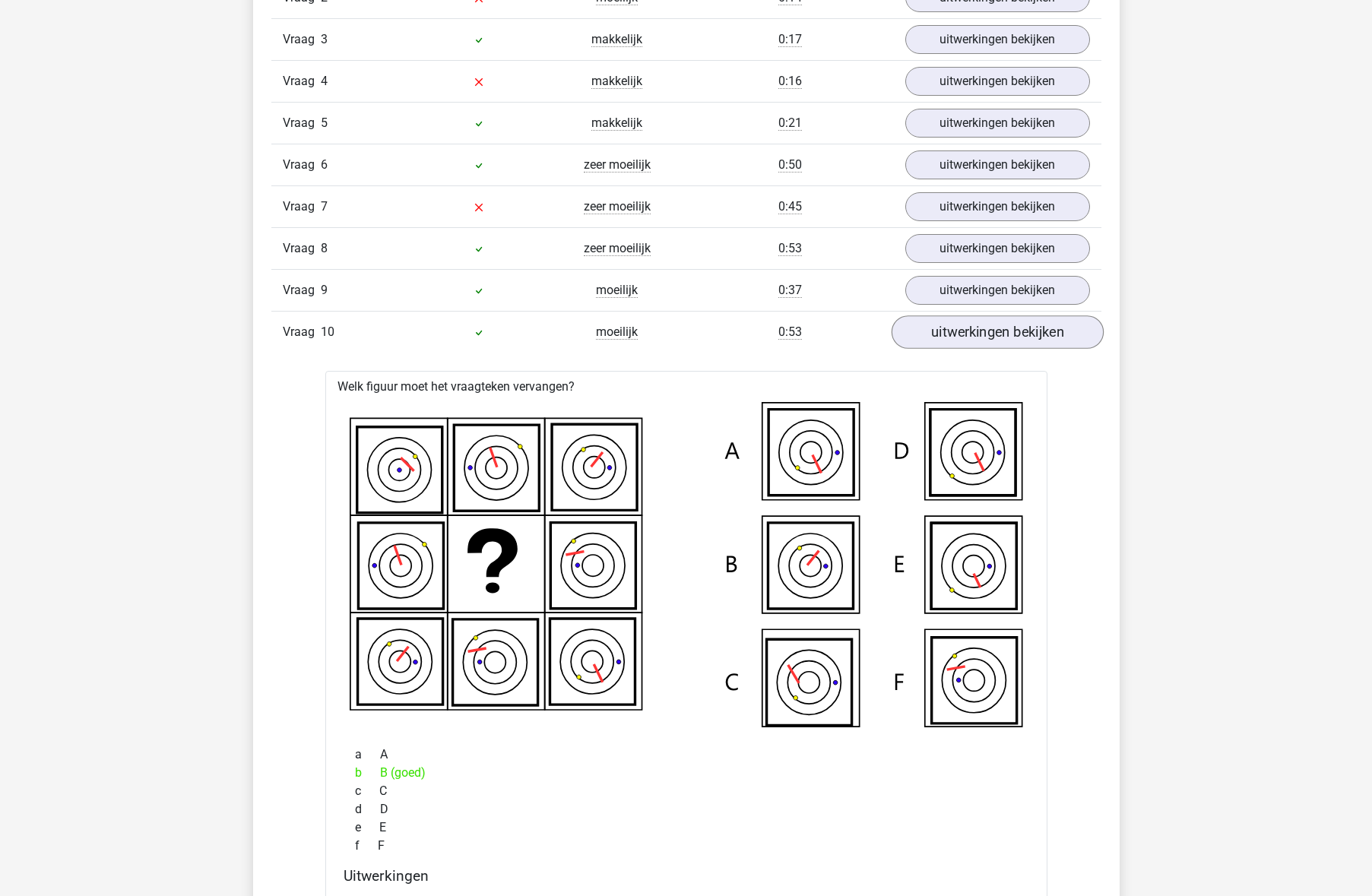
click at [976, 330] on link "uitwerkingen bekijken" at bounding box center [996, 332] width 212 height 34
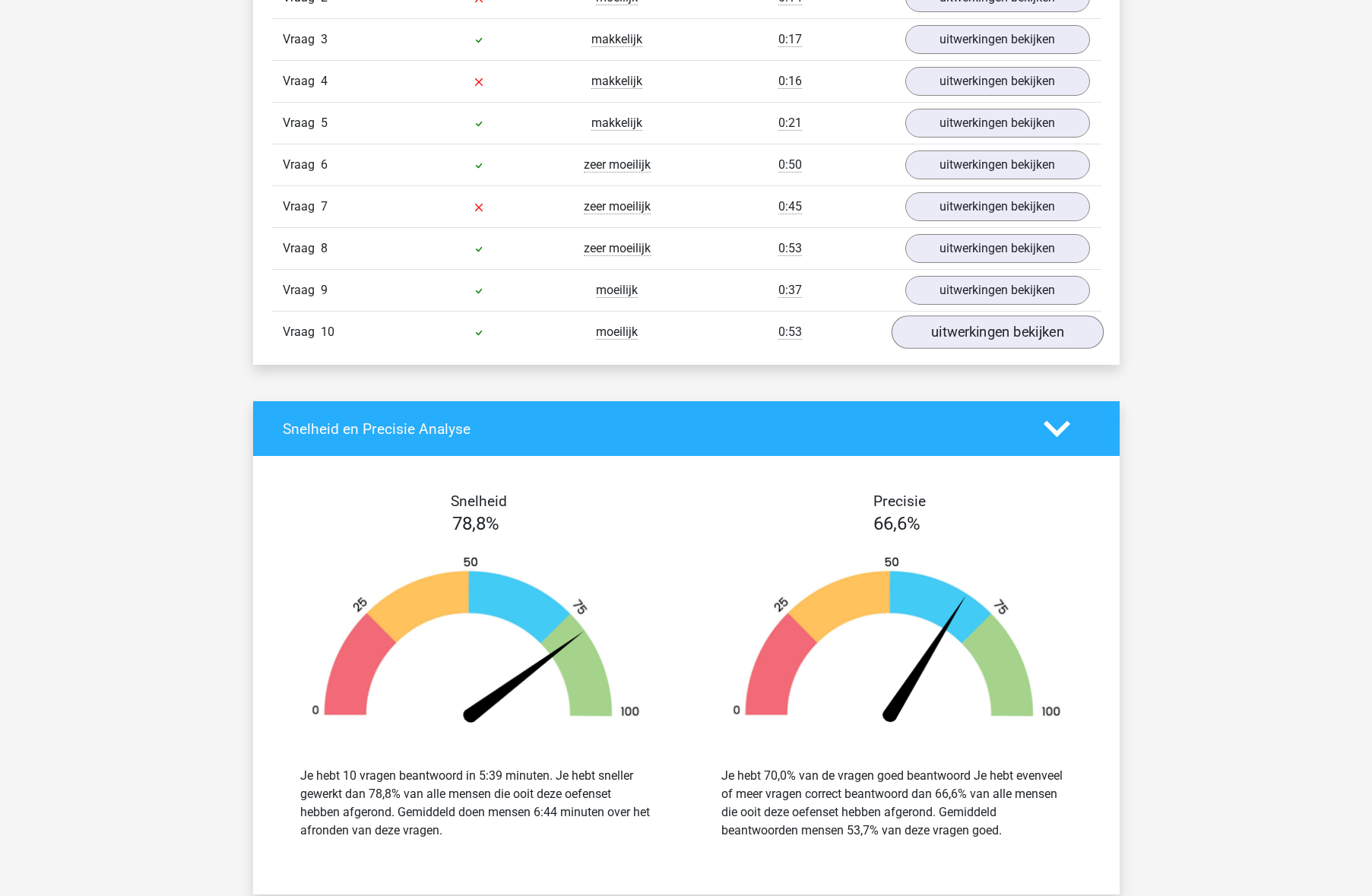
click at [976, 330] on link "uitwerkingen bekijken" at bounding box center [996, 332] width 212 height 34
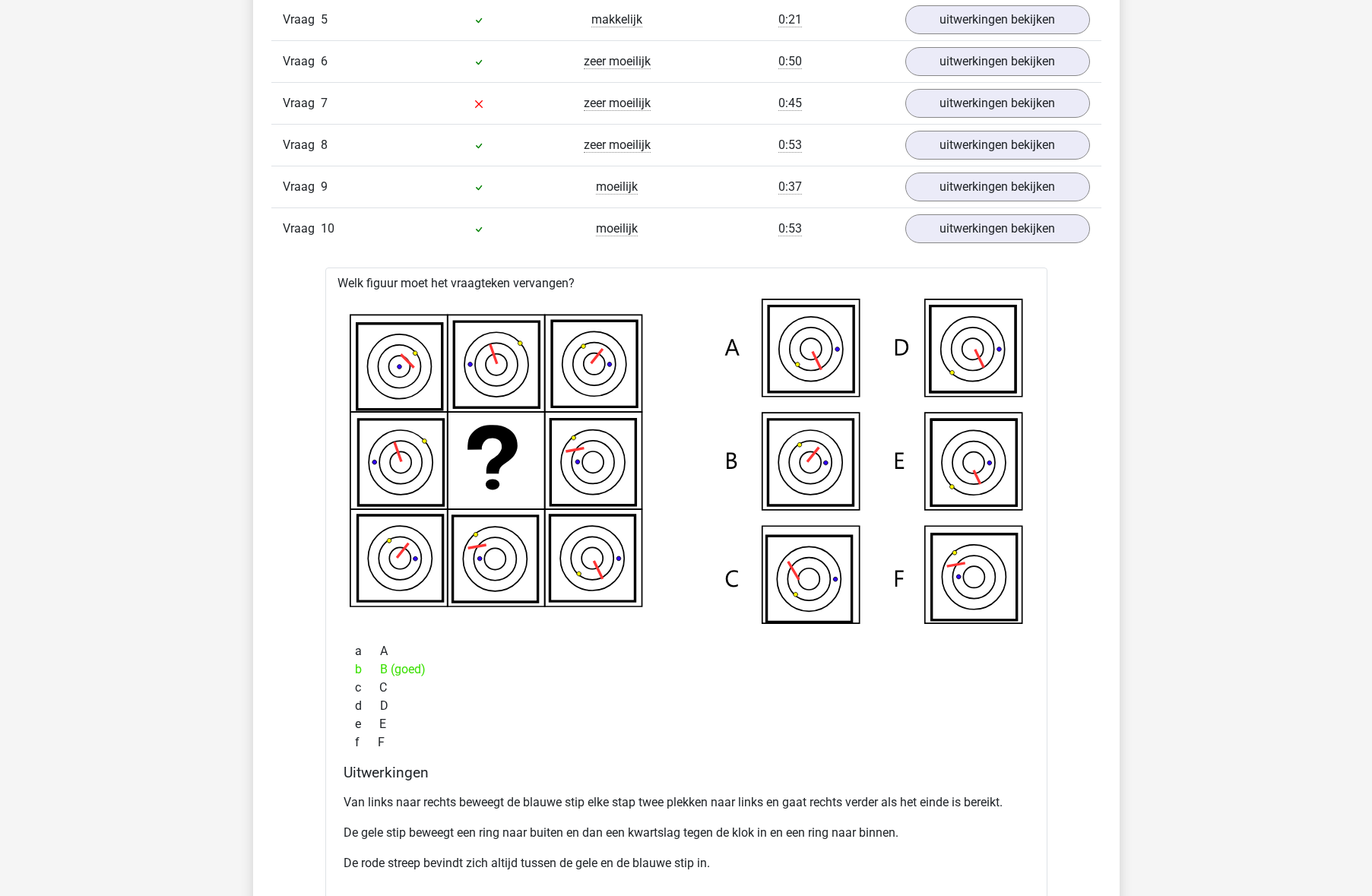
scroll to position [1170, 0]
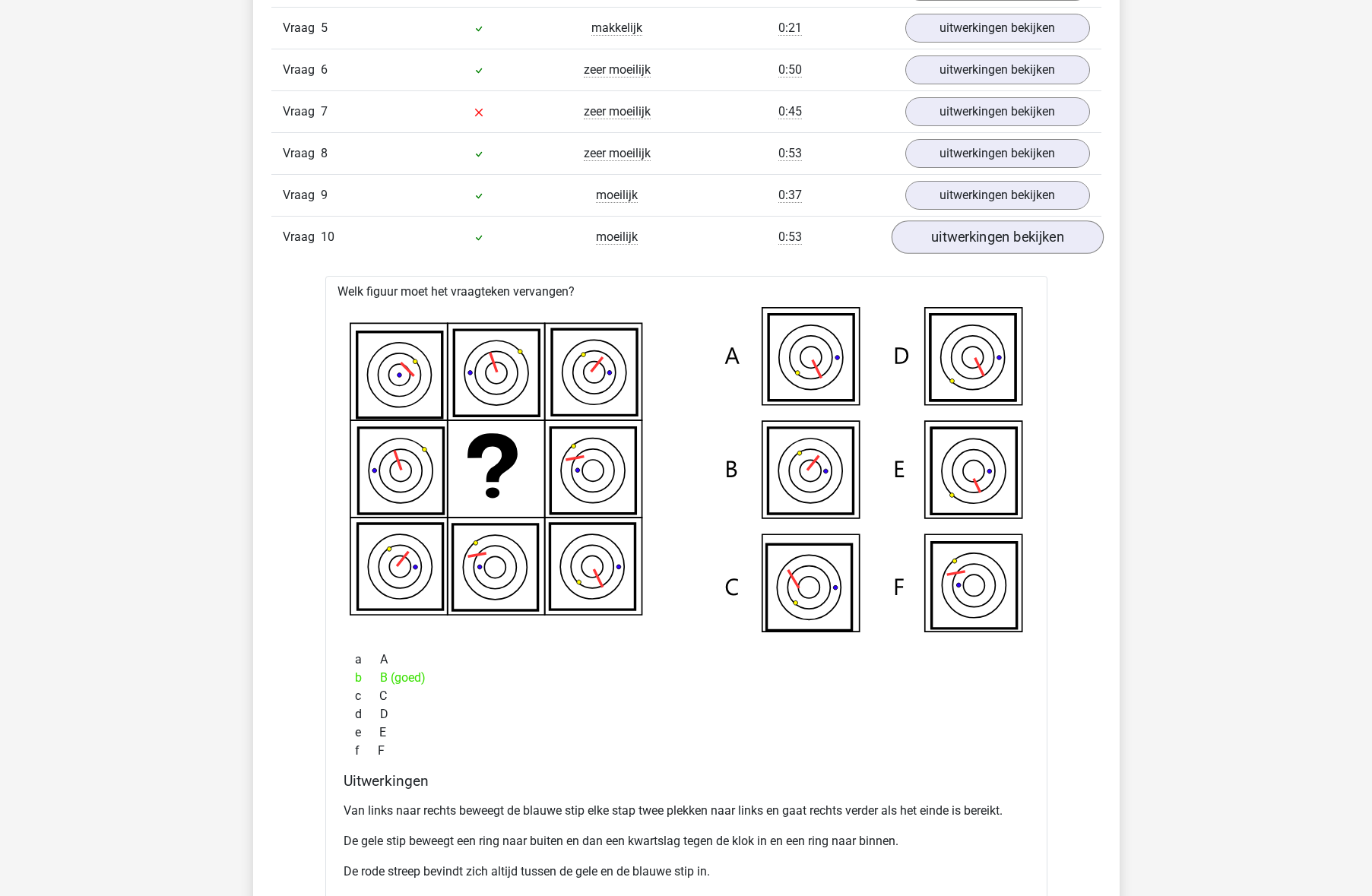
click at [976, 251] on link "uitwerkingen bekijken" at bounding box center [996, 237] width 212 height 34
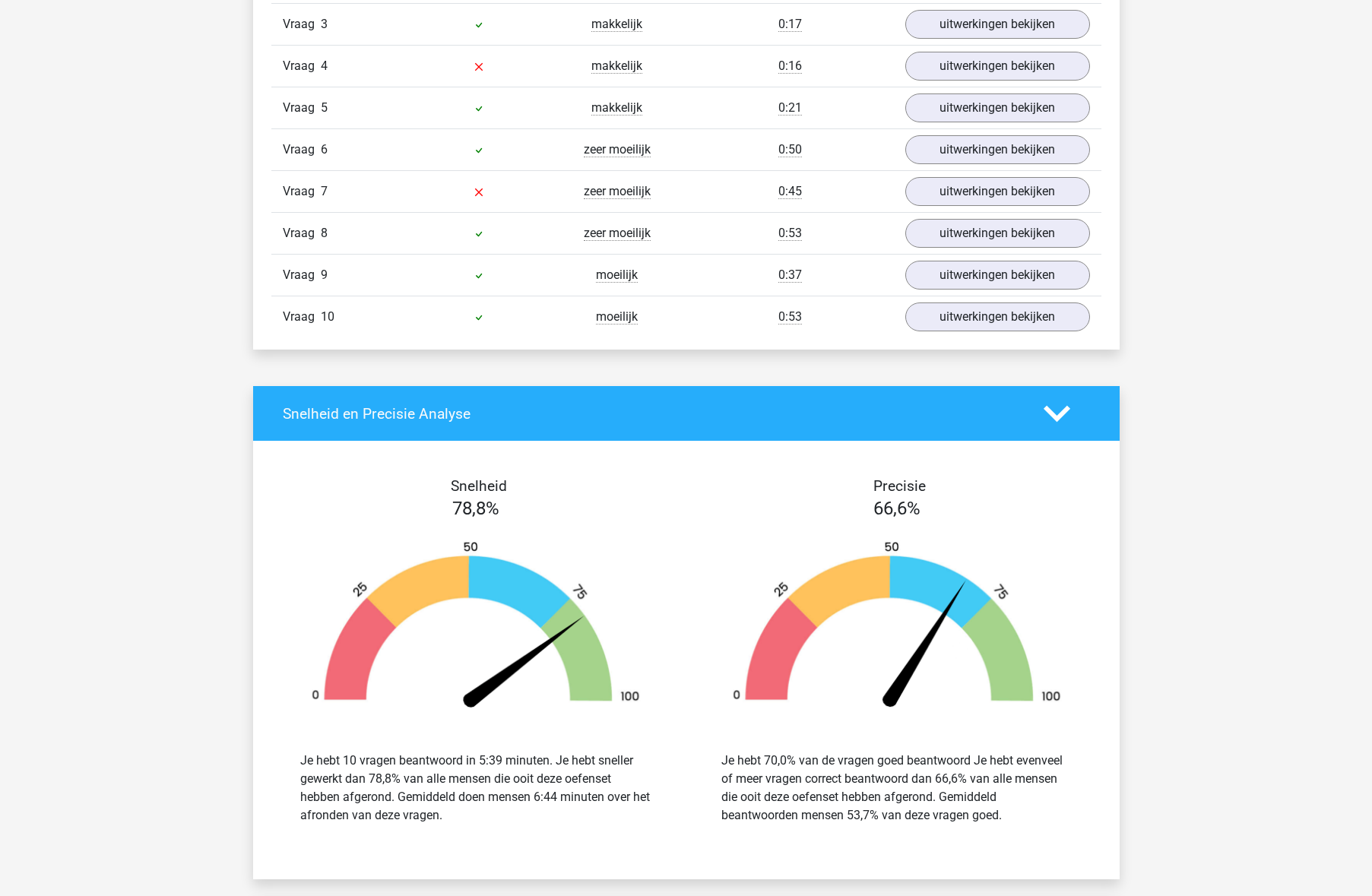
scroll to position [1078, 0]
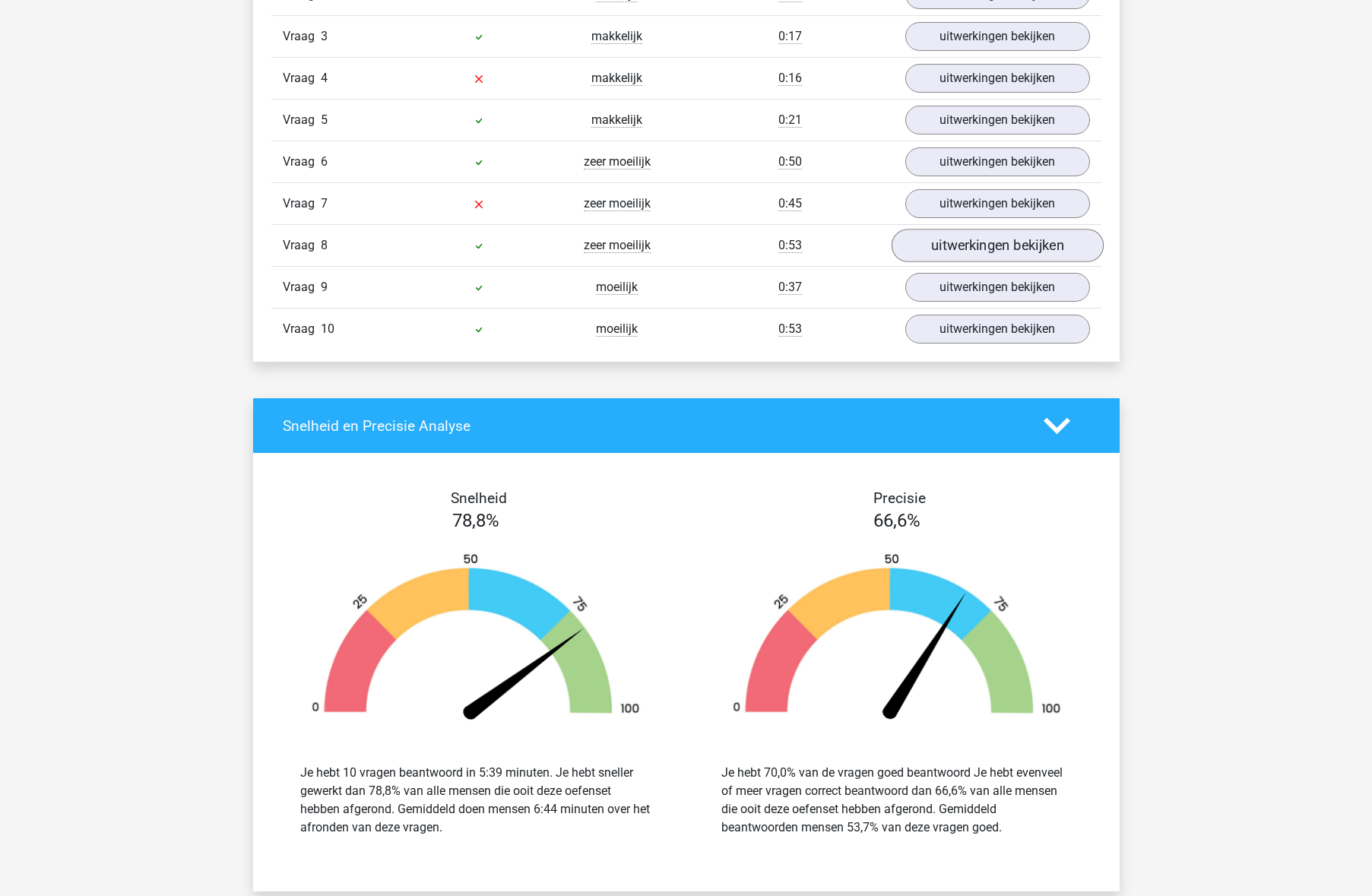
click at [982, 250] on link "uitwerkingen bekijken" at bounding box center [996, 246] width 212 height 34
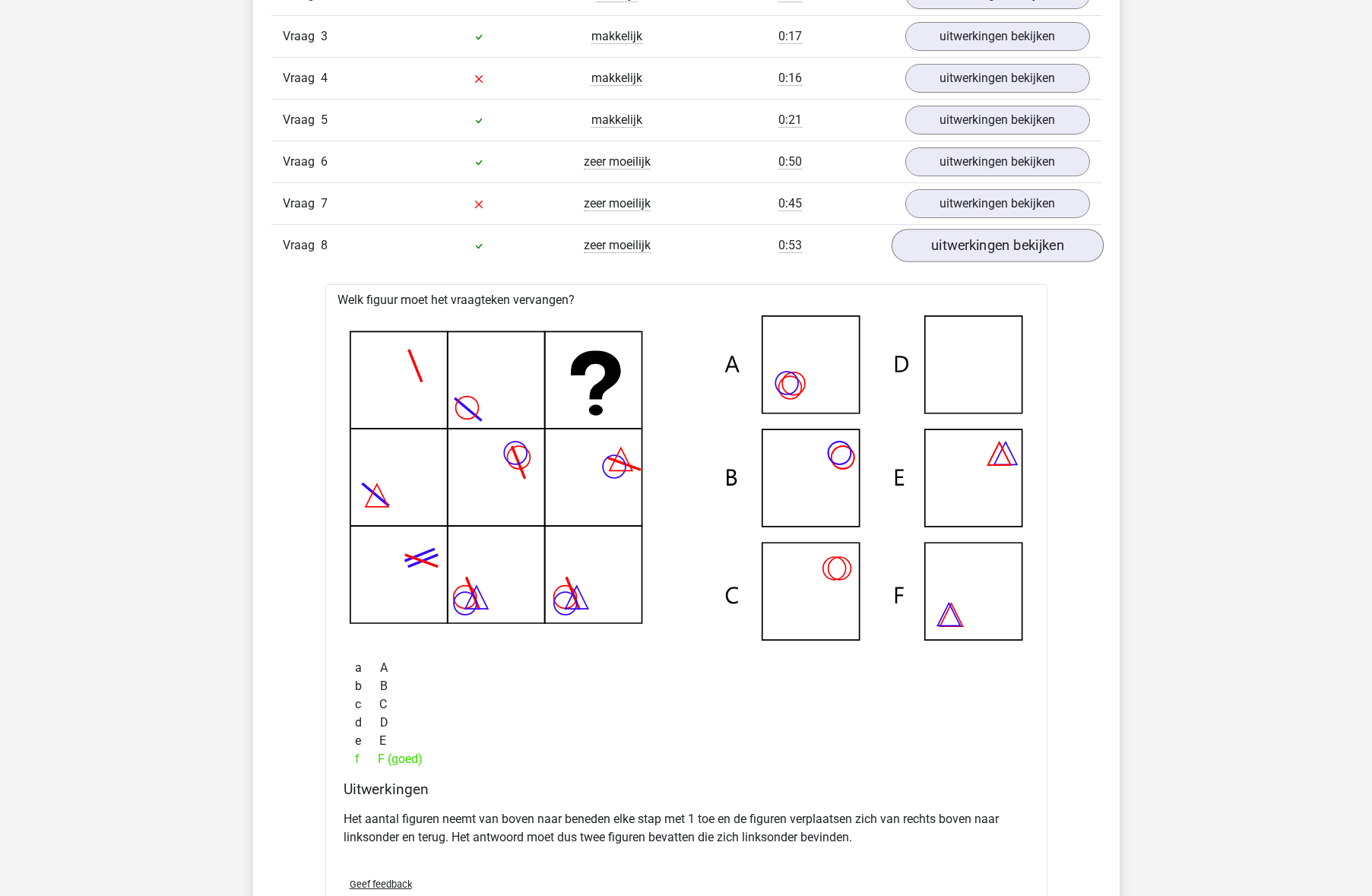
click at [982, 250] on link "uitwerkingen bekijken" at bounding box center [996, 246] width 212 height 34
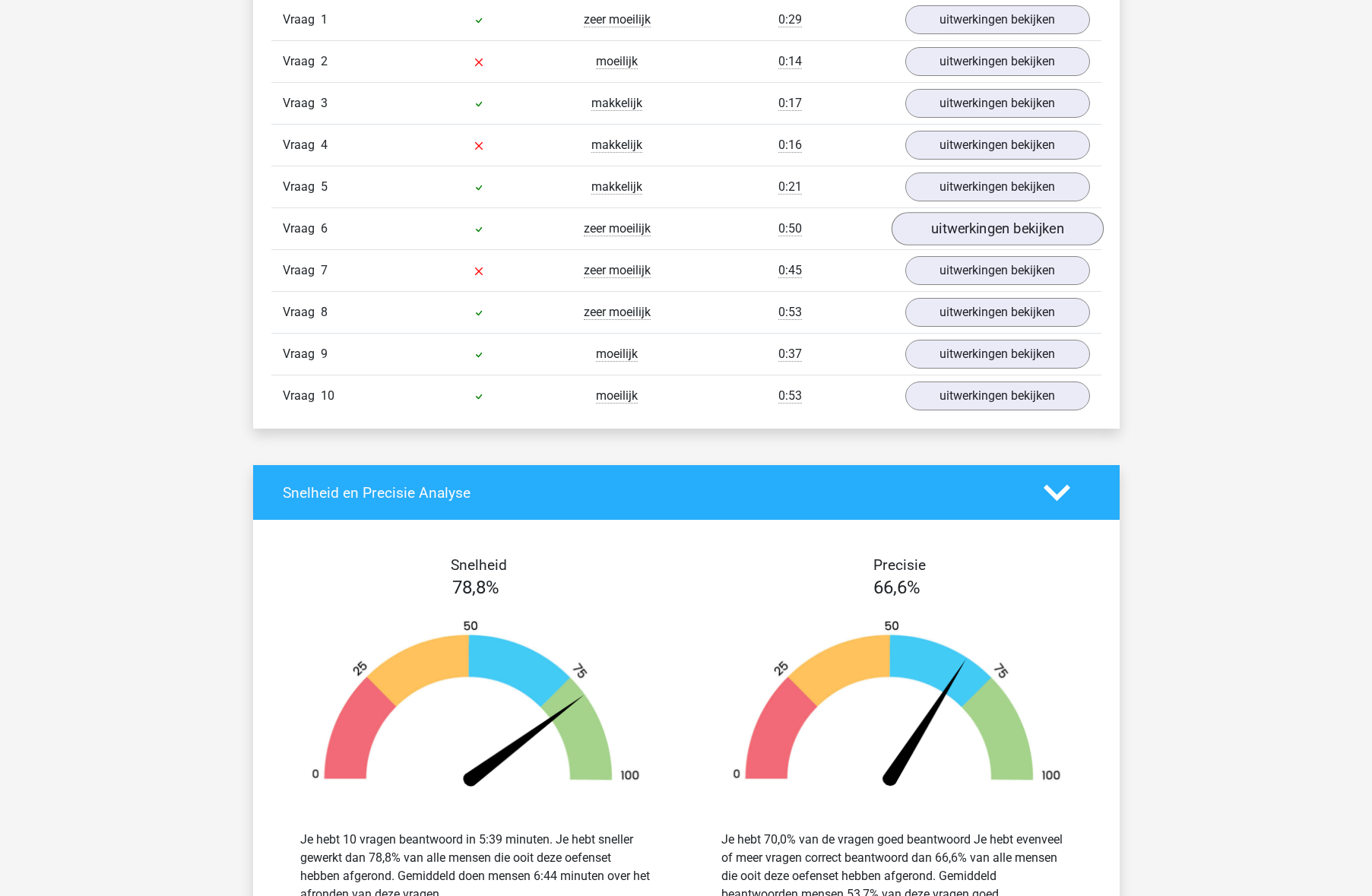
scroll to position [973, 0]
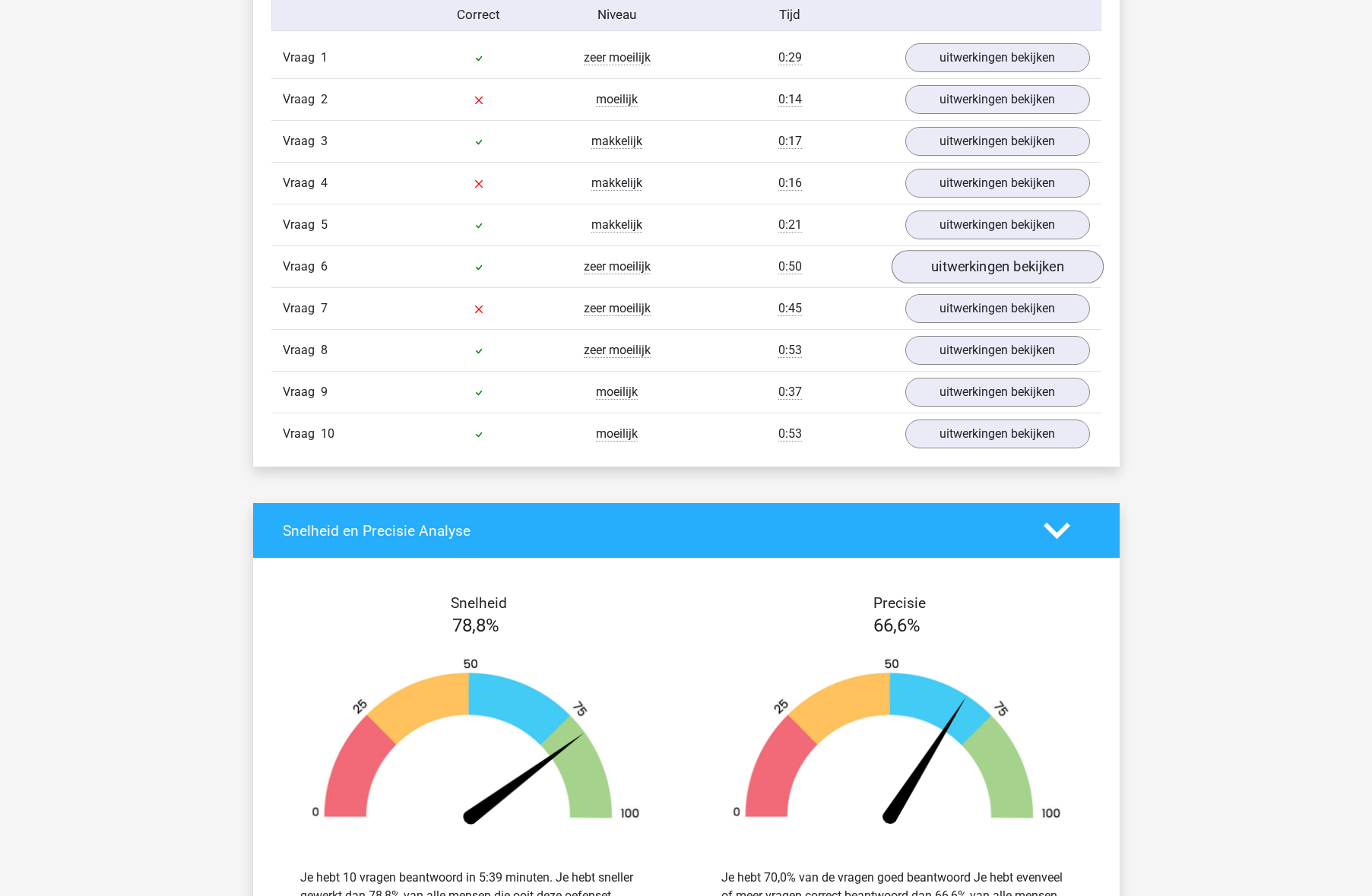
click at [976, 262] on link "uitwerkingen bekijken" at bounding box center [996, 267] width 212 height 34
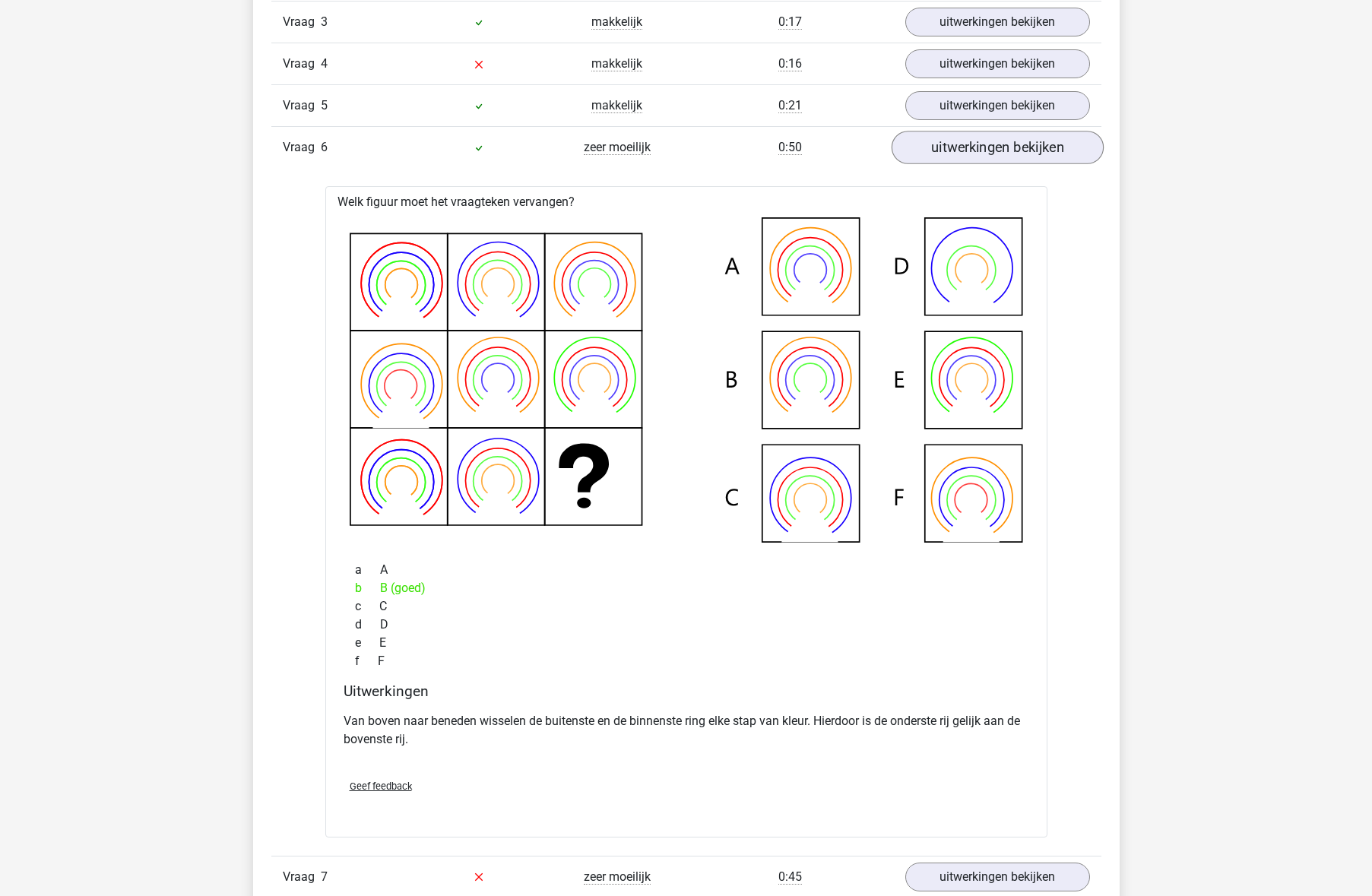
scroll to position [1093, 1]
click at [960, 144] on link "uitwerkingen bekijken" at bounding box center [996, 147] width 212 height 34
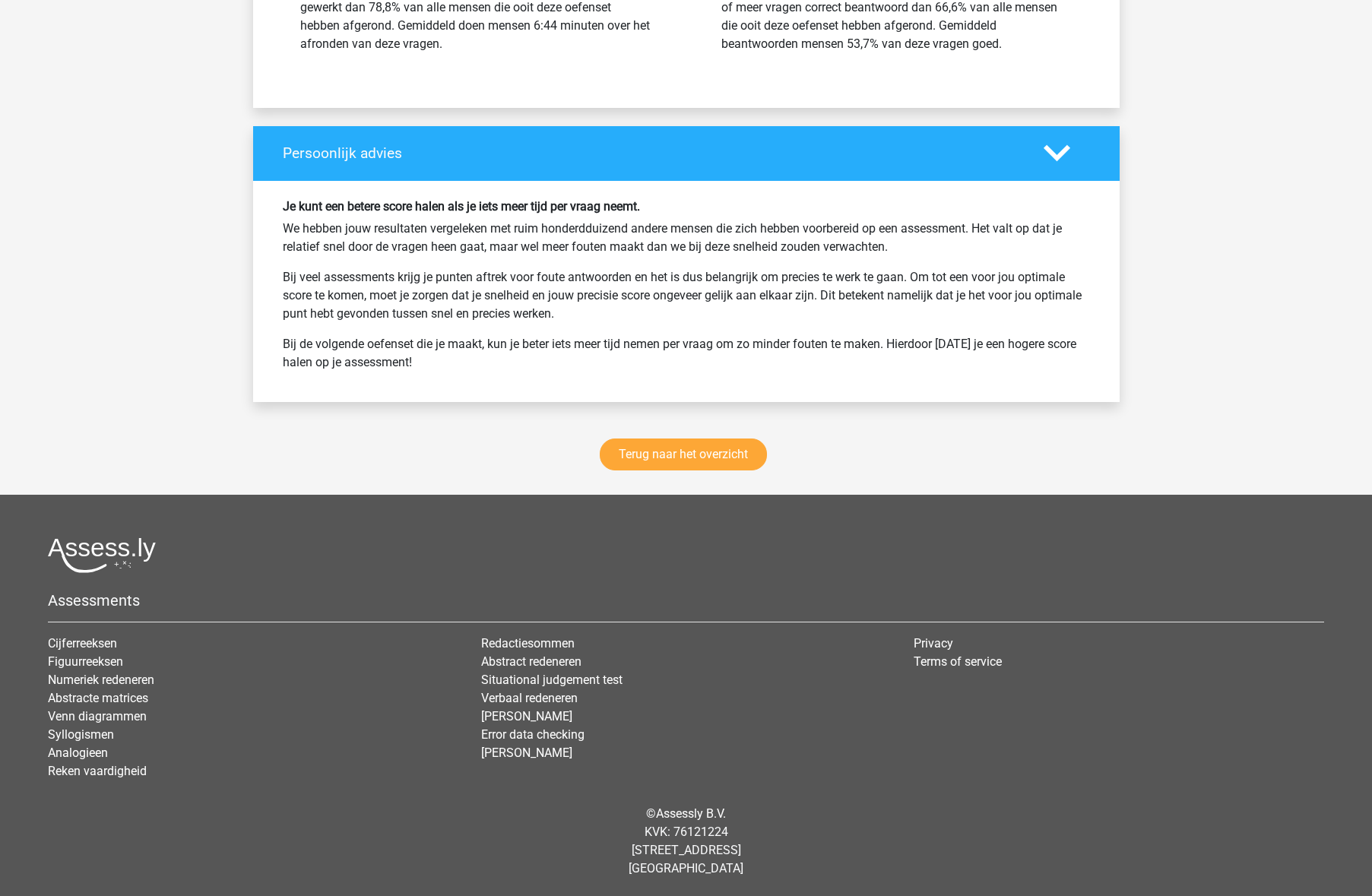
scroll to position [1861, 0]
click at [680, 443] on link "Terug naar het overzicht" at bounding box center [684, 456] width 168 height 32
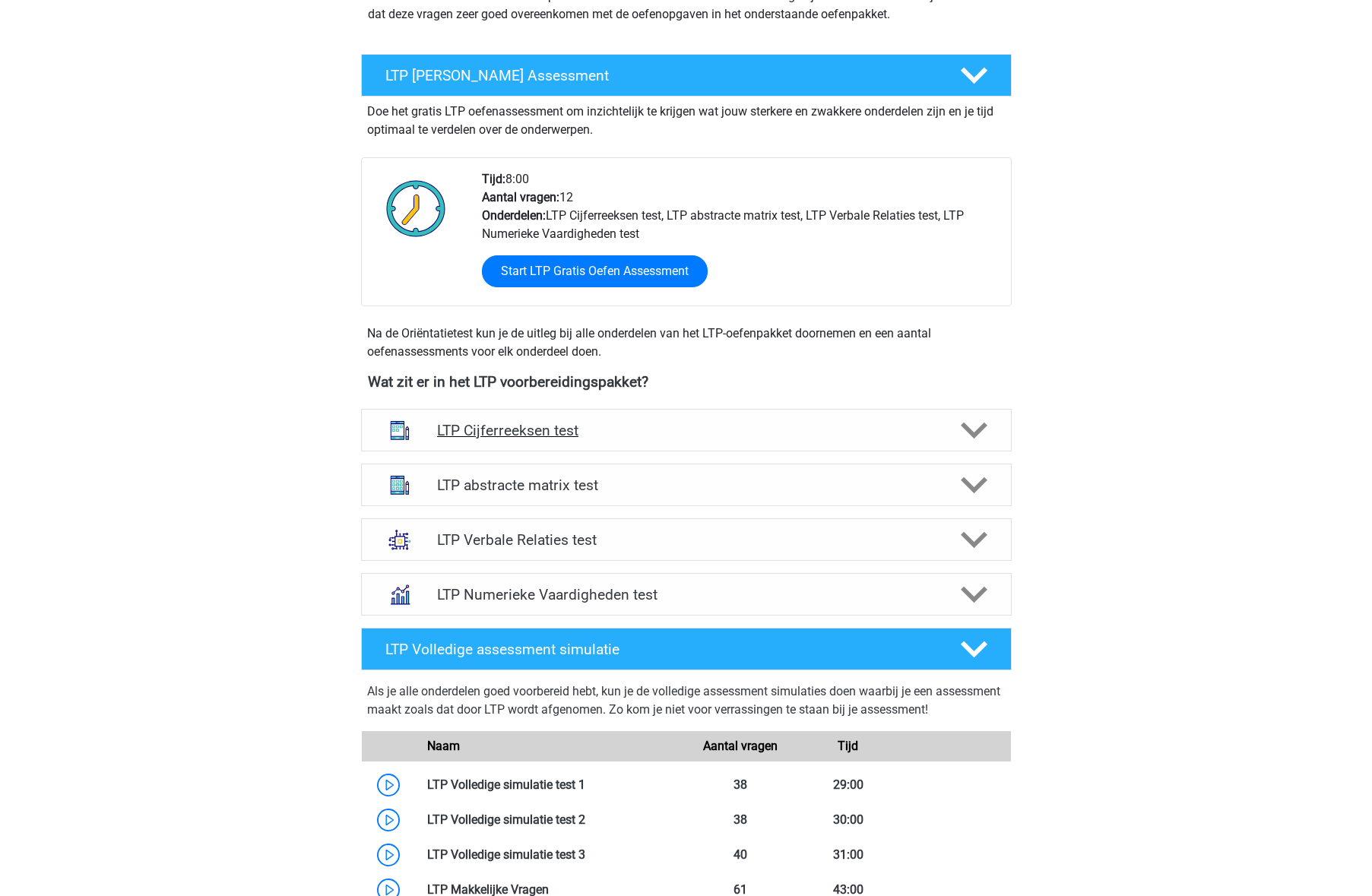
scroll to position [244, 0]
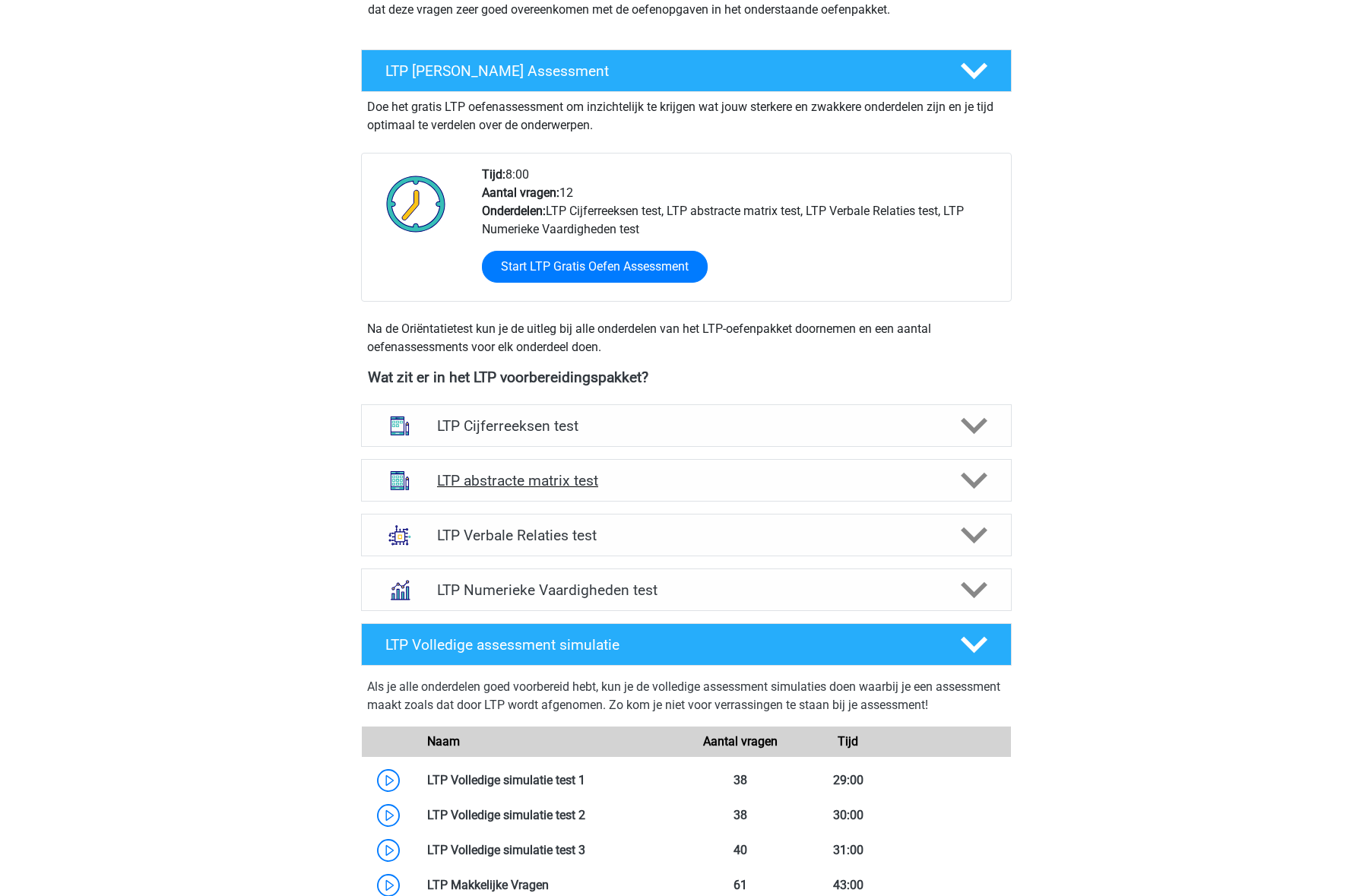
click at [653, 466] on div "LTP abstracte matrix test" at bounding box center [686, 480] width 651 height 42
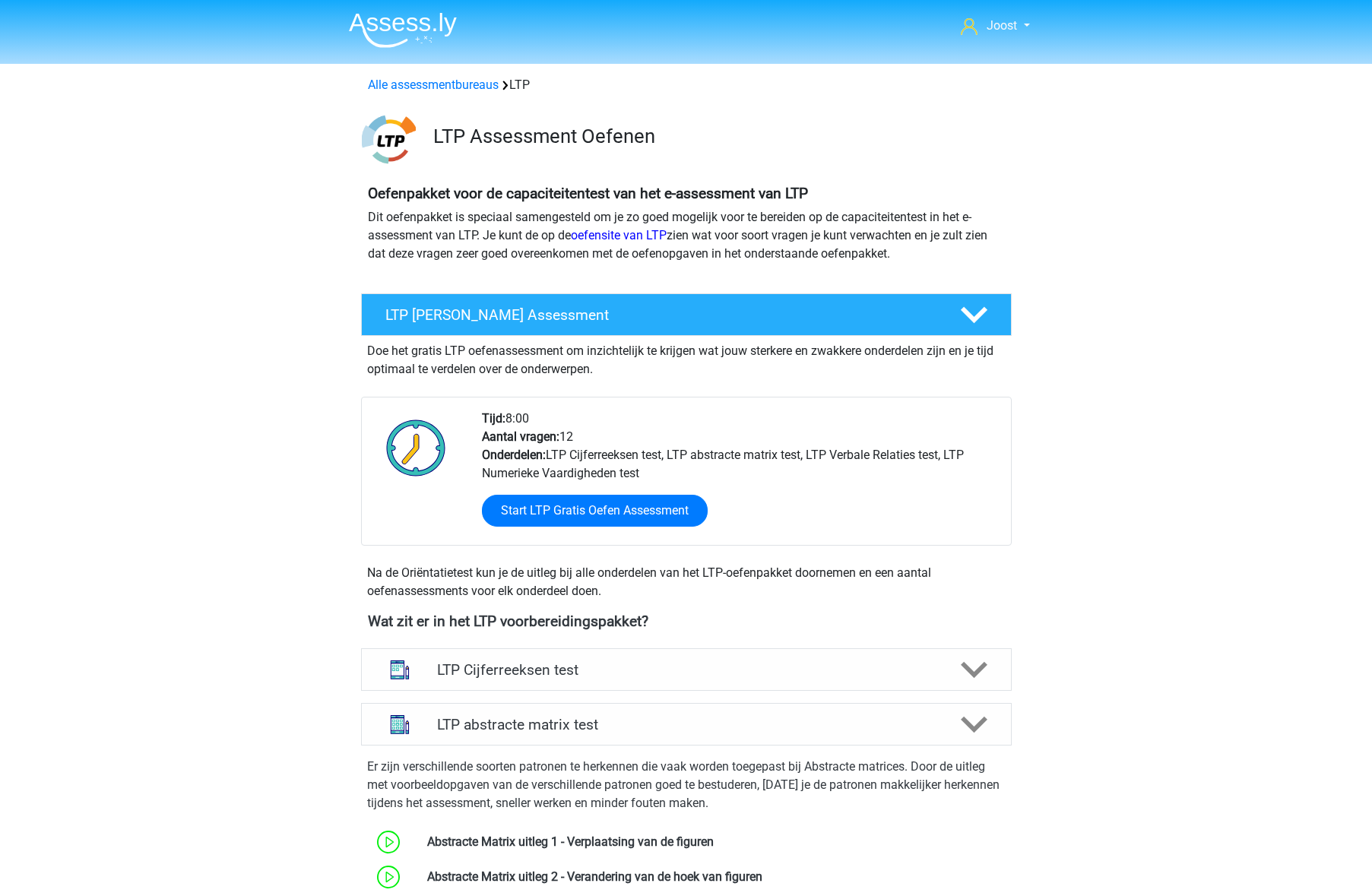
scroll to position [0, 0]
